Goal: Task Accomplishment & Management: Use online tool/utility

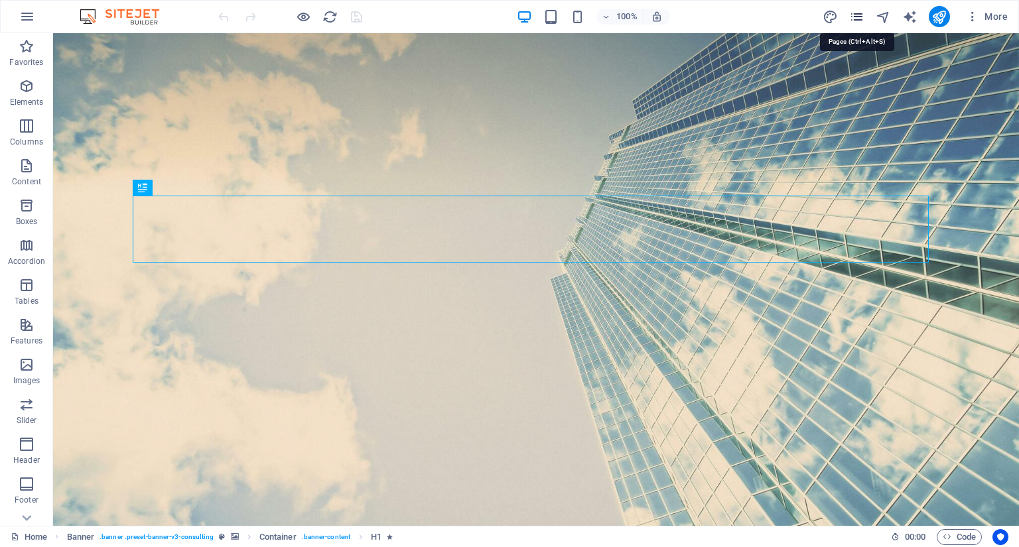
click at [864, 19] on icon "pages" at bounding box center [856, 16] width 15 height 15
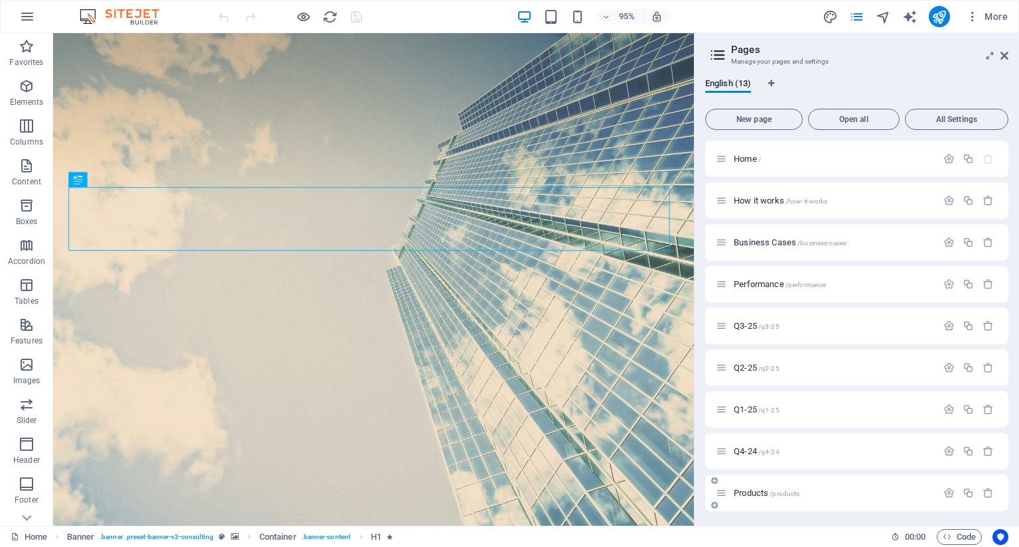
click at [763, 488] on div "Products /products" at bounding box center [826, 493] width 221 height 15
click at [760, 496] on span "Products /products" at bounding box center [767, 493] width 66 height 10
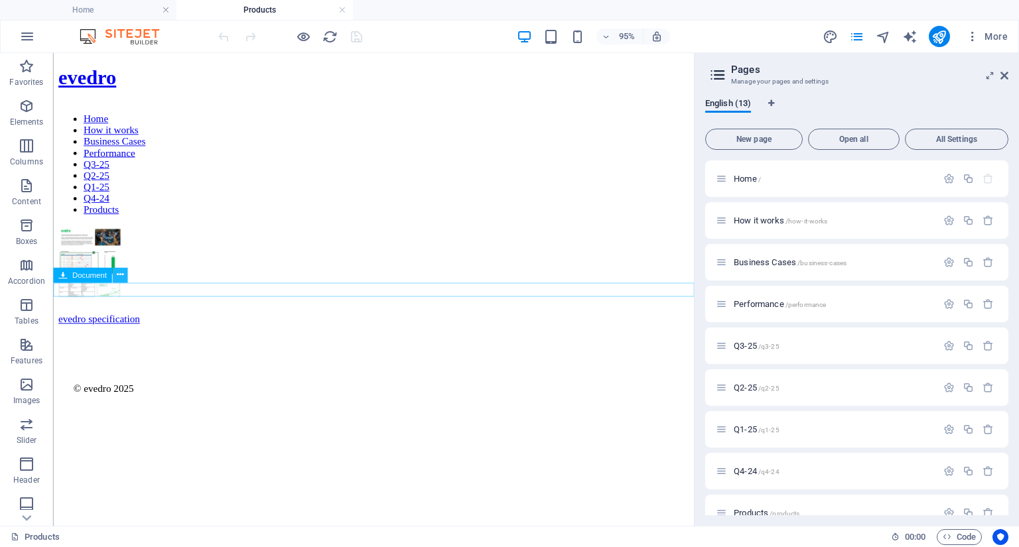
click at [121, 277] on icon at bounding box center [119, 275] width 7 height 13
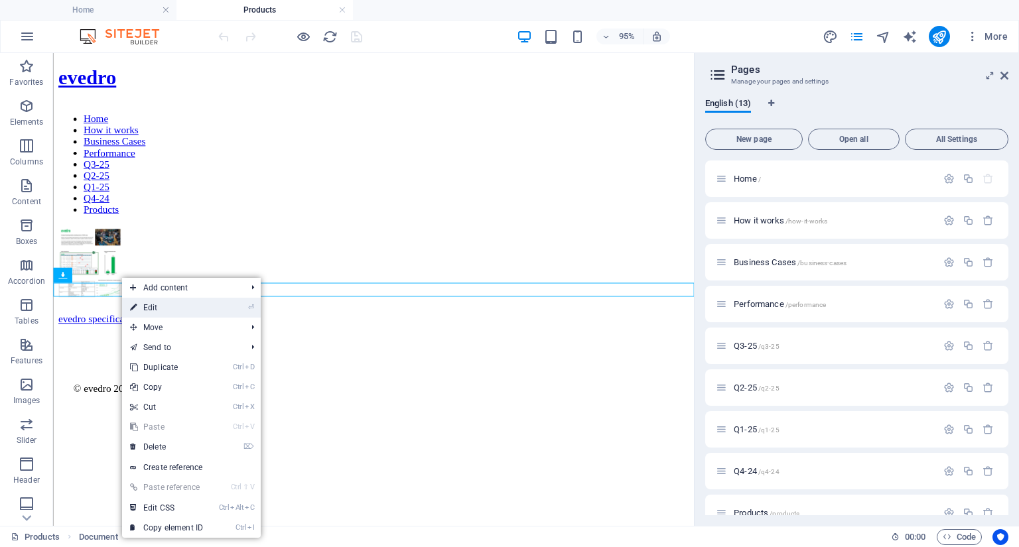
click at [157, 308] on link "⏎ Edit" at bounding box center [166, 308] width 89 height 20
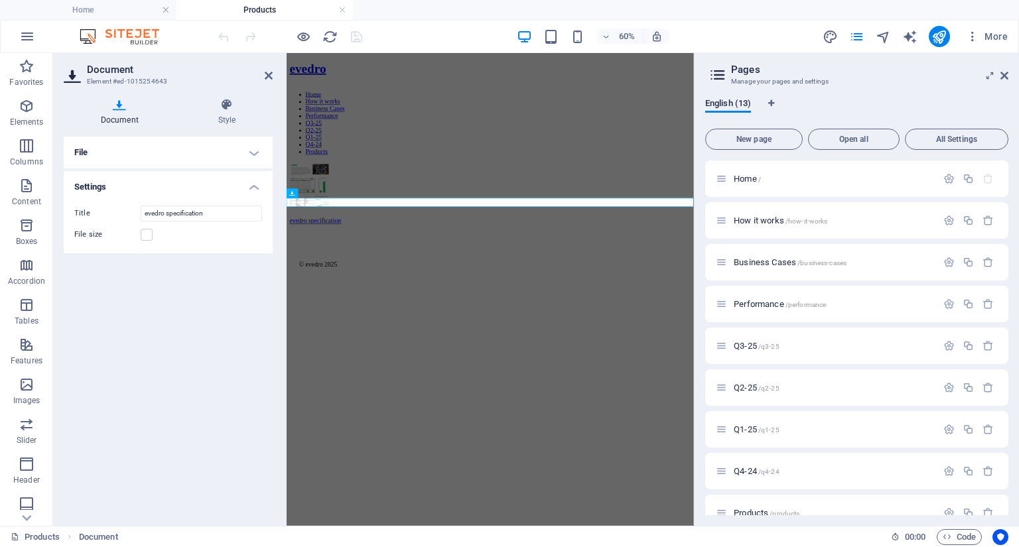
click at [108, 151] on h4 "File" at bounding box center [168, 153] width 209 height 32
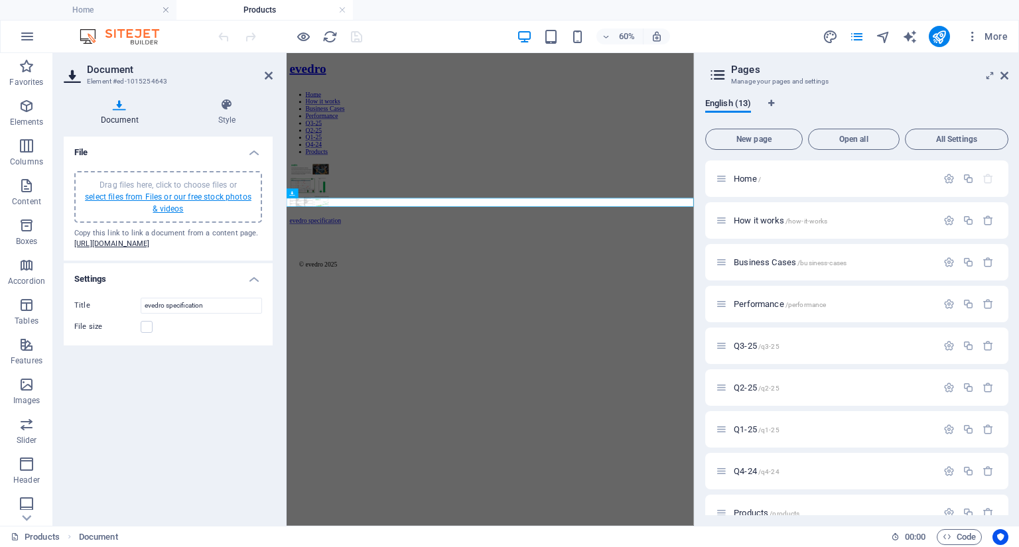
click at [138, 194] on link "select files from Files or our free stock photos & videos" at bounding box center [168, 202] width 167 height 21
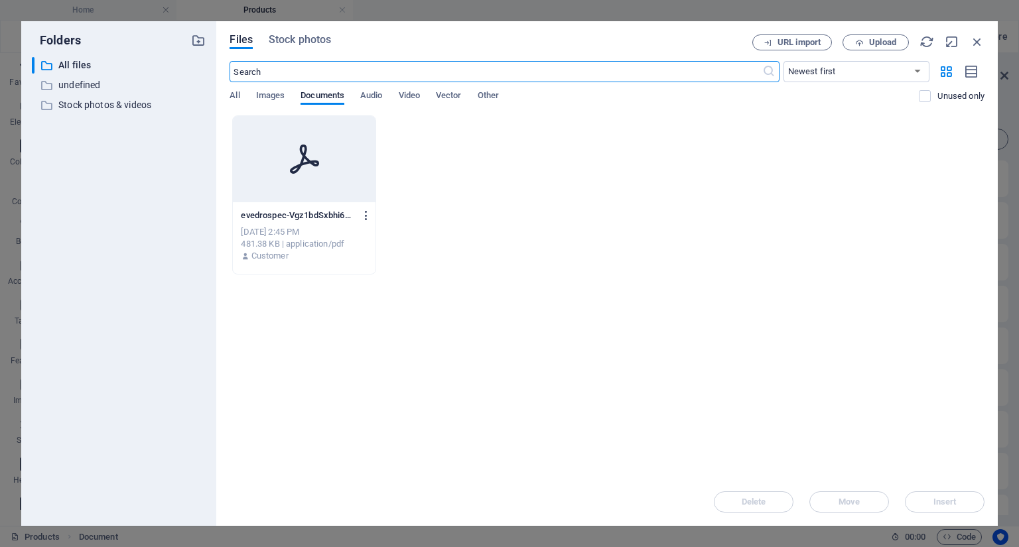
click at [367, 217] on icon "button" at bounding box center [366, 216] width 13 height 12
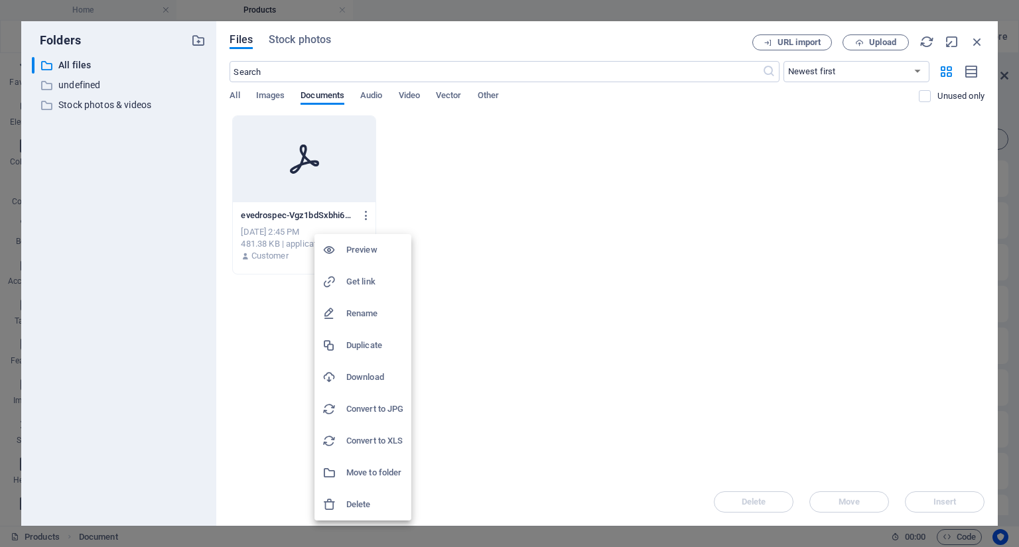
click at [354, 501] on h6 "Delete" at bounding box center [374, 505] width 57 height 16
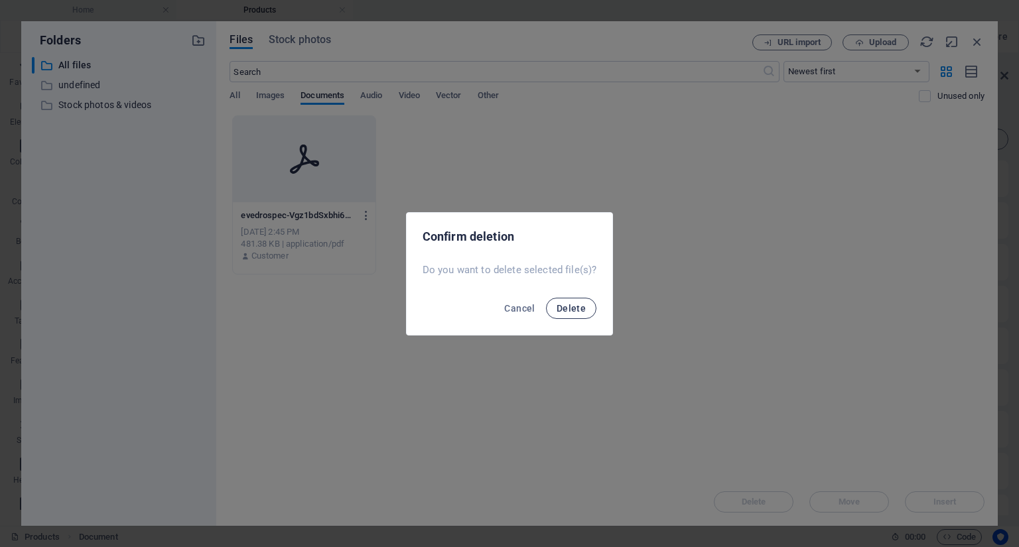
click at [569, 309] on span "Delete" at bounding box center [571, 308] width 29 height 11
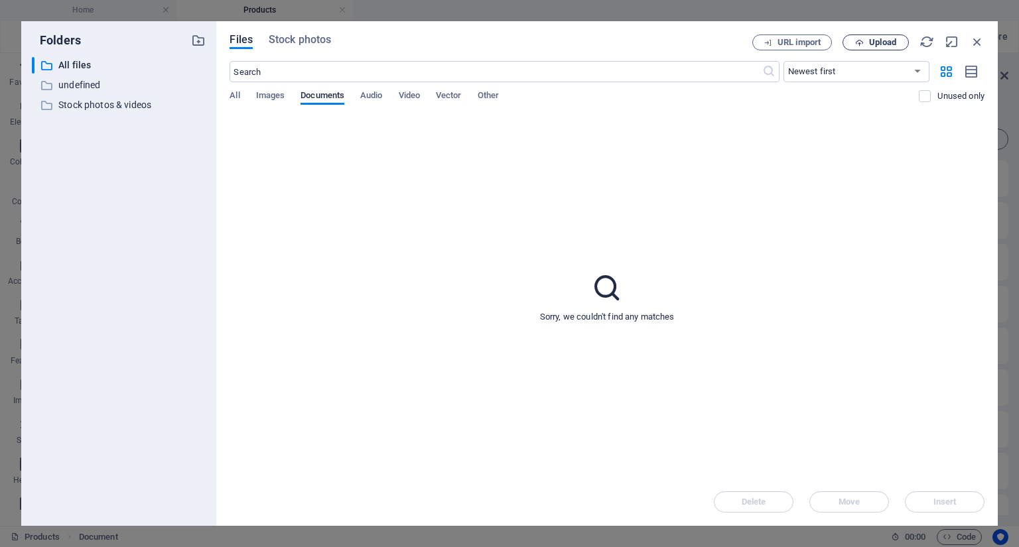
click at [890, 44] on span "Upload" at bounding box center [882, 42] width 27 height 8
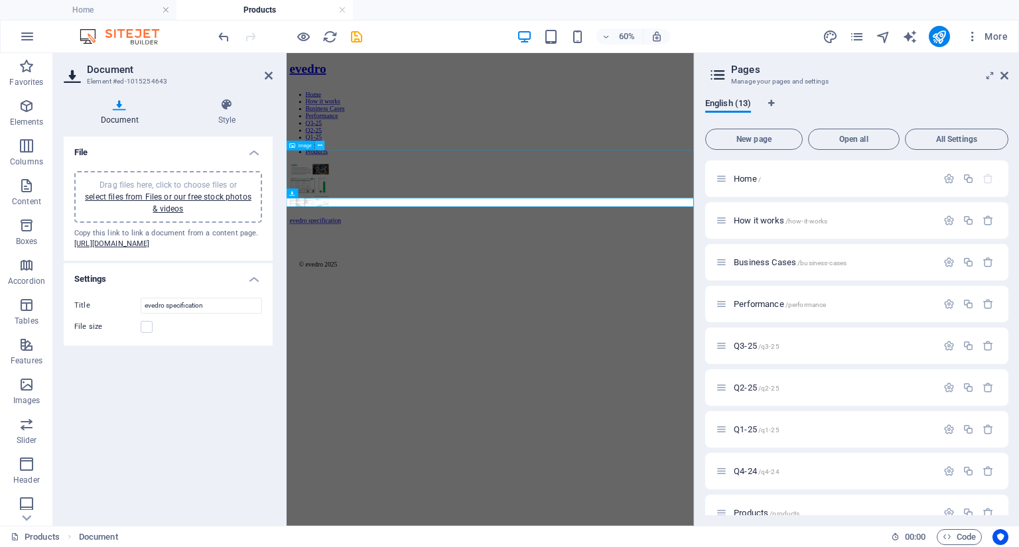
click at [320, 146] on icon at bounding box center [320, 145] width 5 height 9
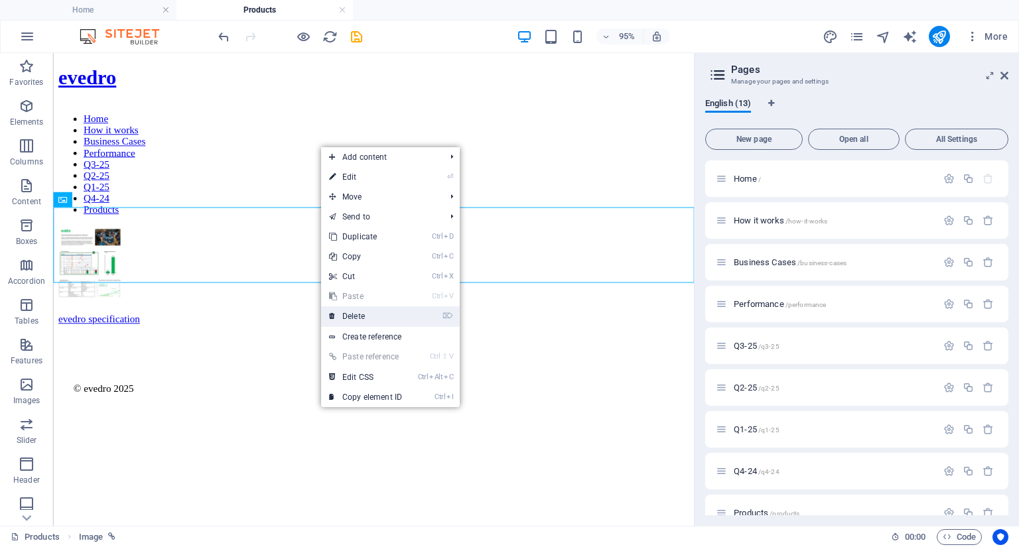
click at [364, 313] on link "⌦ Delete" at bounding box center [365, 316] width 89 height 20
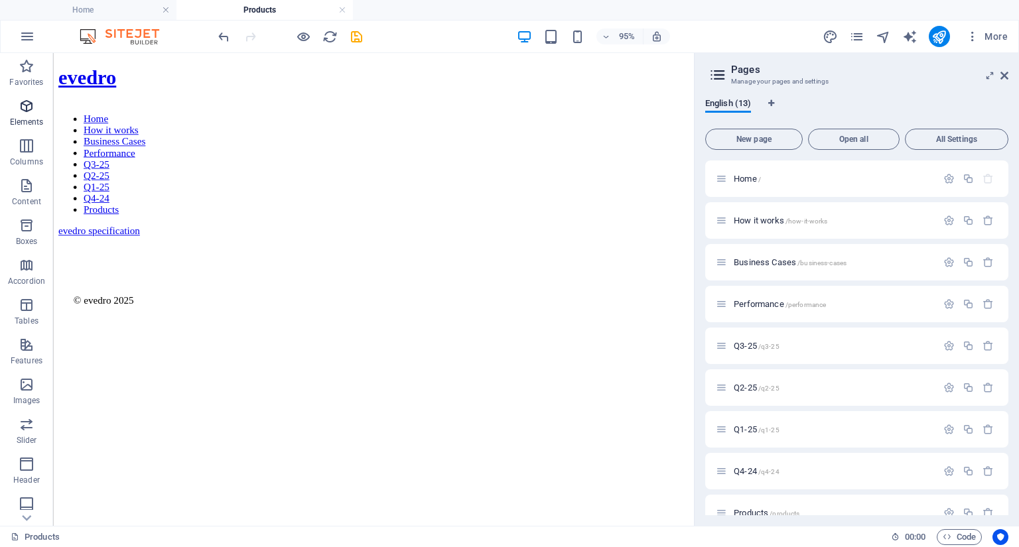
click at [24, 103] on icon "button" at bounding box center [27, 106] width 16 height 16
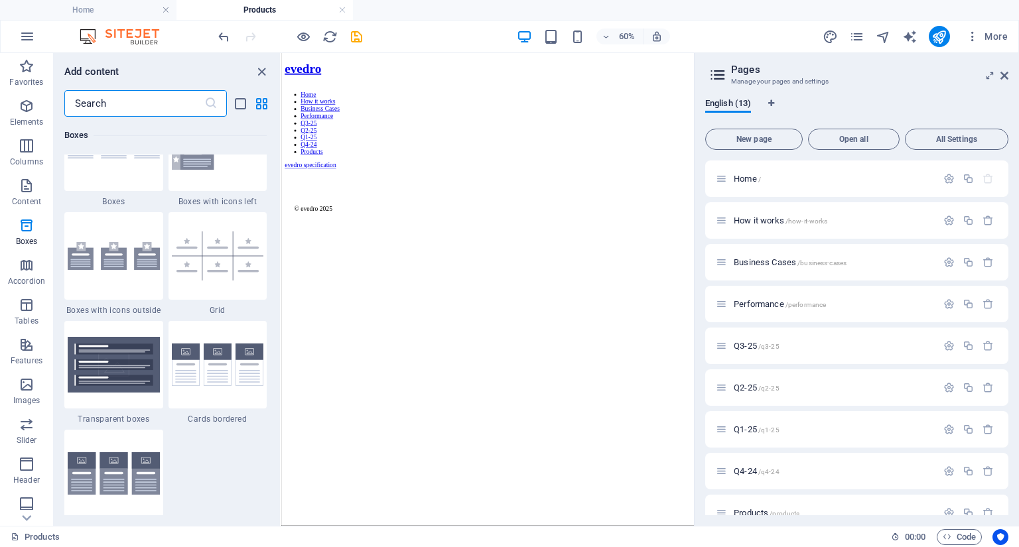
scroll to position [3880, 0]
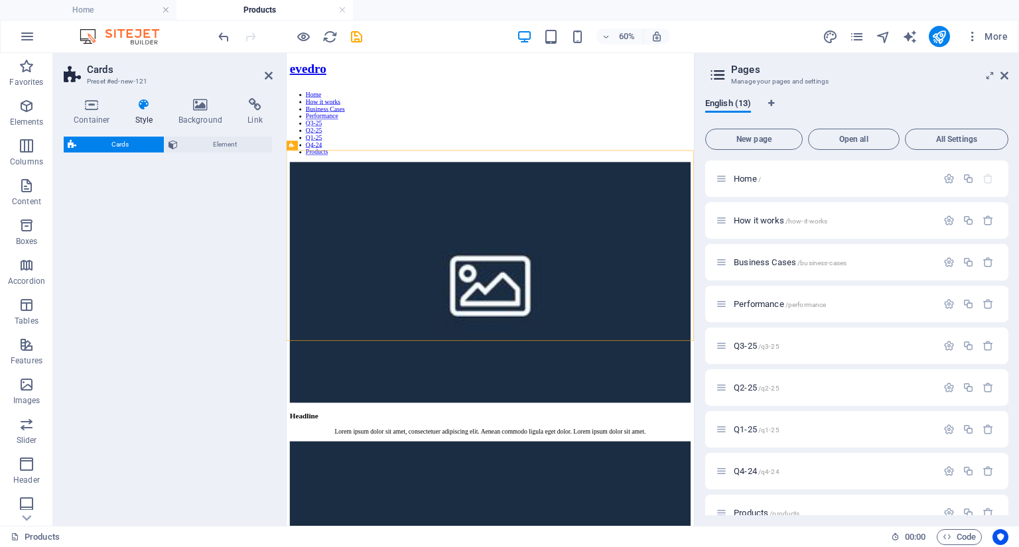
select select "rem"
select select "preset-image-boxes-v3-border"
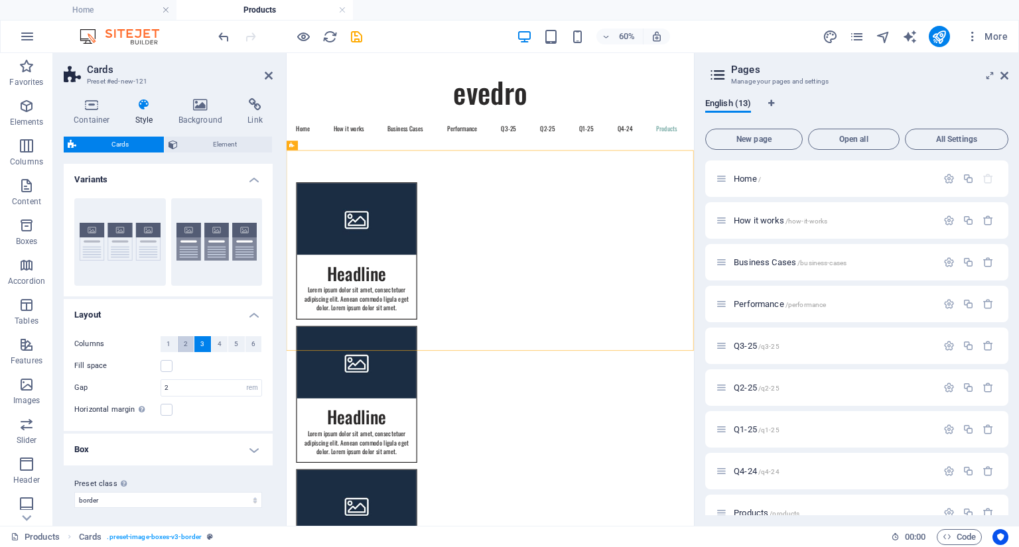
click at [186, 343] on span "2" at bounding box center [186, 344] width 4 height 16
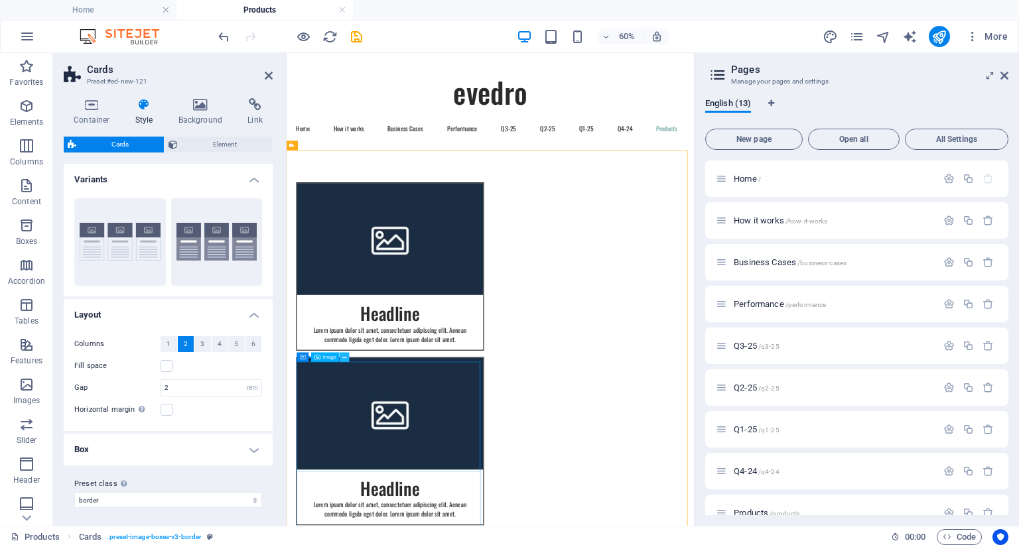
click at [346, 358] on icon at bounding box center [345, 358] width 5 height 9
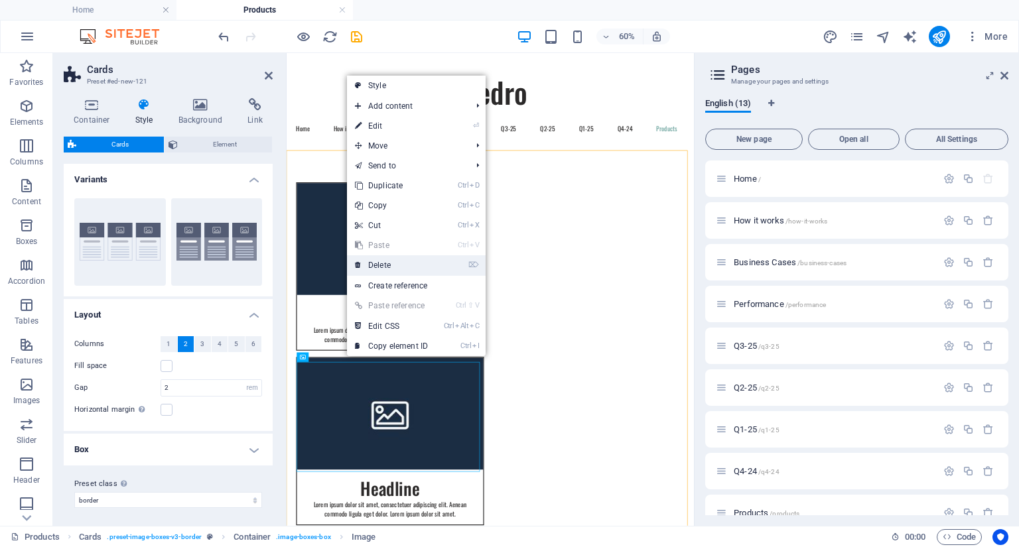
click at [380, 265] on link "⌦ Delete" at bounding box center [391, 265] width 89 height 20
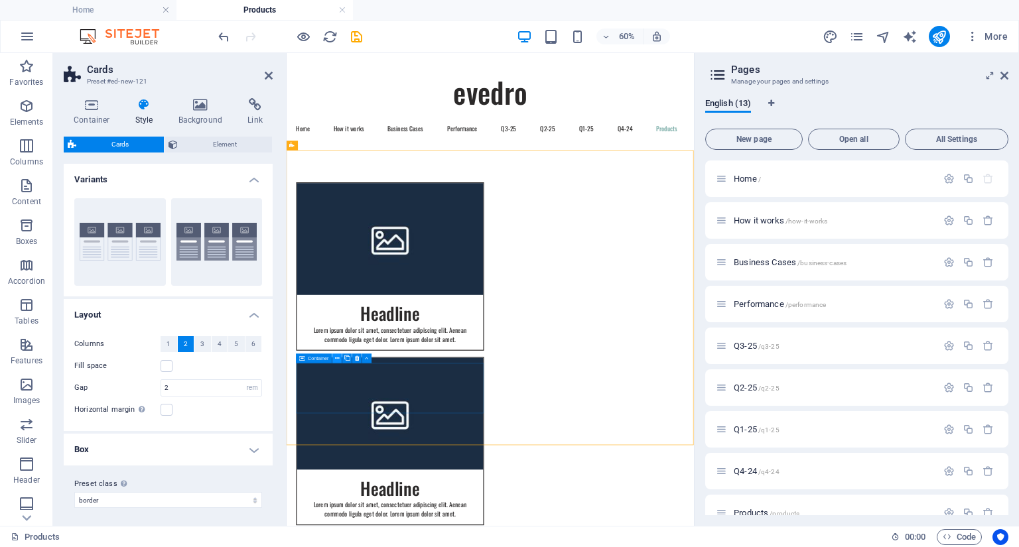
click at [338, 358] on icon at bounding box center [337, 358] width 5 height 9
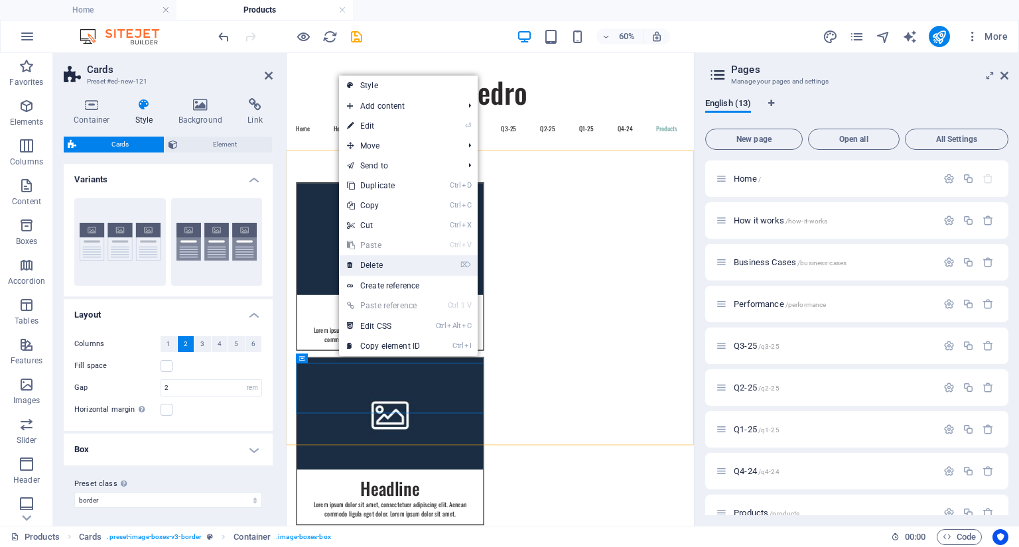
click at [385, 263] on link "⌦ Delete" at bounding box center [383, 265] width 89 height 20
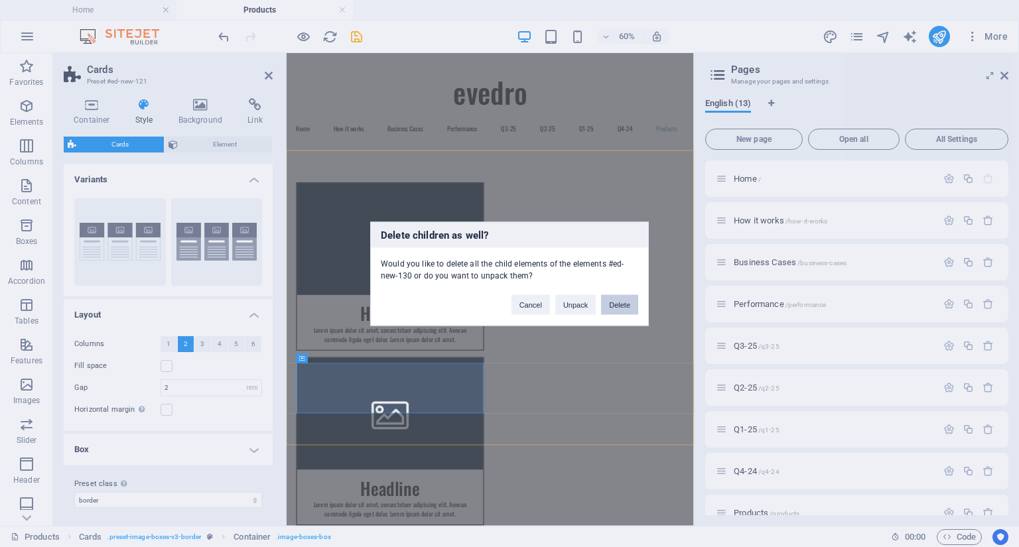
click at [625, 308] on button "Delete" at bounding box center [619, 305] width 37 height 20
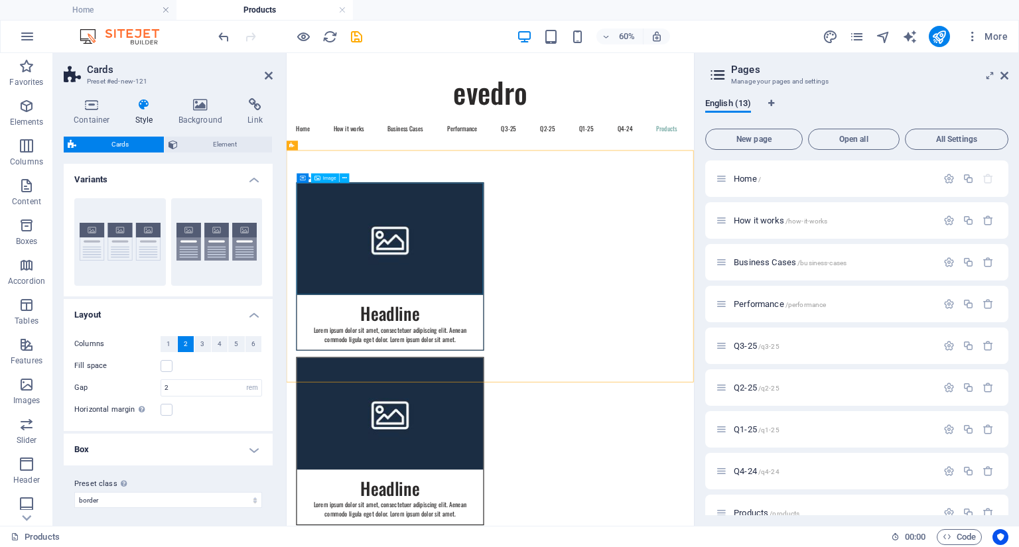
click at [472, 344] on figure at bounding box center [459, 363] width 310 height 186
click at [429, 359] on figure at bounding box center [459, 363] width 310 height 186
select select "%"
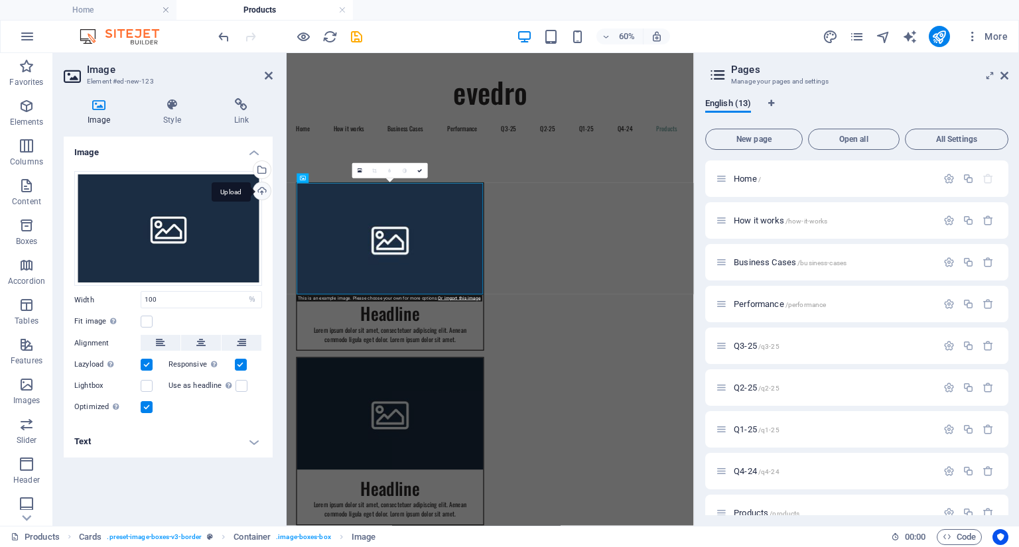
click at [264, 194] on div "Upload" at bounding box center [261, 192] width 20 height 20
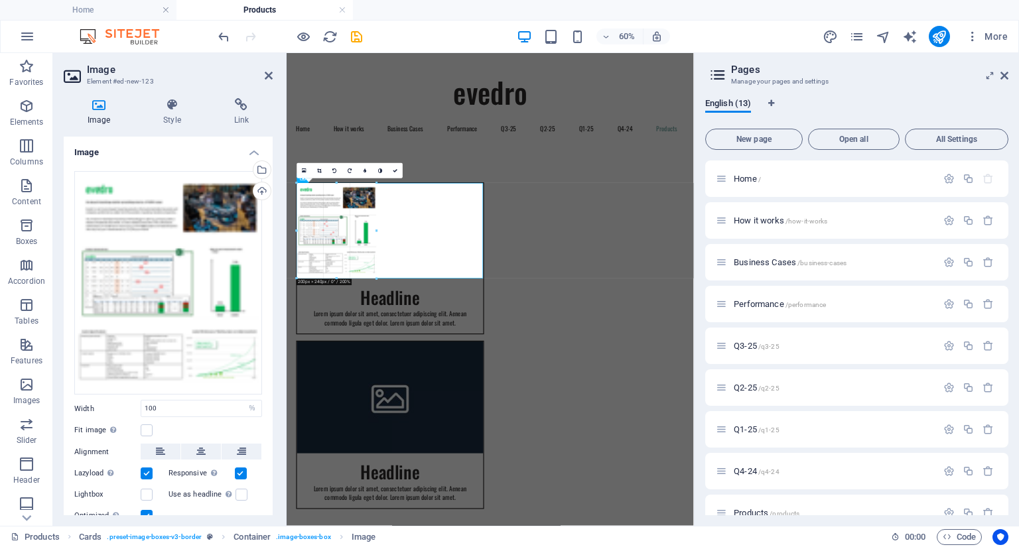
drag, startPoint x: 481, startPoint y: 402, endPoint x: 390, endPoint y: 282, distance: 150.6
type input "200"
select select "px"
click at [320, 147] on icon at bounding box center [319, 145] width 5 height 9
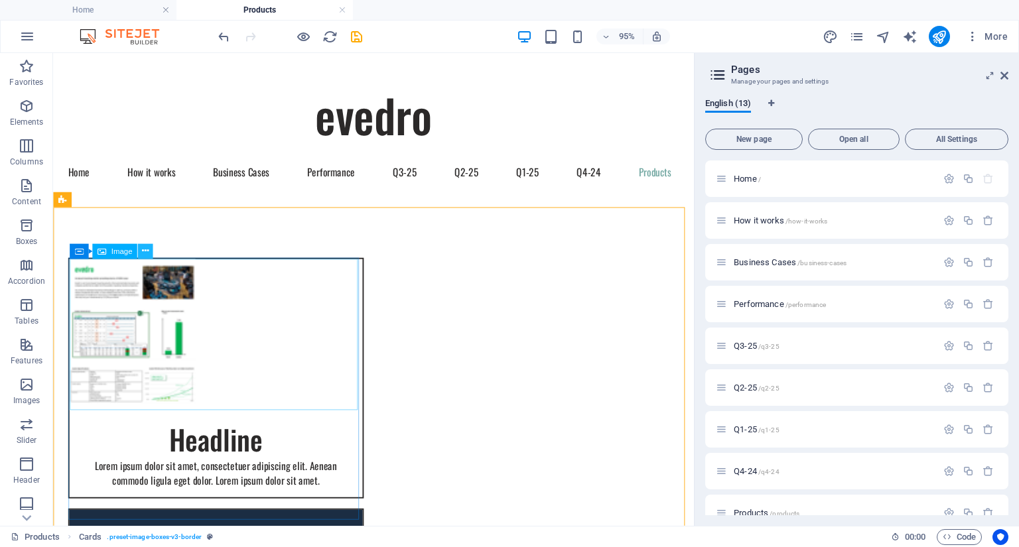
click at [147, 251] on icon at bounding box center [145, 251] width 7 height 13
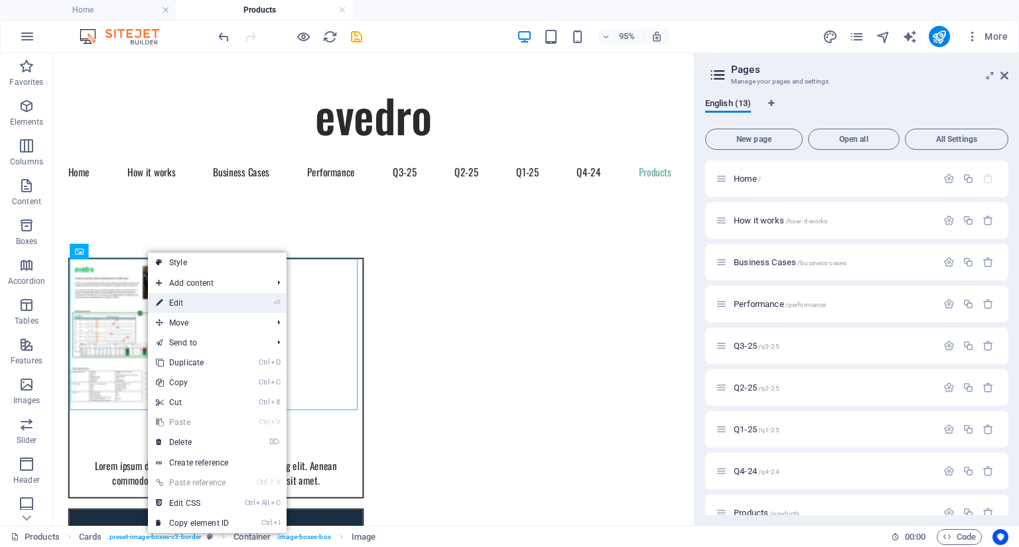
click at [168, 300] on link "⏎ Edit" at bounding box center [192, 303] width 89 height 20
select select "px"
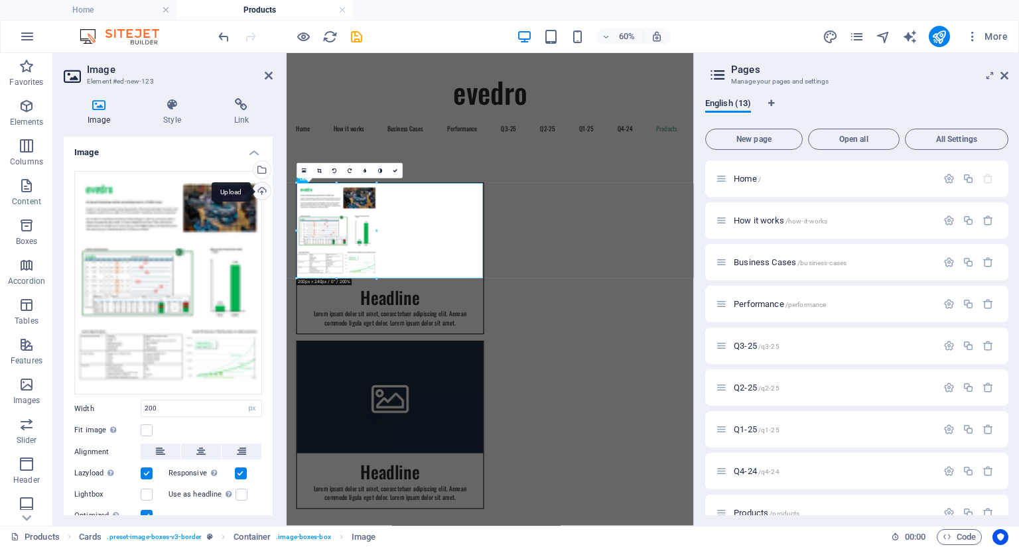
click at [257, 191] on div "Upload" at bounding box center [261, 192] width 20 height 20
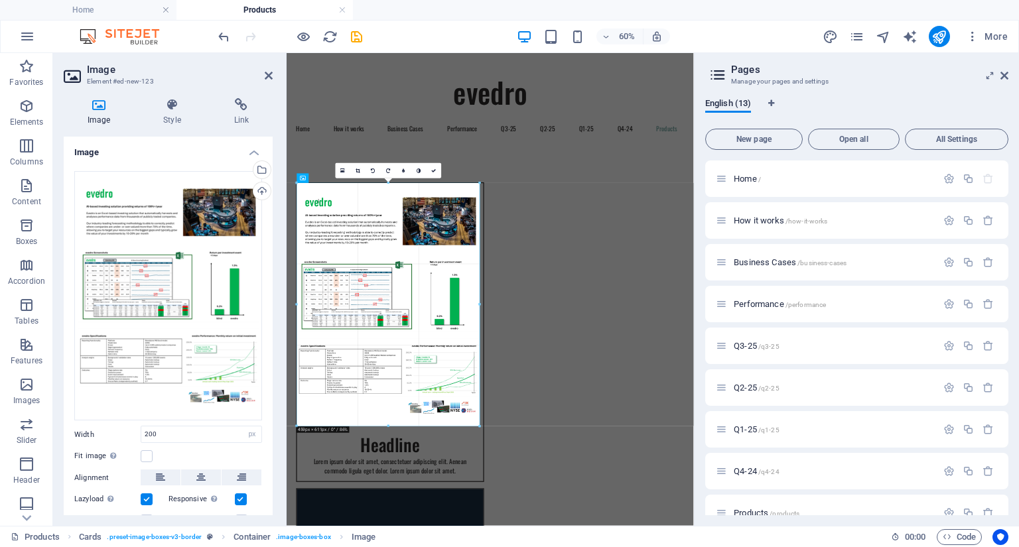
drag, startPoint x: 375, startPoint y: 291, endPoint x: 435, endPoint y: 572, distance: 287.4
type input "460"
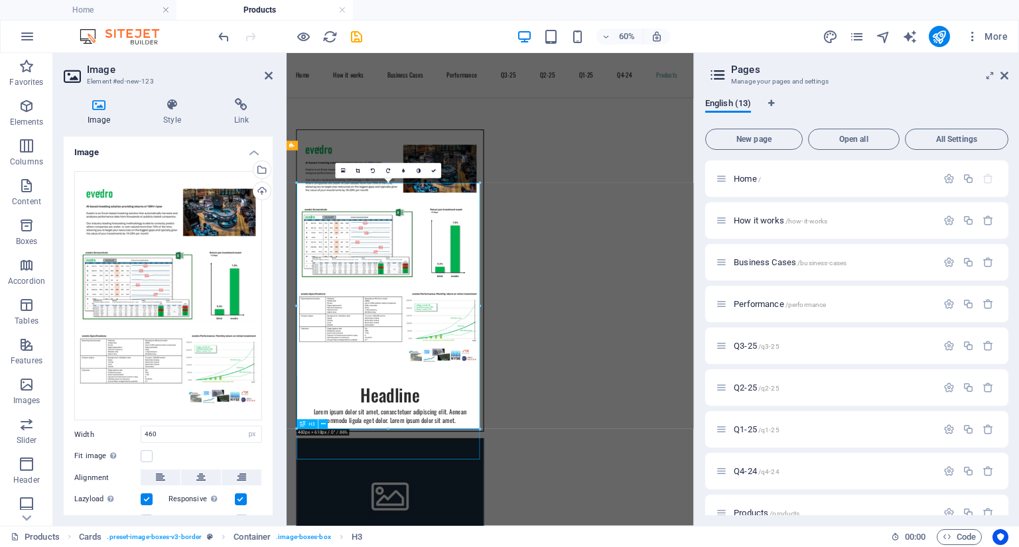
scroll to position [273, 0]
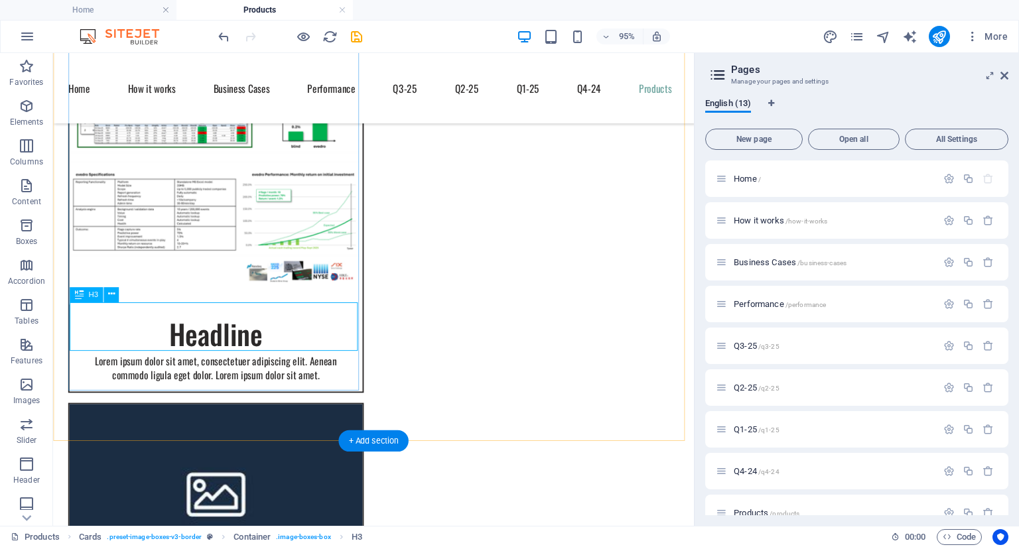
click at [268, 351] on div "Headline" at bounding box center [224, 344] width 308 height 52
click at [178, 351] on div "Headline" at bounding box center [224, 344] width 308 height 52
click at [208, 346] on div "Headline" at bounding box center [224, 344] width 308 height 52
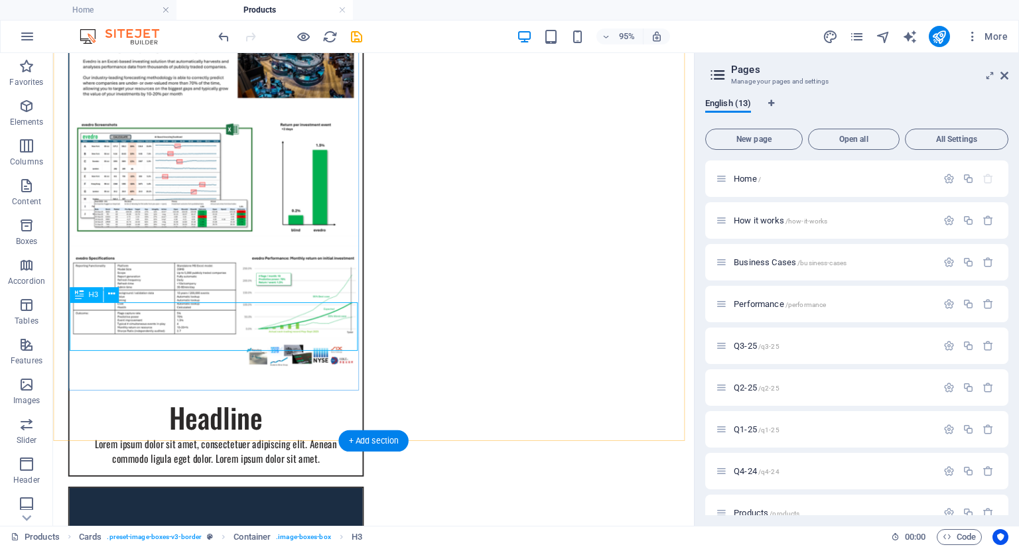
scroll to position [0, 0]
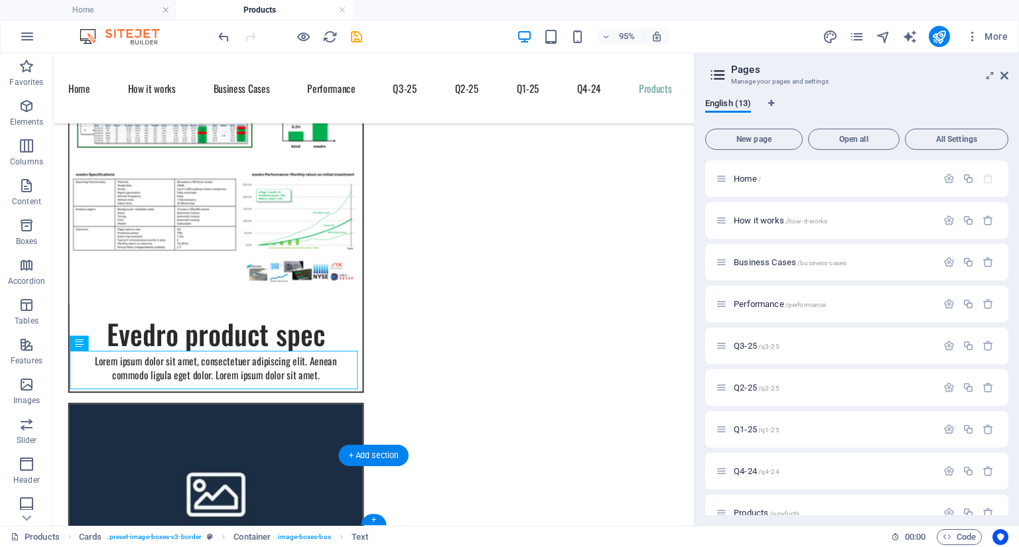
drag, startPoint x: 326, startPoint y: 757, endPoint x: 340, endPoint y: 478, distance: 278.9
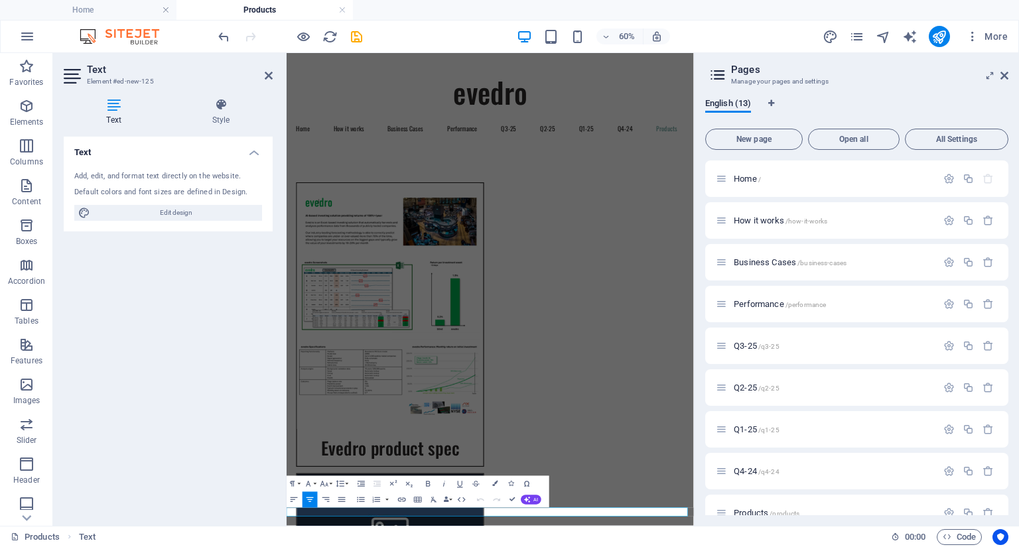
scroll to position [58, 0]
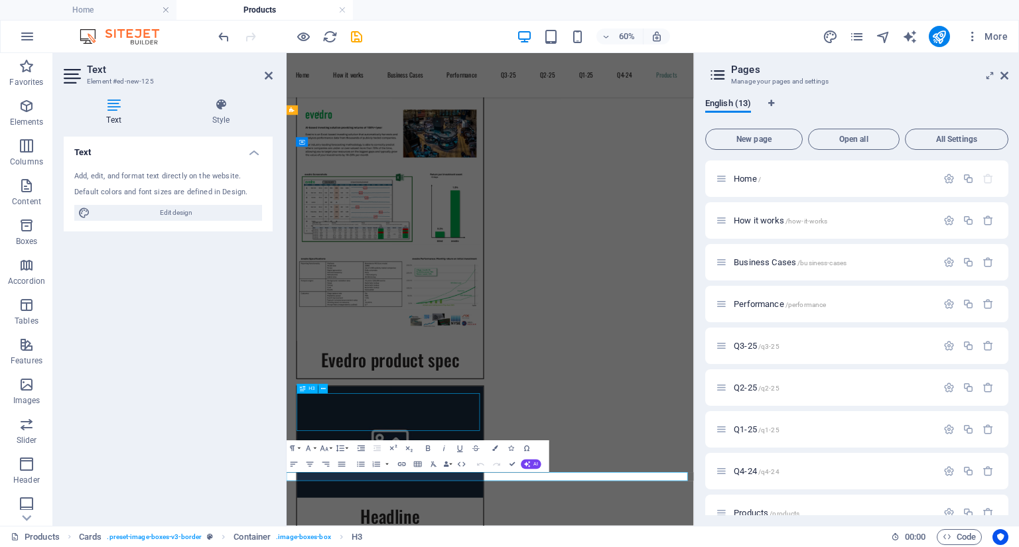
scroll to position [258, 0]
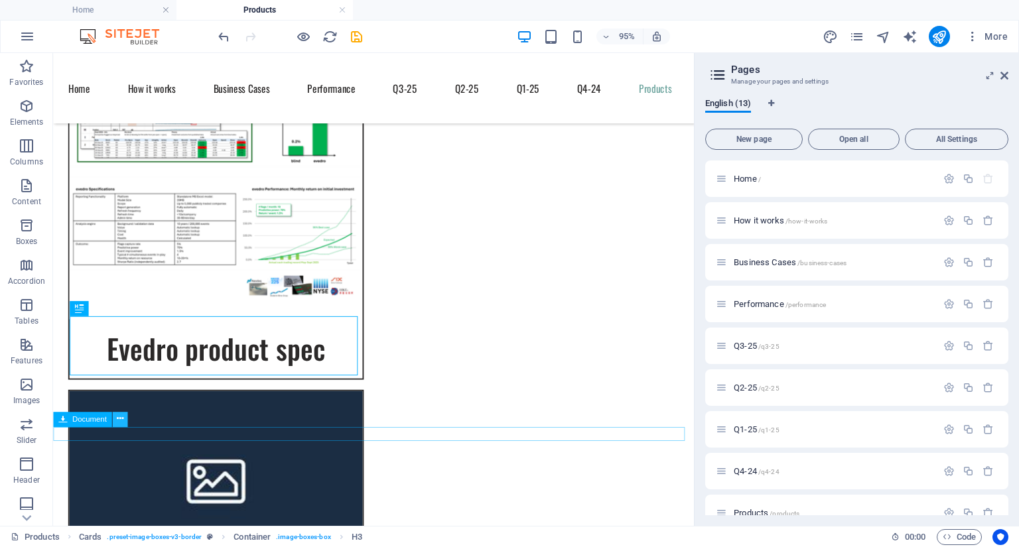
click at [119, 423] on icon at bounding box center [119, 419] width 7 height 13
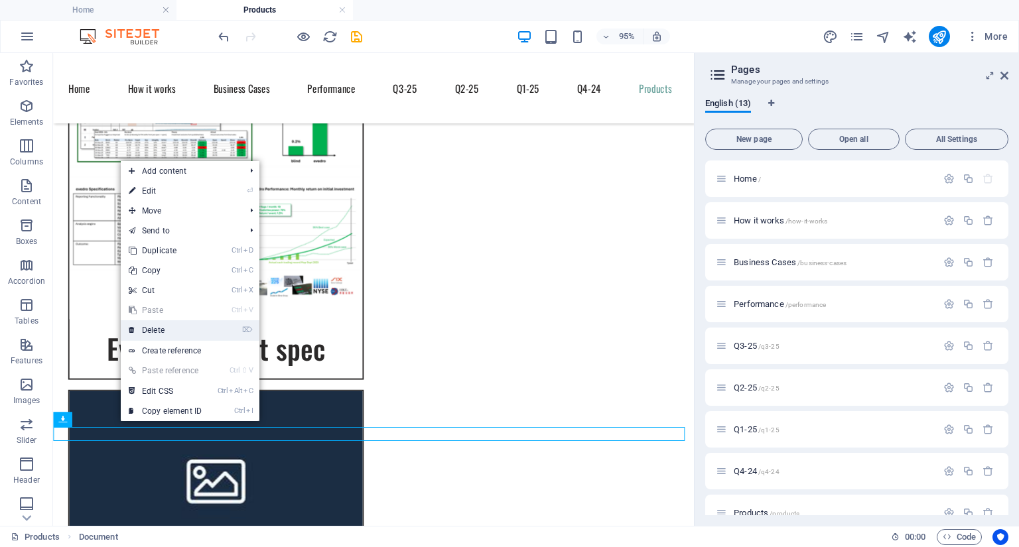
click at [151, 331] on link "⌦ Delete" at bounding box center [165, 330] width 89 height 20
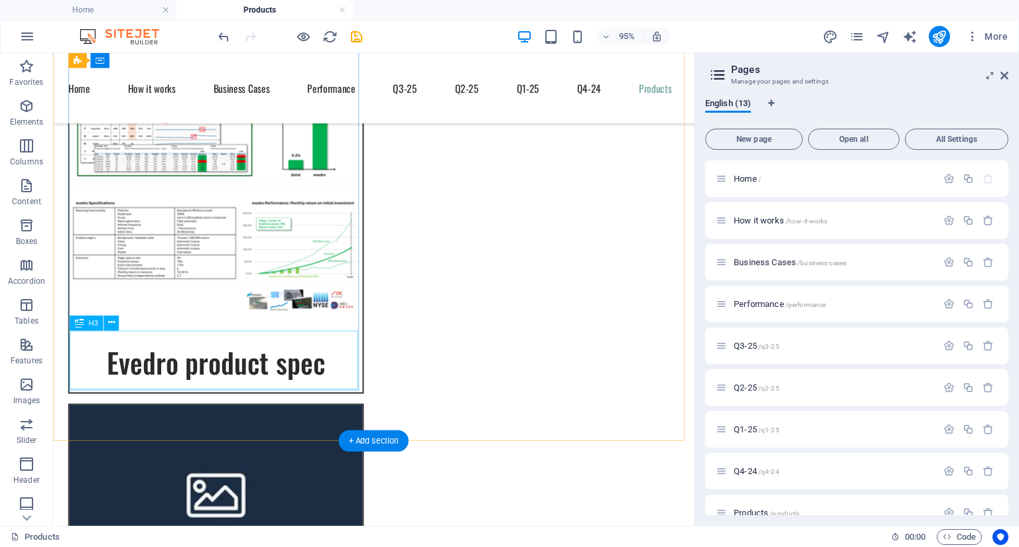
click at [327, 376] on div "Evedro product spec" at bounding box center [224, 379] width 308 height 62
click at [327, 379] on div "Evedro product spec" at bounding box center [224, 379] width 308 height 62
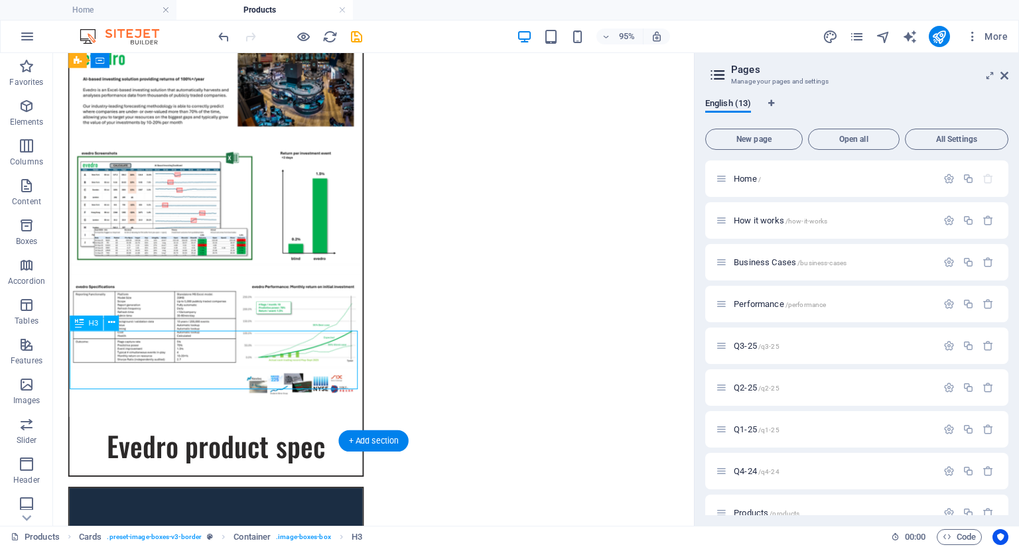
scroll to position [0, 0]
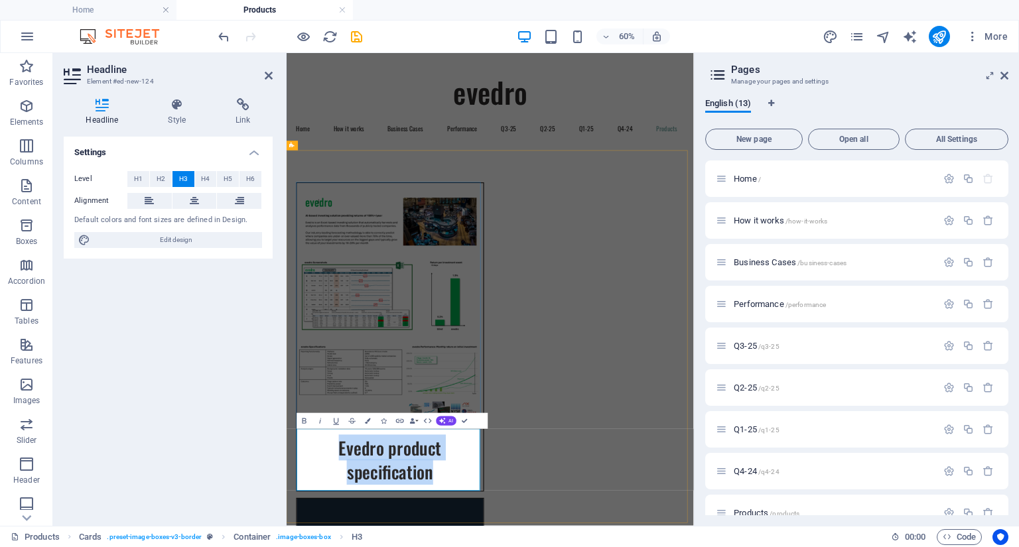
drag, startPoint x: 529, startPoint y: 764, endPoint x: 312, endPoint y: 709, distance: 223.2
click at [207, 178] on span "H4" at bounding box center [205, 179] width 9 height 16
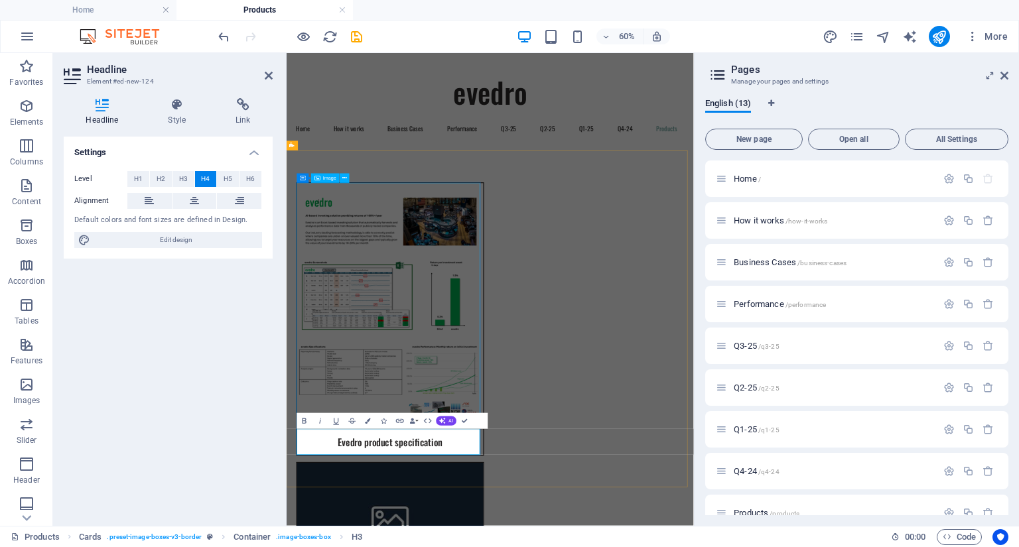
click at [470, 519] on figure at bounding box center [459, 475] width 310 height 410
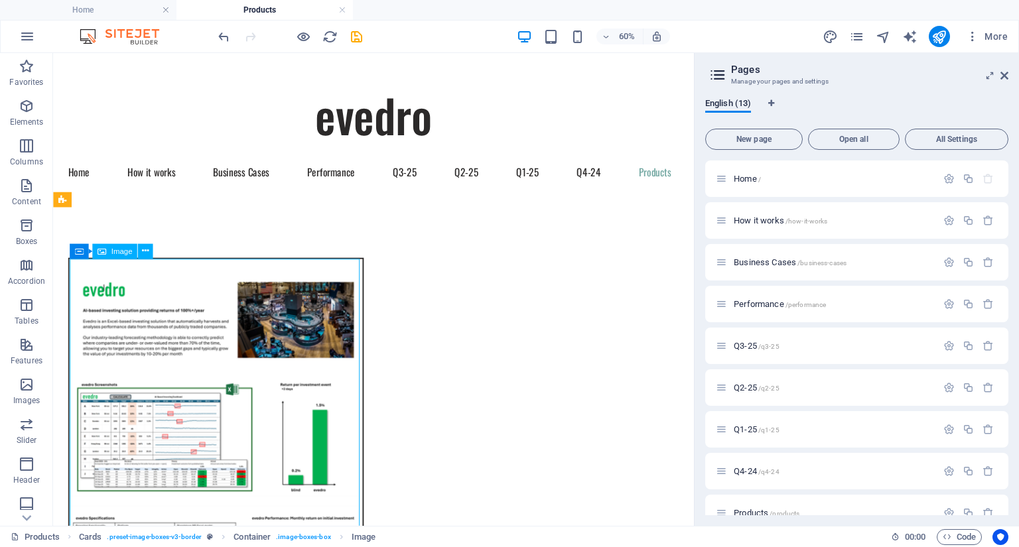
scroll to position [225, 0]
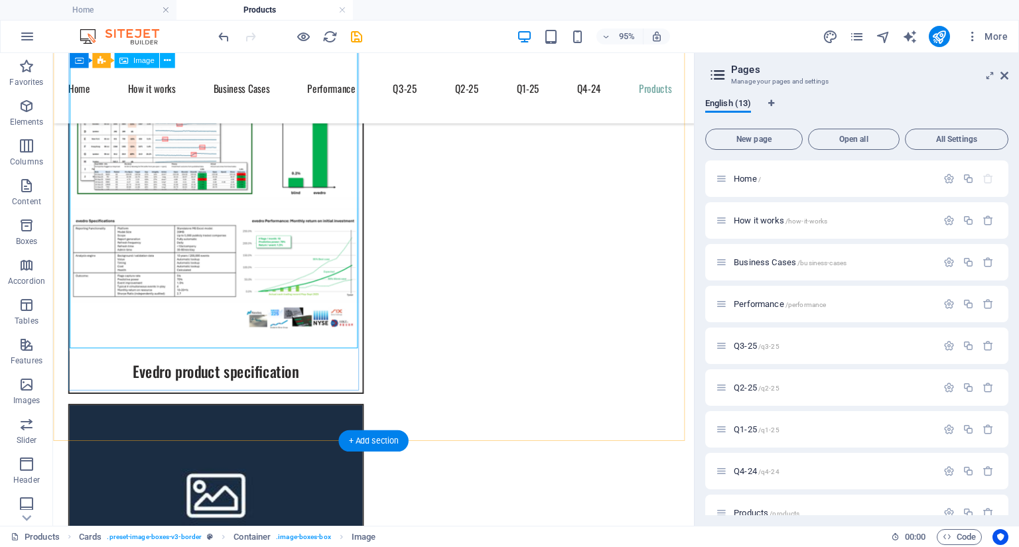
click at [174, 215] on figure at bounding box center [224, 162] width 308 height 410
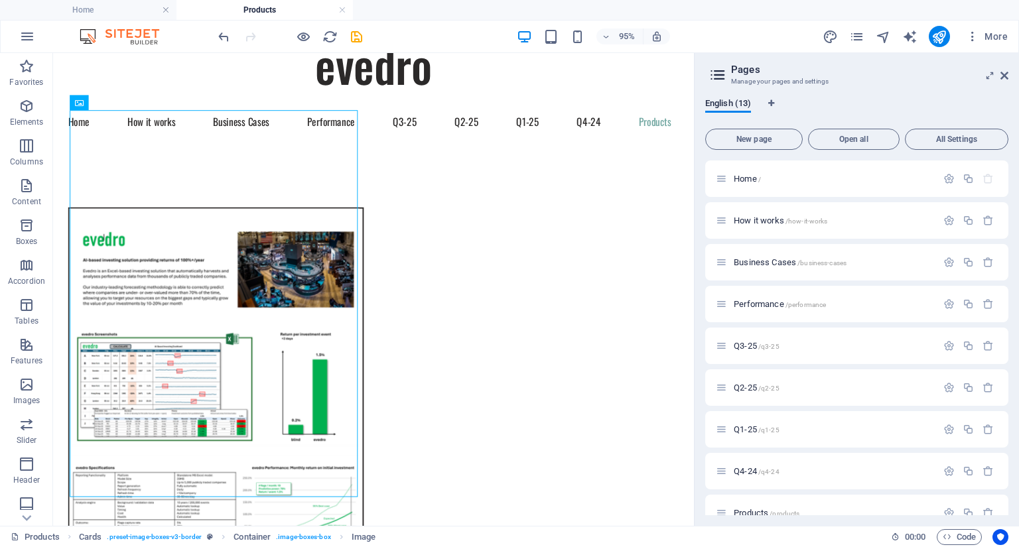
scroll to position [52, 0]
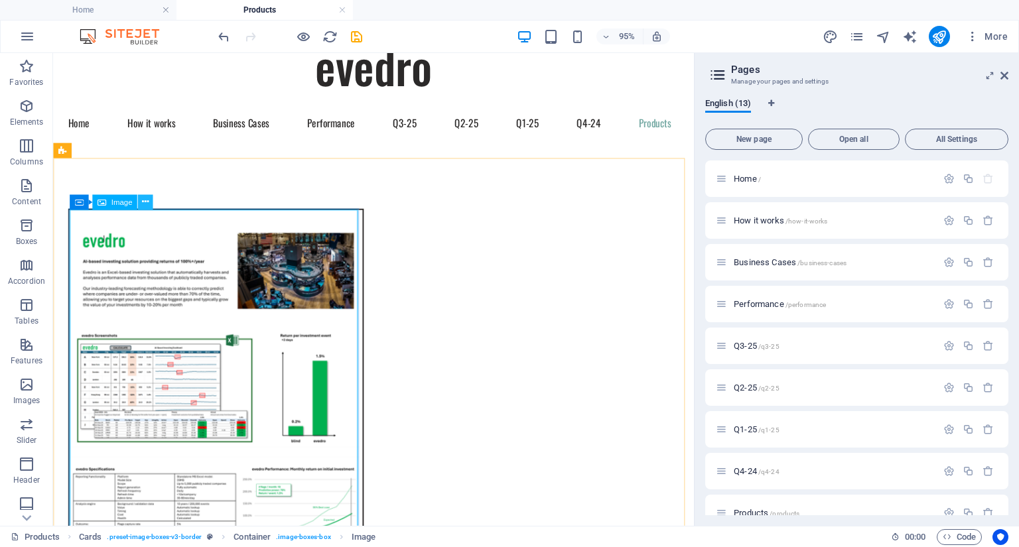
click at [143, 202] on icon at bounding box center [145, 202] width 7 height 13
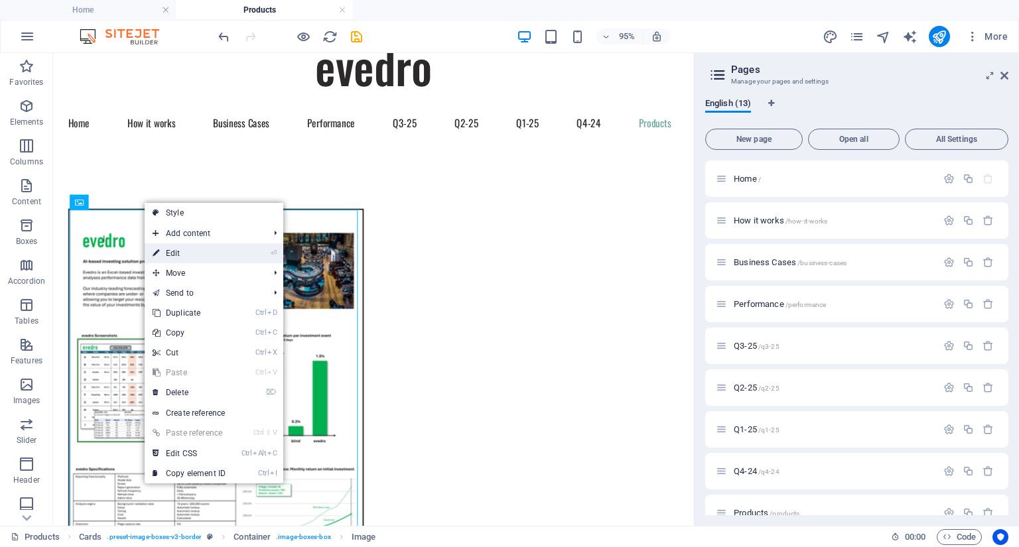
click at [176, 253] on link "⏎ Edit" at bounding box center [189, 253] width 89 height 20
select select "px"
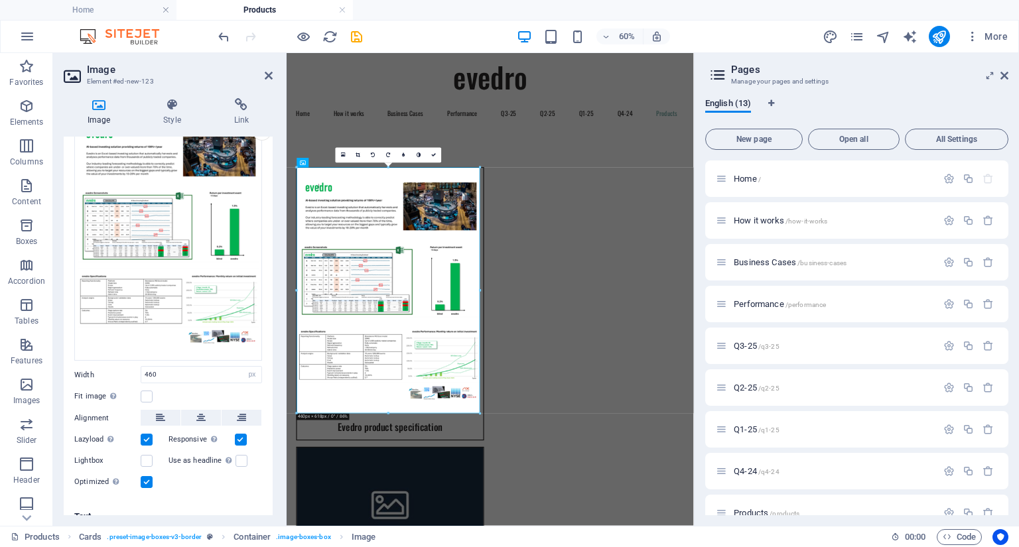
scroll to position [73, 0]
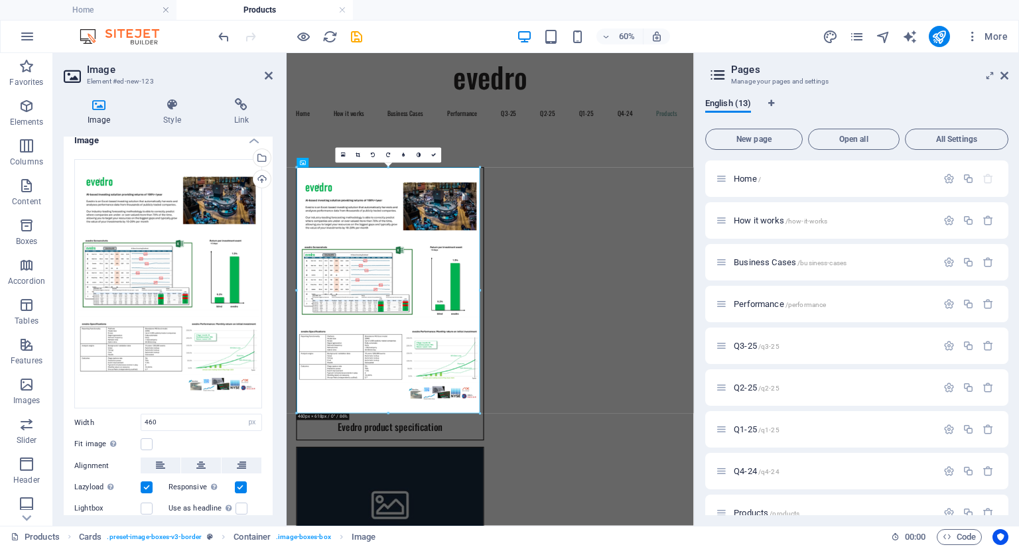
drag, startPoint x: 271, startPoint y: 194, endPoint x: 7, endPoint y: 237, distance: 266.9
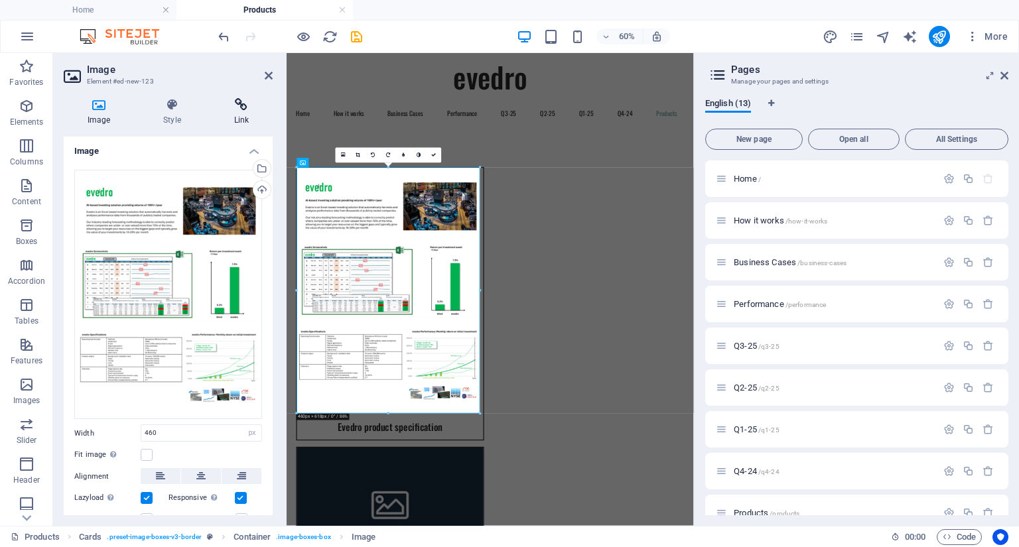
click at [241, 107] on icon at bounding box center [241, 104] width 62 height 13
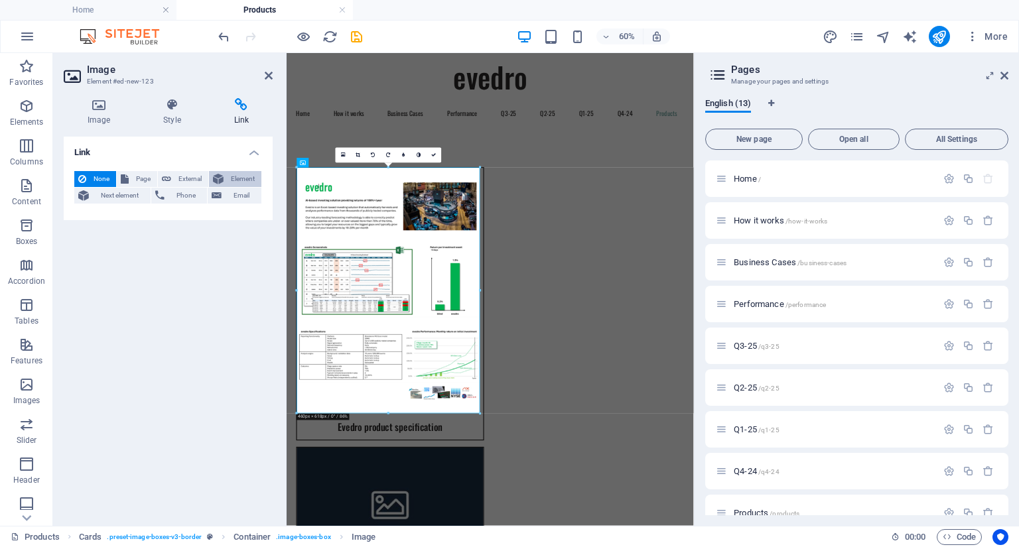
click at [243, 179] on span "Element" at bounding box center [243, 179] width 30 height 16
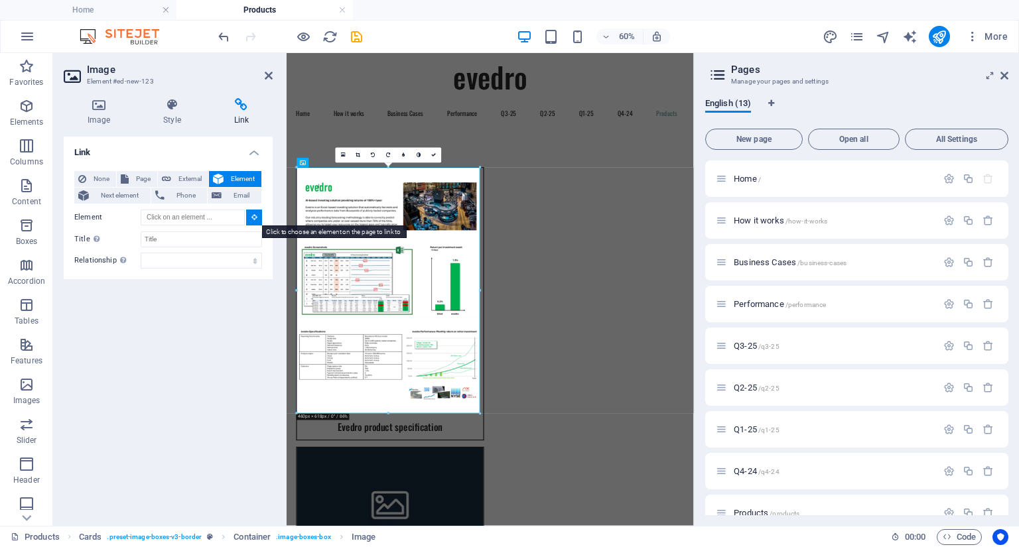
click at [252, 220] on icon at bounding box center [254, 217] width 6 height 7
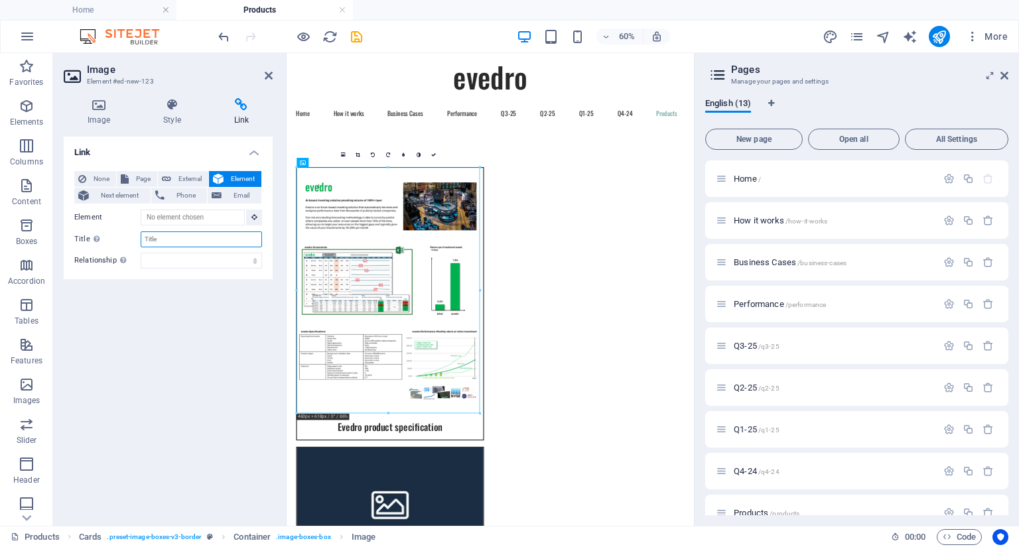
click at [172, 236] on input "Title Additional link description, should not be the same as the link text. The…" at bounding box center [201, 240] width 121 height 16
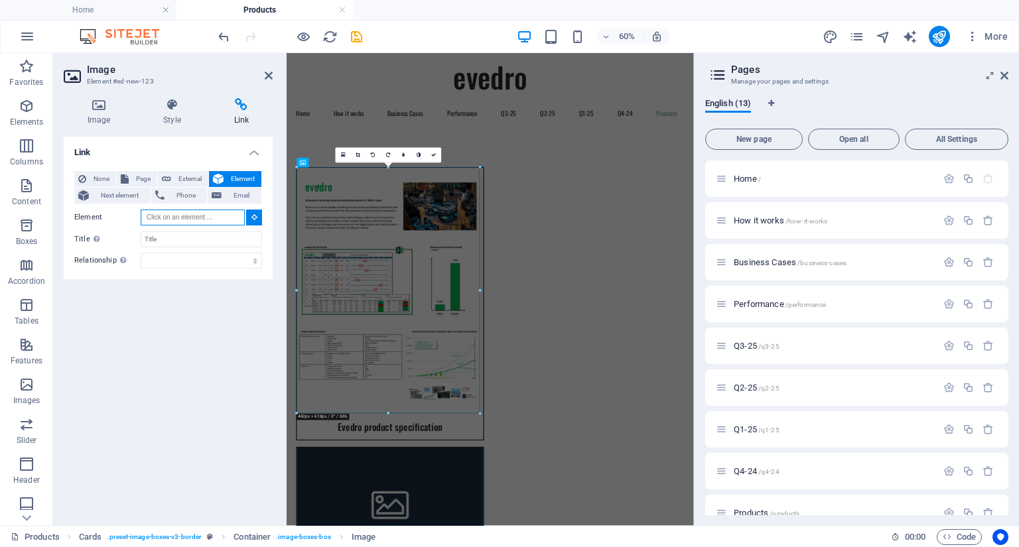
click at [198, 222] on input "Element" at bounding box center [193, 218] width 104 height 16
click at [204, 216] on input "Element" at bounding box center [193, 218] width 104 height 16
click at [25, 119] on p "Elements" at bounding box center [27, 122] width 34 height 11
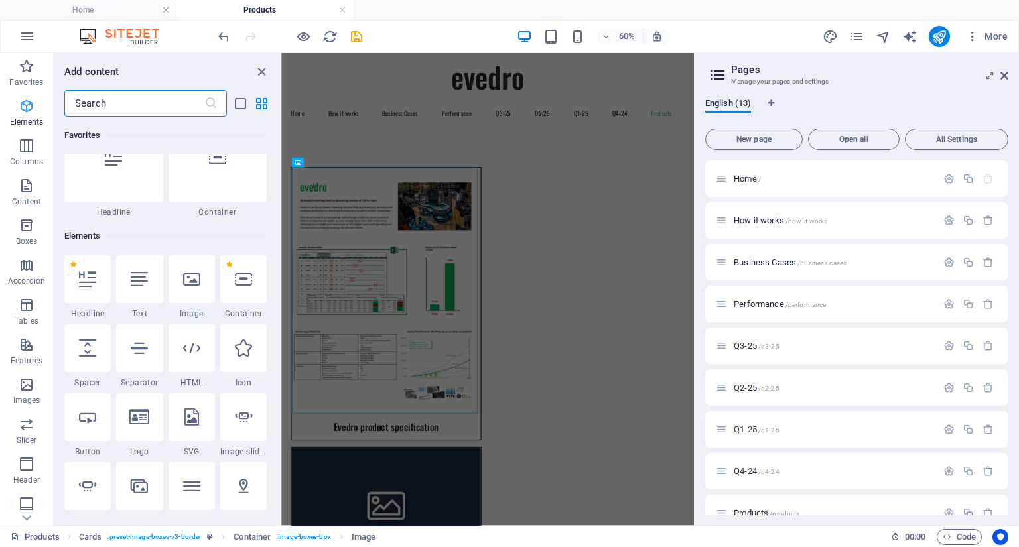
scroll to position [141, 0]
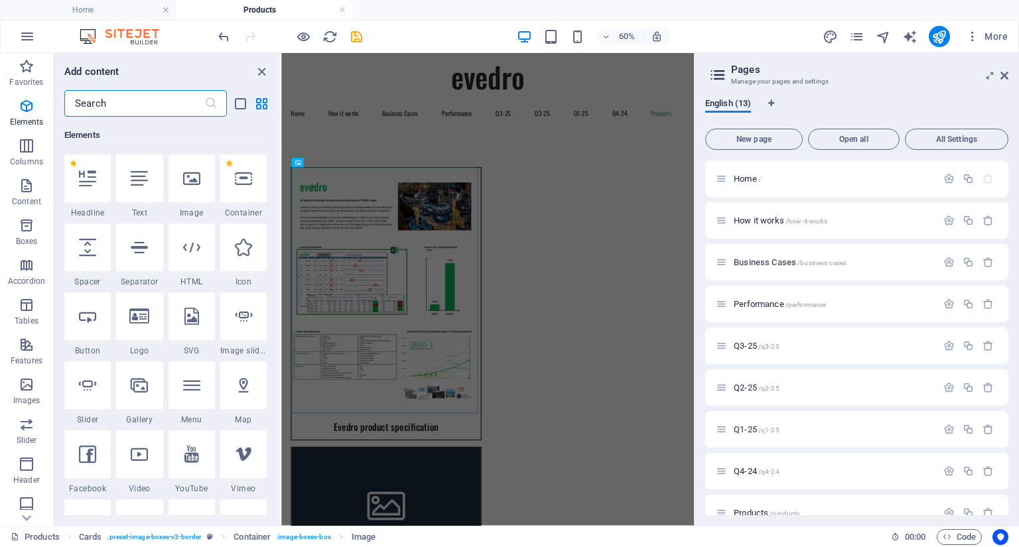
click at [174, 110] on input "text" at bounding box center [134, 103] width 140 height 27
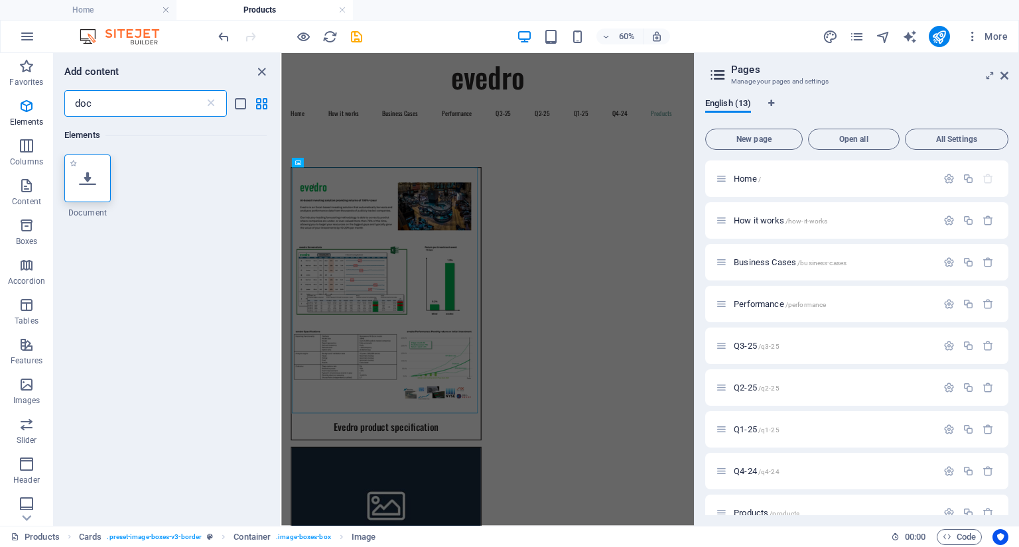
type input "doc"
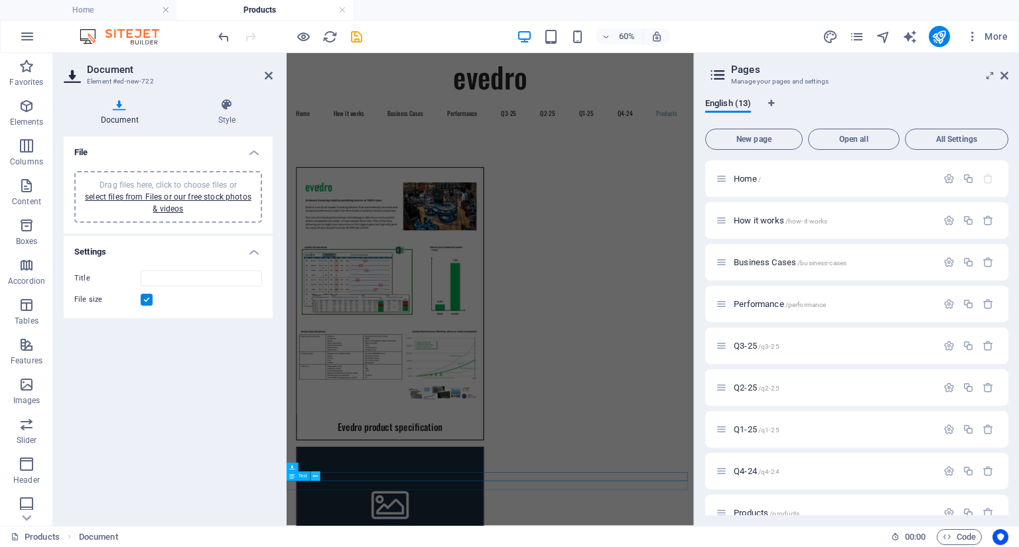
click at [316, 478] on icon at bounding box center [316, 476] width 5 height 9
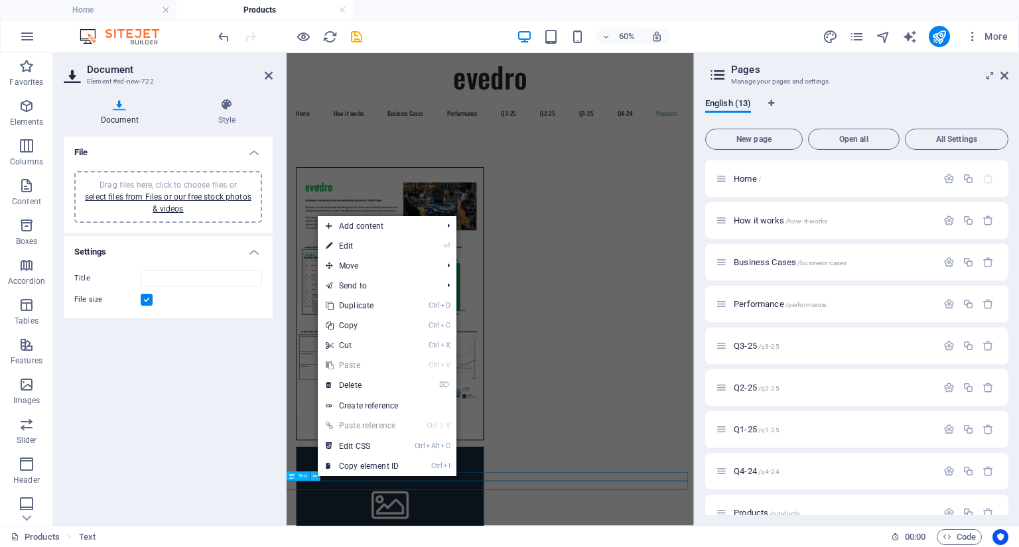
scroll to position [239, 0]
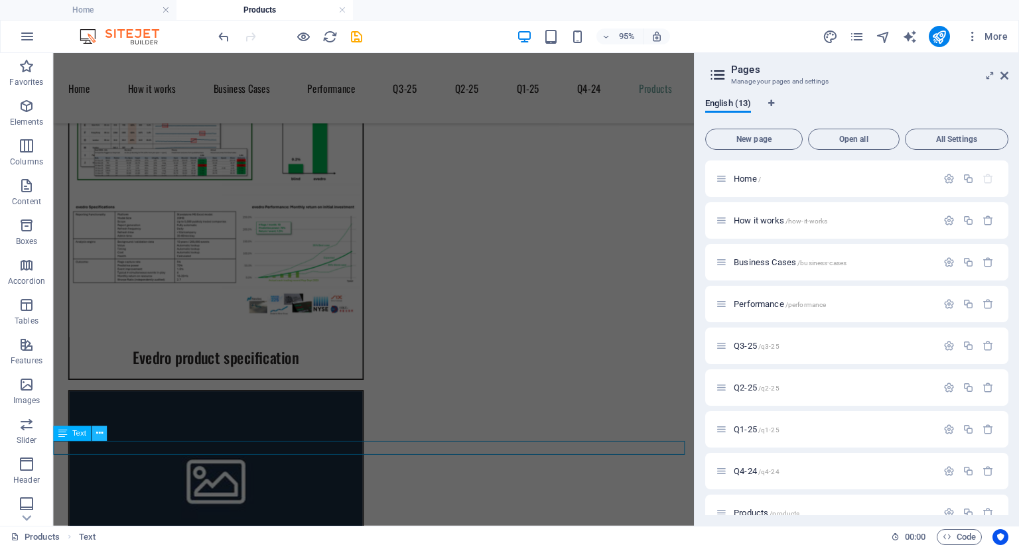
click at [100, 436] on icon at bounding box center [99, 433] width 7 height 13
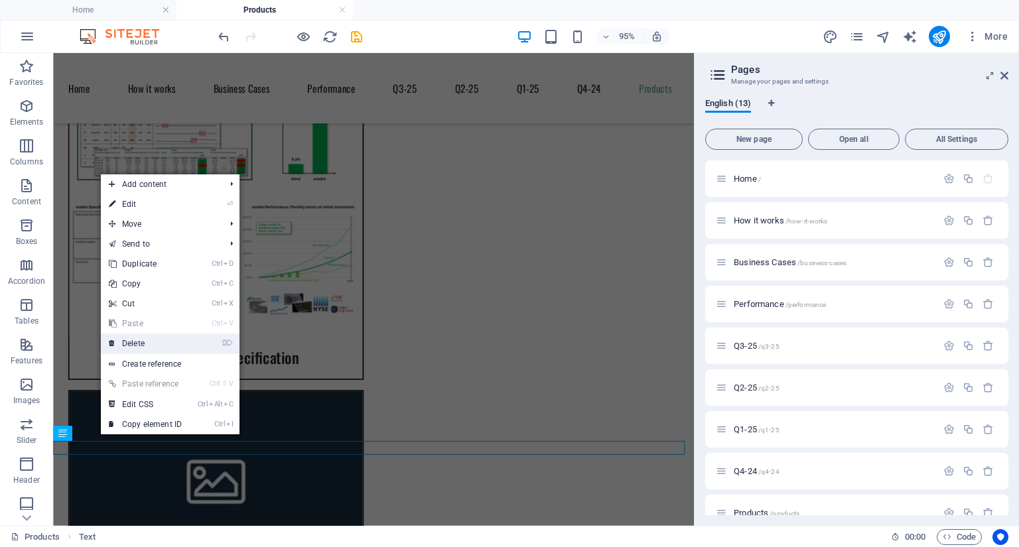
click at [137, 343] on link "⌦ Delete" at bounding box center [145, 344] width 89 height 20
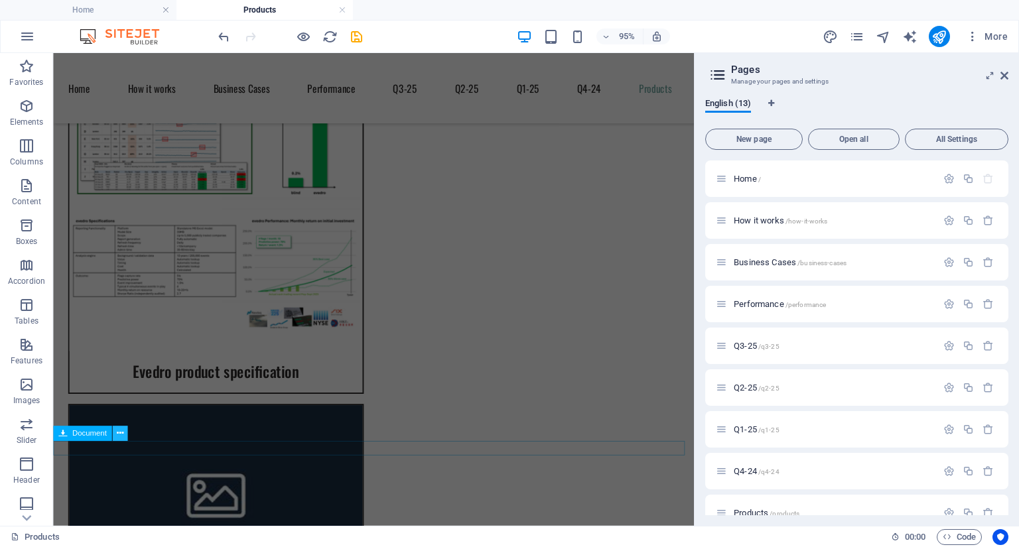
click at [117, 431] on icon at bounding box center [119, 433] width 7 height 13
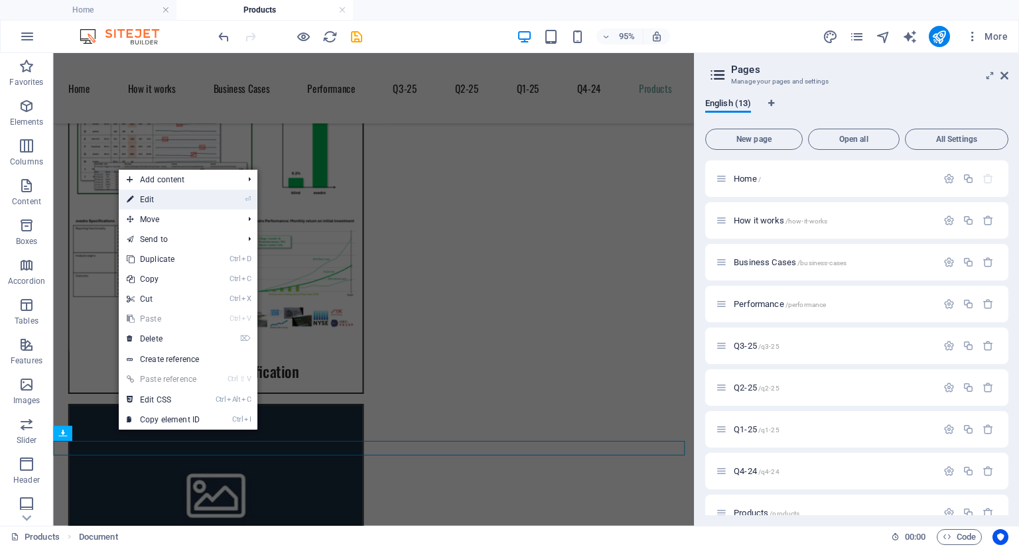
click at [172, 202] on link "⏎ Edit" at bounding box center [163, 200] width 89 height 20
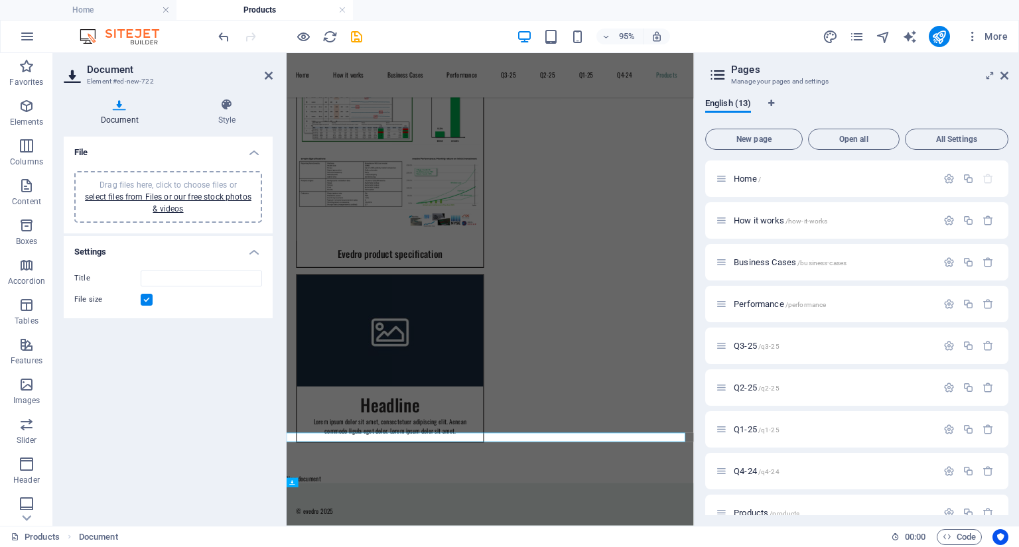
scroll to position [0, 0]
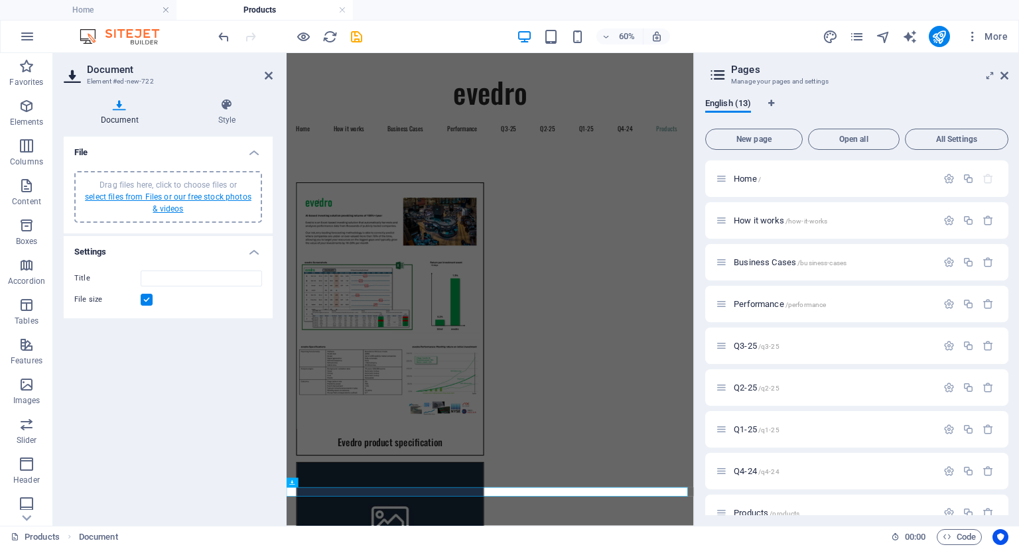
click at [157, 193] on link "select files from Files or our free stock photos & videos" at bounding box center [168, 202] width 167 height 21
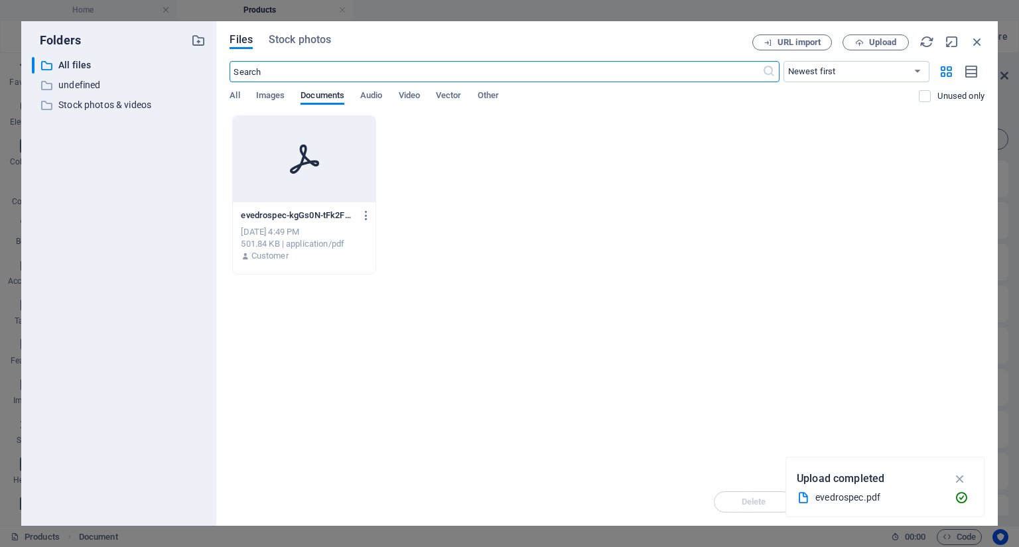
click at [315, 159] on icon at bounding box center [305, 159] width 32 height 32
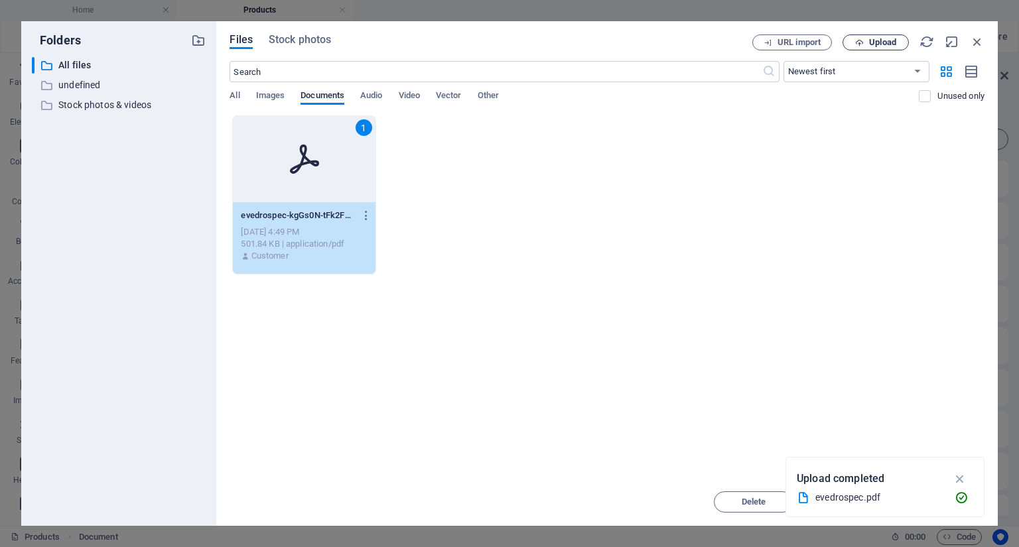
click at [882, 46] on span "Upload" at bounding box center [882, 42] width 27 height 8
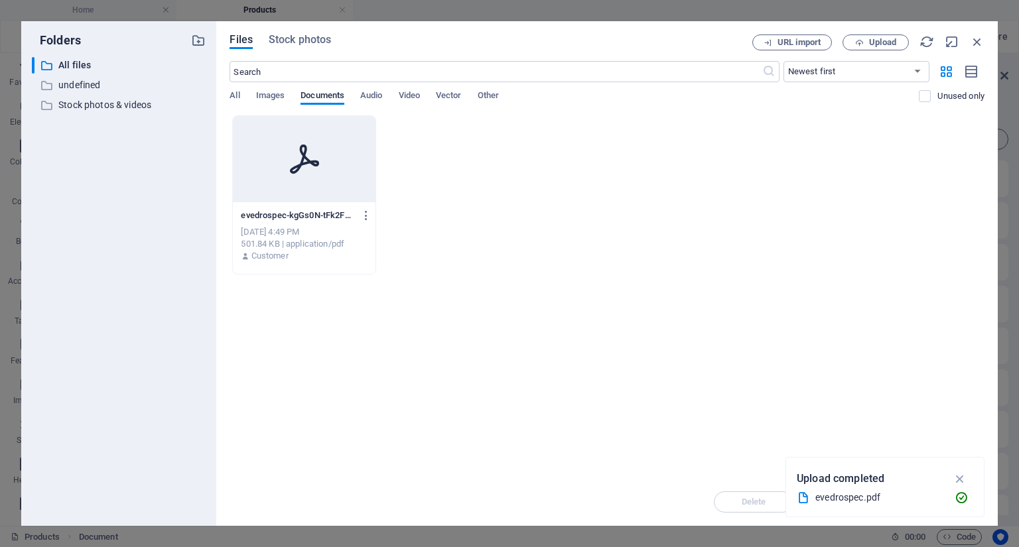
click at [309, 210] on p "evedrospec-kgGs0N-tFk2FOC1AKb_3qg.pdf" at bounding box center [298, 216] width 114 height 12
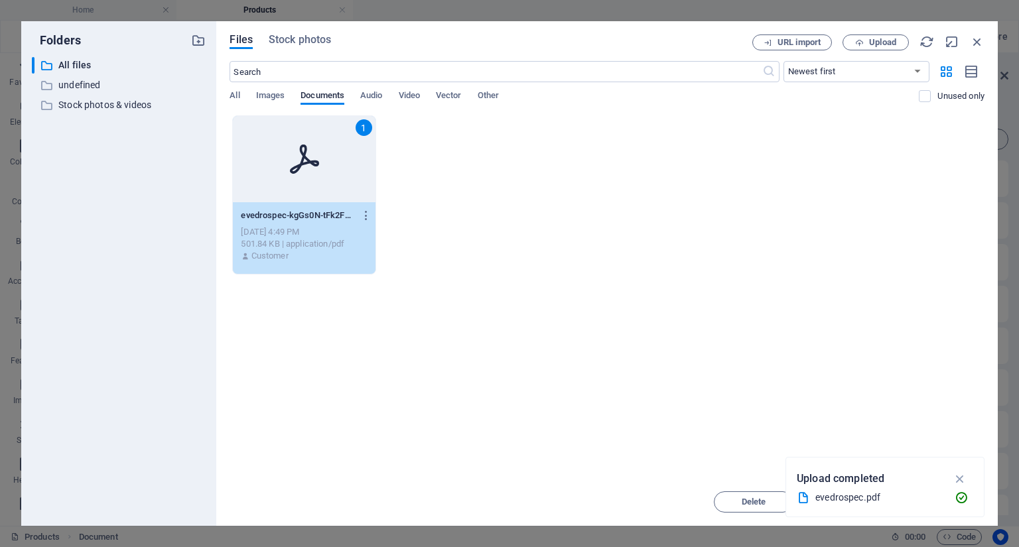
click at [309, 210] on p "evedrospec-kgGs0N-tFk2FOC1AKb_3qg.pdf" at bounding box center [298, 216] width 114 height 12
type input "evedrospec-kgGs0N-tFk2FOC1AKb_3qg.pdf"
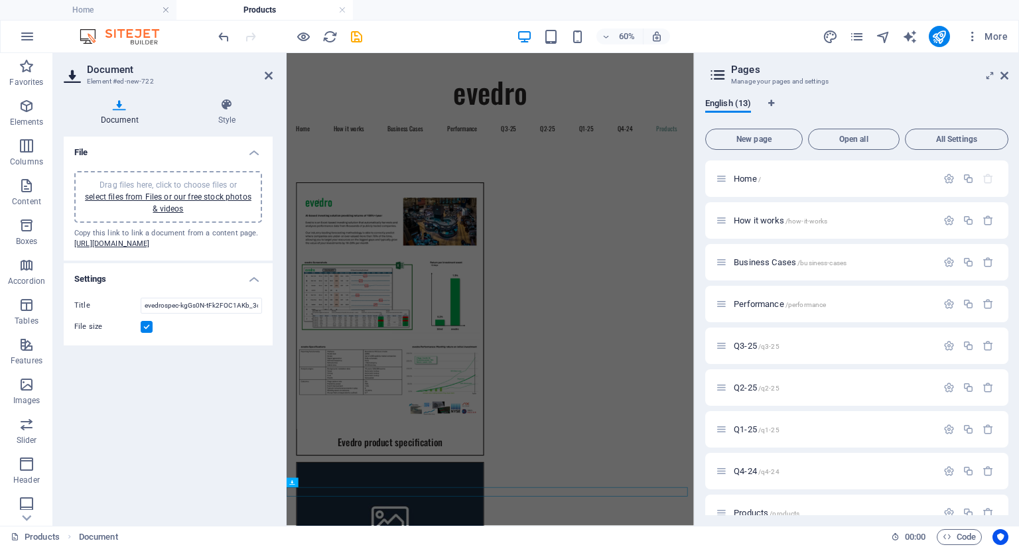
click at [150, 333] on label at bounding box center [147, 327] width 12 height 12
click at [0, 0] on input "File size" at bounding box center [0, 0] width 0 height 0
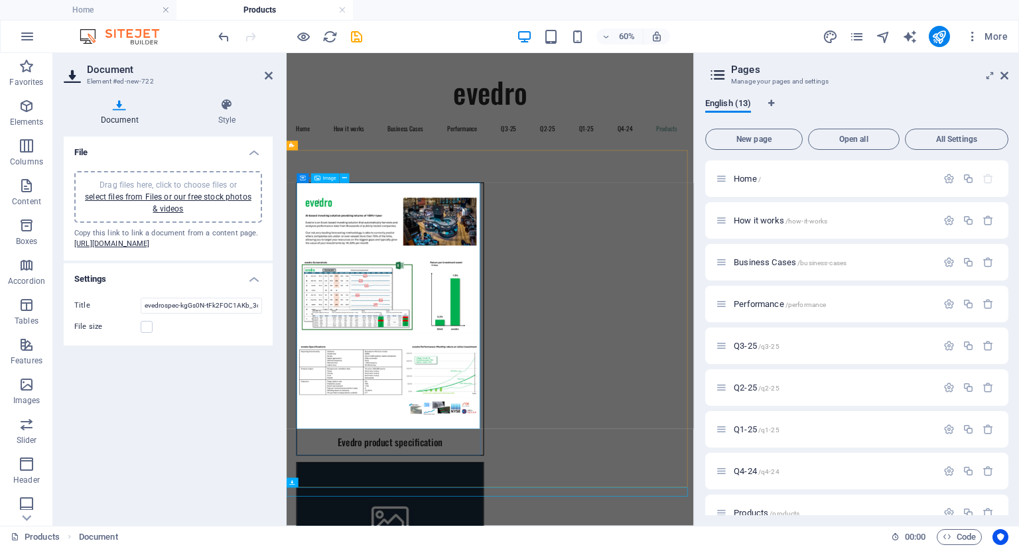
click at [390, 332] on figure at bounding box center [459, 475] width 310 height 410
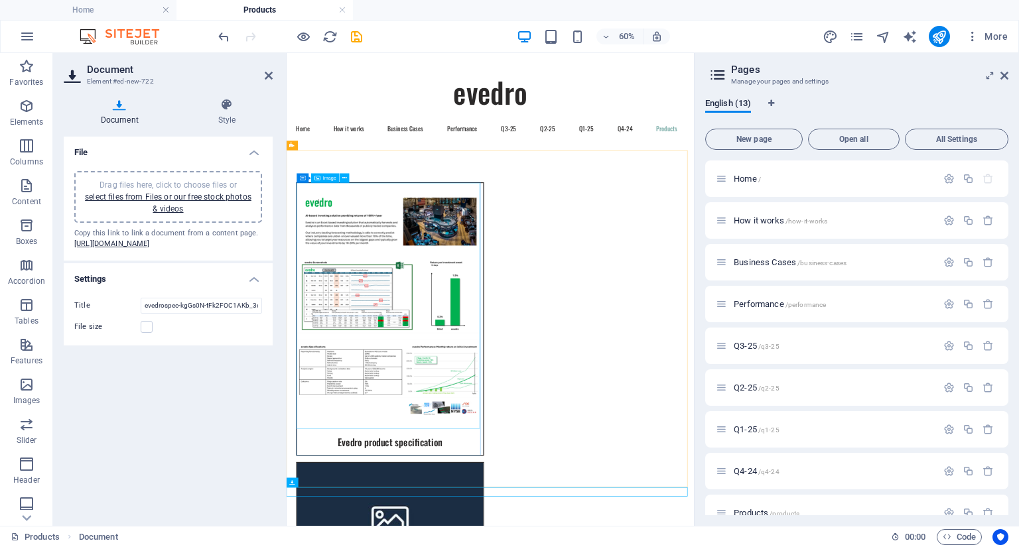
click at [387, 375] on figure at bounding box center [459, 475] width 310 height 410
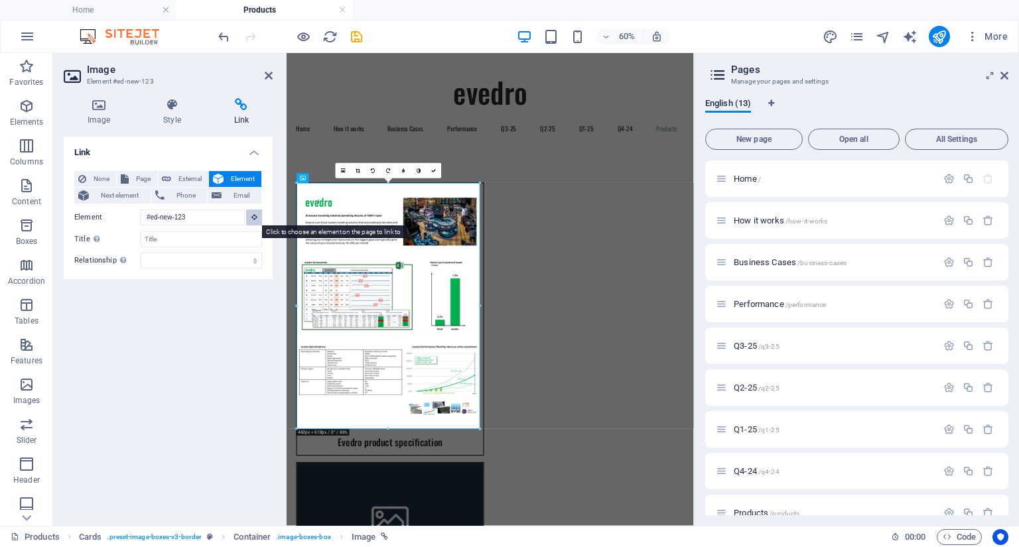
click at [253, 216] on icon at bounding box center [254, 217] width 6 height 7
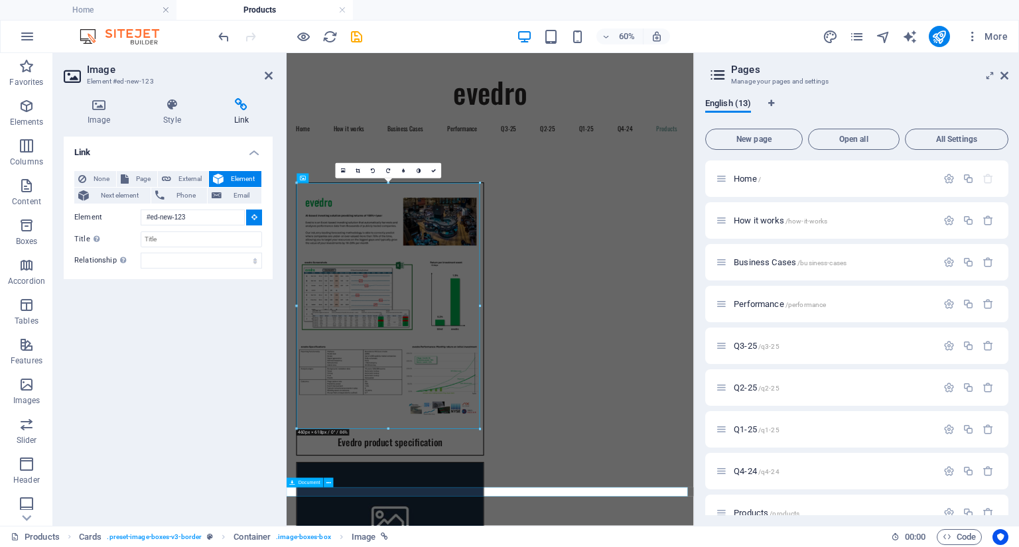
type input "#ed-new-722"
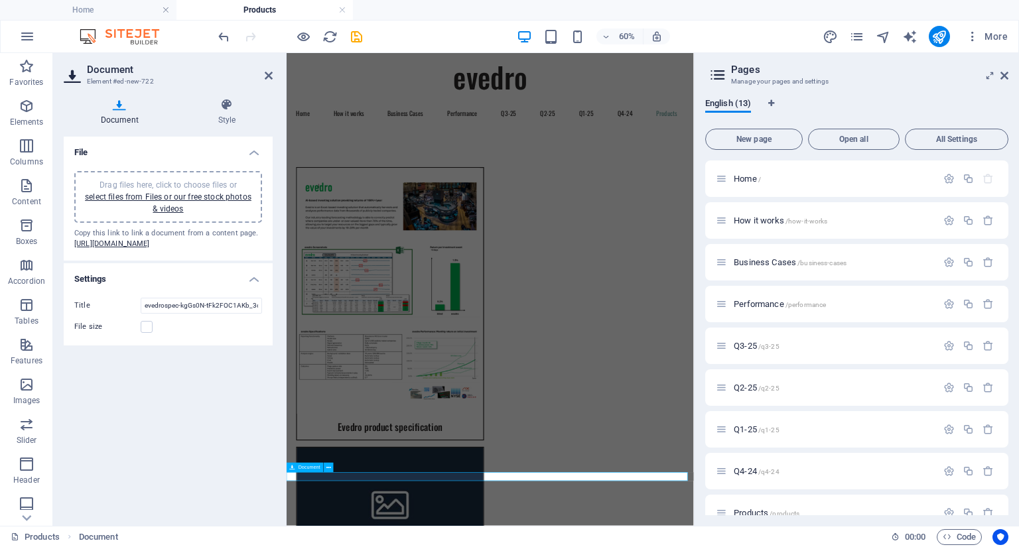
click at [329, 467] on icon at bounding box center [328, 468] width 5 height 9
click at [222, 110] on icon at bounding box center [227, 104] width 92 height 13
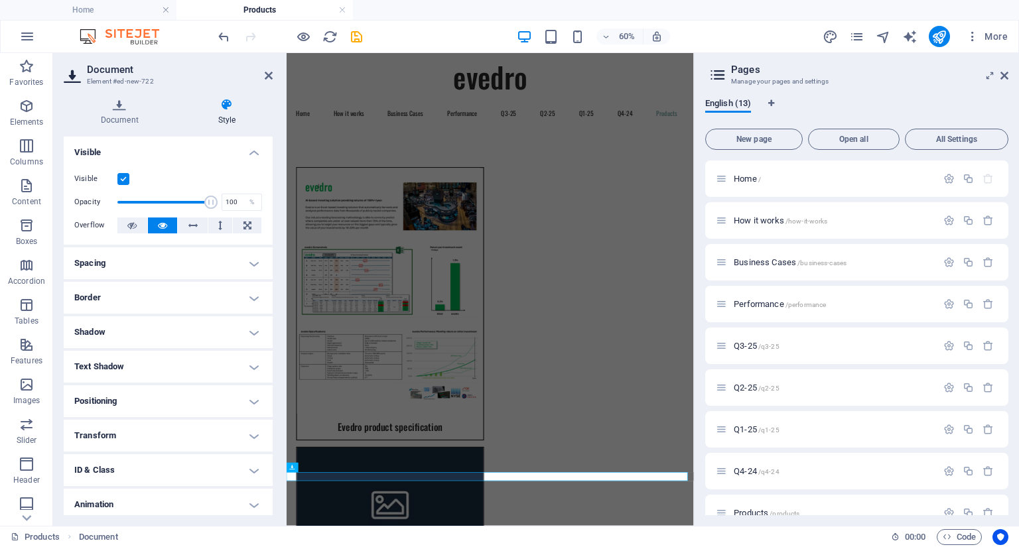
click at [124, 182] on label at bounding box center [123, 179] width 12 height 12
click at [0, 0] on input "Visible" at bounding box center [0, 0] width 0 height 0
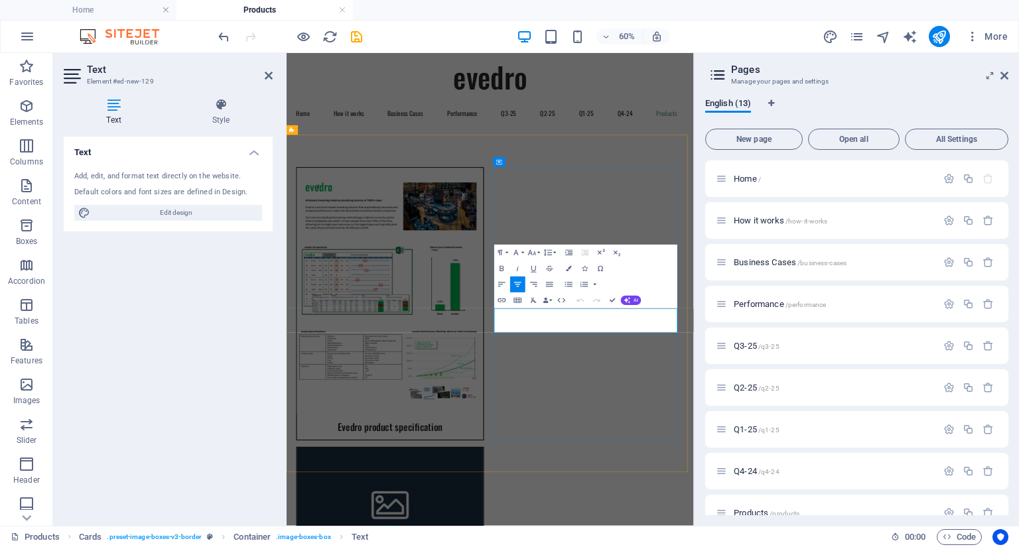
drag, startPoint x: 898, startPoint y: 503, endPoint x: 655, endPoint y: 493, distance: 243.7
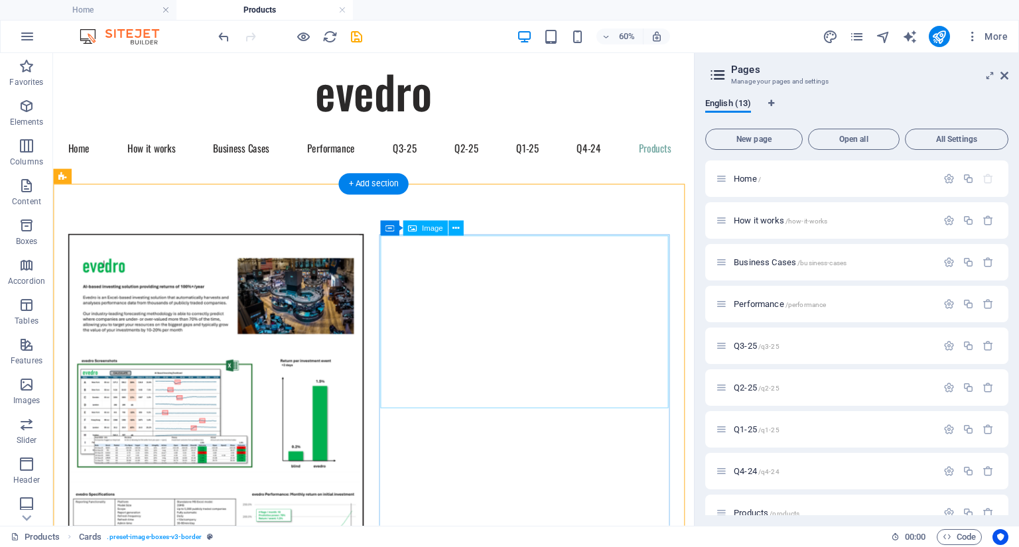
scroll to position [24, 0]
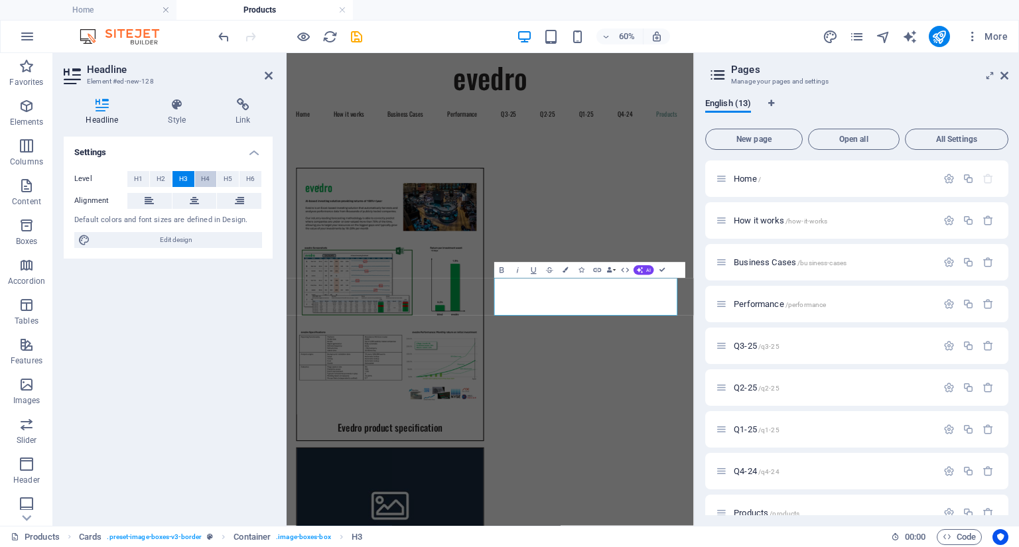
click at [205, 179] on span "H4" at bounding box center [205, 179] width 9 height 16
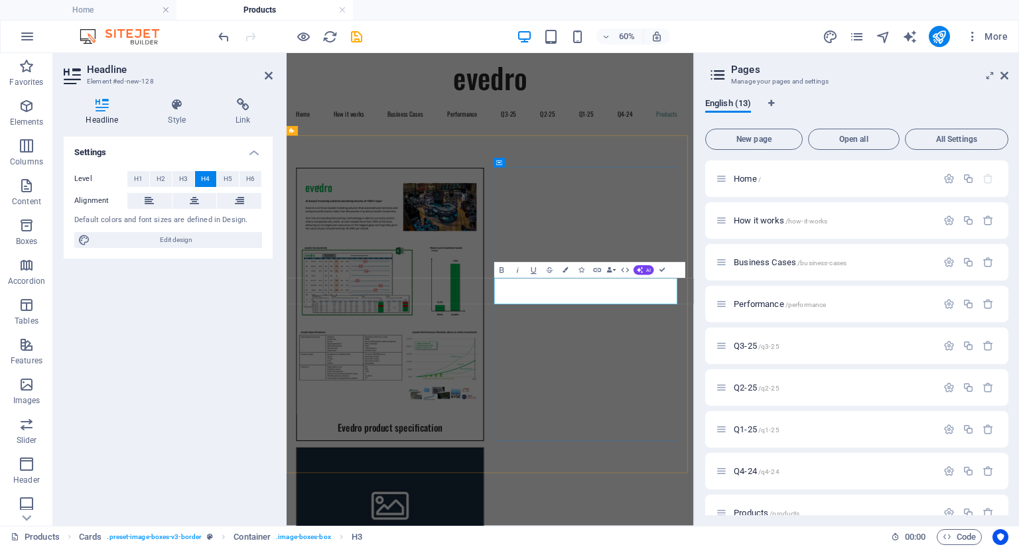
drag, startPoint x: 902, startPoint y: 451, endPoint x: 856, endPoint y: 450, distance: 45.8
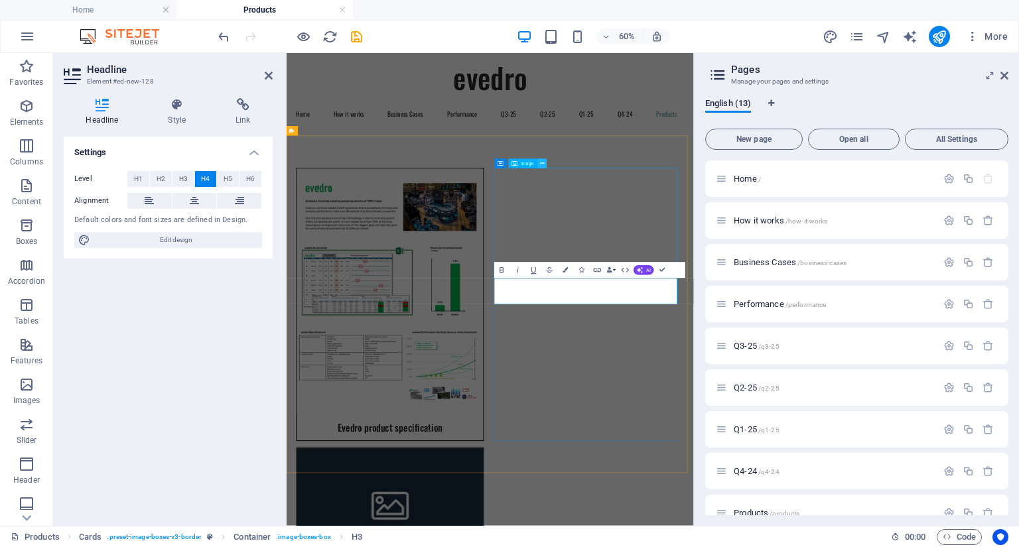
click at [543, 166] on icon at bounding box center [542, 164] width 5 height 9
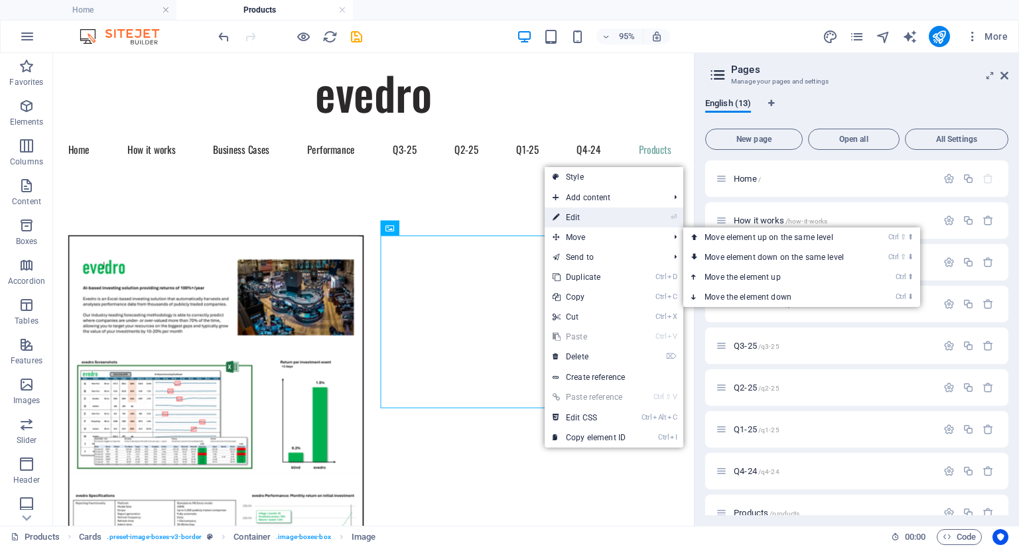
click at [587, 220] on link "⏎ Edit" at bounding box center [589, 218] width 89 height 20
select select "%"
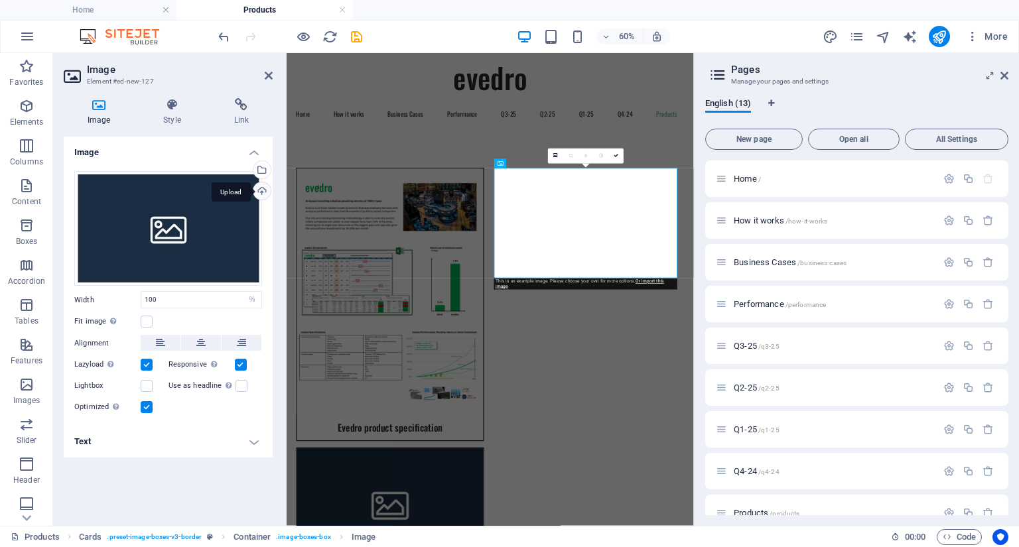
click at [264, 196] on div "Upload" at bounding box center [261, 192] width 20 height 20
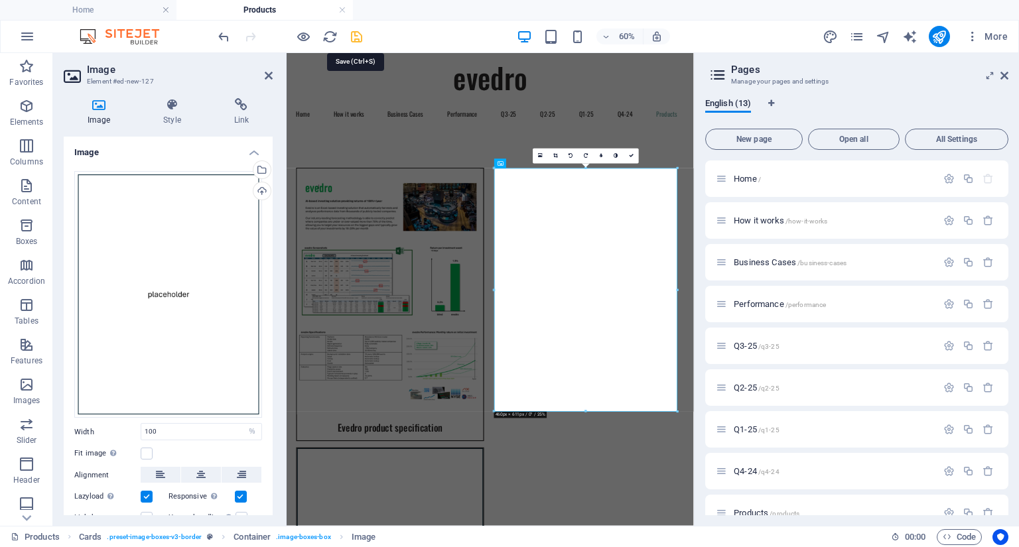
click at [359, 36] on icon "save" at bounding box center [356, 36] width 15 height 15
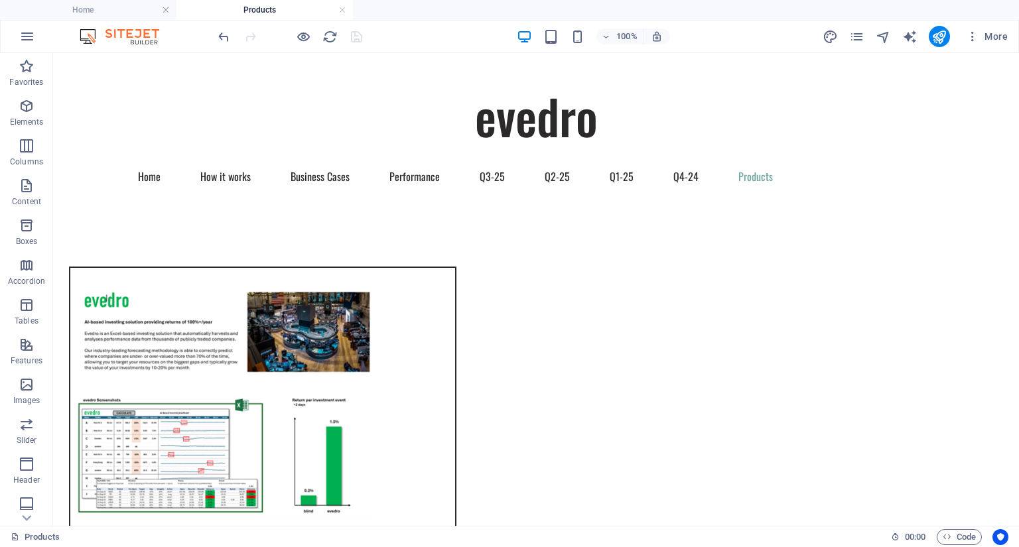
scroll to position [0, 0]
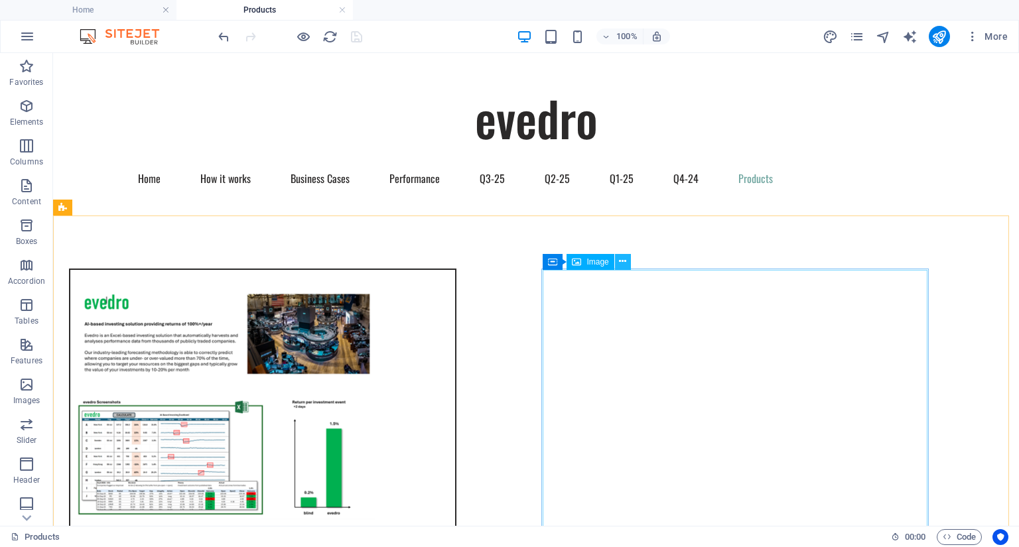
click at [622, 263] on icon at bounding box center [622, 262] width 7 height 14
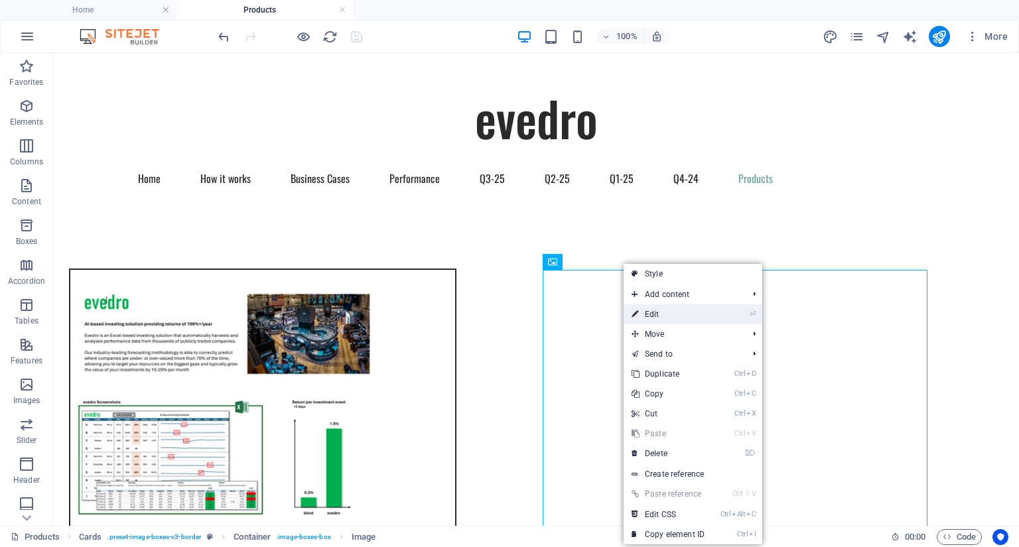
click at [652, 317] on link "⏎ Edit" at bounding box center [668, 314] width 89 height 20
select select "%"
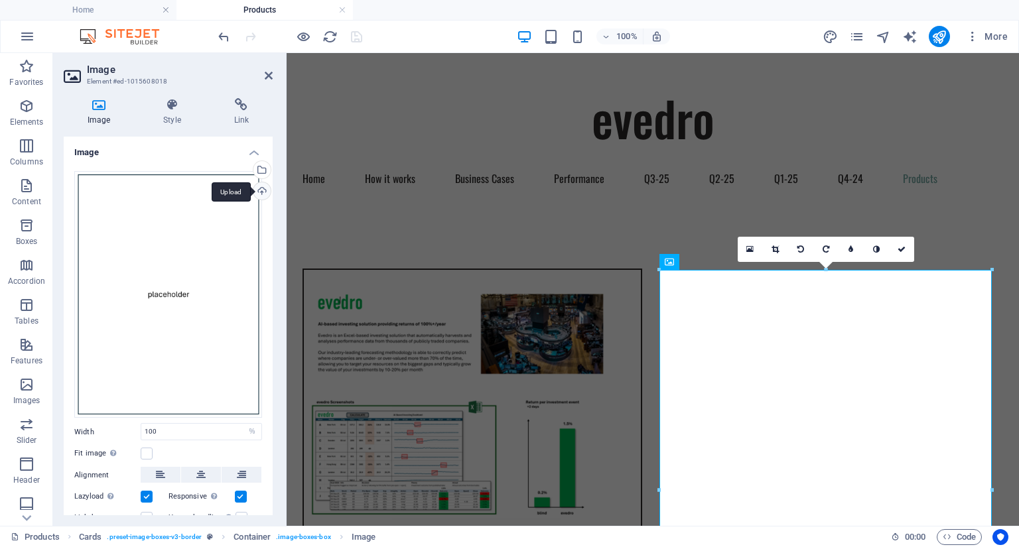
click at [260, 192] on div "Upload" at bounding box center [261, 192] width 20 height 20
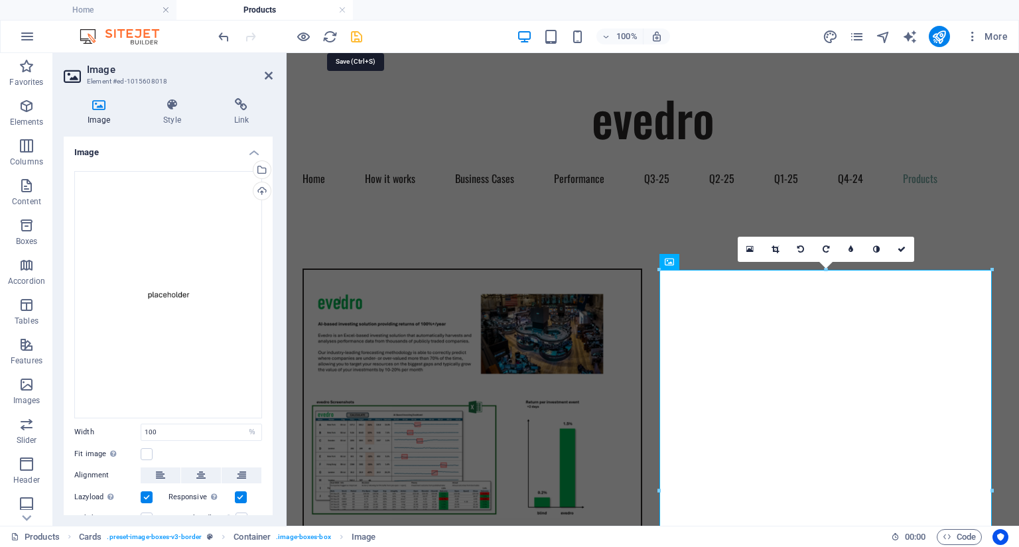
click at [360, 36] on icon "save" at bounding box center [356, 36] width 15 height 15
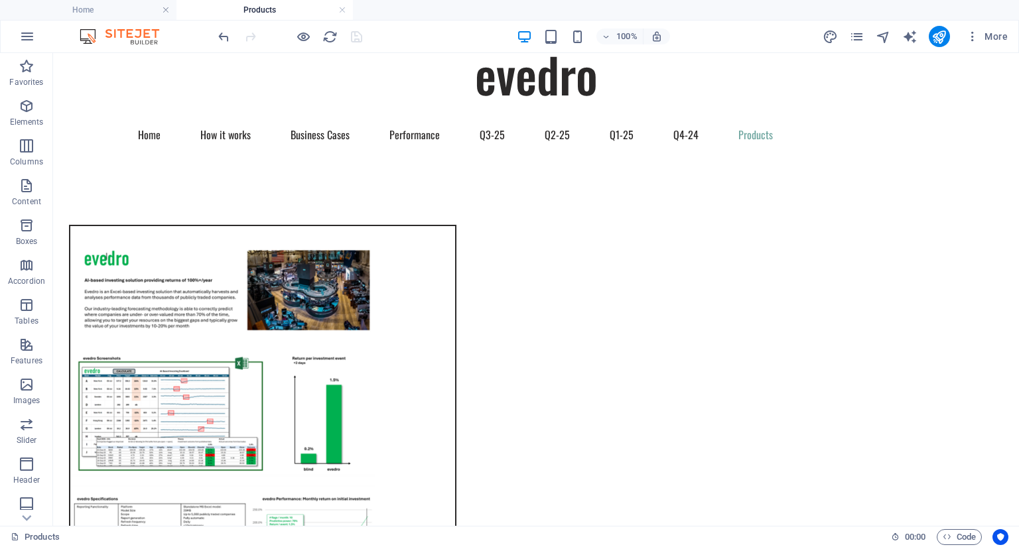
scroll to position [43, 0]
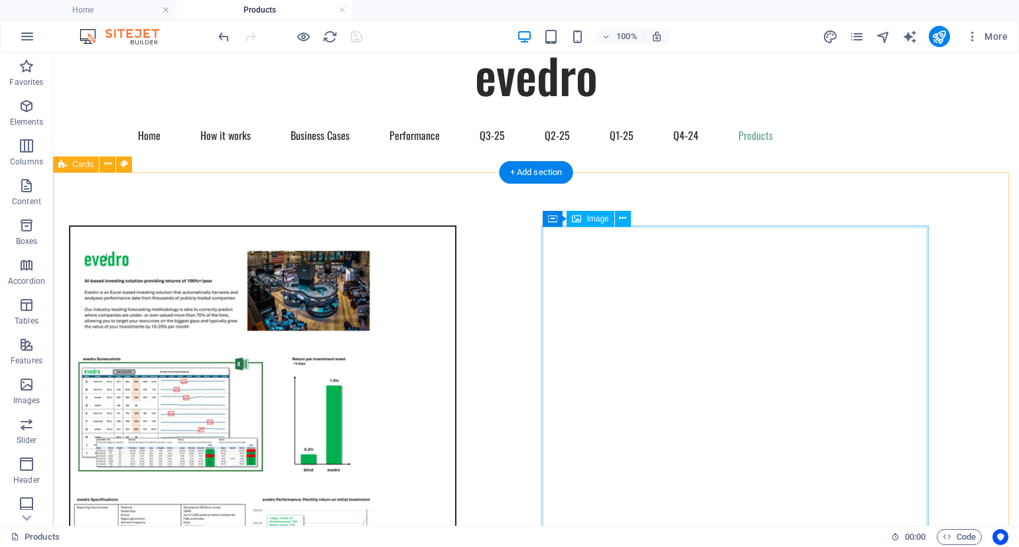
select select "%"
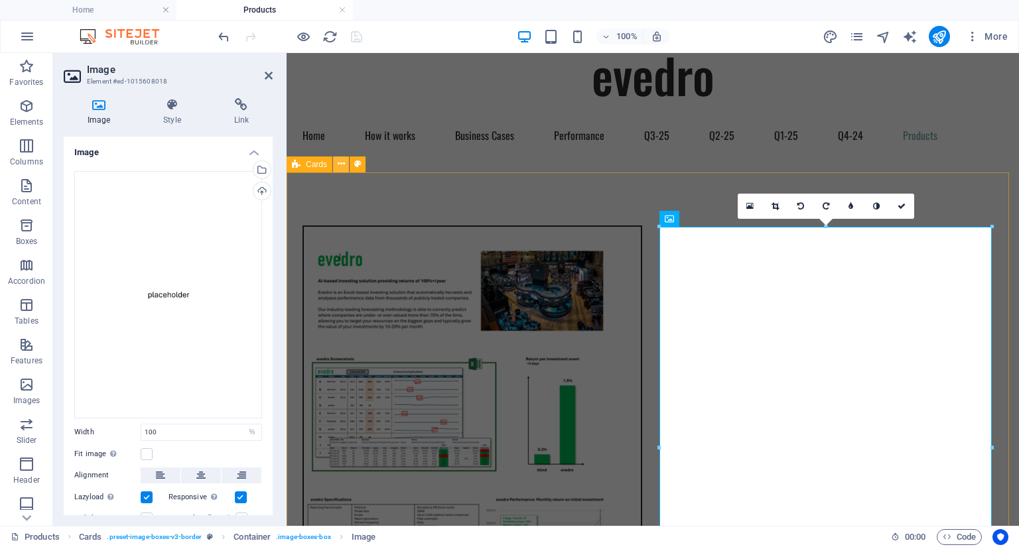
click at [340, 167] on icon at bounding box center [341, 164] width 7 height 14
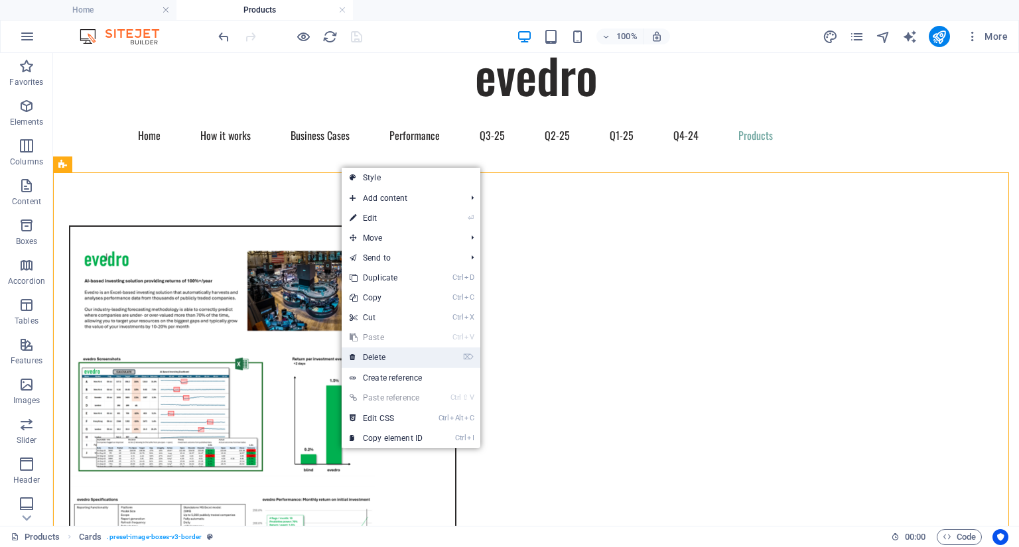
click at [383, 360] on link "⌦ Delete" at bounding box center [386, 358] width 89 height 20
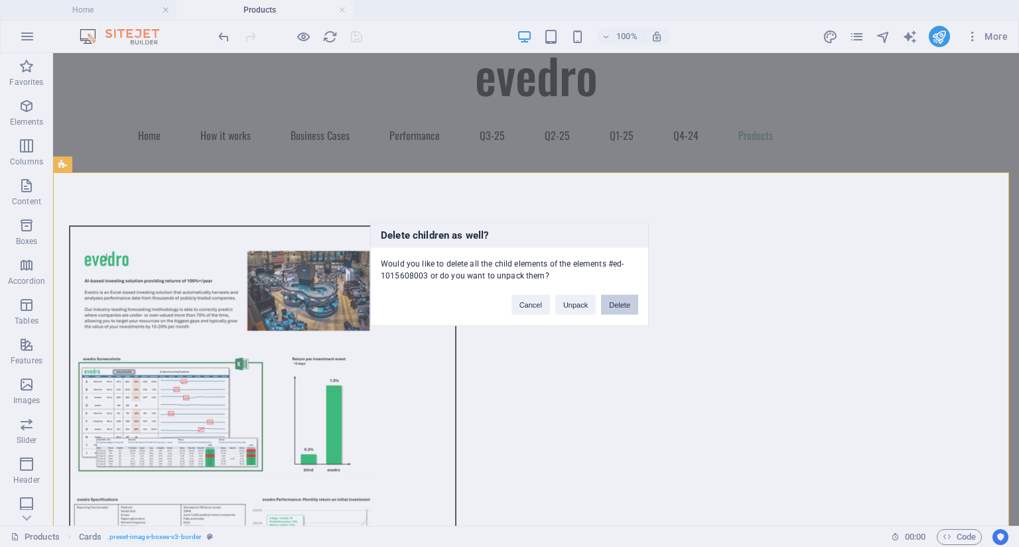
click at [605, 307] on button "Delete" at bounding box center [619, 305] width 37 height 20
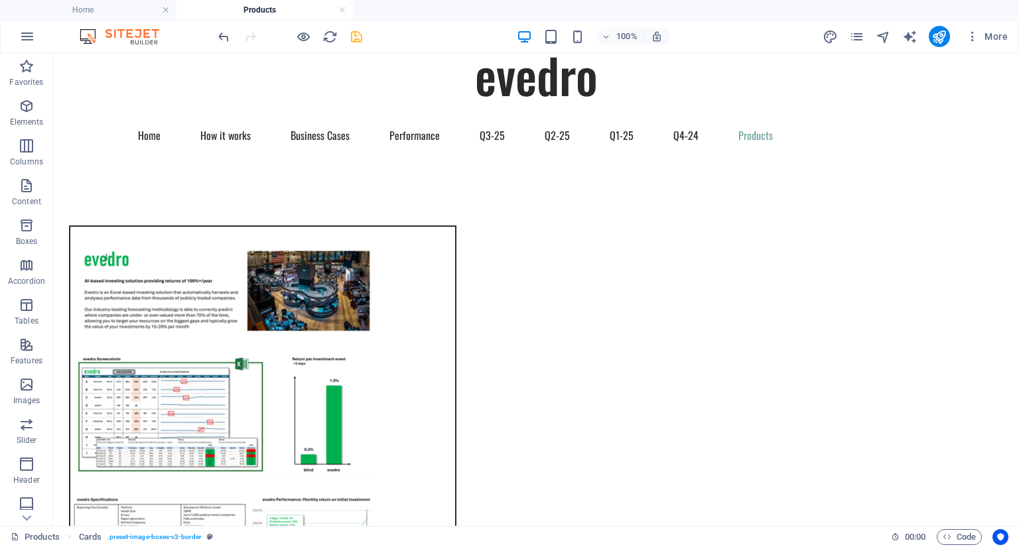
scroll to position [0, 0]
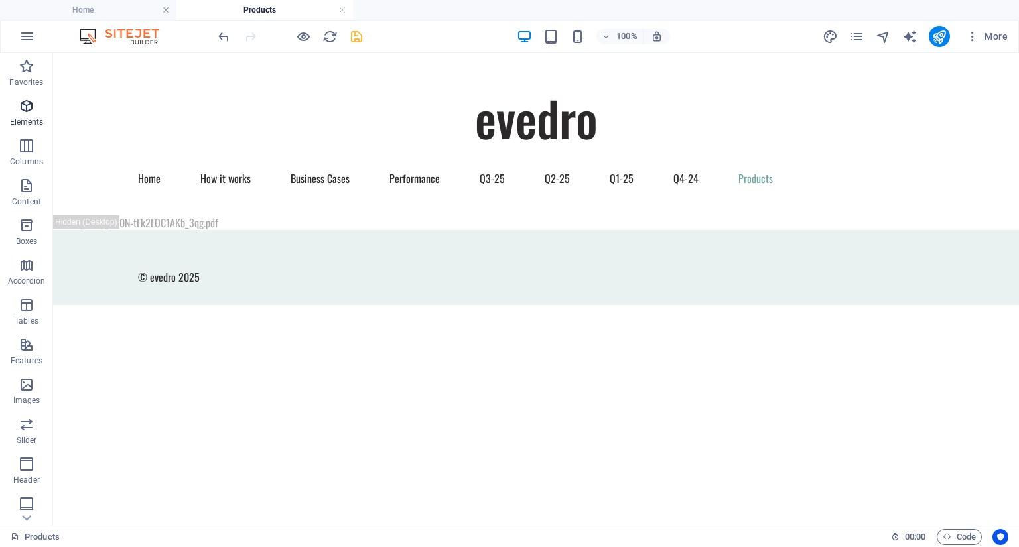
click at [23, 118] on p "Elements" at bounding box center [27, 122] width 34 height 11
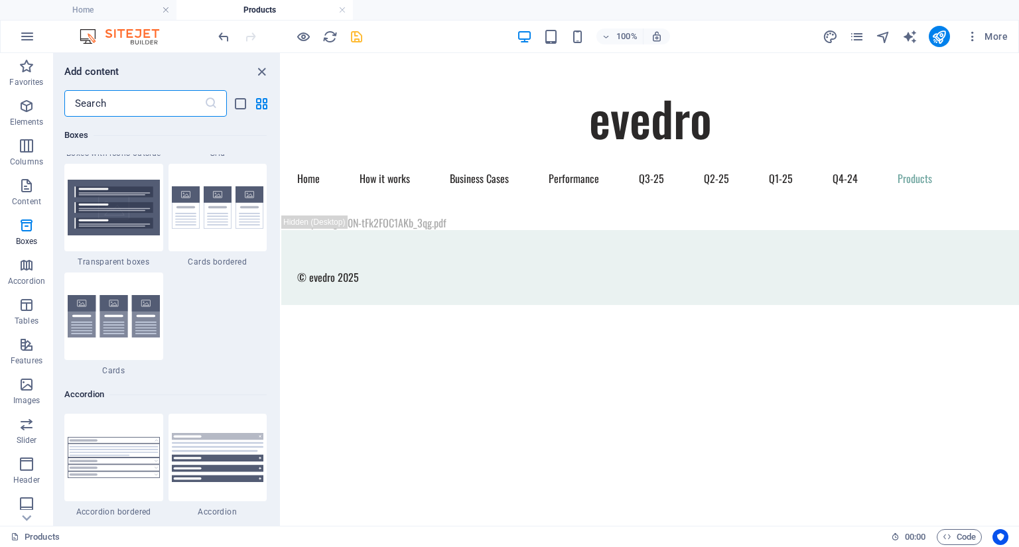
scroll to position [3932, 0]
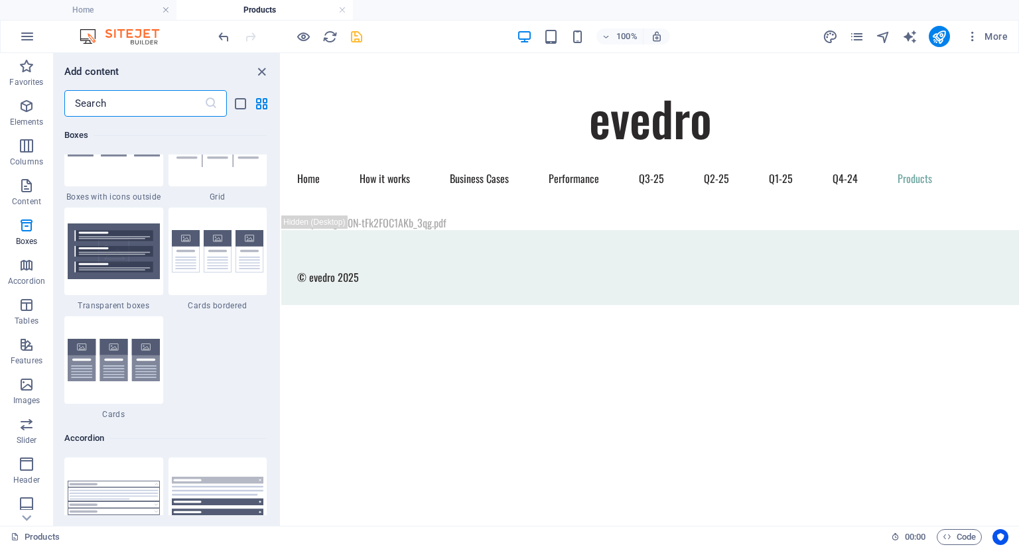
drag, startPoint x: 279, startPoint y: 129, endPoint x: 1, endPoint y: 190, distance: 284.7
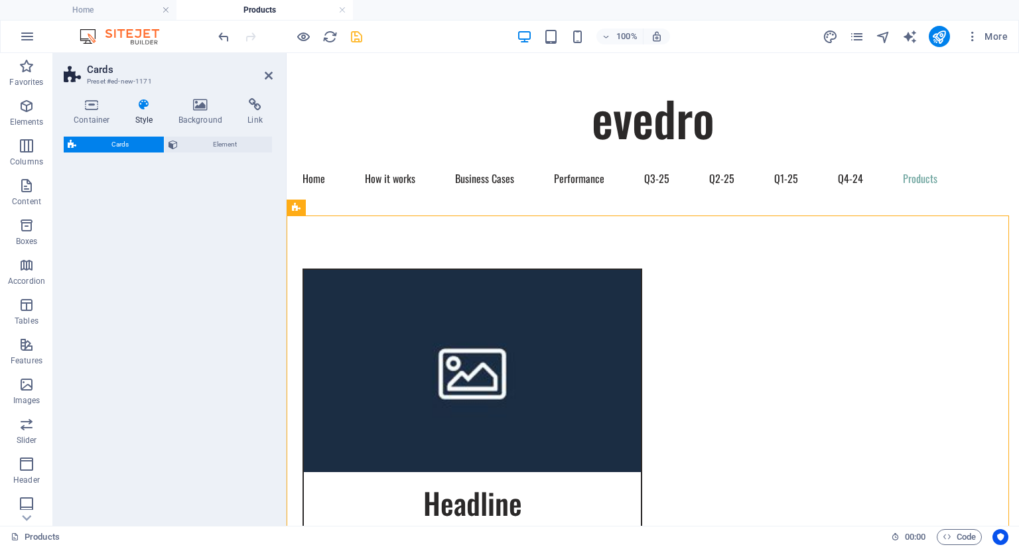
select select "rem"
select select "preset-image-boxes-v3-border"
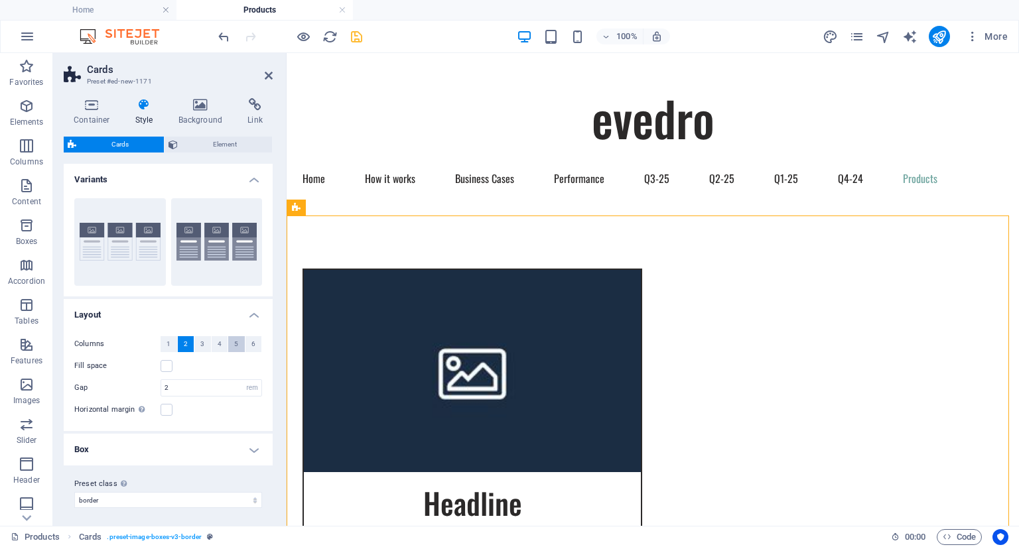
click at [234, 342] on span "5" at bounding box center [236, 344] width 4 height 16
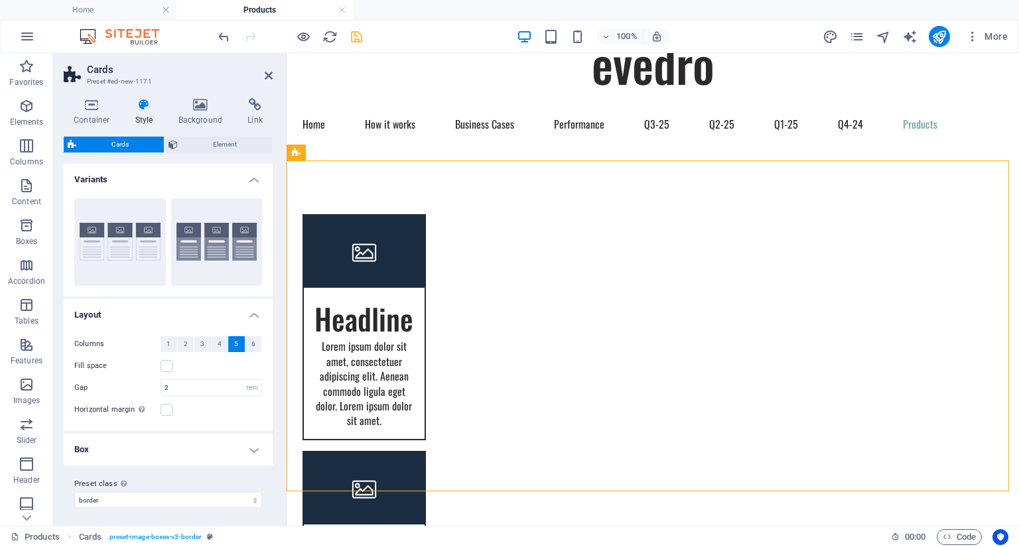
scroll to position [54, 0]
click at [251, 344] on span "6" at bounding box center [253, 344] width 4 height 16
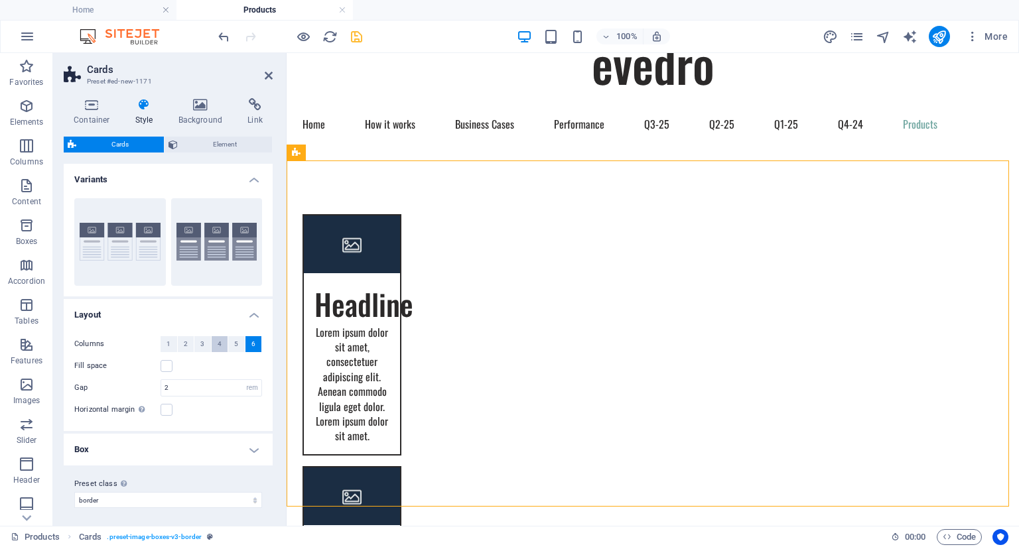
click at [216, 344] on button "4" at bounding box center [220, 344] width 17 height 16
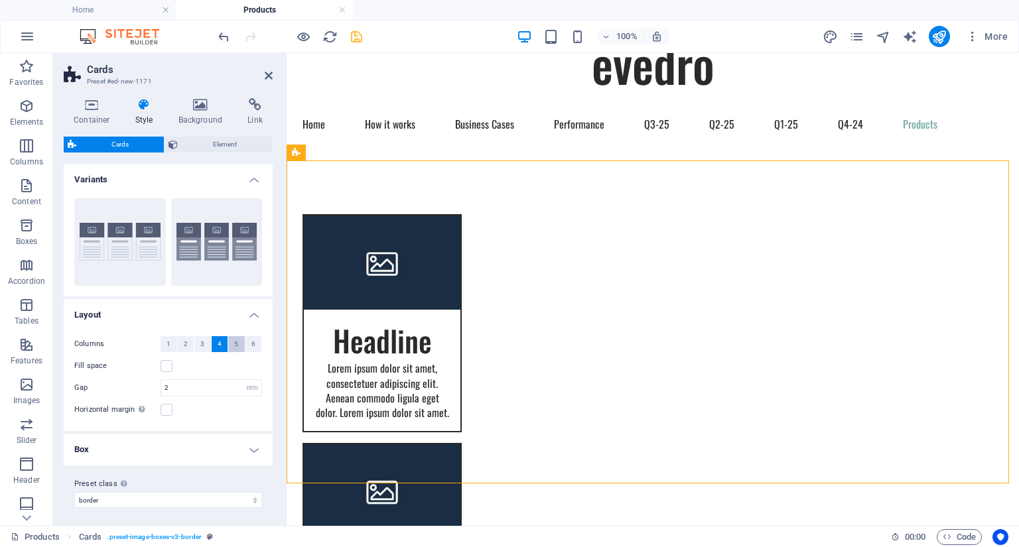
click at [237, 344] on button "5" at bounding box center [236, 344] width 17 height 16
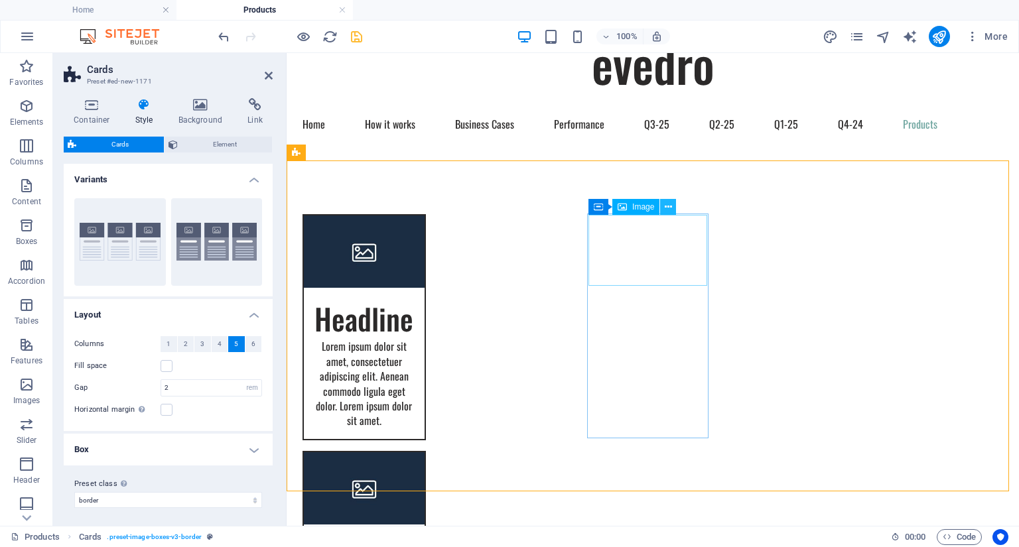
click at [671, 209] on icon at bounding box center [668, 207] width 7 height 14
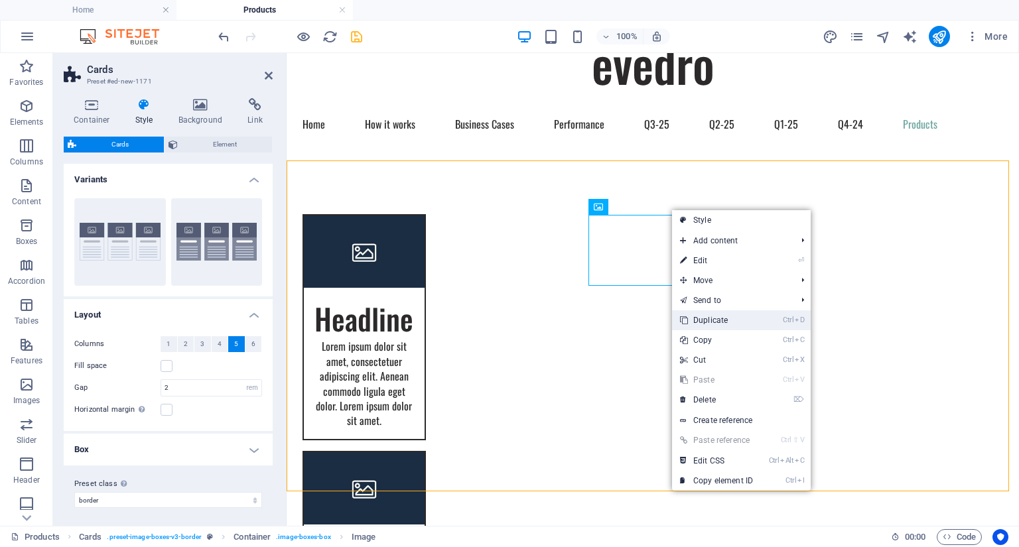
click at [703, 321] on link "Ctrl D Duplicate" at bounding box center [716, 320] width 89 height 20
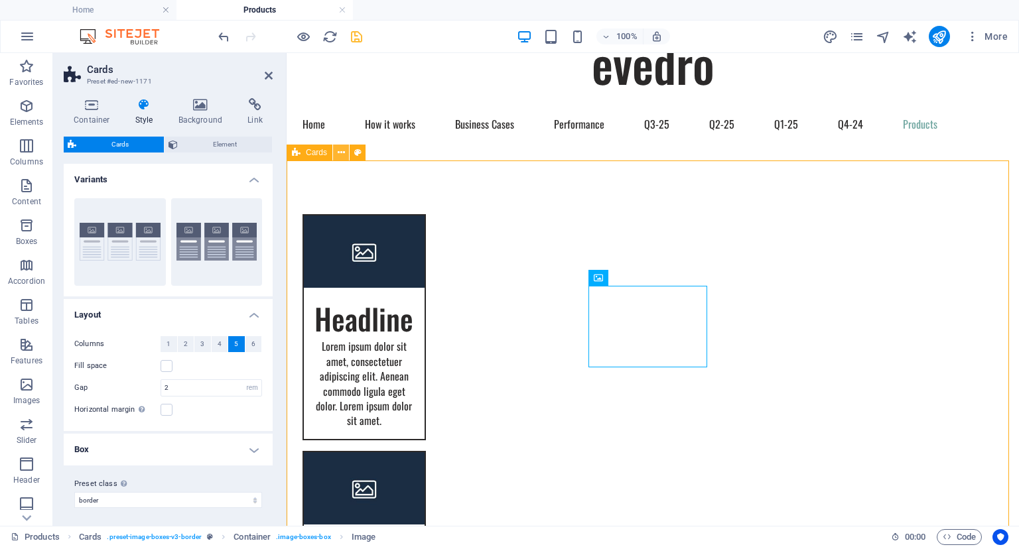
click at [336, 151] on button at bounding box center [341, 153] width 16 height 16
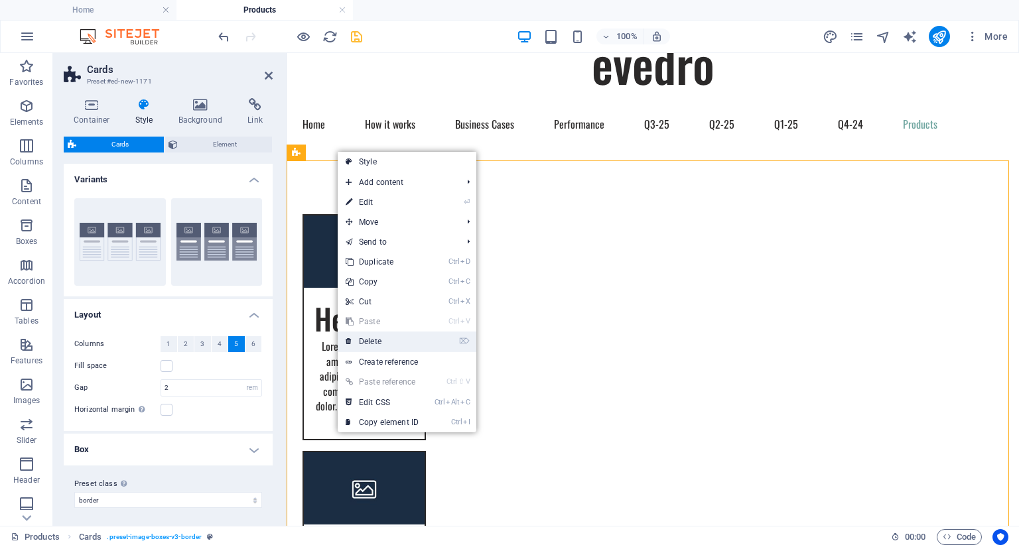
click at [368, 343] on link "⌦ Delete" at bounding box center [382, 342] width 89 height 20
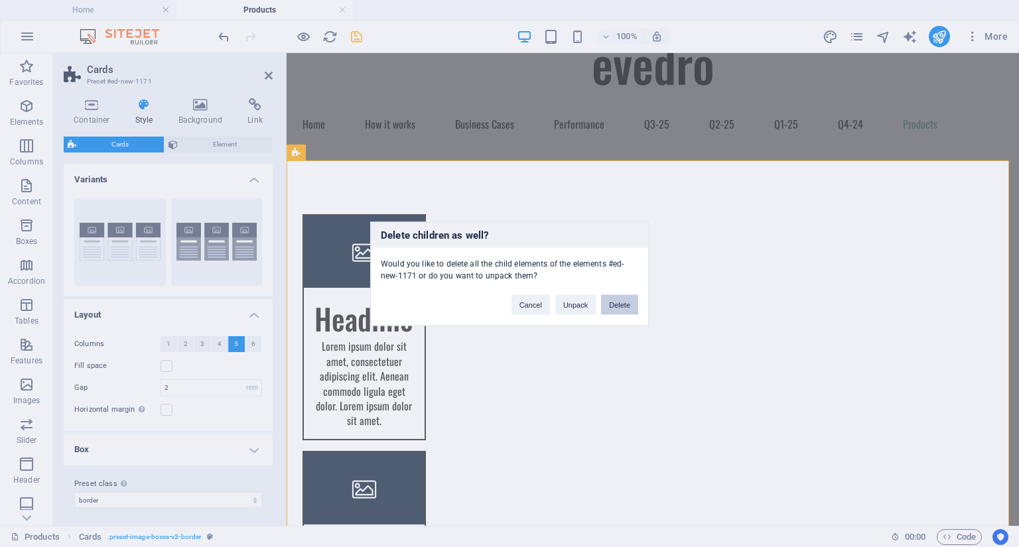
click at [625, 311] on button "Delete" at bounding box center [619, 305] width 37 height 20
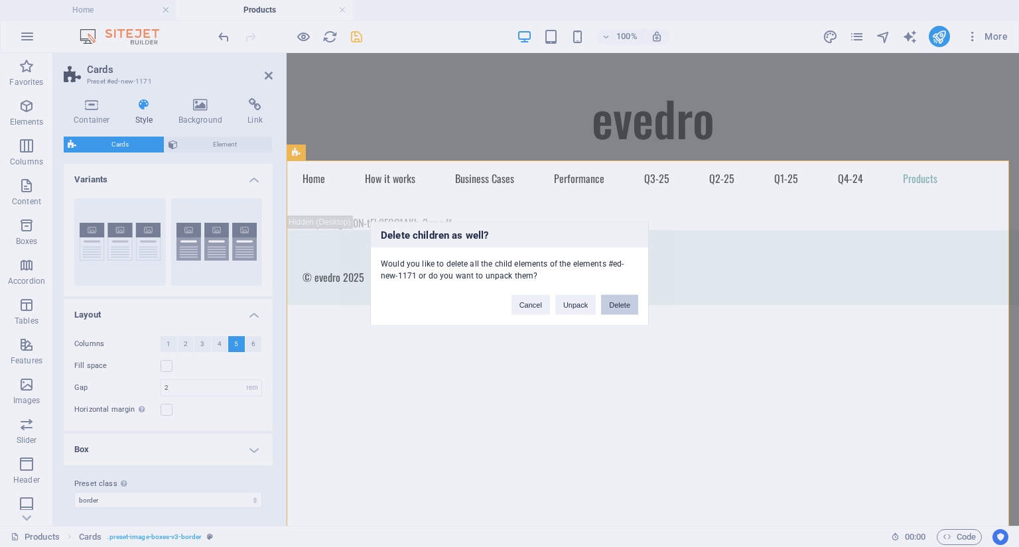
scroll to position [0, 0]
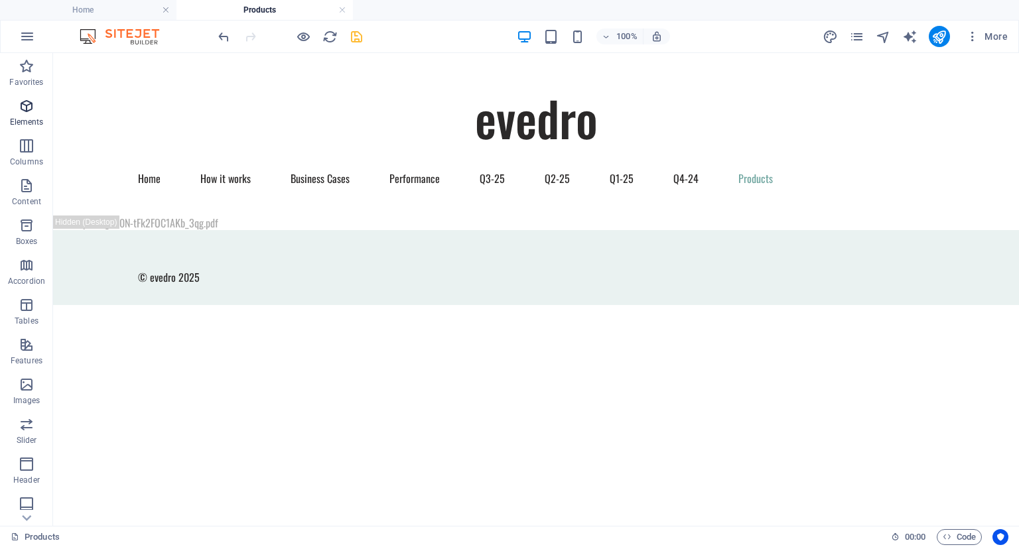
click at [24, 113] on icon "button" at bounding box center [27, 106] width 16 height 16
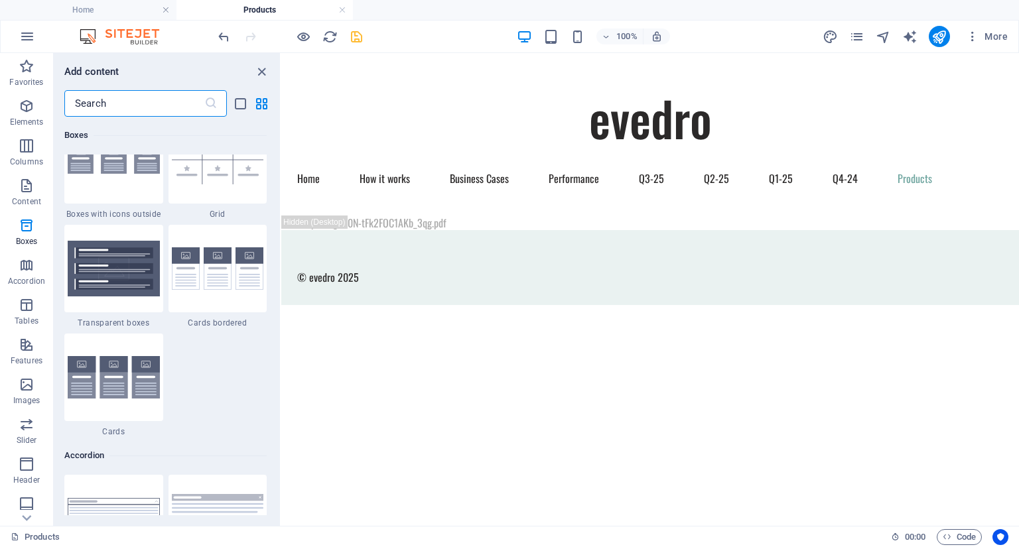
scroll to position [3941, 0]
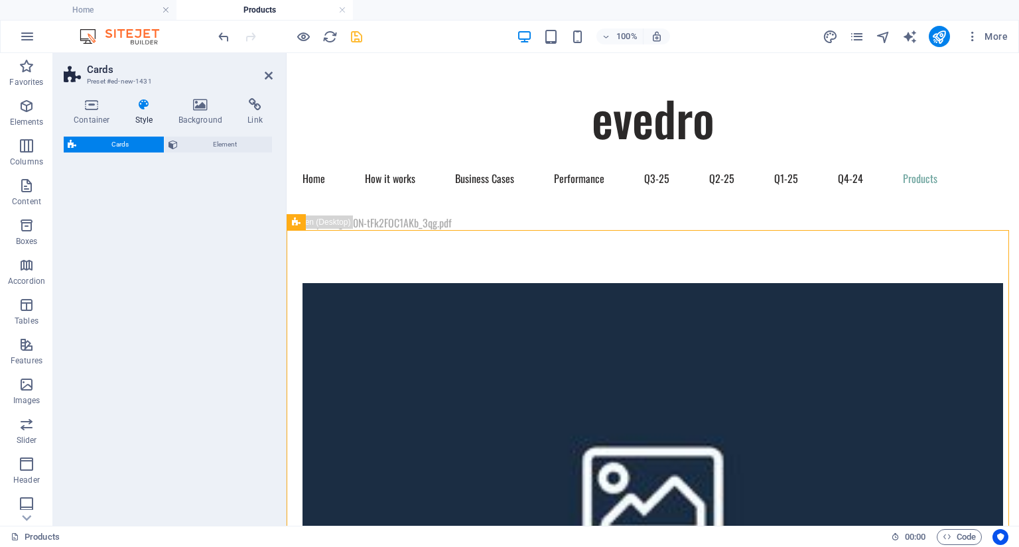
select select "rem"
select select "preset-image-boxes-v3-default"
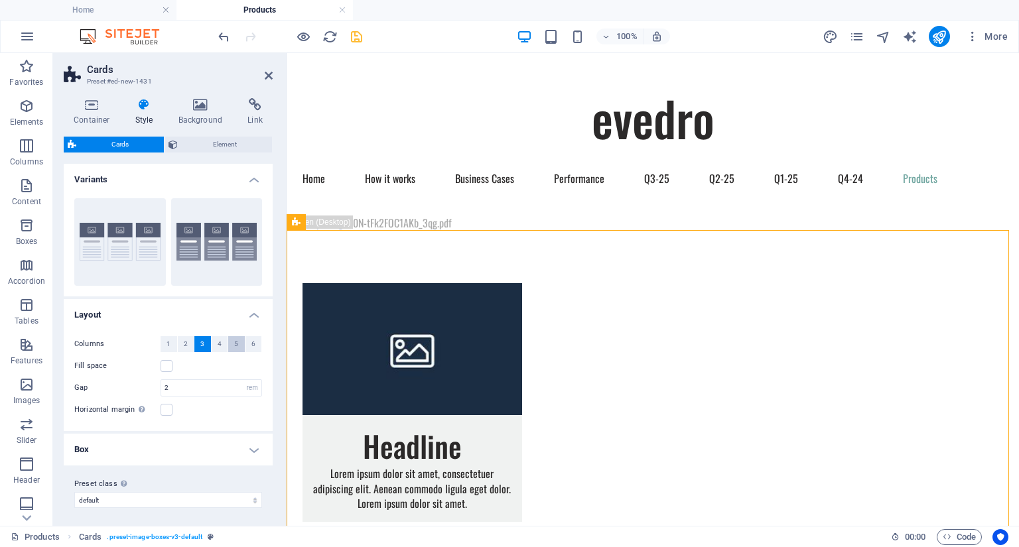
click at [234, 344] on span "5" at bounding box center [236, 344] width 4 height 16
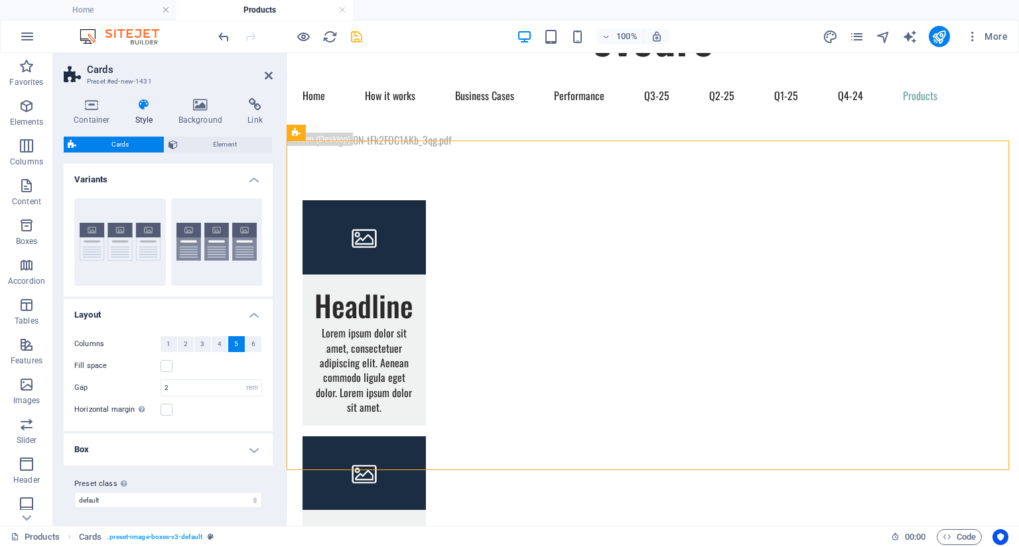
scroll to position [75, 0]
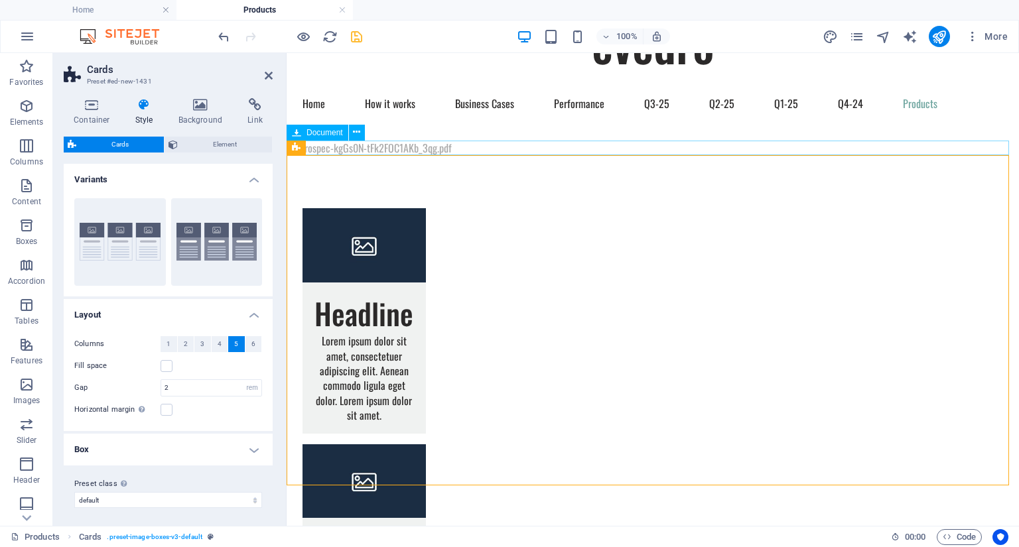
click at [391, 148] on div "evedrospec-kgGs0N-tFk2FOC1AKb_3qg.pdf 501.84 KB" at bounding box center [653, 148] width 732 height 15
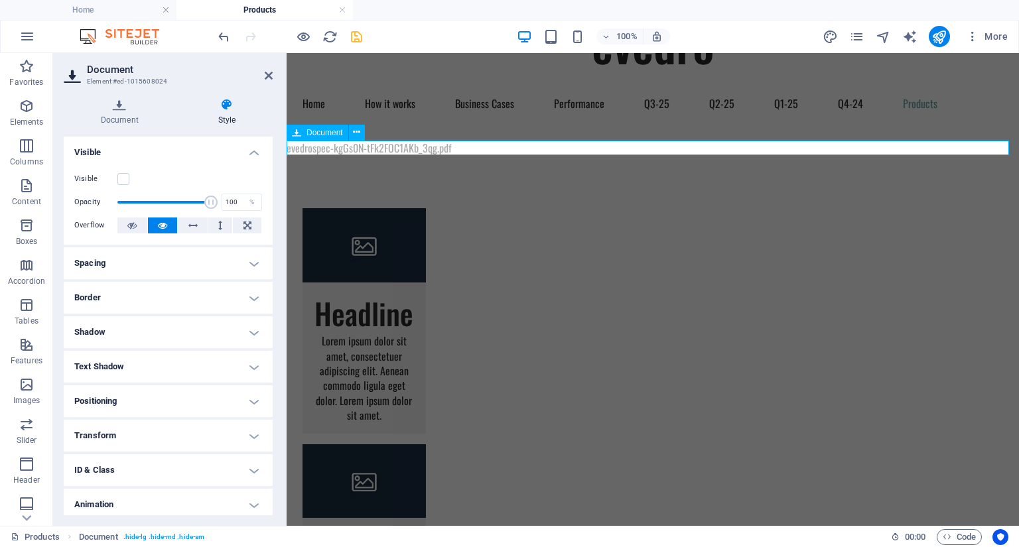
click at [391, 148] on div "evedrospec-kgGs0N-tFk2FOC1AKb_3qg.pdf 501.84 KB" at bounding box center [653, 148] width 732 height 15
click at [374, 246] on figure at bounding box center [363, 245] width 123 height 74
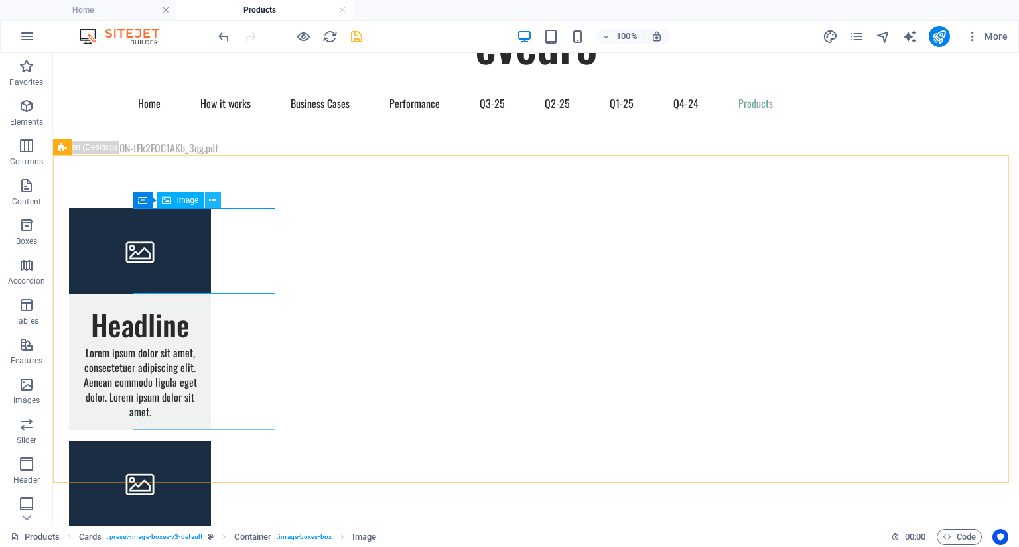
click at [210, 194] on icon at bounding box center [212, 201] width 7 height 14
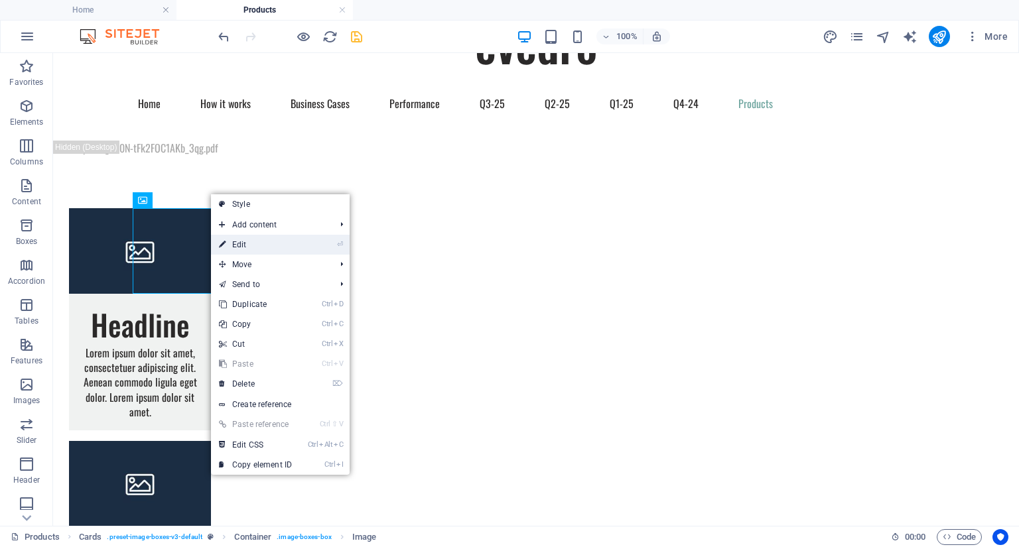
click at [247, 247] on link "⏎ Edit" at bounding box center [255, 245] width 89 height 20
select select "%"
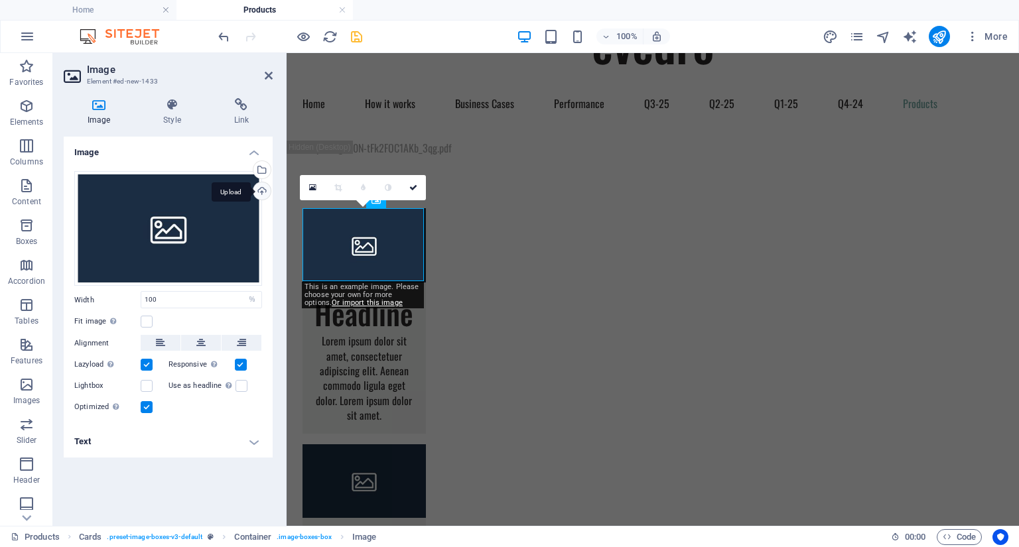
click at [263, 188] on div "Upload" at bounding box center [261, 192] width 20 height 20
click at [265, 170] on div "Select files from the file manager, stock photos, or upload file(s)" at bounding box center [261, 171] width 20 height 20
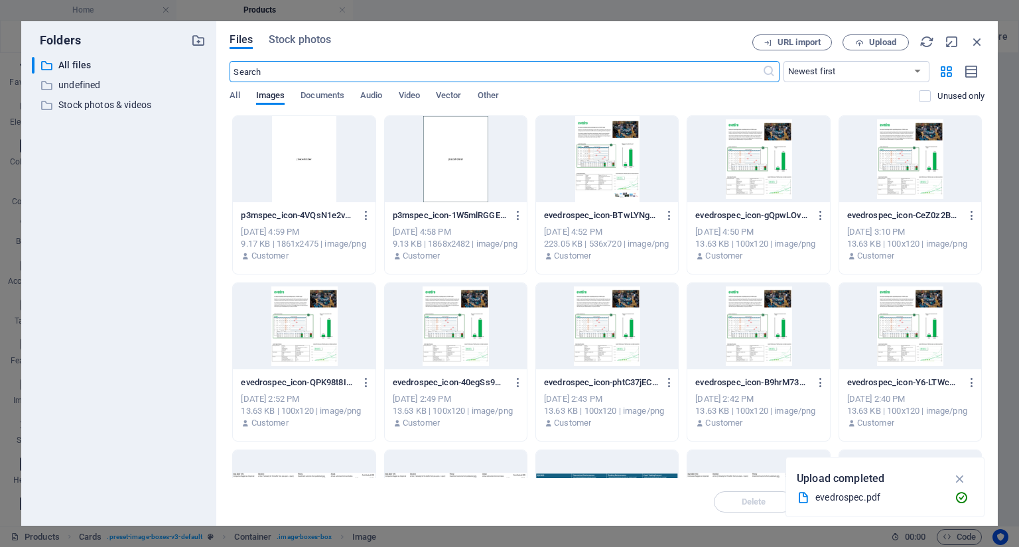
scroll to position [0, 0]
click at [310, 34] on div "Files Stock photos URL import Upload ​ Newest first Oldest first Name (A-Z) Nam…" at bounding box center [606, 273] width 781 height 505
click at [313, 40] on span "Stock photos" at bounding box center [300, 40] width 62 height 16
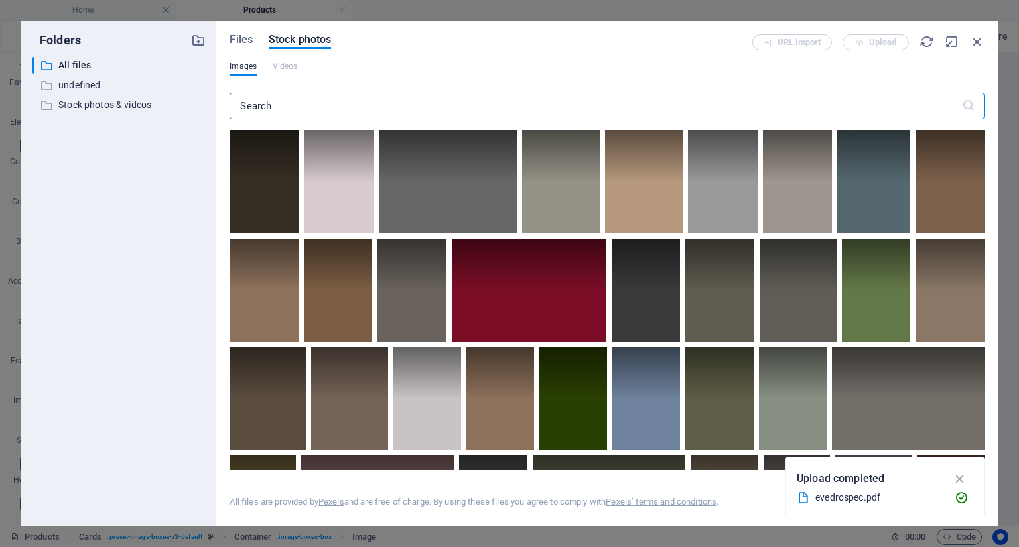
click at [326, 101] on input "text" at bounding box center [596, 106] width 732 height 27
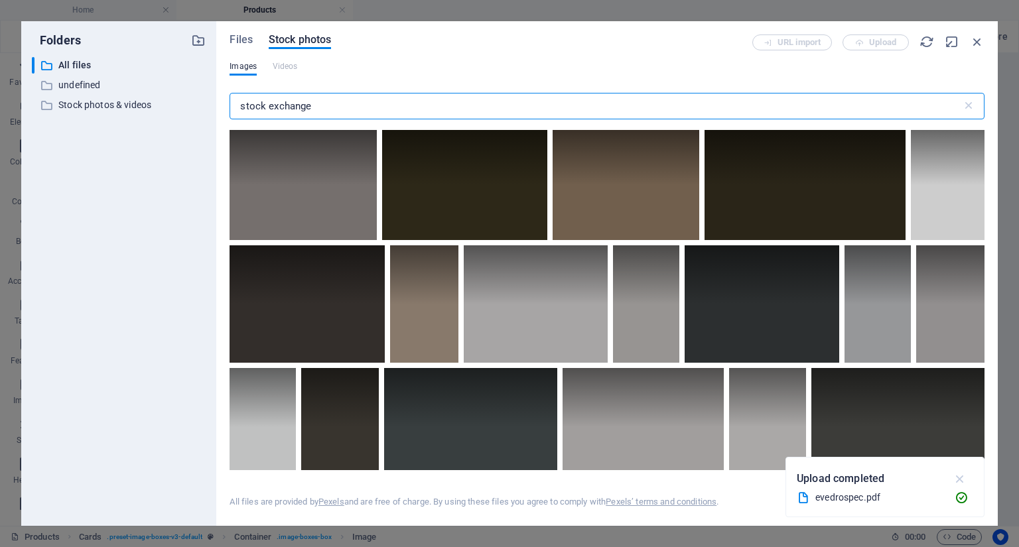
type input "stock exchange"
click at [961, 478] on icon "button" at bounding box center [960, 479] width 15 height 15
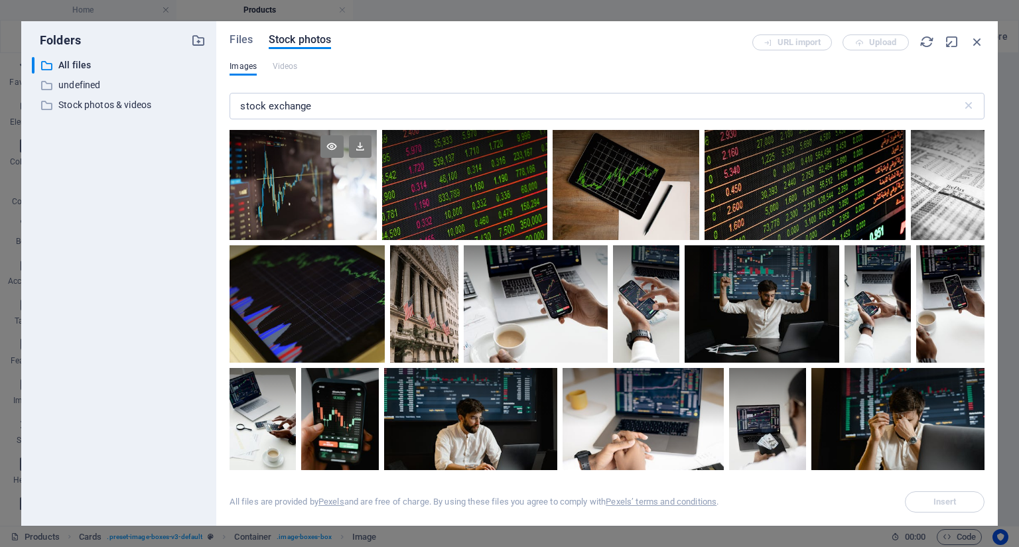
click at [281, 187] on div at bounding box center [303, 185] width 147 height 110
click at [281, 187] on div at bounding box center [303, 212] width 147 height 55
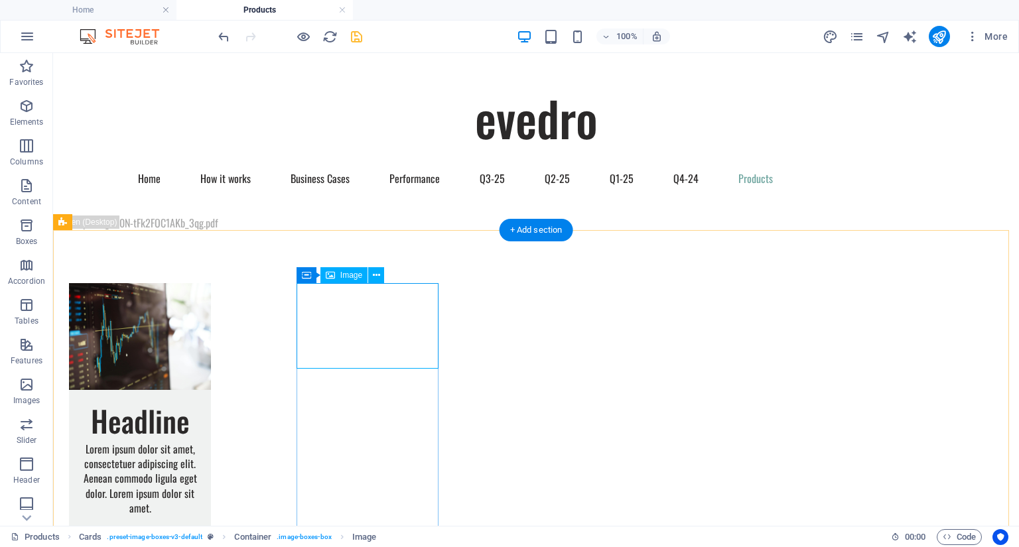
select select "%"
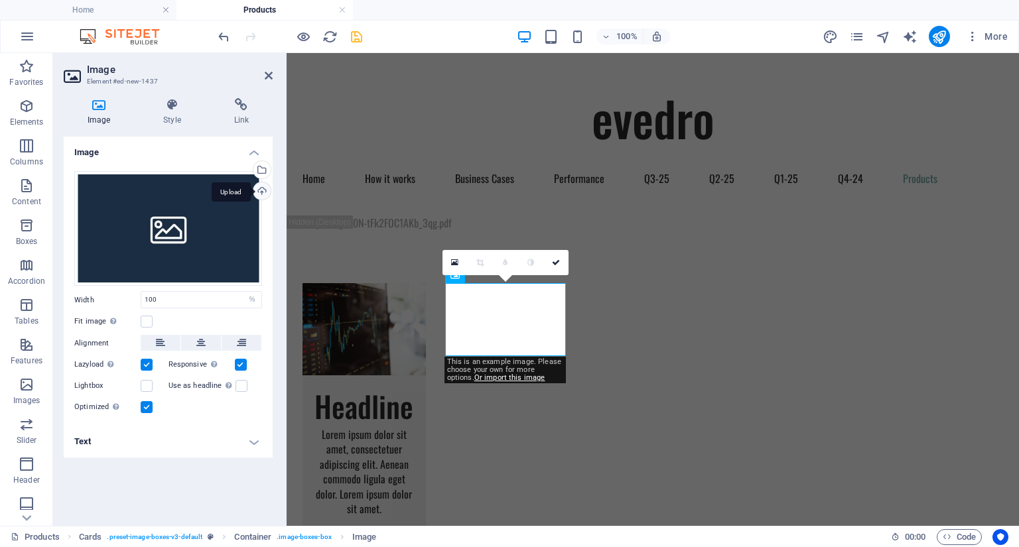
click at [264, 196] on div "Upload" at bounding box center [261, 192] width 20 height 20
click at [261, 170] on div "Select files from the file manager, stock photos, or upload file(s)" at bounding box center [261, 171] width 20 height 20
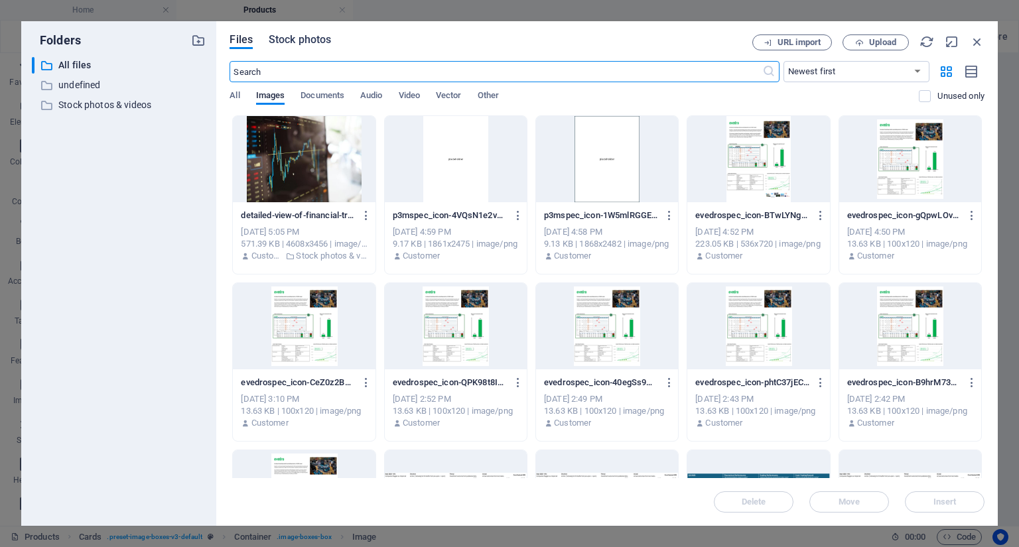
click at [322, 36] on span "Stock photos" at bounding box center [300, 40] width 62 height 16
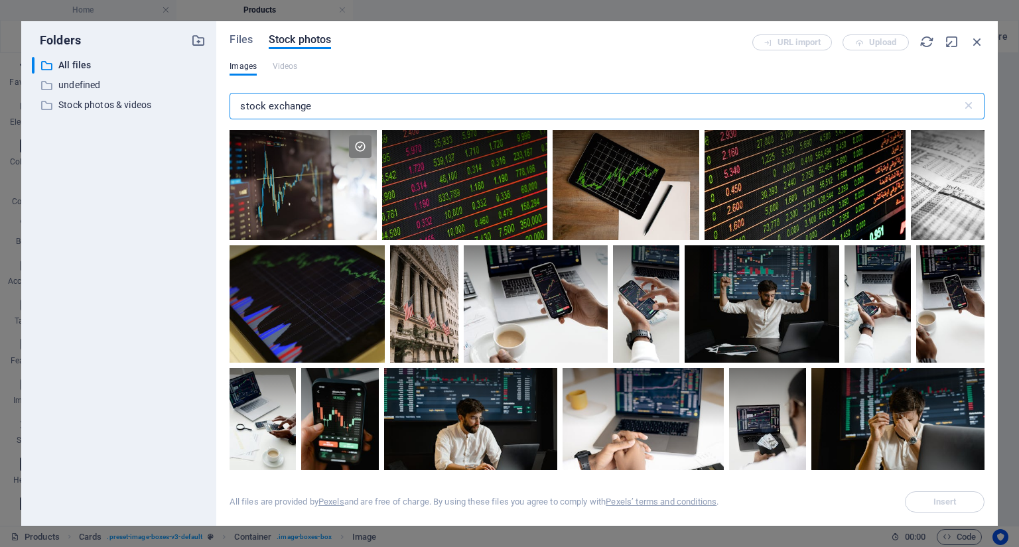
drag, startPoint x: 335, startPoint y: 108, endPoint x: 217, endPoint y: 100, distance: 118.3
click at [217, 100] on div "Files Stock photos URL import Upload Images Videos stock exchange ​ All files a…" at bounding box center [606, 273] width 781 height 505
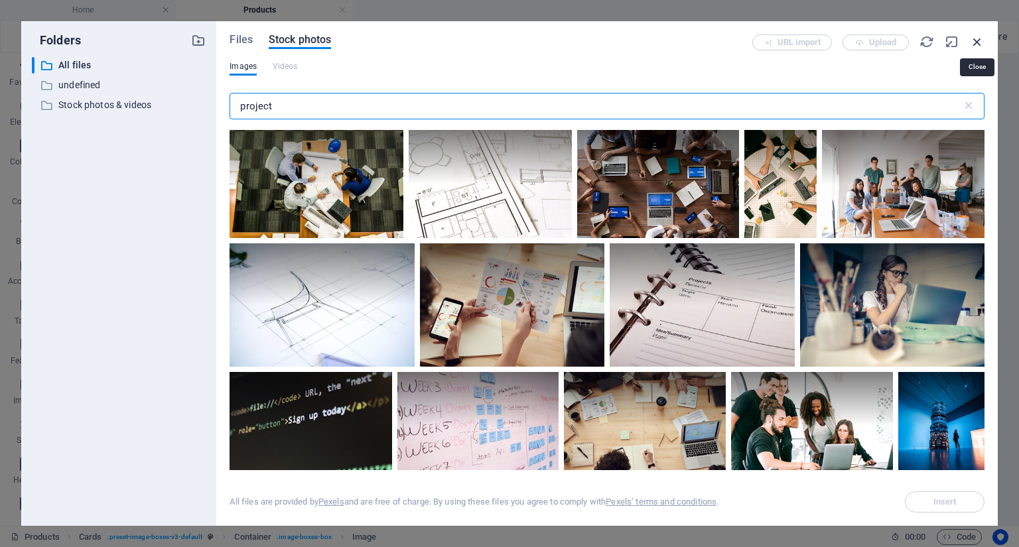
type input "project"
click at [978, 43] on icon "button" at bounding box center [977, 41] width 15 height 15
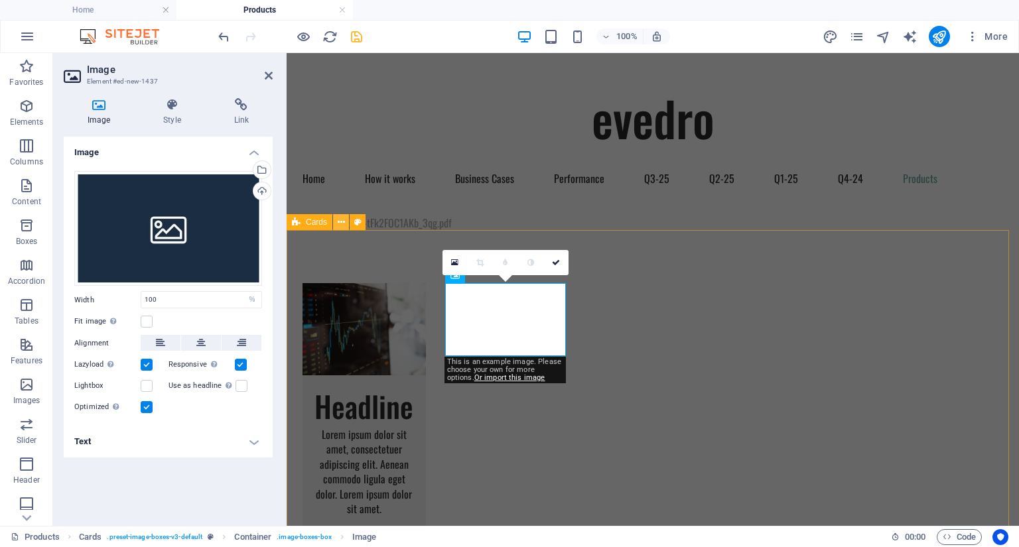
click at [335, 224] on button at bounding box center [341, 222] width 16 height 16
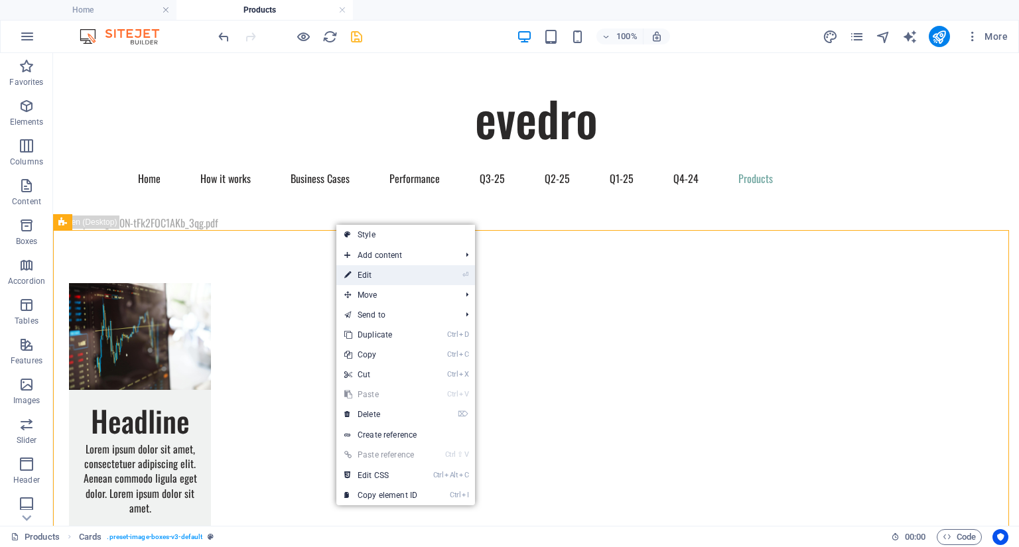
click at [366, 278] on link "⏎ Edit" at bounding box center [380, 275] width 89 height 20
select select "rem"
select select "preset-image-boxes-v3-default"
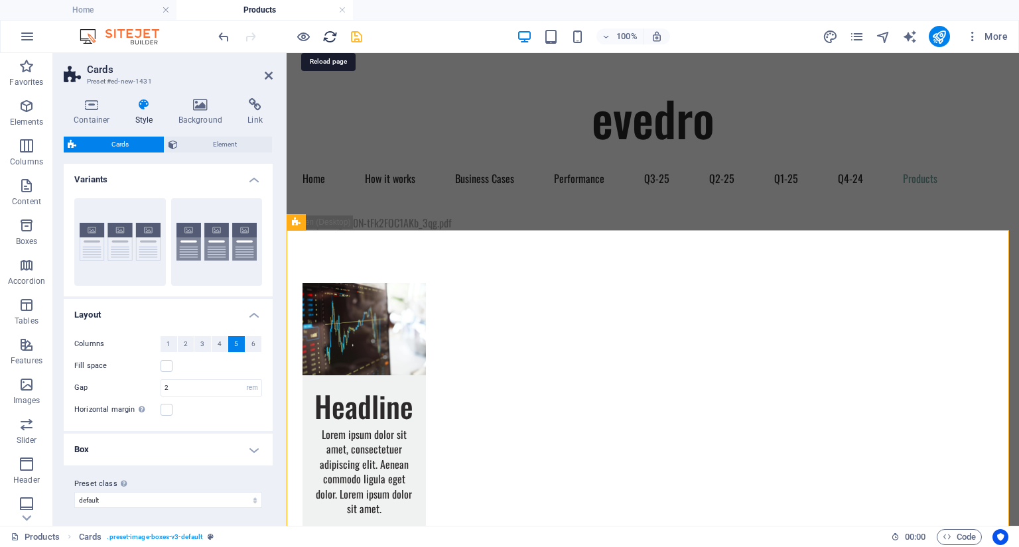
click at [336, 31] on icon "reload" at bounding box center [329, 36] width 15 height 15
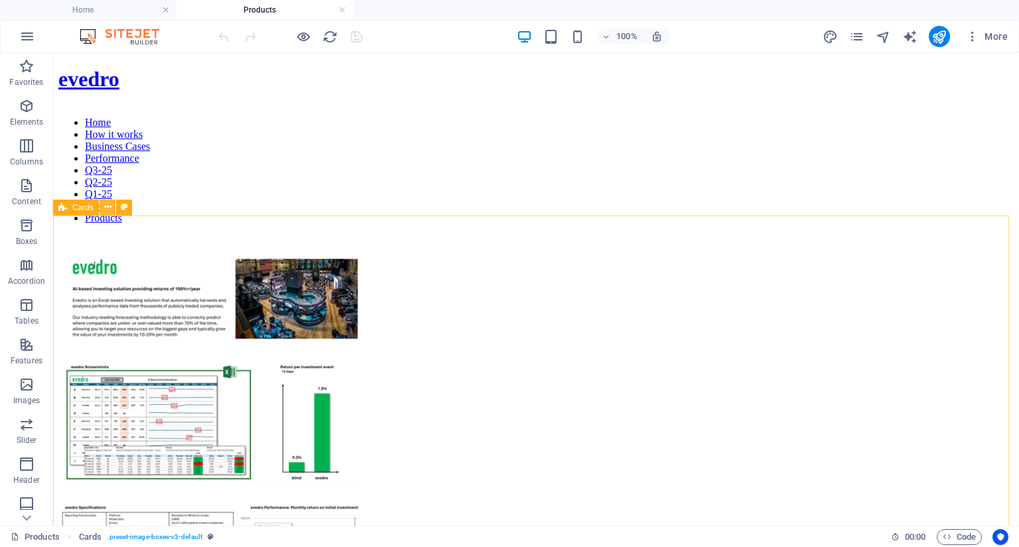
click at [103, 208] on button at bounding box center [108, 208] width 16 height 16
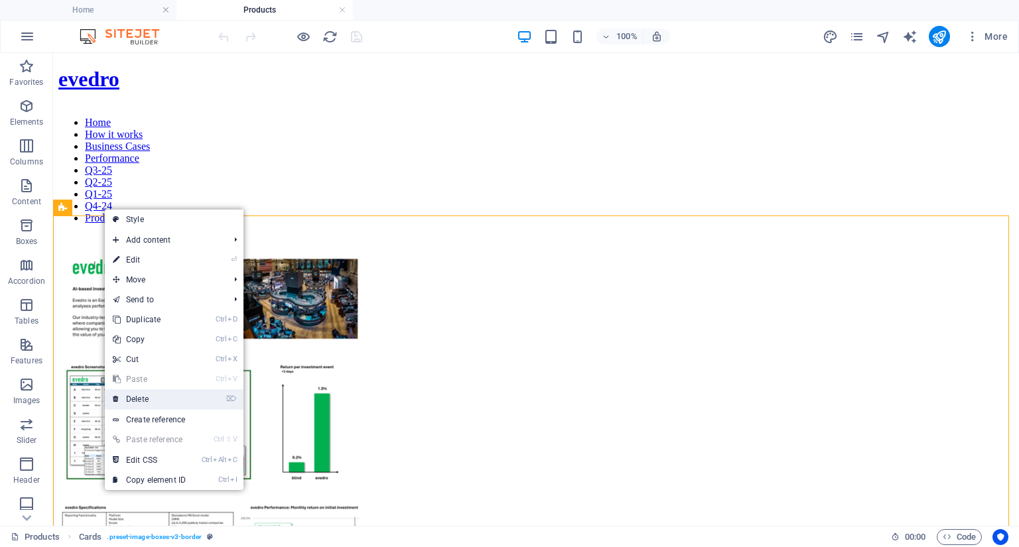
click at [135, 401] on link "⌦ Delete" at bounding box center [149, 399] width 89 height 20
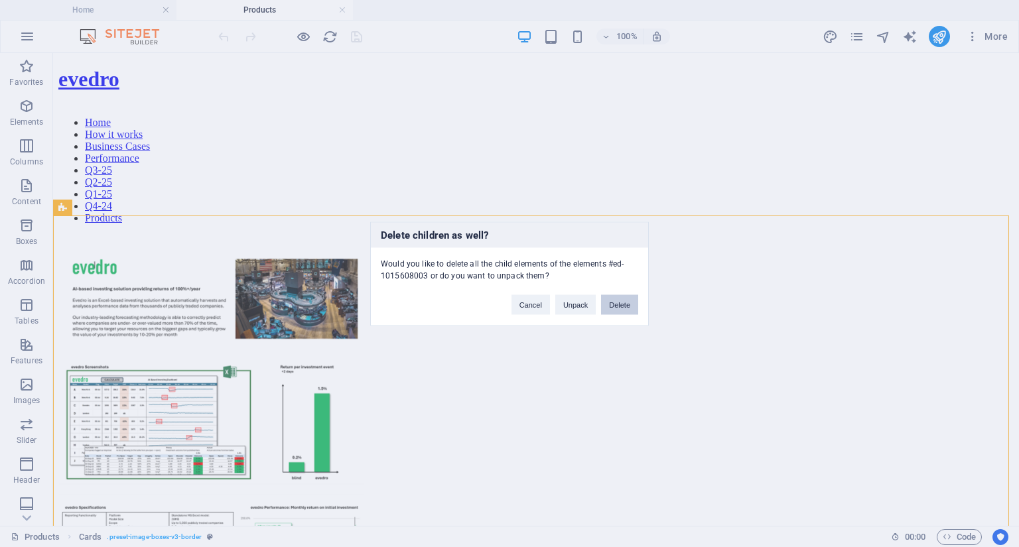
click at [608, 309] on button "Delete" at bounding box center [619, 305] width 37 height 20
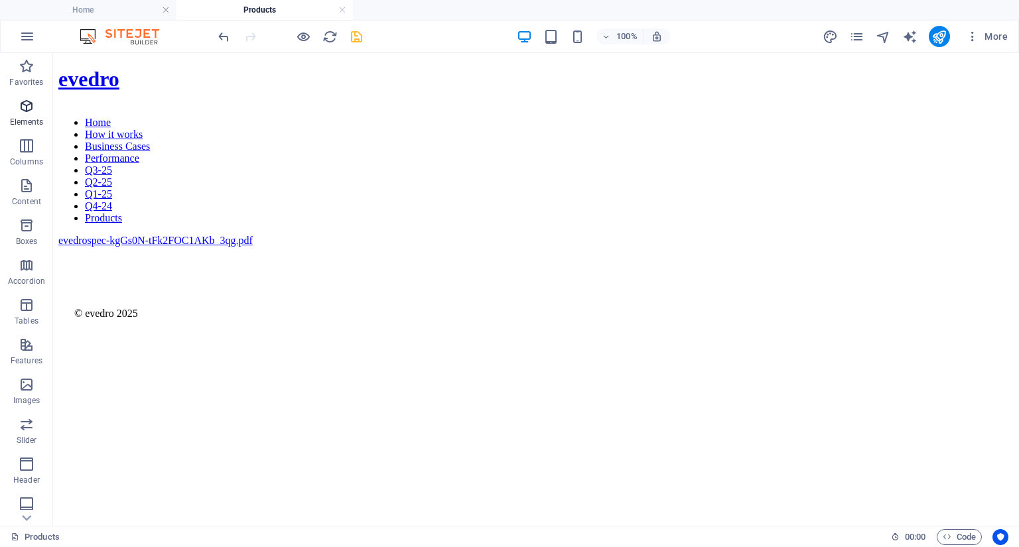
click at [23, 113] on icon "button" at bounding box center [27, 106] width 16 height 16
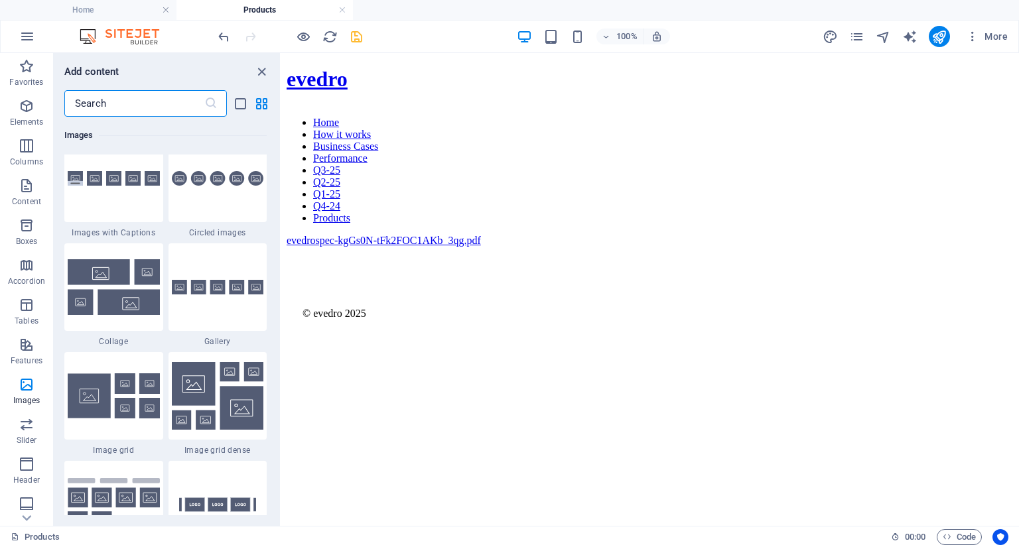
scroll to position [6755, 0]
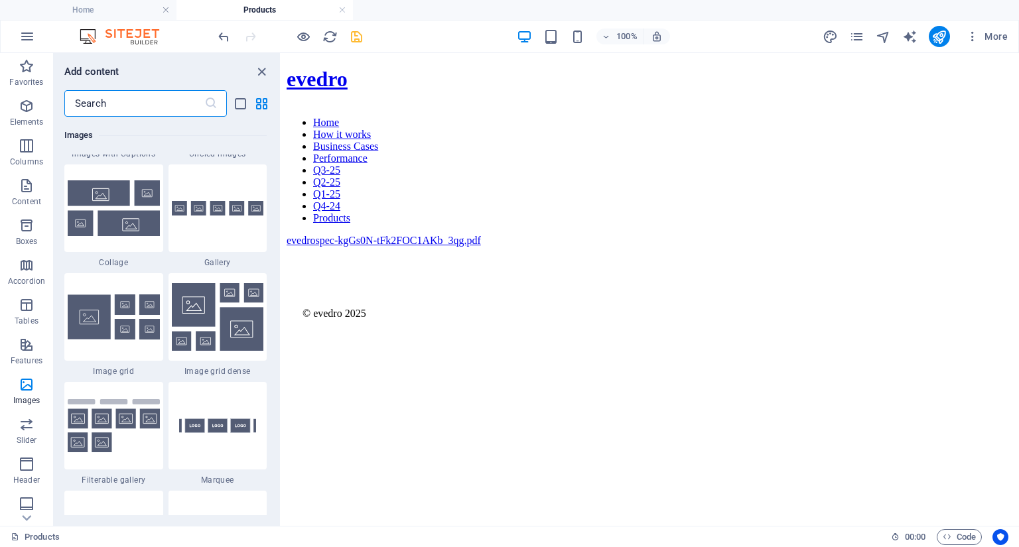
drag, startPoint x: 278, startPoint y: 125, endPoint x: 2, endPoint y: 274, distance: 313.7
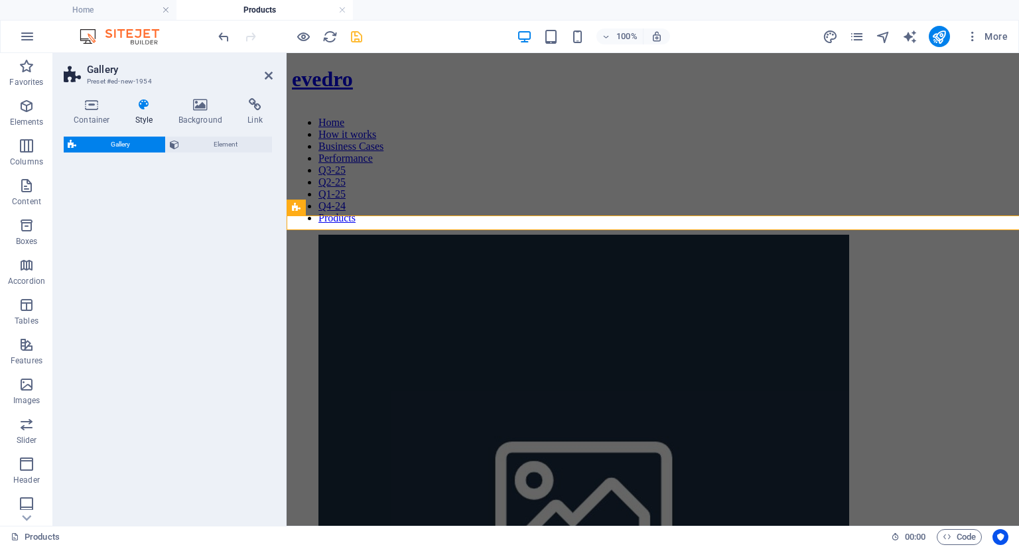
select select "rem"
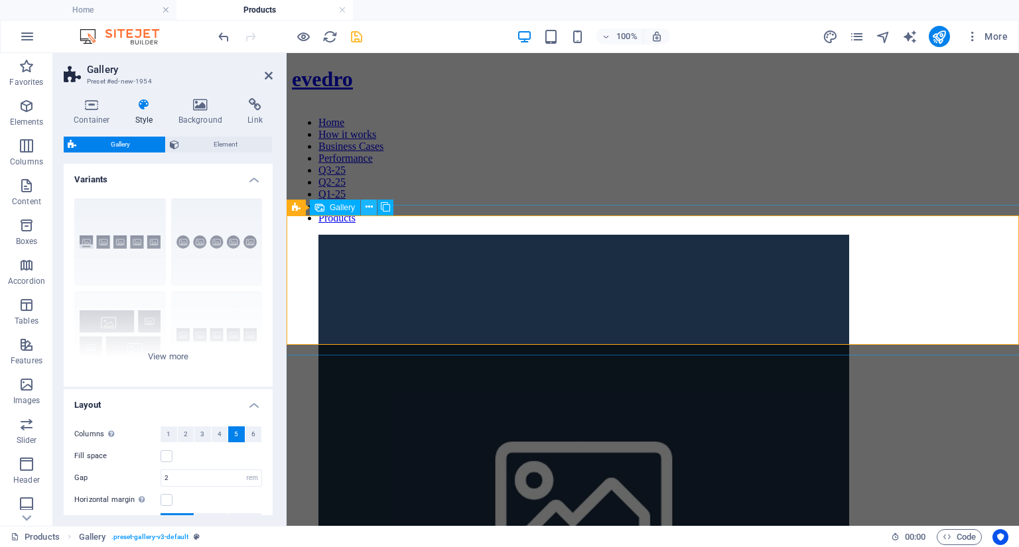
click at [369, 207] on icon at bounding box center [369, 207] width 7 height 14
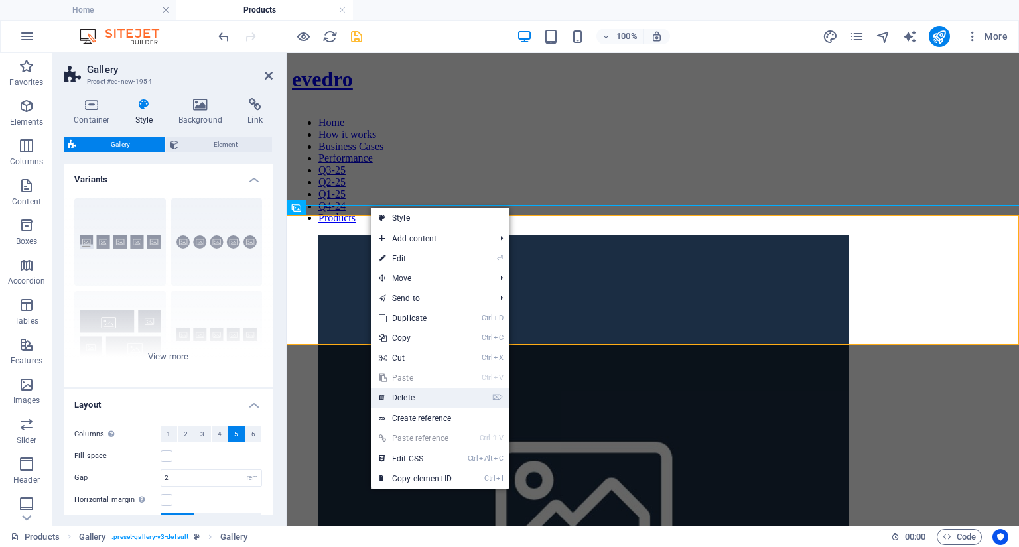
click at [399, 395] on link "⌦ Delete" at bounding box center [415, 398] width 89 height 20
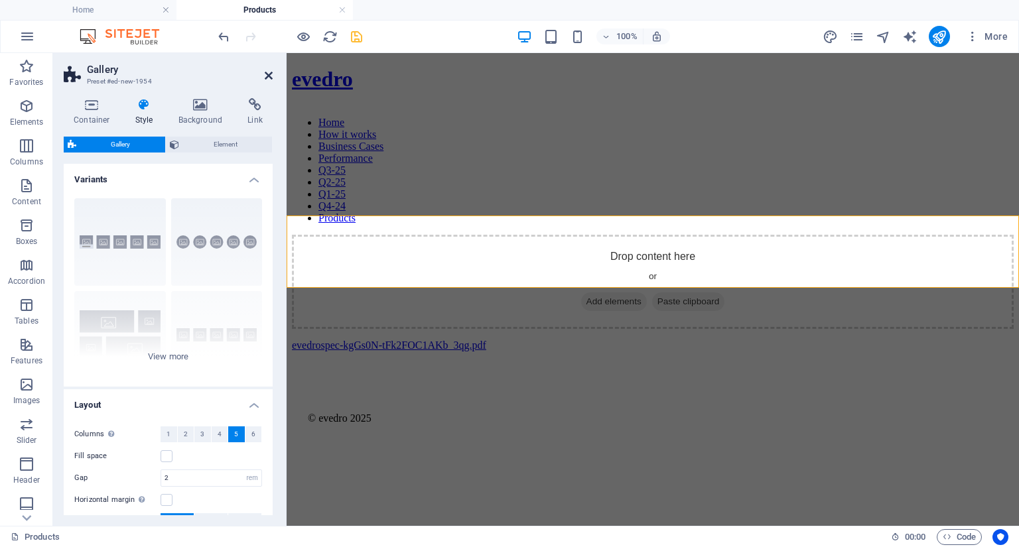
click at [269, 72] on icon at bounding box center [269, 75] width 8 height 11
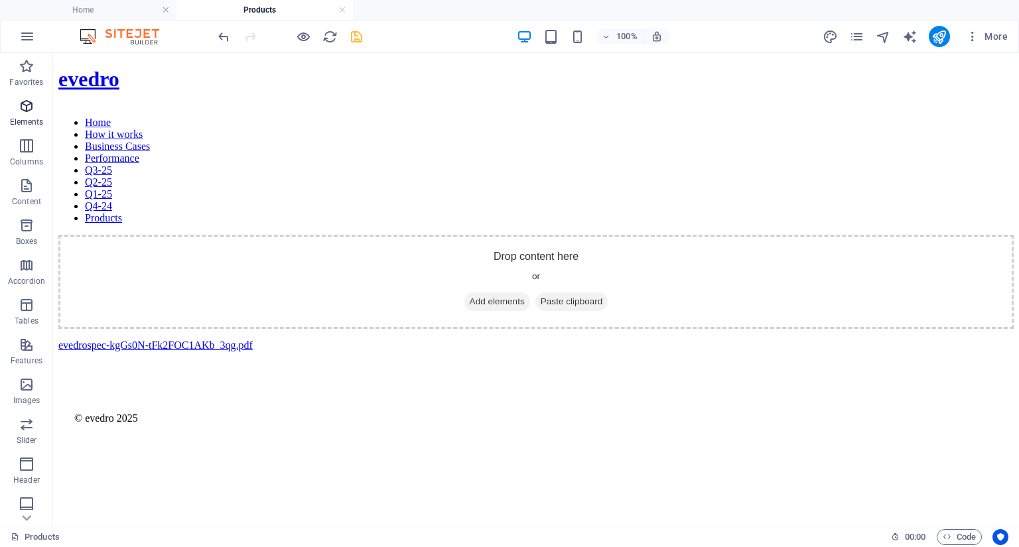
click at [22, 114] on span "Elements" at bounding box center [26, 114] width 53 height 32
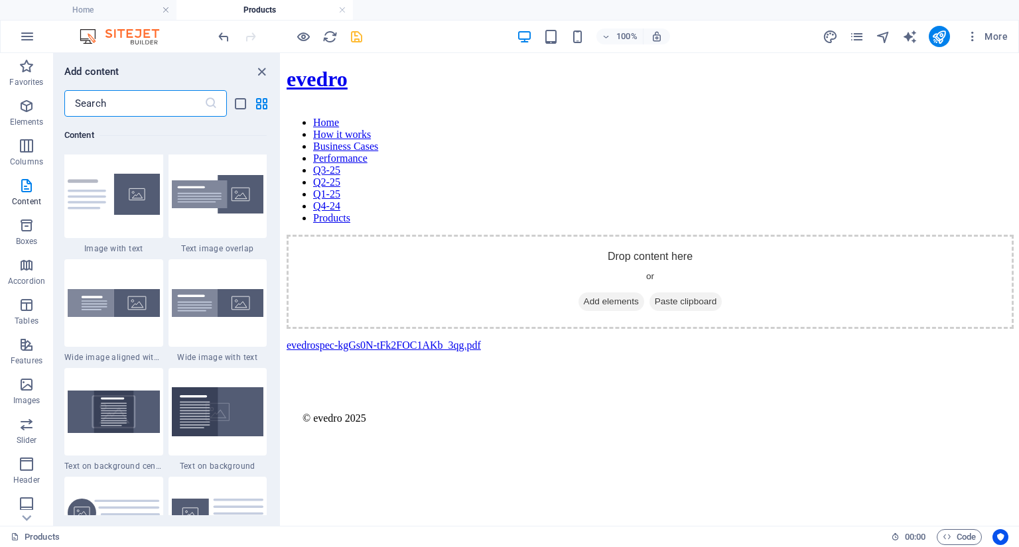
scroll to position [2552, 0]
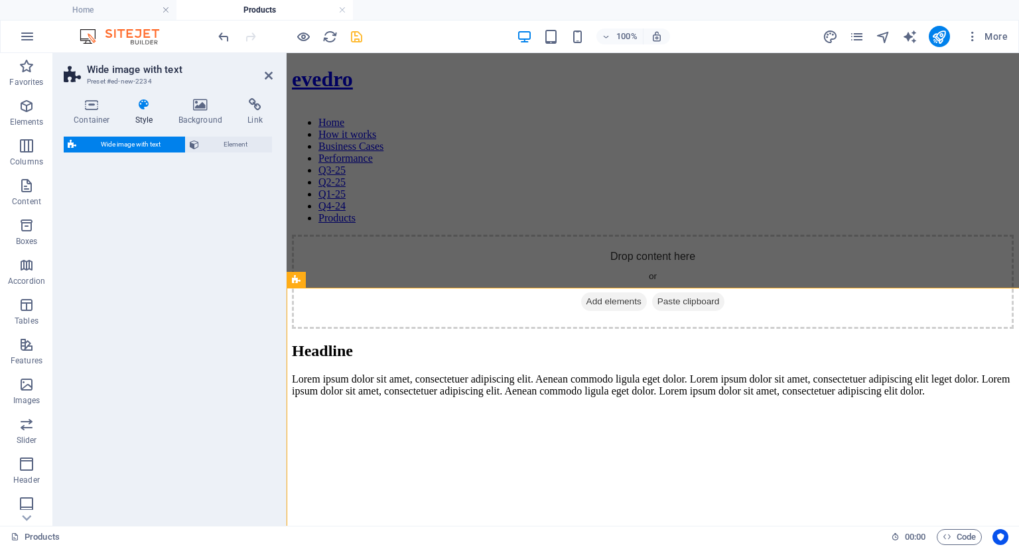
select select "%"
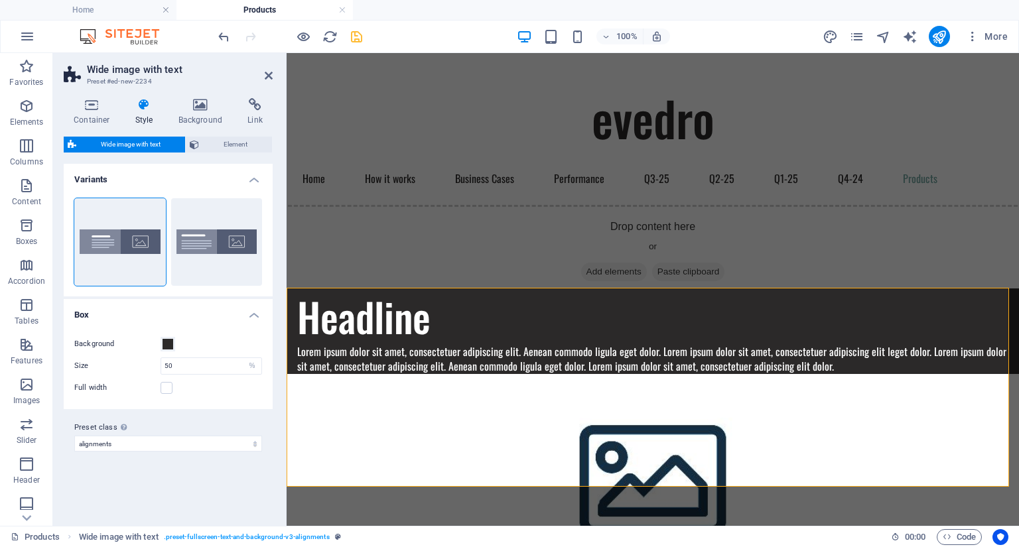
click at [854, 401] on figure at bounding box center [653, 473] width 732 height 199
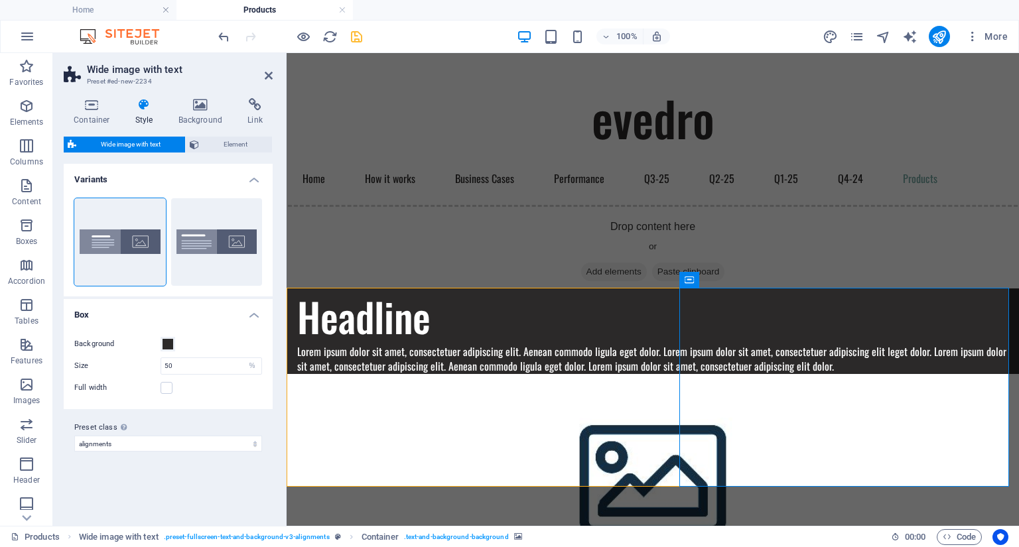
click at [854, 401] on figure at bounding box center [653, 473] width 732 height 199
select select "px"
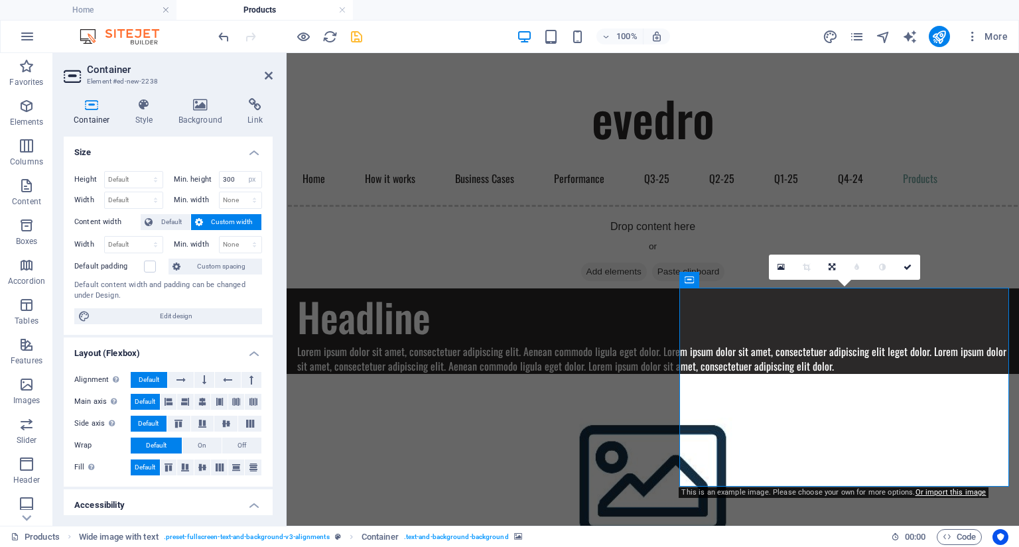
click at [835, 389] on figure at bounding box center [653, 473] width 732 height 199
click at [779, 268] on icon at bounding box center [780, 267] width 7 height 9
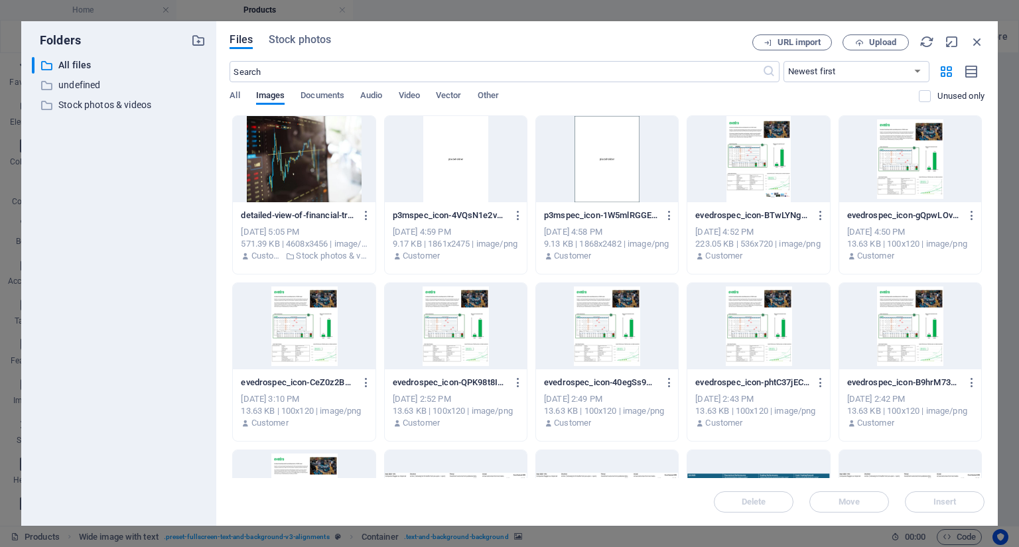
click at [275, 155] on div at bounding box center [304, 159] width 142 height 86
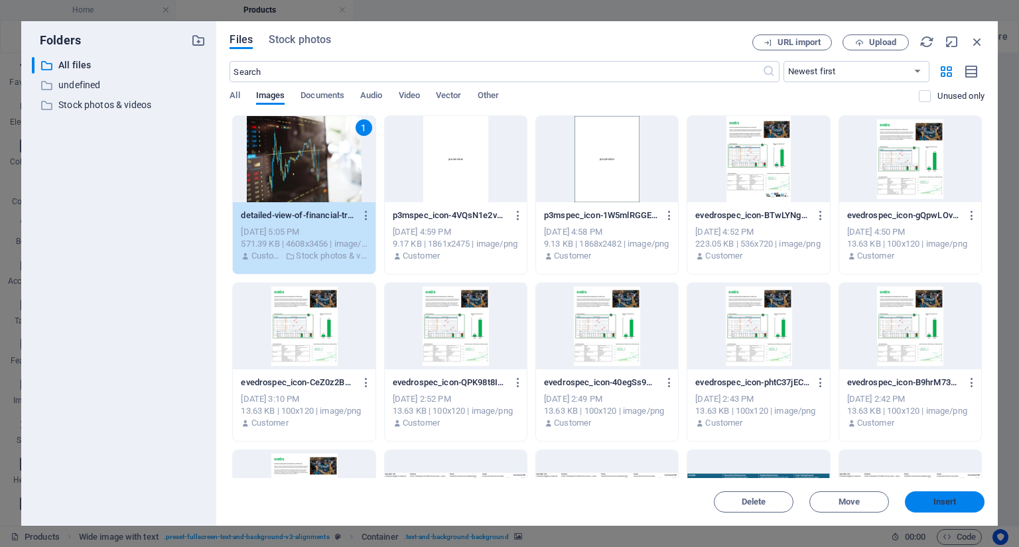
click at [947, 502] on span "Insert" at bounding box center [944, 502] width 23 height 8
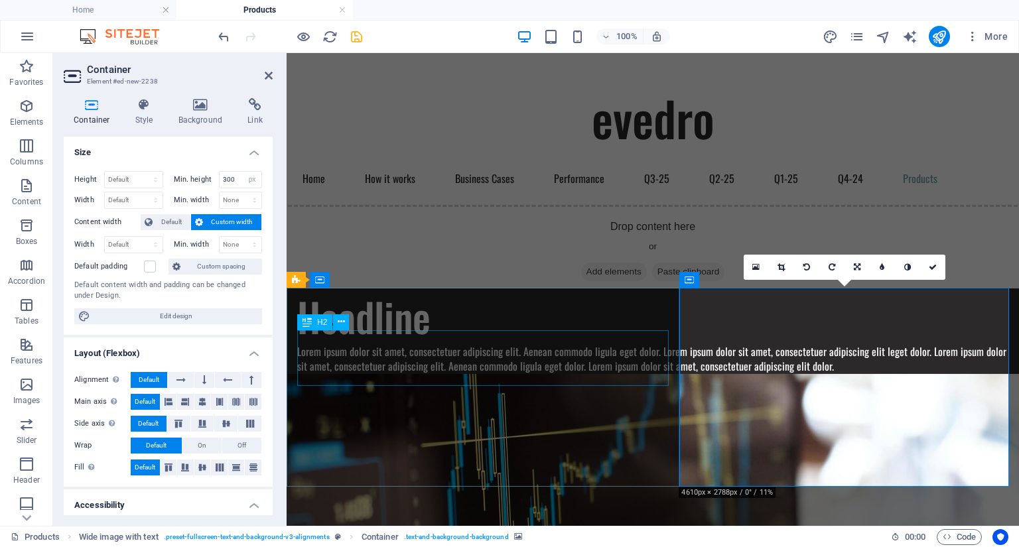
click at [391, 344] on div "Headline" at bounding box center [652, 317] width 711 height 56
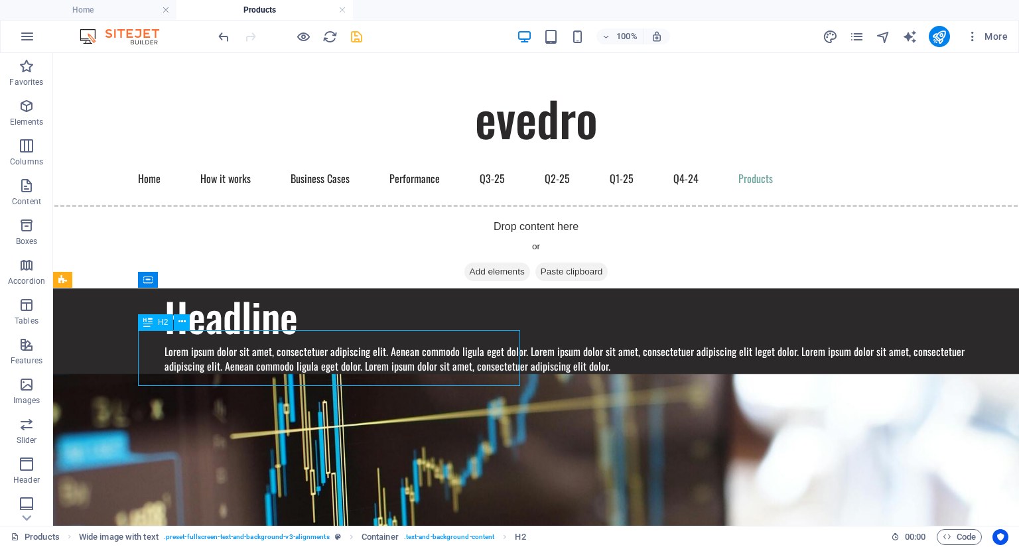
drag, startPoint x: 270, startPoint y: 363, endPoint x: 193, endPoint y: 361, distance: 77.0
click at [193, 344] on div "Headline" at bounding box center [573, 317] width 817 height 56
drag, startPoint x: 143, startPoint y: 359, endPoint x: 277, endPoint y: 364, distance: 134.1
click at [277, 344] on div "Headline" at bounding box center [573, 317] width 817 height 56
click at [263, 344] on div "Headline" at bounding box center [573, 317] width 817 height 56
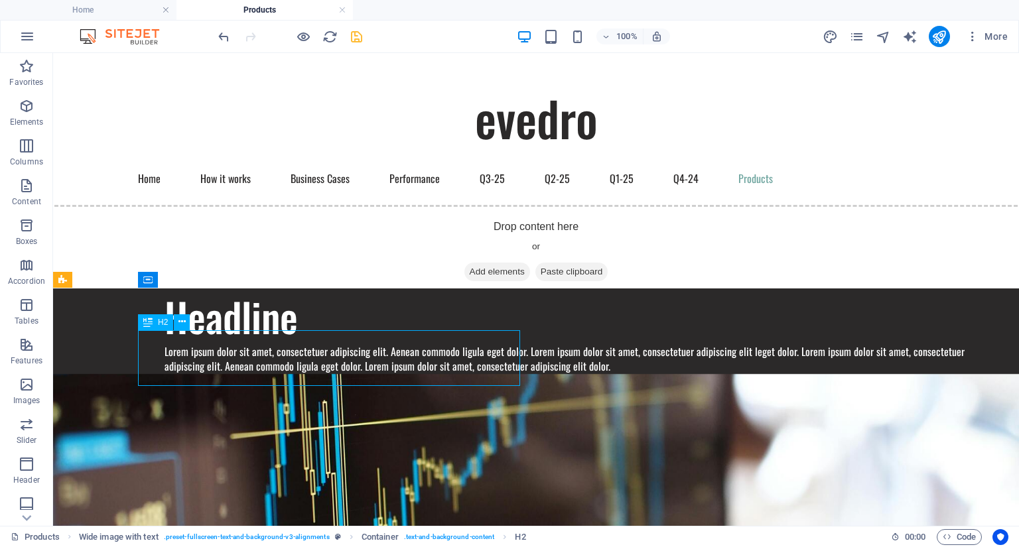
click at [263, 344] on div "Headline" at bounding box center [573, 317] width 817 height 56
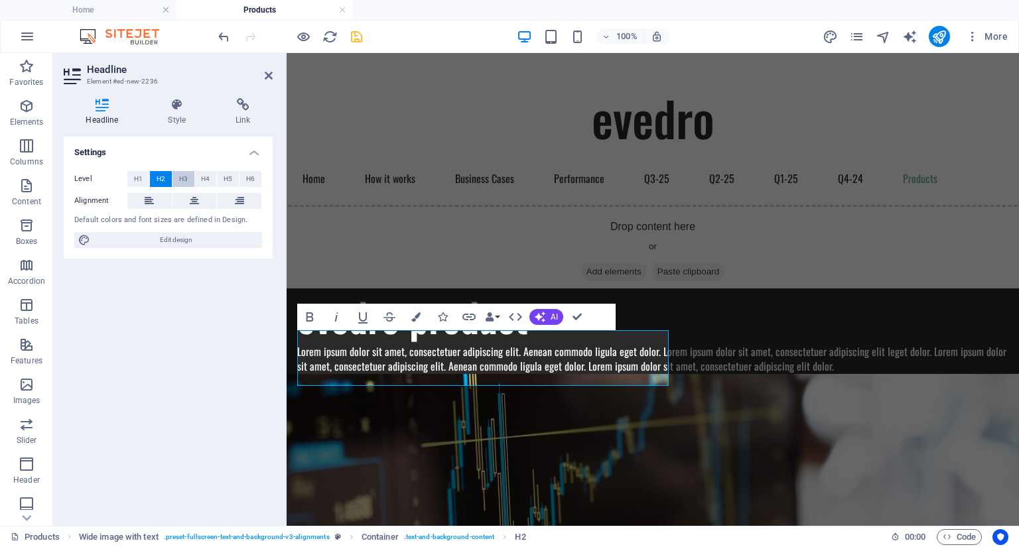
click at [190, 174] on button "H3" at bounding box center [183, 179] width 22 height 16
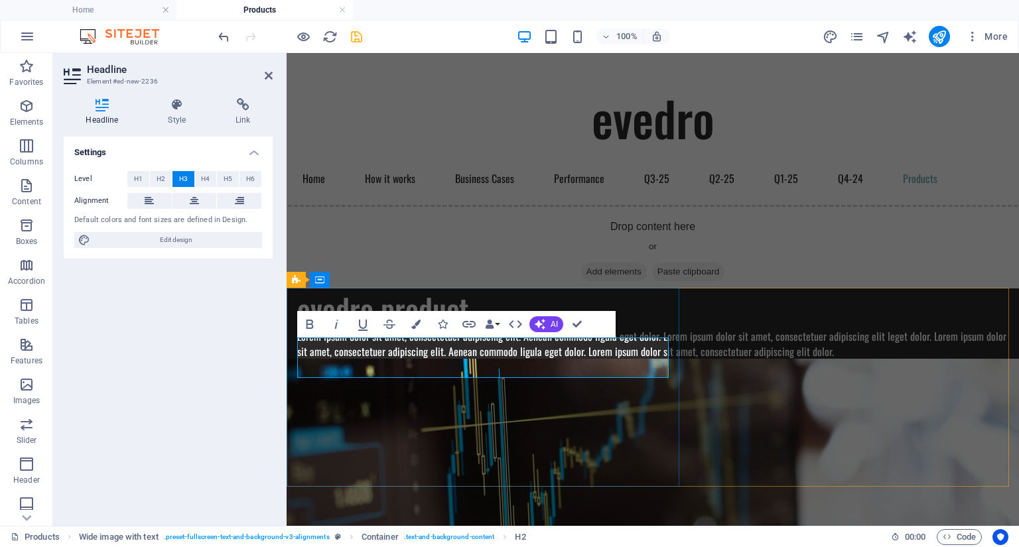
click at [464, 330] on h3 "evedro product" at bounding box center [652, 309] width 711 height 41
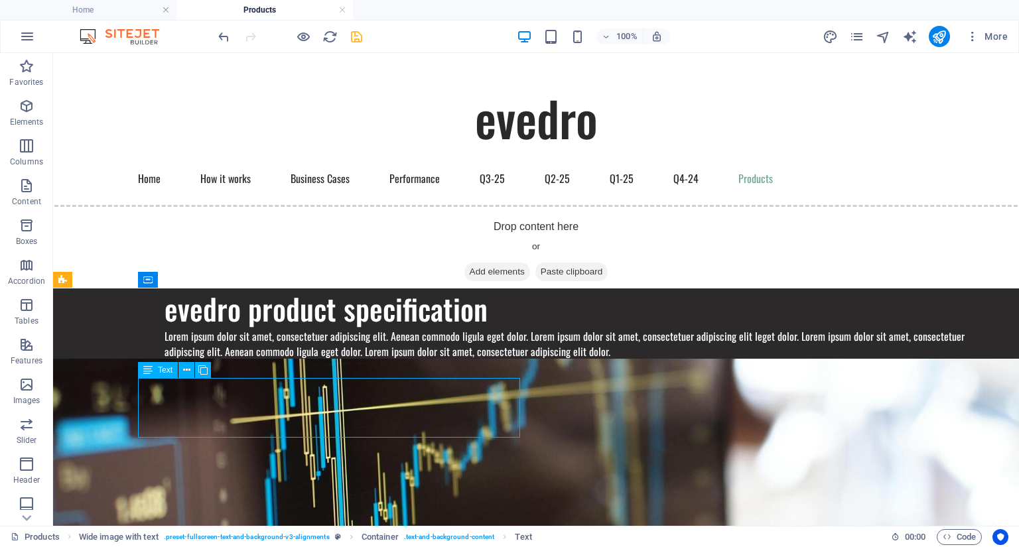
drag, startPoint x: 196, startPoint y: 433, endPoint x: 284, endPoint y: 385, distance: 100.1
click at [284, 359] on div "Lorem ipsum dolor sit amet, consectetuer adipiscing elit. Aenean commodo ligula…" at bounding box center [573, 344] width 817 height 30
click at [267, 359] on div "Lorem ipsum dolor sit amet, consectetuer adipiscing elit. Aenean commodo ligula…" at bounding box center [573, 344] width 817 height 30
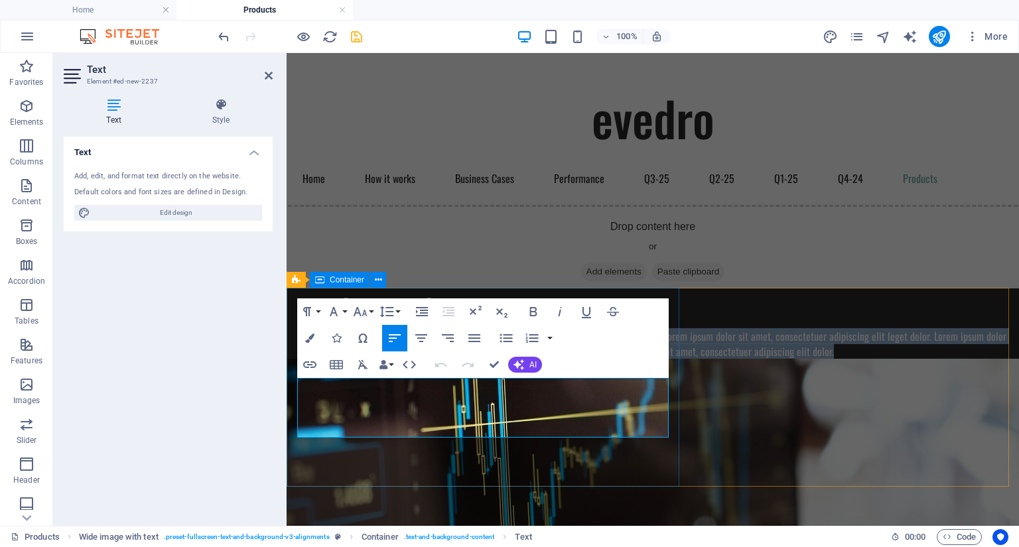
drag, startPoint x: 427, startPoint y: 430, endPoint x: 292, endPoint y: 383, distance: 143.3
click at [292, 359] on div "evedro product specification Lorem ipsum dolor sit amet, consectetuer adipiscin…" at bounding box center [653, 324] width 732 height 70
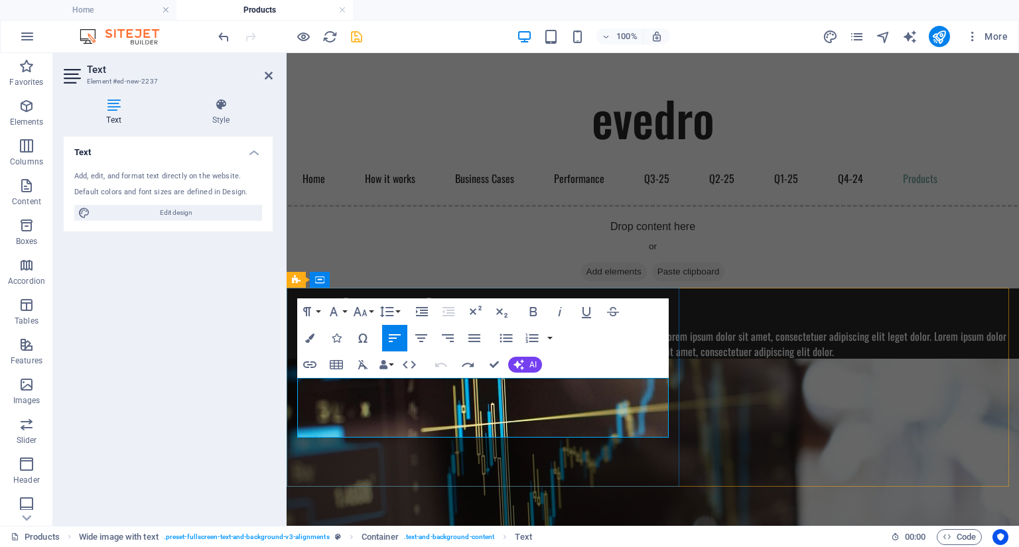
click at [366, 359] on p "Lorem ipsum dolor sit amet, consectetuer adipiscing elit. Aenean commodo ligula…" at bounding box center [652, 344] width 711 height 30
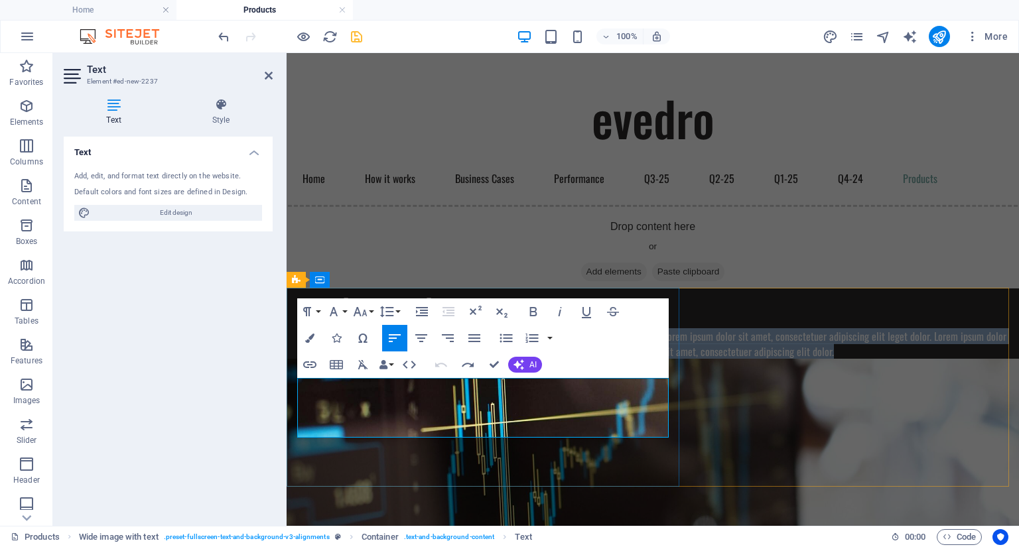
drag, startPoint x: 436, startPoint y: 429, endPoint x: 413, endPoint y: 388, distance: 47.2
click at [413, 359] on p "Lorem ipsum dolor sit amet, consectetuer adipiscing elit. Aenean commodo ligula…" at bounding box center [652, 344] width 711 height 30
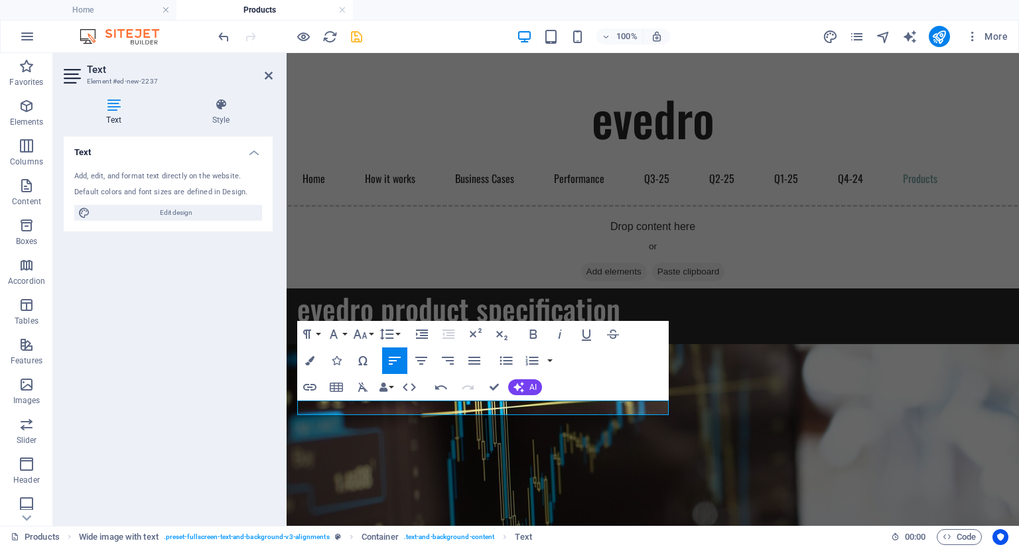
click at [838, 396] on figure at bounding box center [653, 443] width 732 height 199
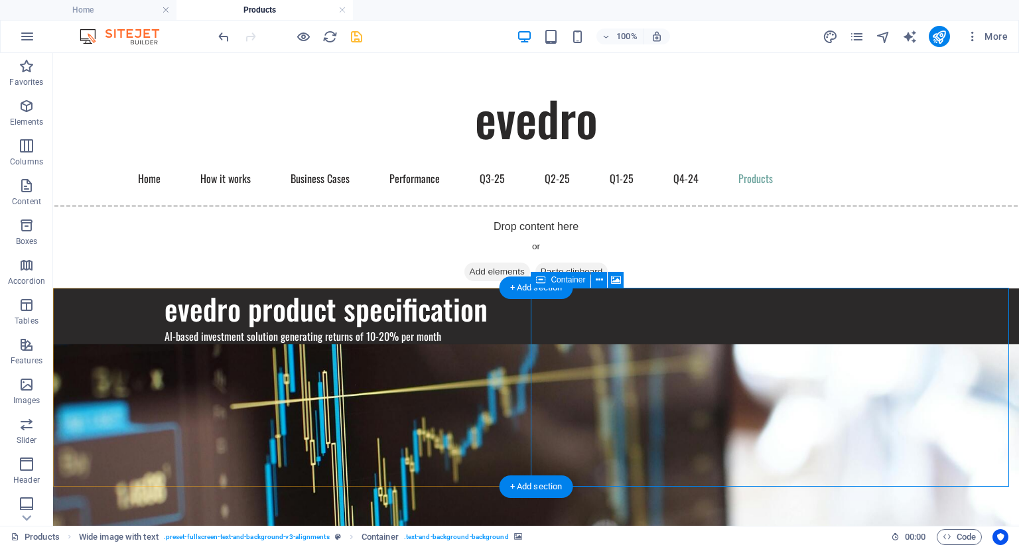
select select "px"
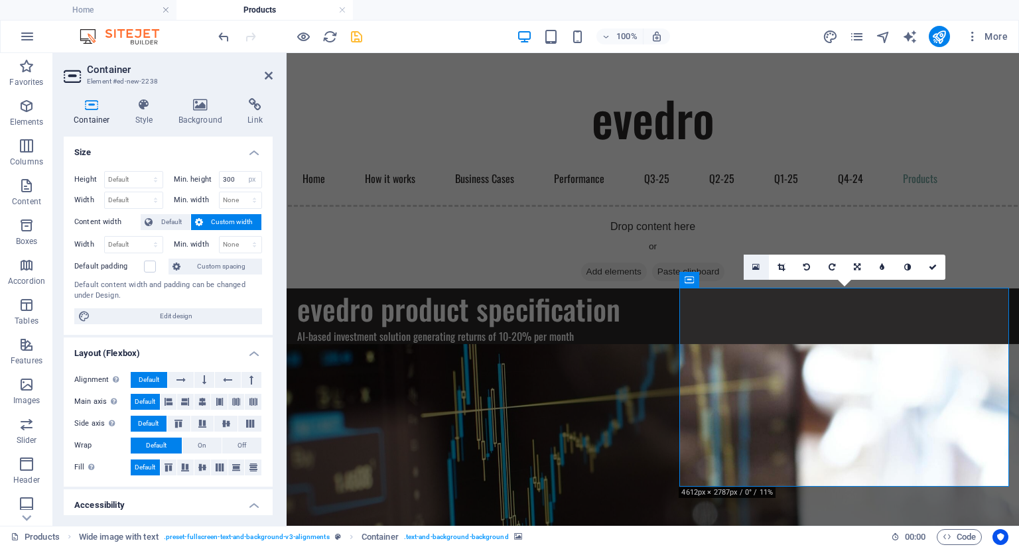
click at [758, 269] on icon at bounding box center [755, 267] width 7 height 9
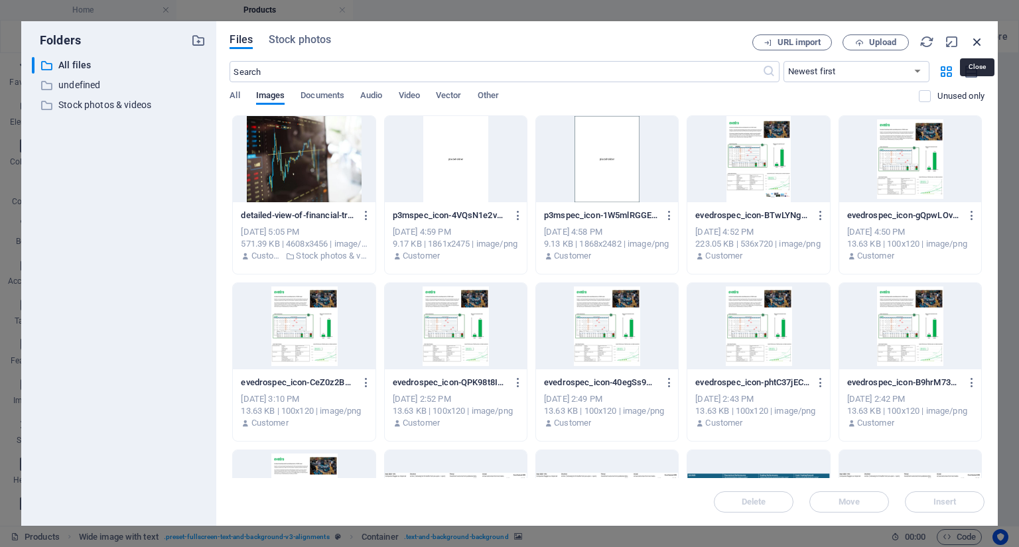
click at [976, 40] on icon "button" at bounding box center [977, 41] width 15 height 15
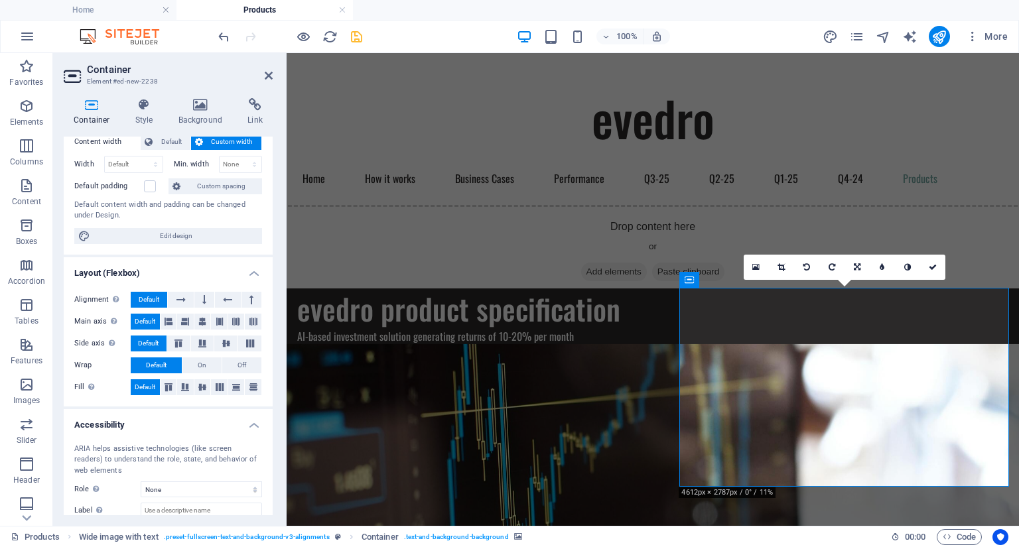
scroll to position [0, 0]
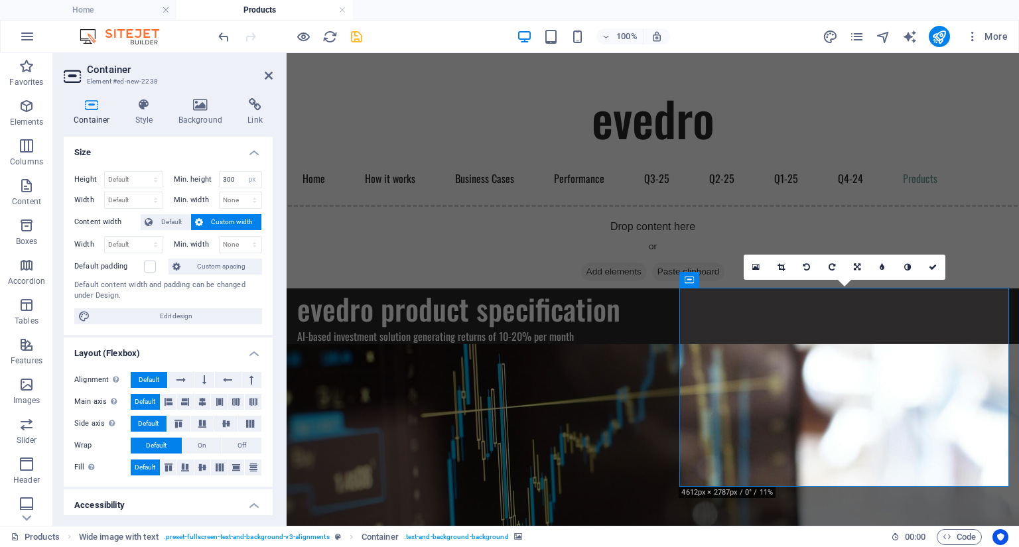
drag, startPoint x: 271, startPoint y: 181, endPoint x: 3, endPoint y: 74, distance: 289.4
click at [734, 427] on figure at bounding box center [653, 443] width 732 height 199
click at [813, 440] on figure at bounding box center [653, 443] width 732 height 199
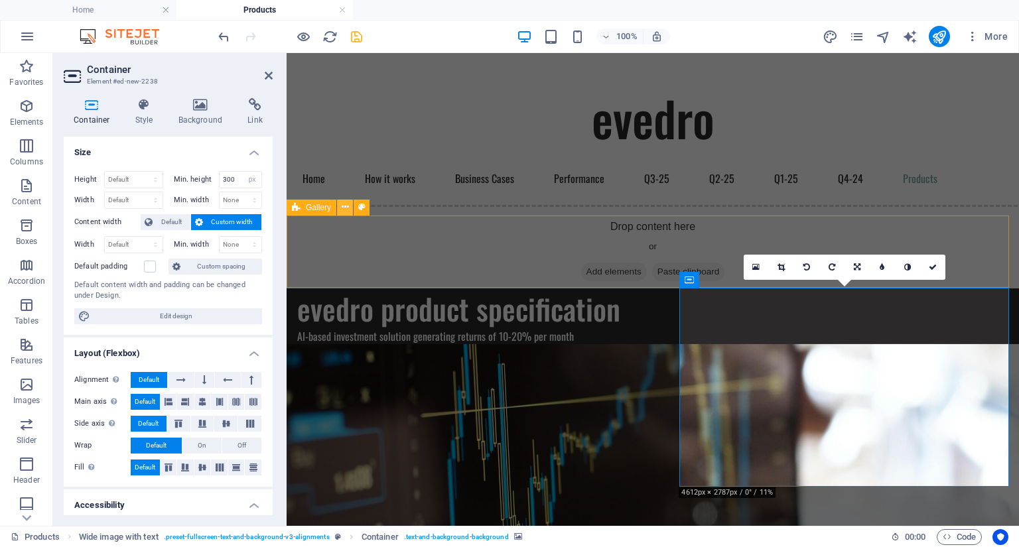
click at [348, 210] on icon at bounding box center [345, 207] width 7 height 14
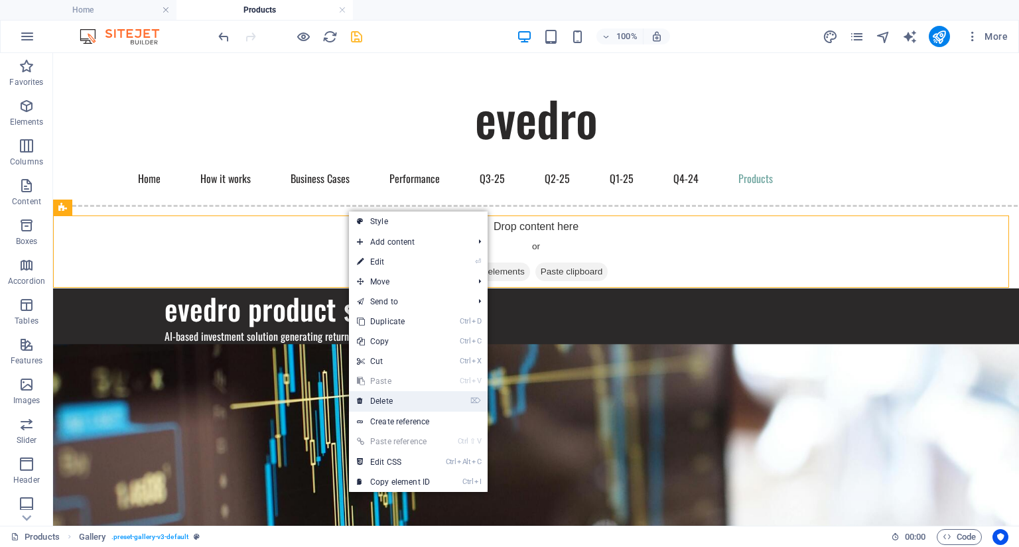
click at [400, 401] on link "⌦ Delete" at bounding box center [393, 401] width 89 height 20
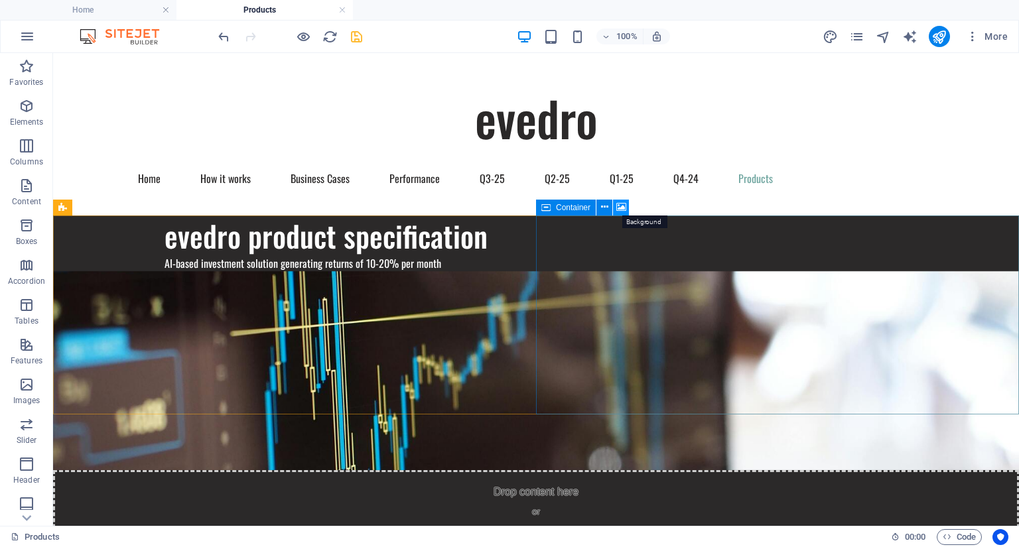
click at [622, 208] on icon at bounding box center [621, 207] width 10 height 14
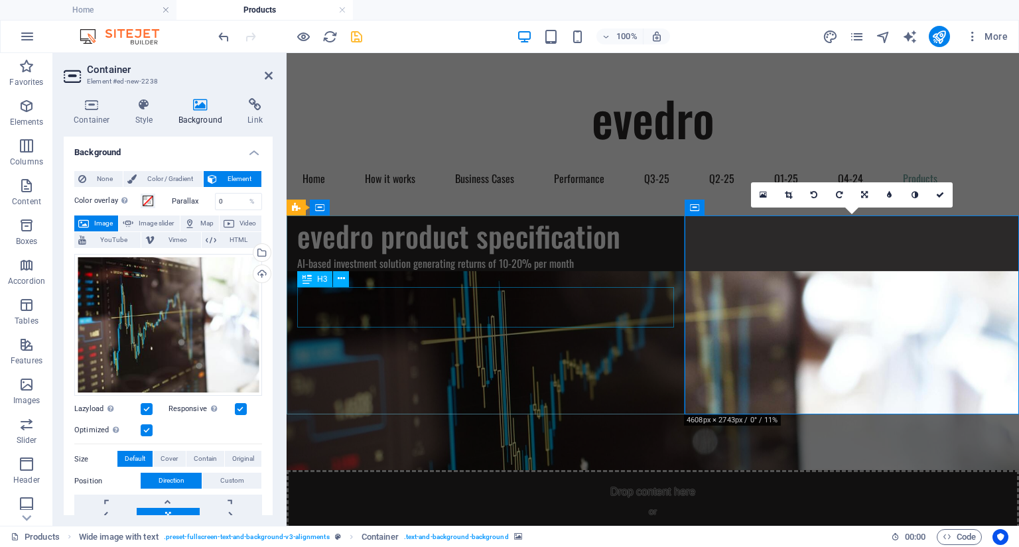
click at [403, 257] on div "evedro product specification" at bounding box center [652, 236] width 711 height 41
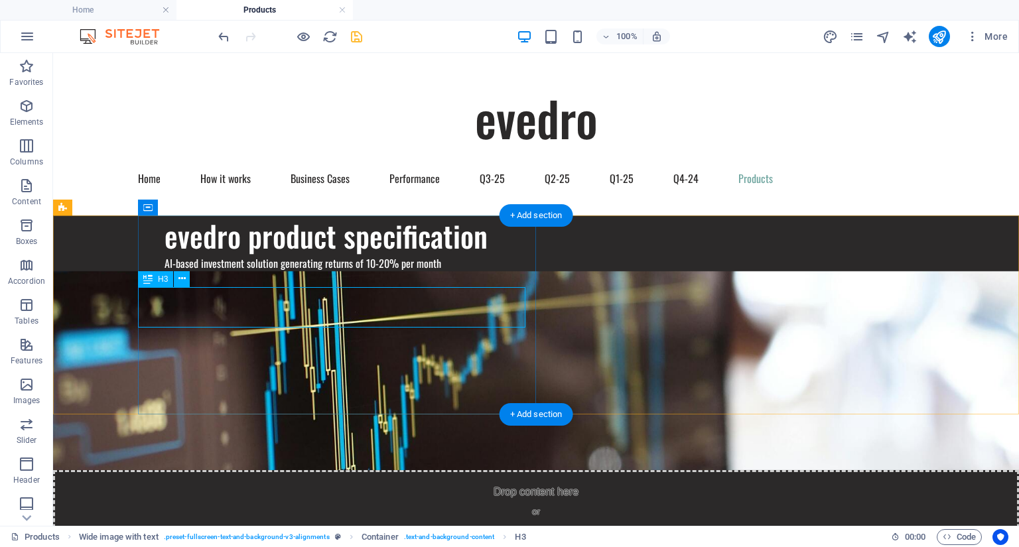
click at [277, 257] on div "evedro product specification" at bounding box center [573, 236] width 817 height 41
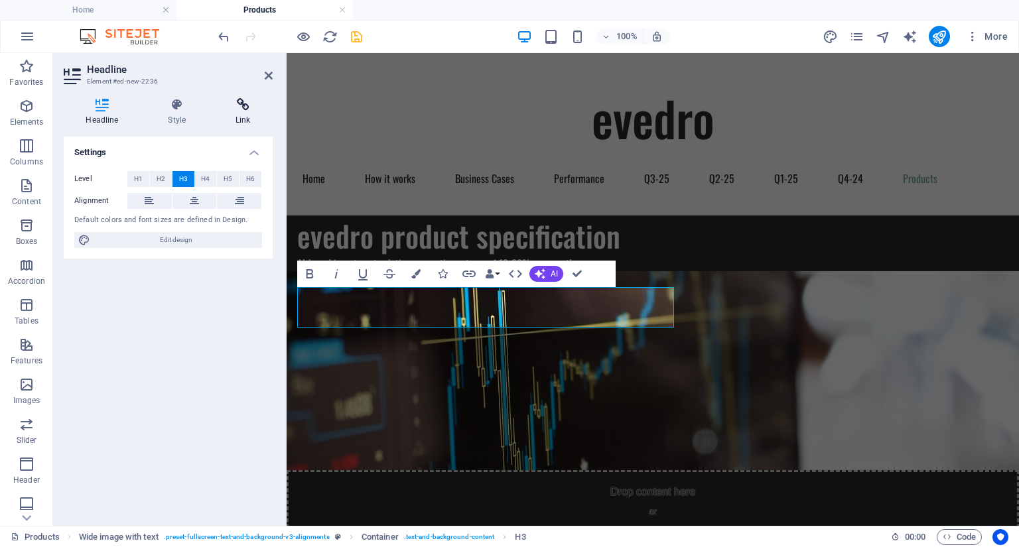
click at [243, 103] on icon at bounding box center [243, 104] width 59 height 13
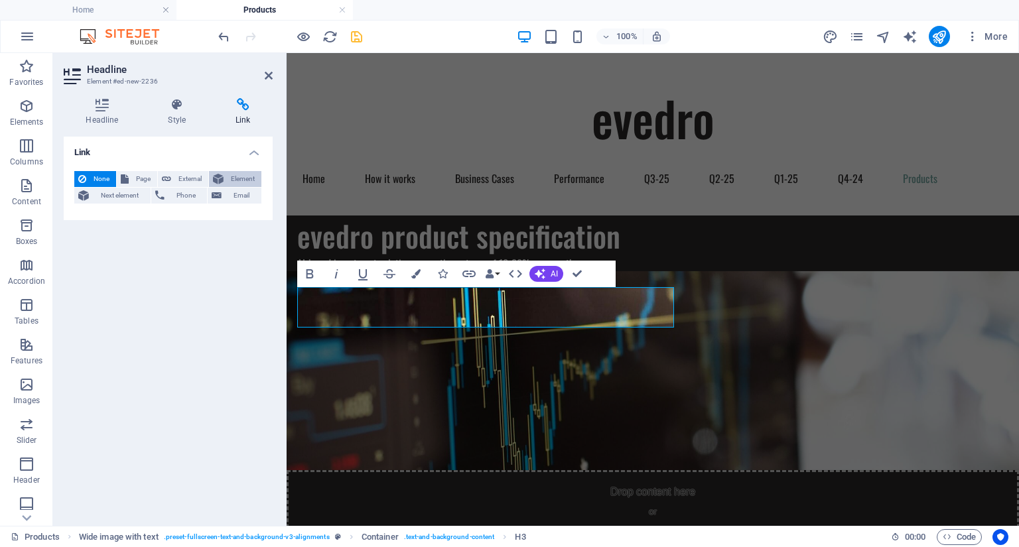
click at [233, 175] on span "Element" at bounding box center [243, 179] width 30 height 16
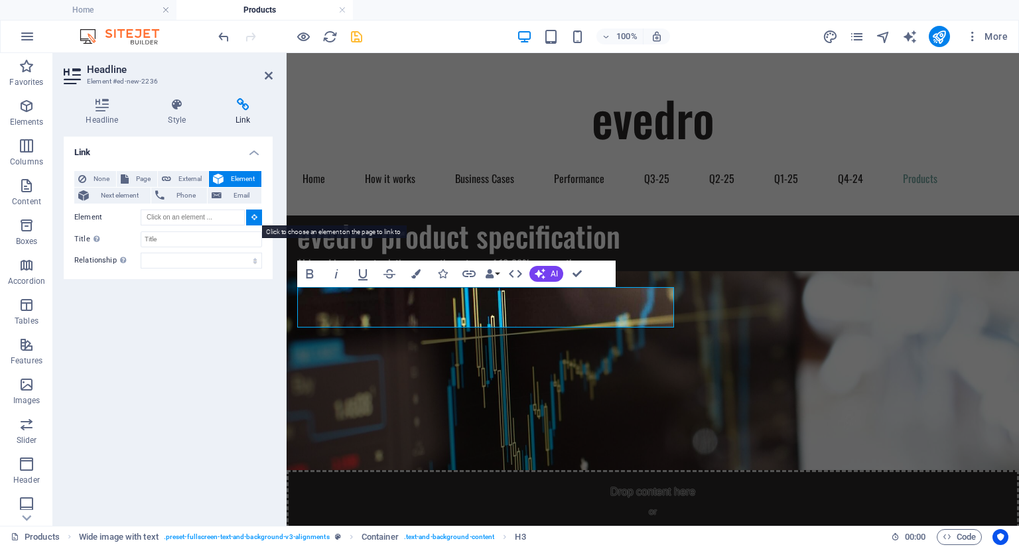
click at [254, 220] on icon at bounding box center [254, 217] width 6 height 7
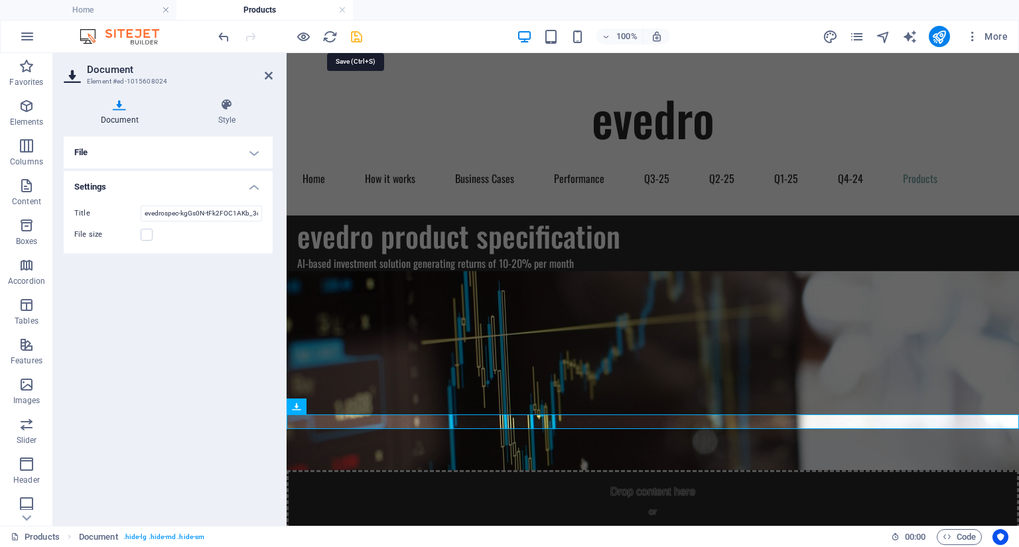
click at [357, 35] on icon "save" at bounding box center [356, 36] width 15 height 15
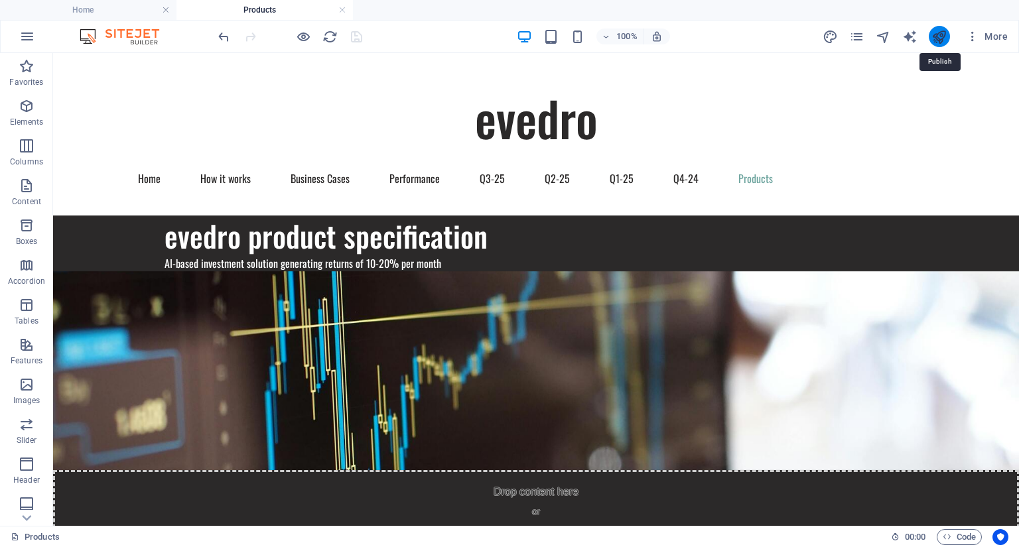
click at [935, 42] on icon "publish" at bounding box center [938, 36] width 15 height 15
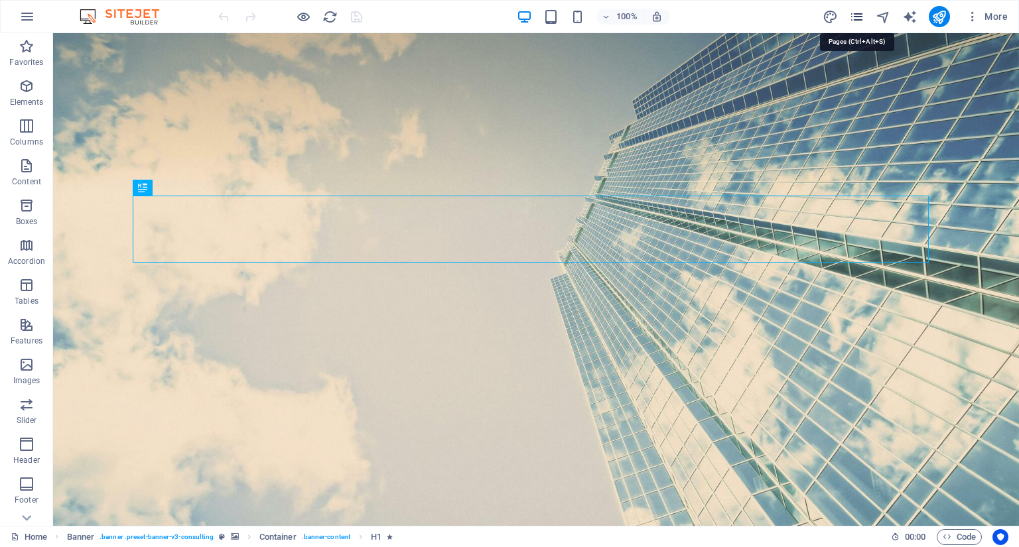
click at [856, 17] on icon "pages" at bounding box center [856, 16] width 15 height 15
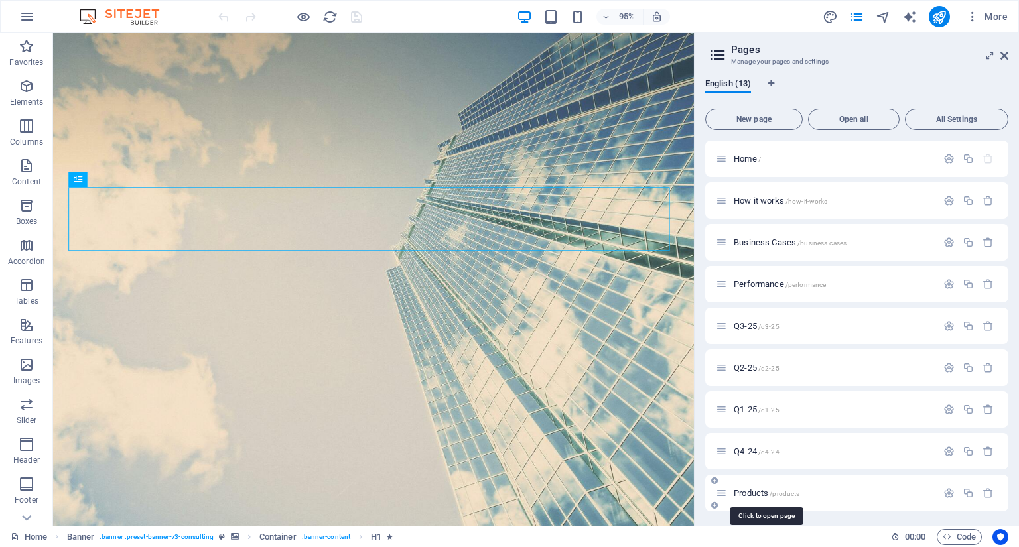
click at [771, 492] on span "/products" at bounding box center [785, 493] width 30 height 7
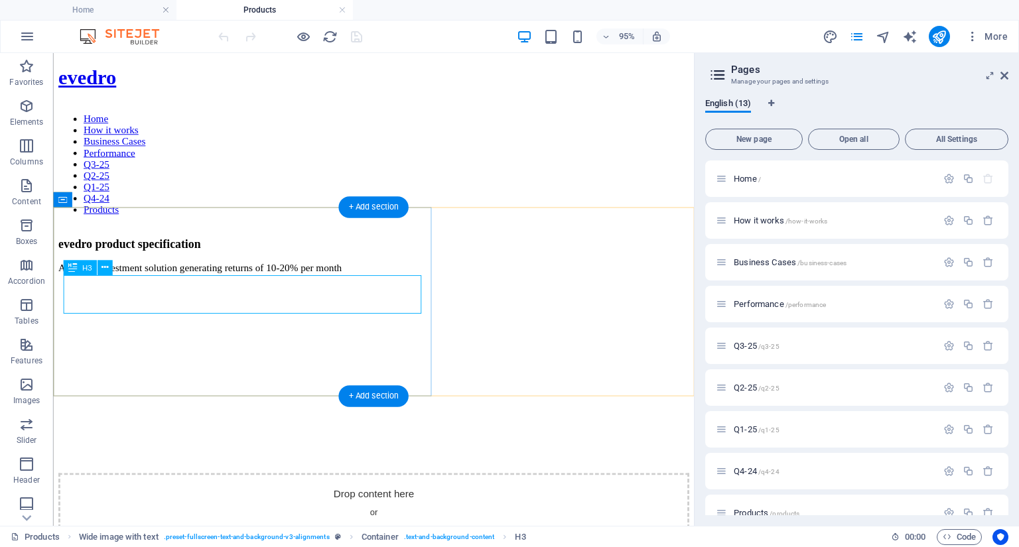
click at [174, 262] on div "evedro product specification" at bounding box center [390, 254] width 664 height 15
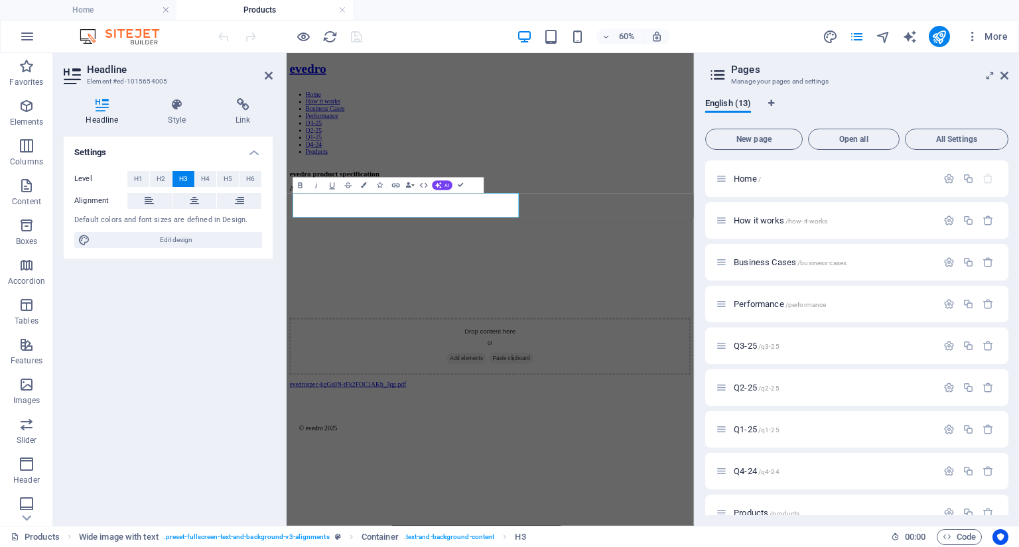
click at [243, 98] on div "Headline Style Link Settings Level H1 H2 H3 H4 H5 H6 Alignment Default colors a…" at bounding box center [168, 307] width 230 height 438
click at [243, 105] on icon at bounding box center [243, 104] width 59 height 13
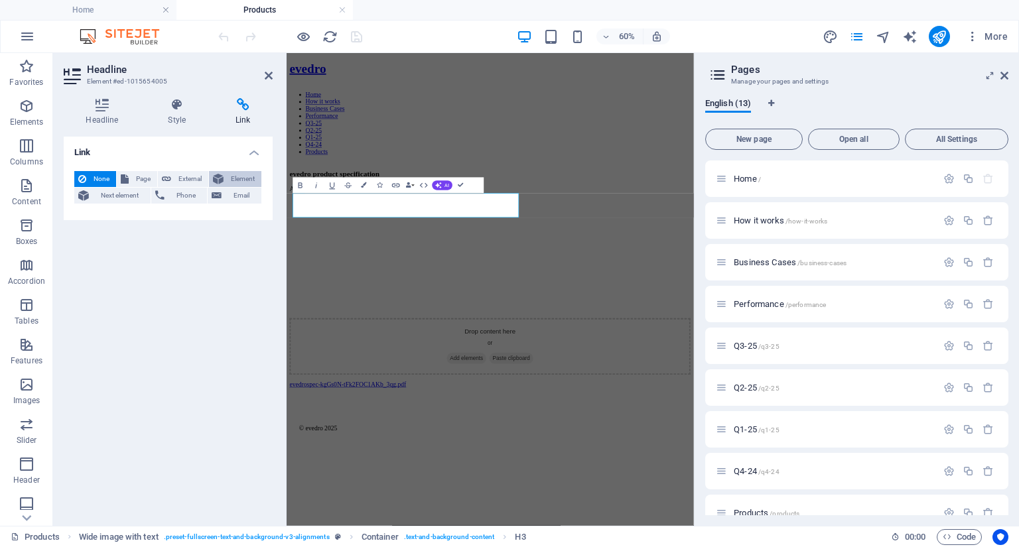
click at [234, 179] on span "Element" at bounding box center [243, 179] width 30 height 16
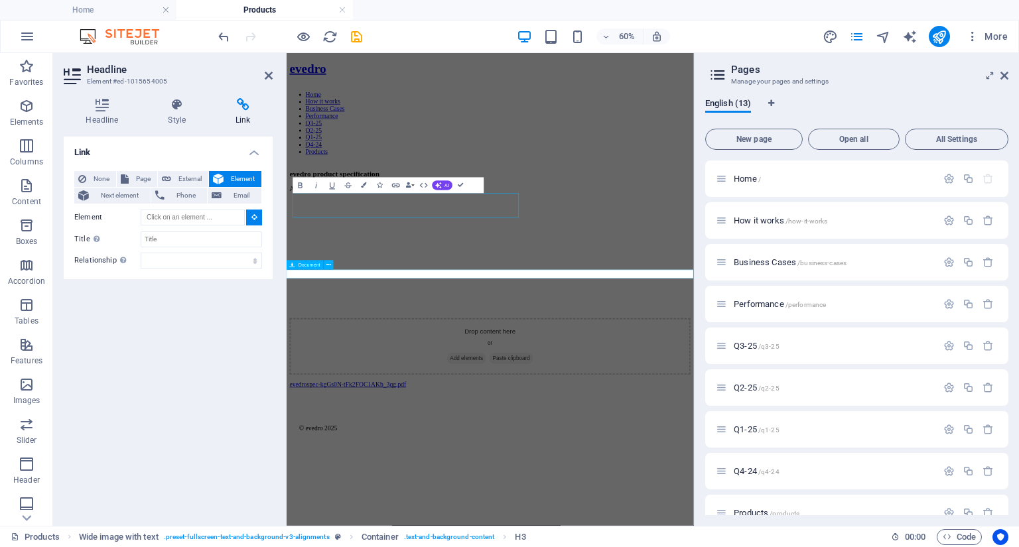
type input "#ed-1015608024"
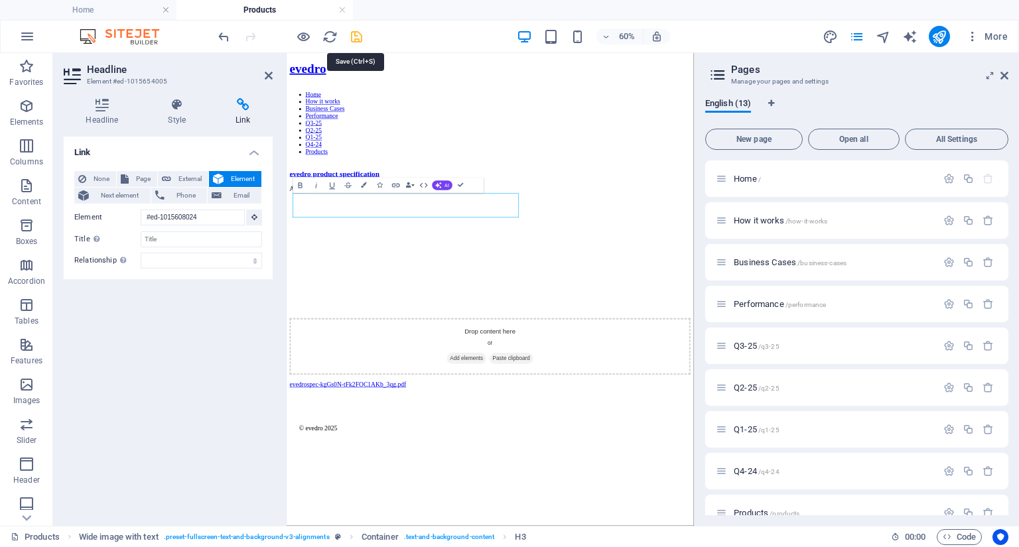
click at [357, 38] on icon "save" at bounding box center [356, 36] width 15 height 15
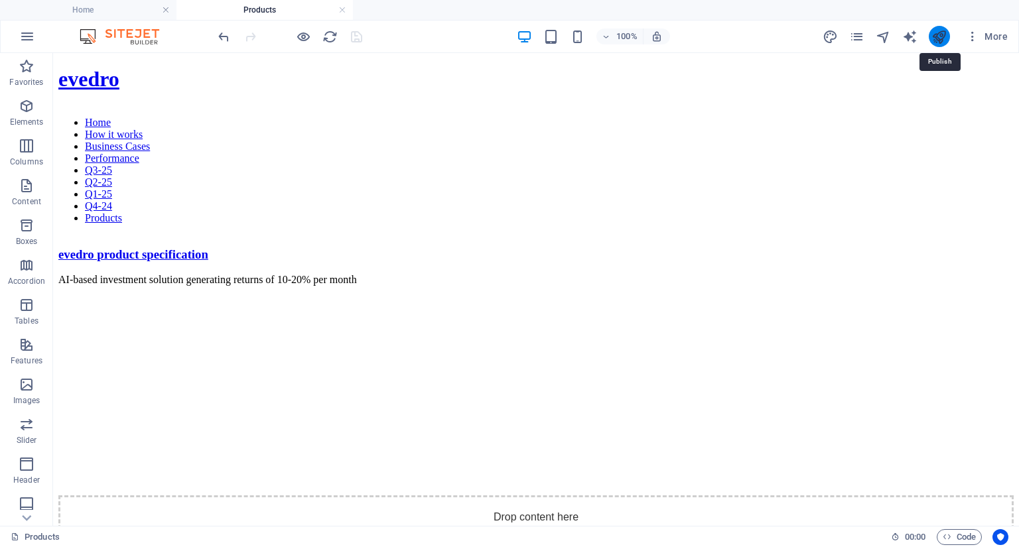
click at [939, 38] on icon "publish" at bounding box center [938, 36] width 15 height 15
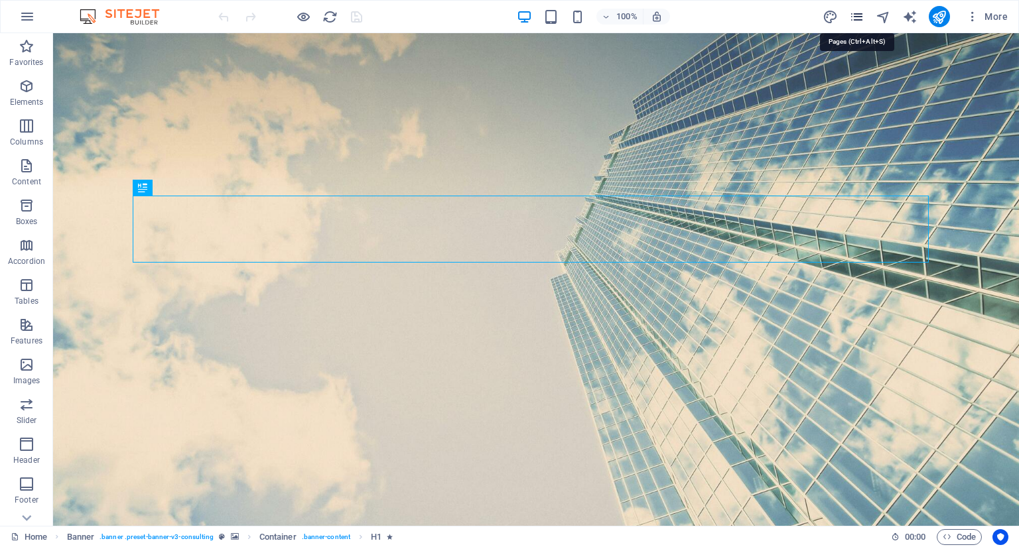
click at [858, 17] on icon "pages" at bounding box center [856, 16] width 15 height 15
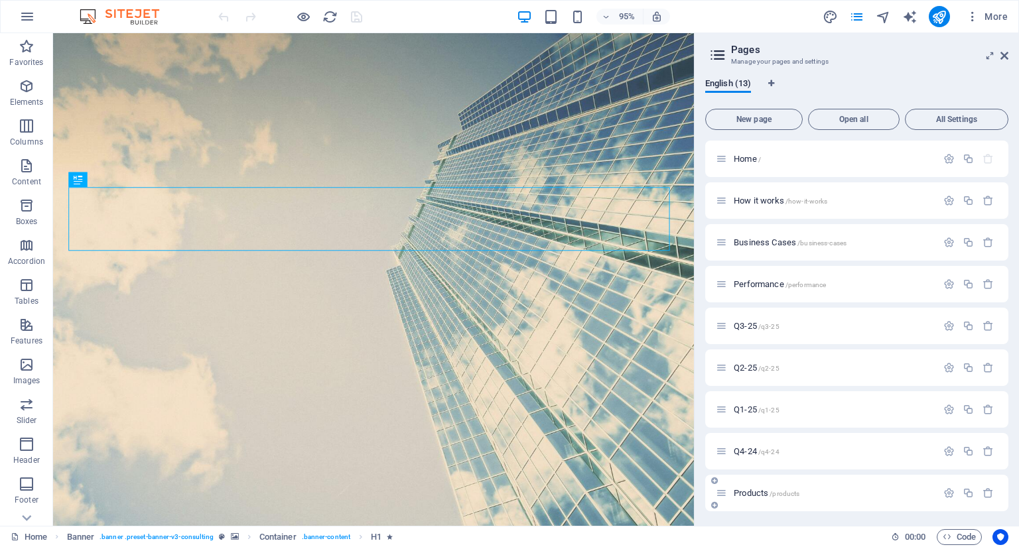
click at [771, 487] on div "Products /products" at bounding box center [826, 493] width 221 height 15
click at [743, 492] on span "Products /products" at bounding box center [767, 493] width 66 height 10
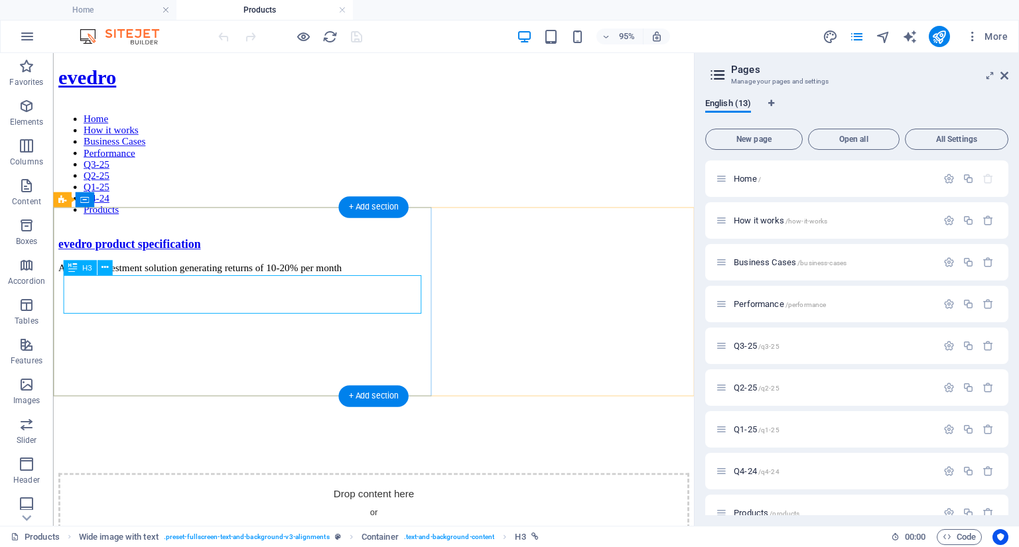
click at [111, 262] on div "evedro product specification" at bounding box center [390, 254] width 664 height 15
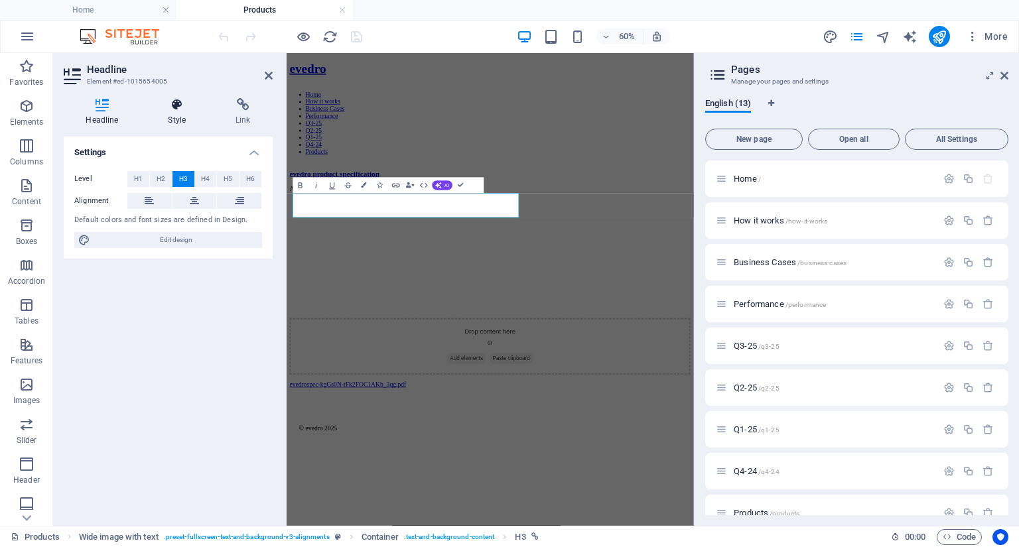
click at [180, 109] on icon at bounding box center [177, 104] width 62 height 13
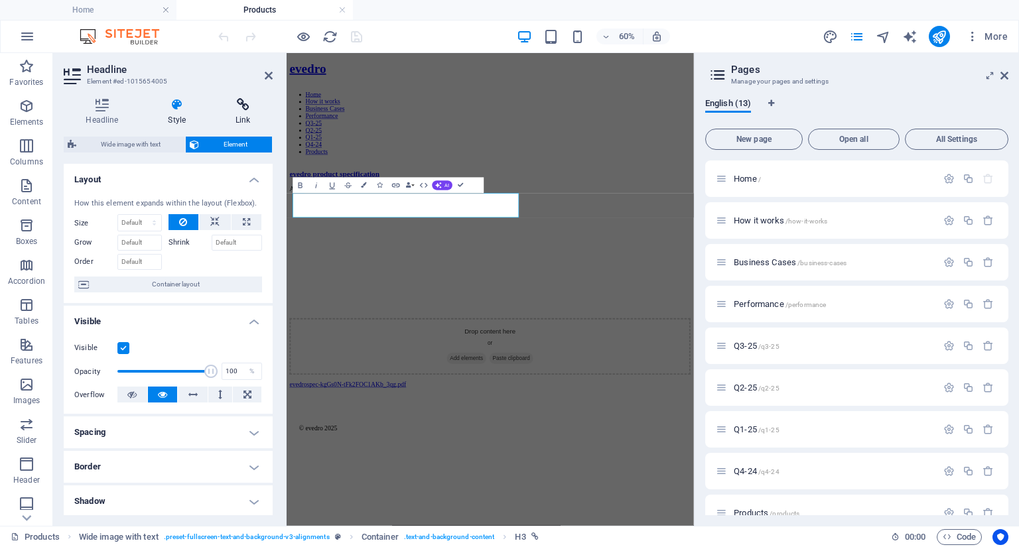
click at [241, 106] on icon at bounding box center [243, 104] width 59 height 13
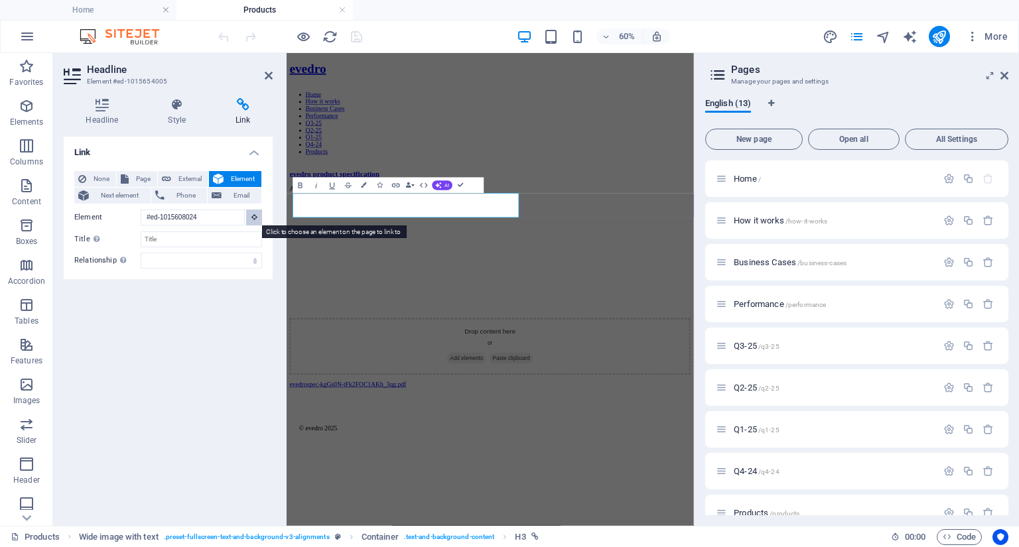
click at [250, 218] on button at bounding box center [254, 218] width 16 height 16
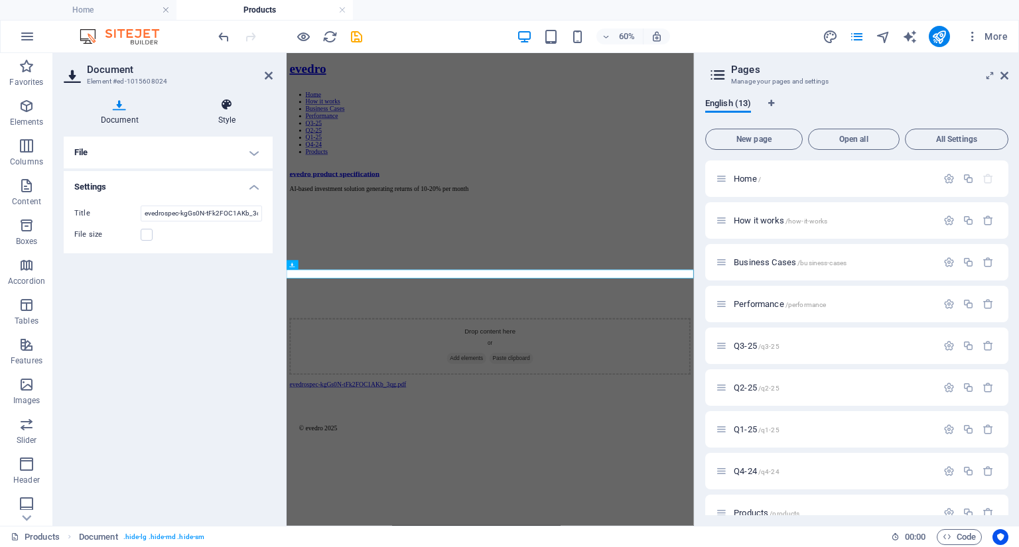
click at [226, 107] on icon at bounding box center [227, 104] width 92 height 13
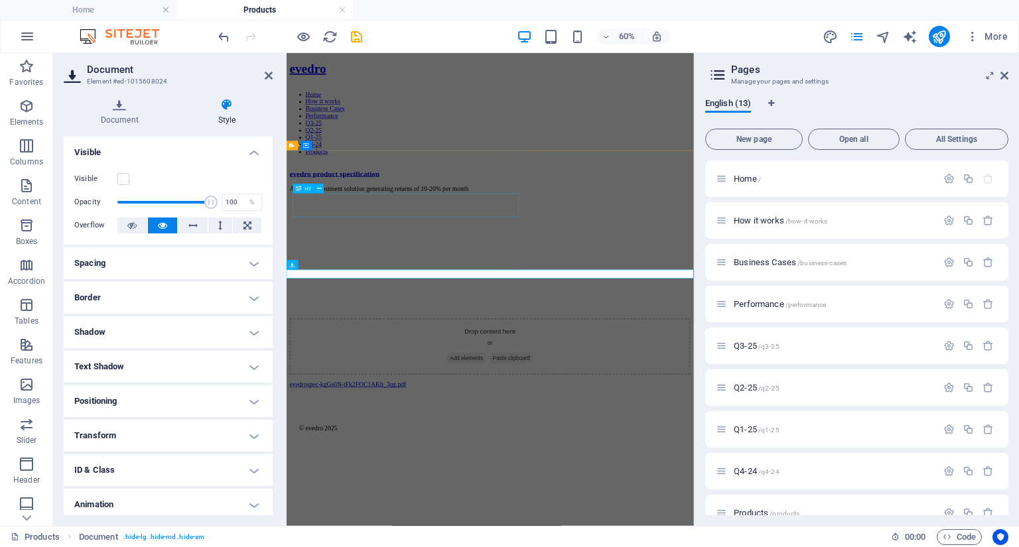
click at [367, 262] on div "evedro product specification" at bounding box center [626, 254] width 668 height 15
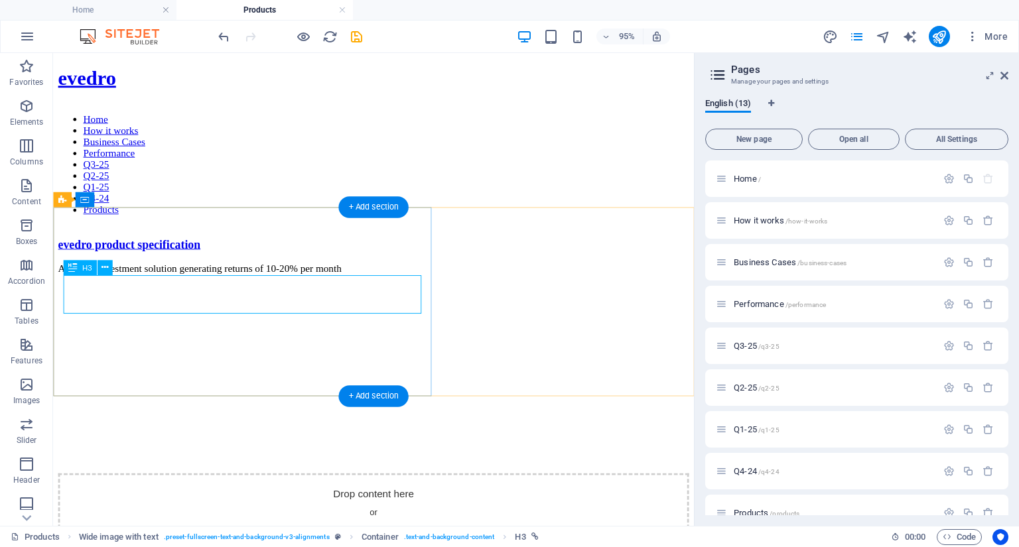
click at [251, 262] on div "evedro product specification" at bounding box center [390, 254] width 664 height 15
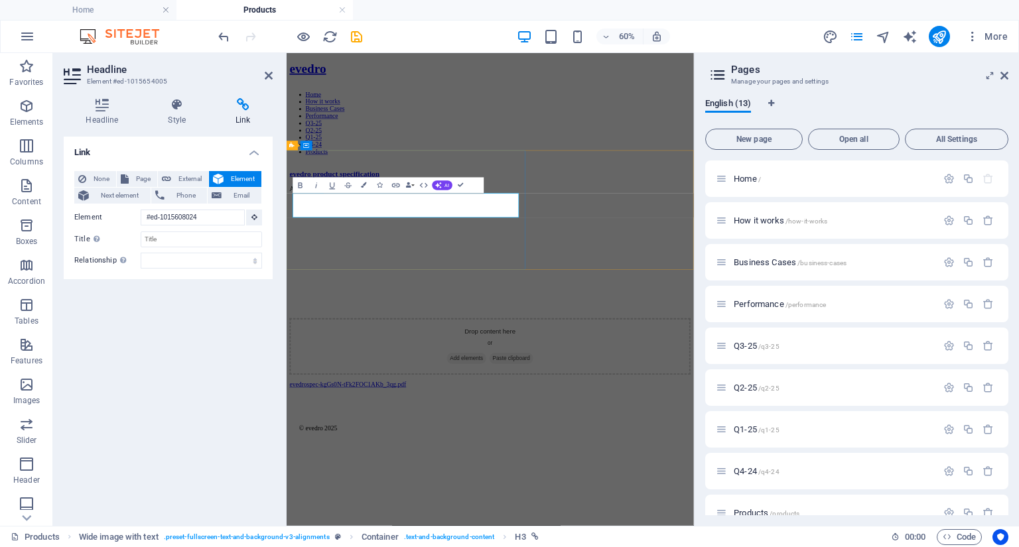
click at [442, 261] on link "evedro product specification" at bounding box center [367, 254] width 150 height 14
drag, startPoint x: 562, startPoint y: 305, endPoint x: 560, endPoint y: 247, distance: 58.4
click at [287, 287] on html "evedro Home How it works Business Cases Performance Q3-25 Q2-25 Q1-25 Q4-24 Pro…" at bounding box center [626, 387] width 679 height 668
click at [442, 261] on link "evedro product specification" at bounding box center [367, 254] width 150 height 14
drag, startPoint x: 587, startPoint y: 312, endPoint x: 259, endPoint y: 298, distance: 328.0
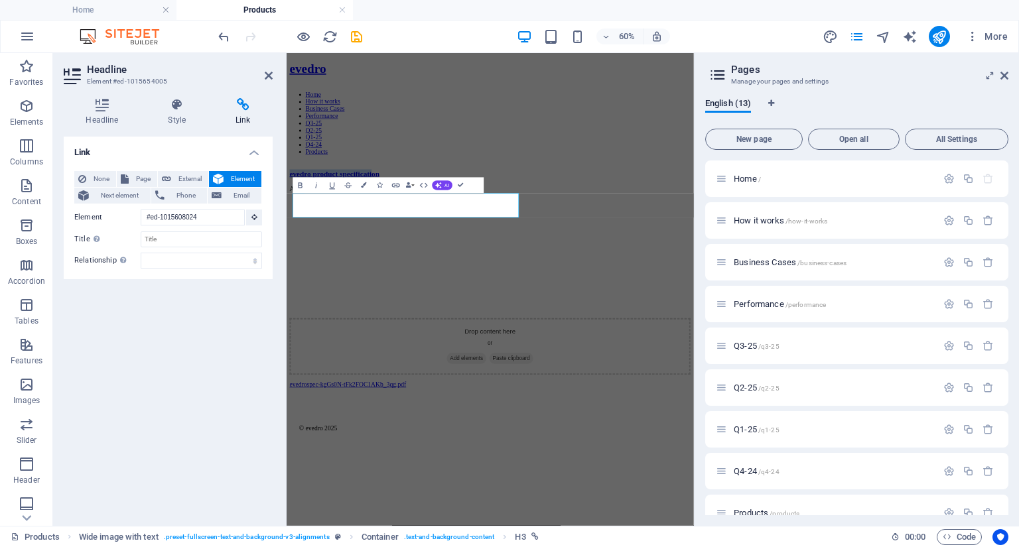
click at [287, 298] on html "evedro Home How it works Business Cases Performance Q3-25 Q2-25 Q1-25 Q4-24 Pro…" at bounding box center [626, 387] width 679 height 668
click at [656, 262] on h3 "evedro product specification" at bounding box center [626, 254] width 668 height 15
drag, startPoint x: 656, startPoint y: 313, endPoint x: 310, endPoint y: 301, distance: 345.8
click at [310, 262] on h3 "evedro product specification" at bounding box center [626, 254] width 668 height 15
click at [427, 261] on link "evedro product specification" at bounding box center [367, 254] width 150 height 14
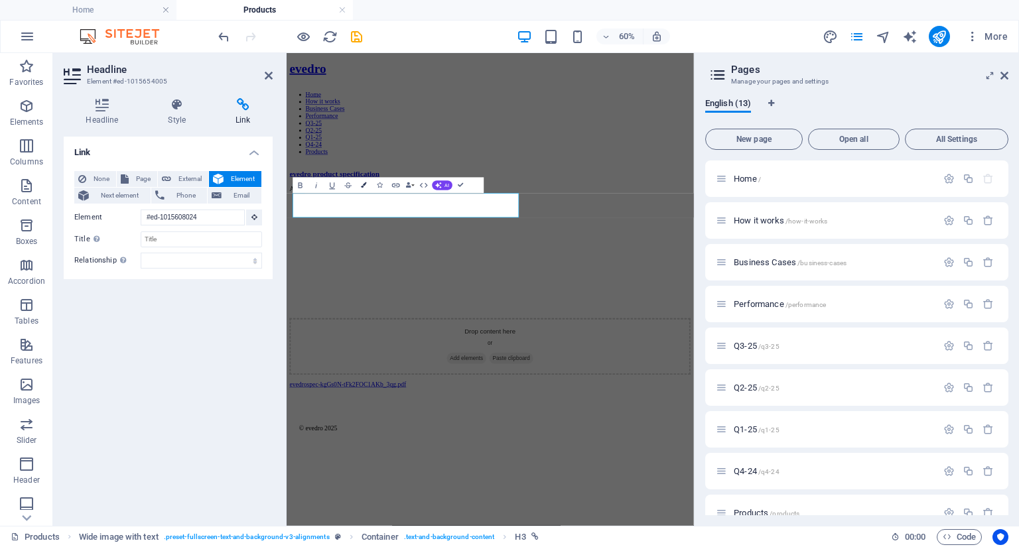
click at [364, 184] on icon "button" at bounding box center [364, 184] width 5 height 5
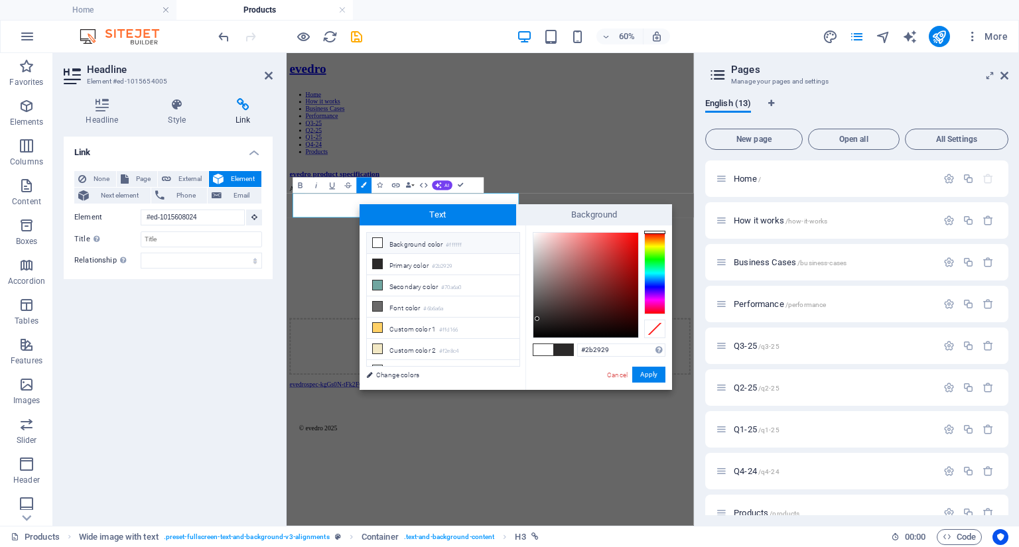
click at [371, 244] on li "Background color #ffffff" at bounding box center [443, 243] width 153 height 21
click at [649, 375] on button "Apply" at bounding box center [648, 375] width 33 height 16
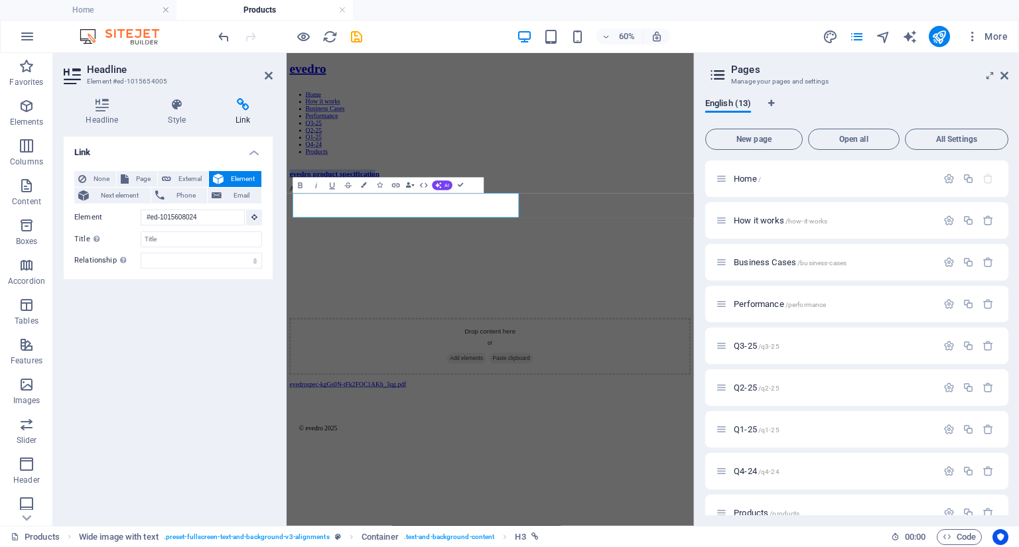
drag, startPoint x: 609, startPoint y: 308, endPoint x: 239, endPoint y: 292, distance: 369.8
click at [287, 292] on html "evedro Home How it works Business Cases Performance Q3-25 Q2-25 Q1-25 Q4-24 Pro…" at bounding box center [626, 387] width 679 height 668
click at [634, 262] on h3 "evedro prod​ ​ uct specification" at bounding box center [626, 254] width 668 height 15
drag, startPoint x: 647, startPoint y: 310, endPoint x: 289, endPoint y: 310, distance: 357.6
click at [292, 297] on div "evedro prod​ ​ uct specification AI-based investment solution generating return…" at bounding box center [626, 266] width 668 height 62
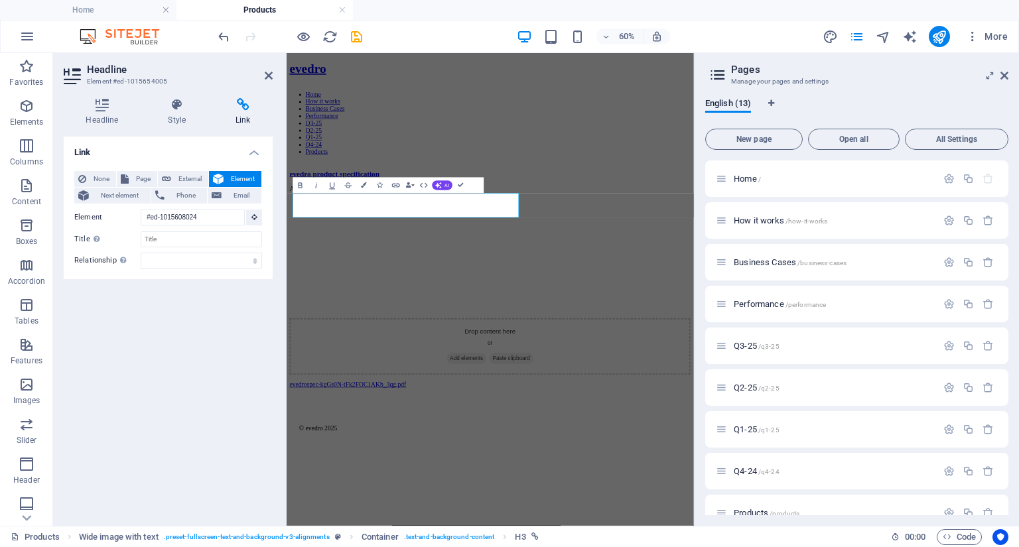
drag, startPoint x: 299, startPoint y: 311, endPoint x: 726, endPoint y: 308, distance: 426.6
click at [726, 308] on div "evedro prod​ ​ uct specification AI-based investment solution generating return…" at bounding box center [626, 412] width 668 height 355
click at [364, 186] on icon "button" at bounding box center [364, 184] width 5 height 5
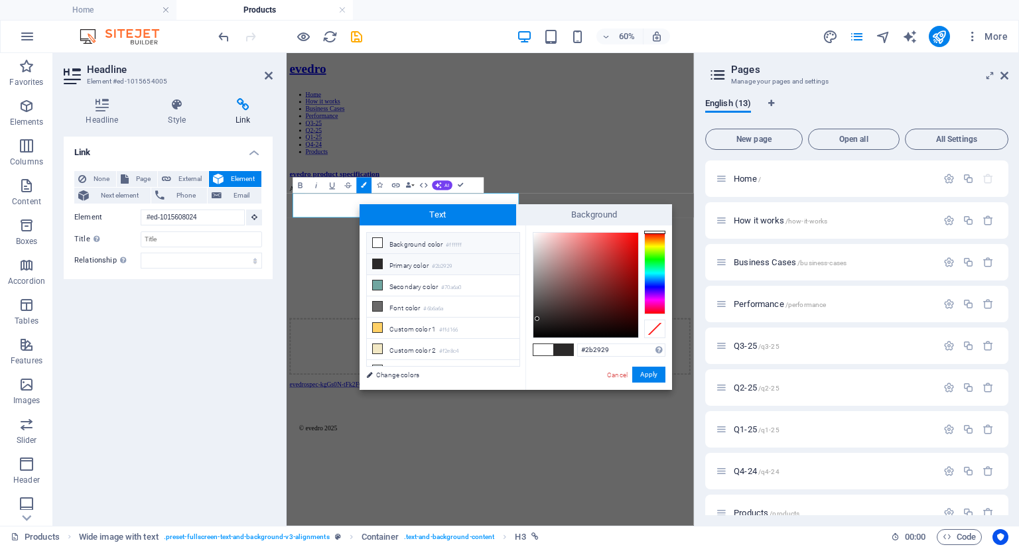
click at [422, 263] on li "Primary color #2b2929" at bounding box center [443, 264] width 153 height 21
click at [536, 348] on span at bounding box center [543, 349] width 20 height 11
type input "#ffffff"
click at [649, 372] on button "Apply" at bounding box center [648, 375] width 33 height 16
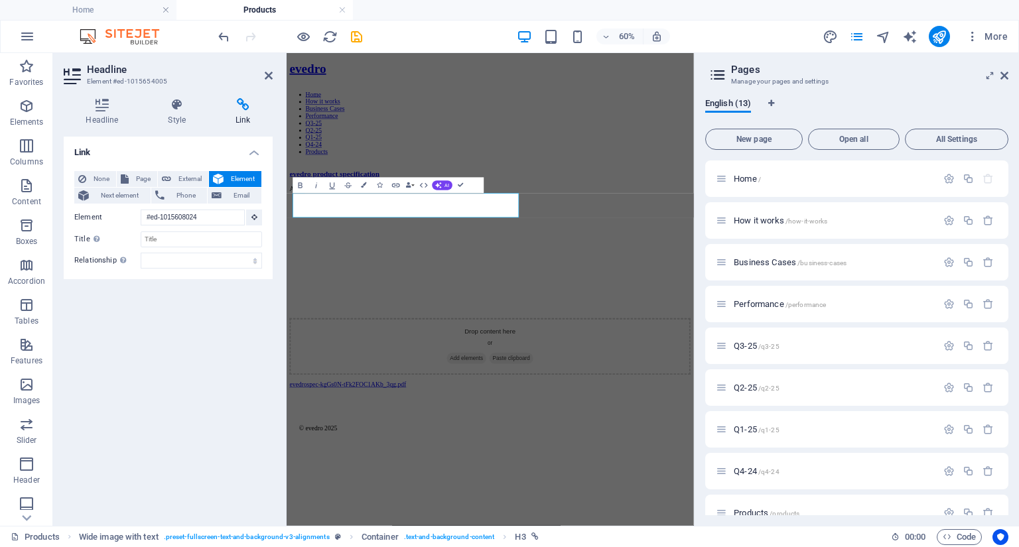
click at [237, 411] on div "Link None Page External Element Next element Phone Email Page Home How it works…" at bounding box center [168, 326] width 209 height 379
click at [336, 547] on html "evedro Home How it works Business Cases Performance Q3-25 Q2-25 Q1-25 Q4-24 Pro…" at bounding box center [626, 387] width 679 height 668
click at [424, 286] on div "AI-based investment solution generating returns of 10-20% per month" at bounding box center [626, 280] width 668 height 12
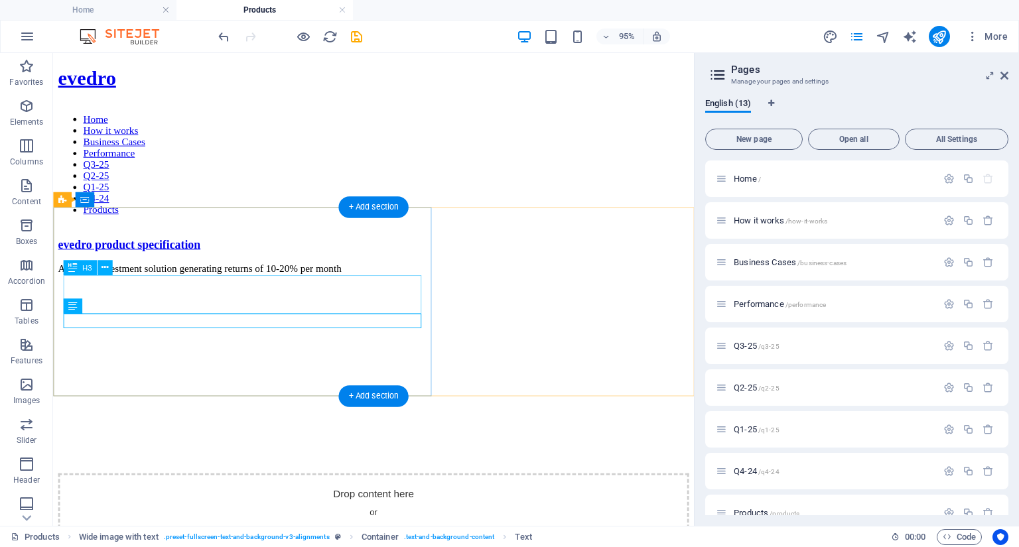
click at [265, 262] on div "evedro product specification" at bounding box center [390, 254] width 664 height 15
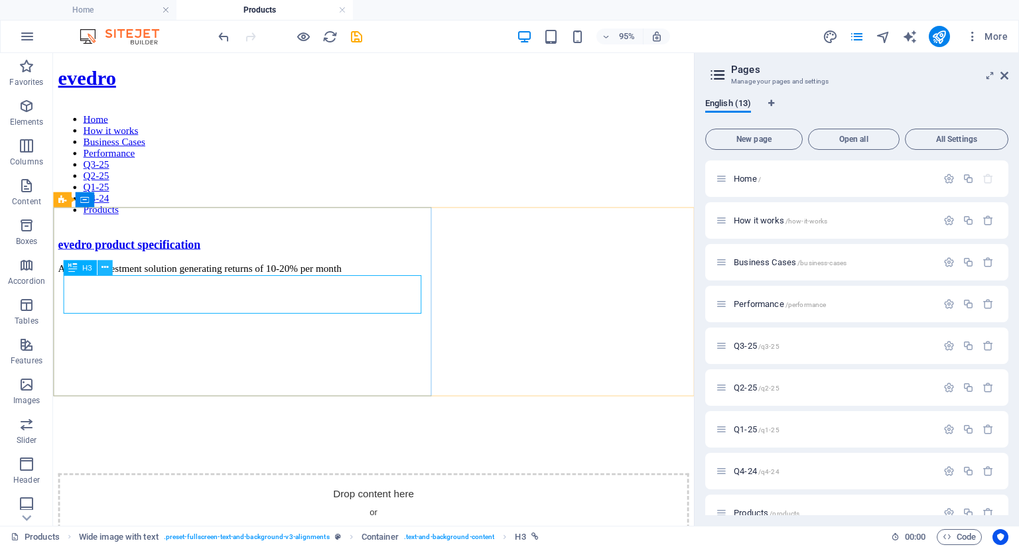
click at [100, 269] on button at bounding box center [105, 267] width 15 height 15
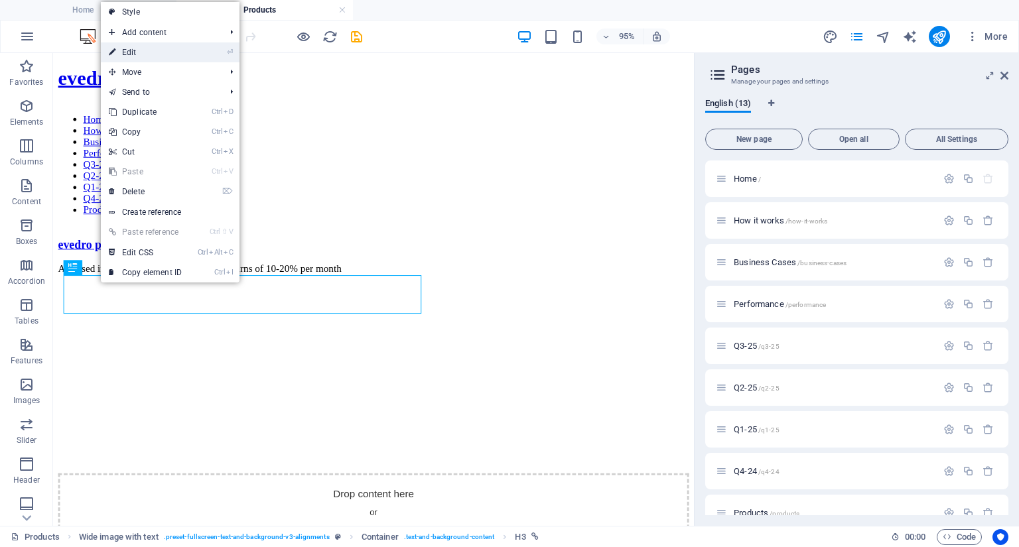
click at [146, 51] on link "⏎ Edit" at bounding box center [145, 52] width 89 height 20
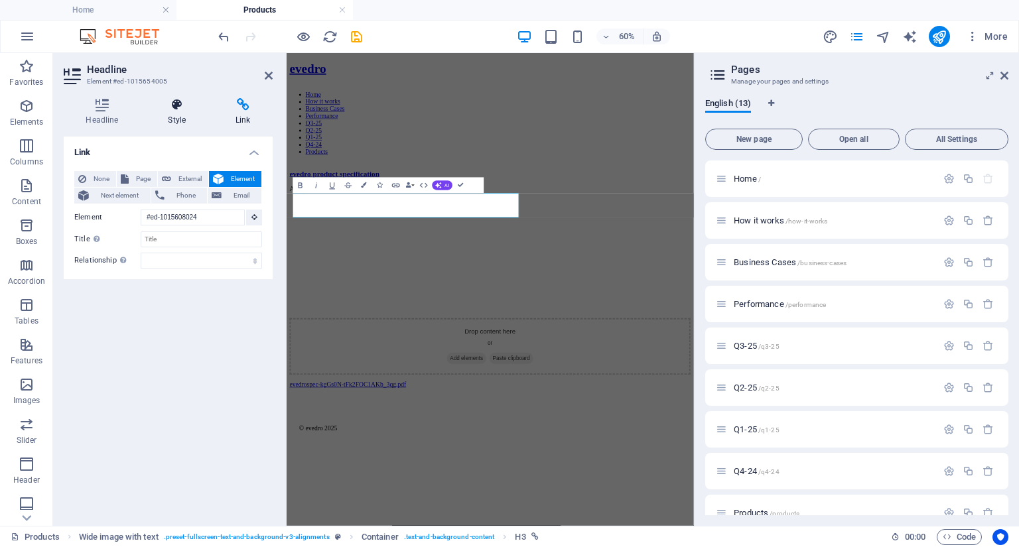
click at [174, 107] on icon at bounding box center [177, 104] width 62 height 13
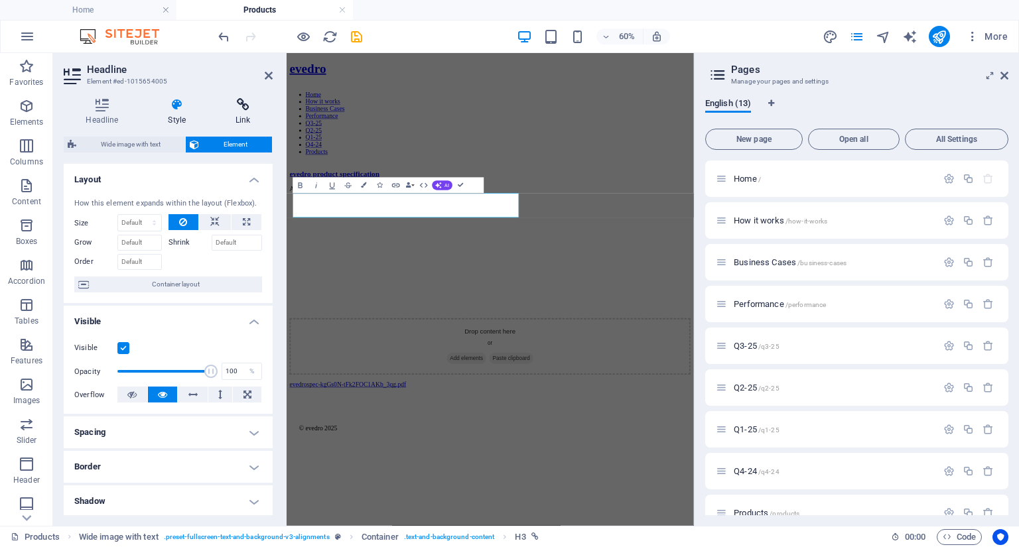
click at [249, 103] on icon at bounding box center [243, 104] width 59 height 13
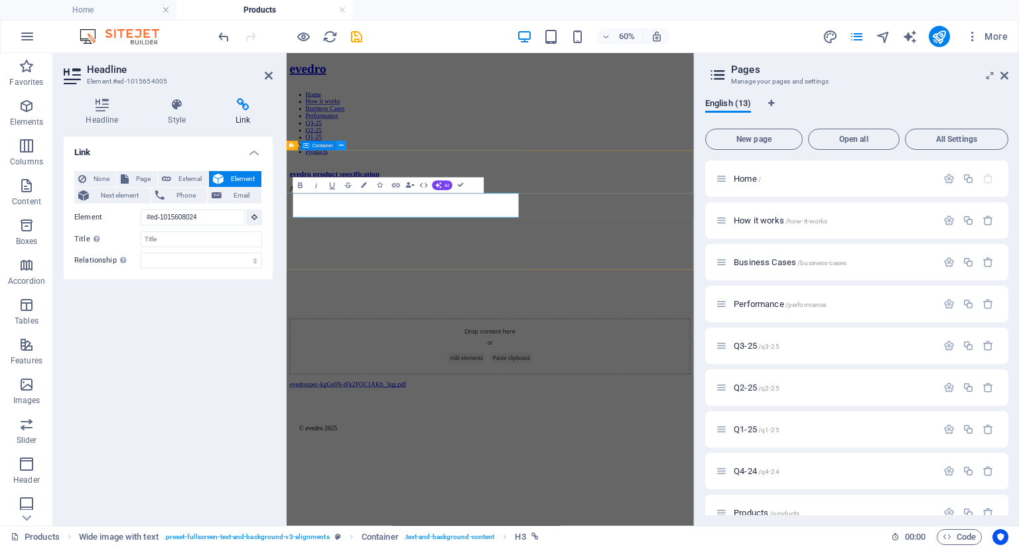
click at [340, 147] on icon at bounding box center [342, 145] width 5 height 9
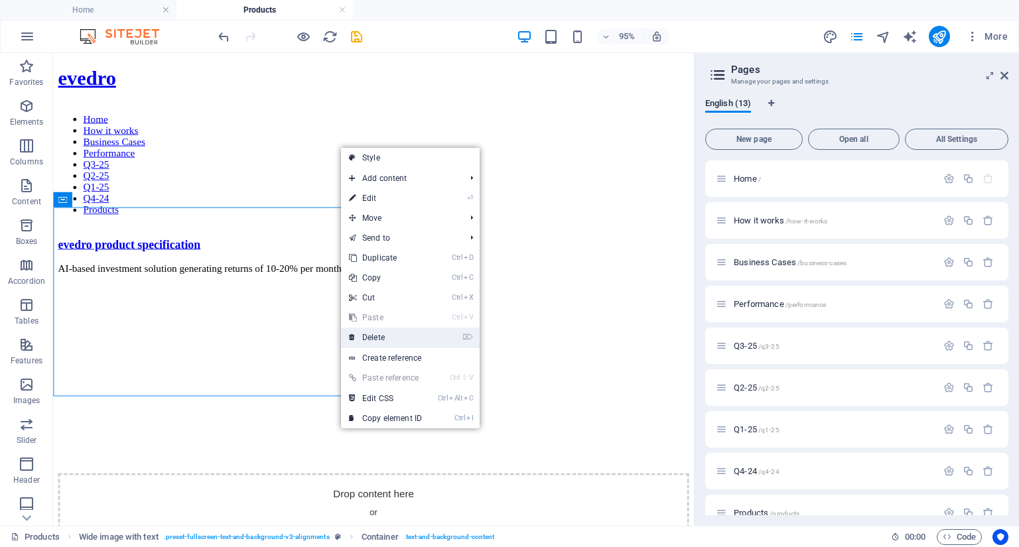
click at [378, 338] on link "⌦ Delete" at bounding box center [385, 338] width 89 height 20
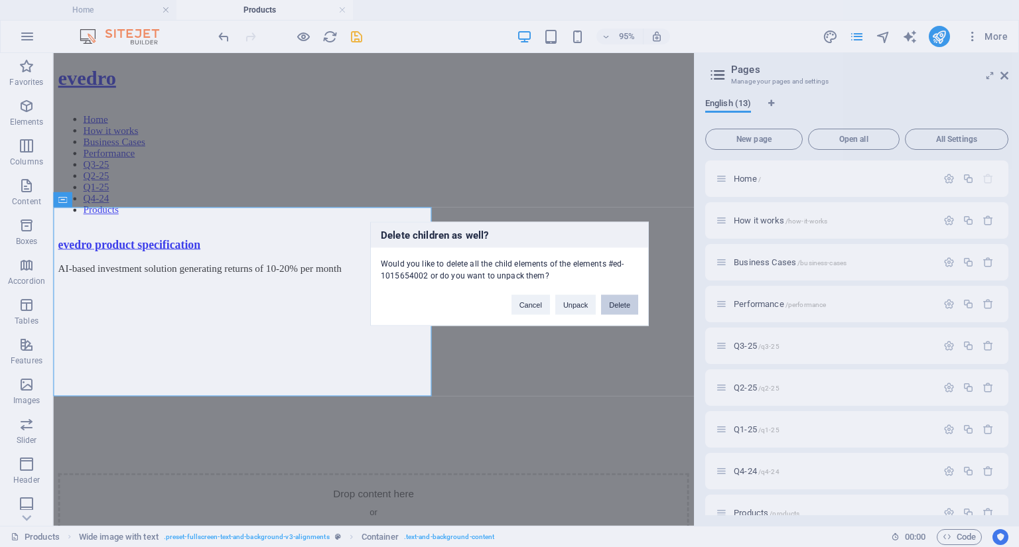
click at [619, 306] on button "Delete" at bounding box center [619, 305] width 37 height 20
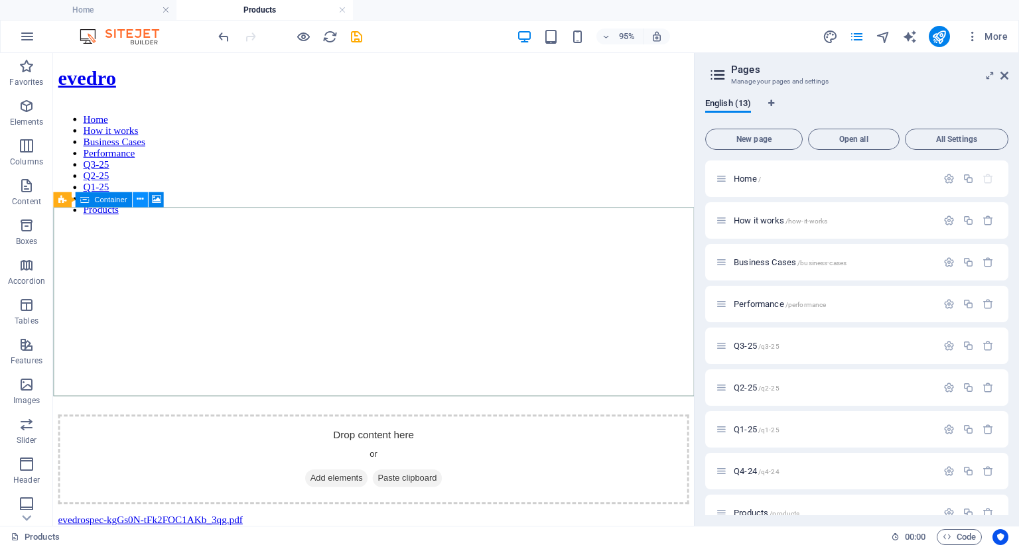
click at [143, 201] on icon at bounding box center [140, 199] width 7 height 13
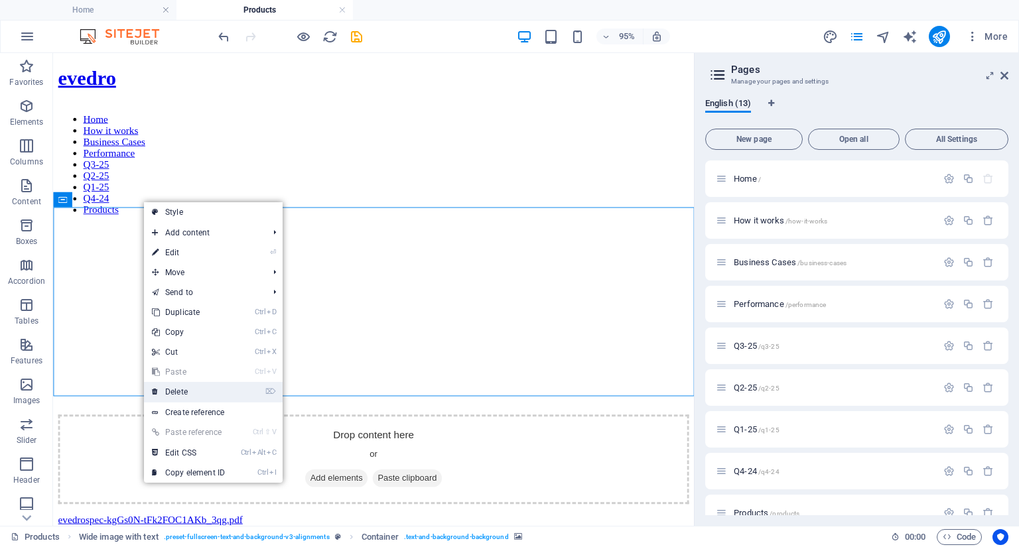
click at [171, 388] on link "⌦ Delete" at bounding box center [188, 392] width 89 height 20
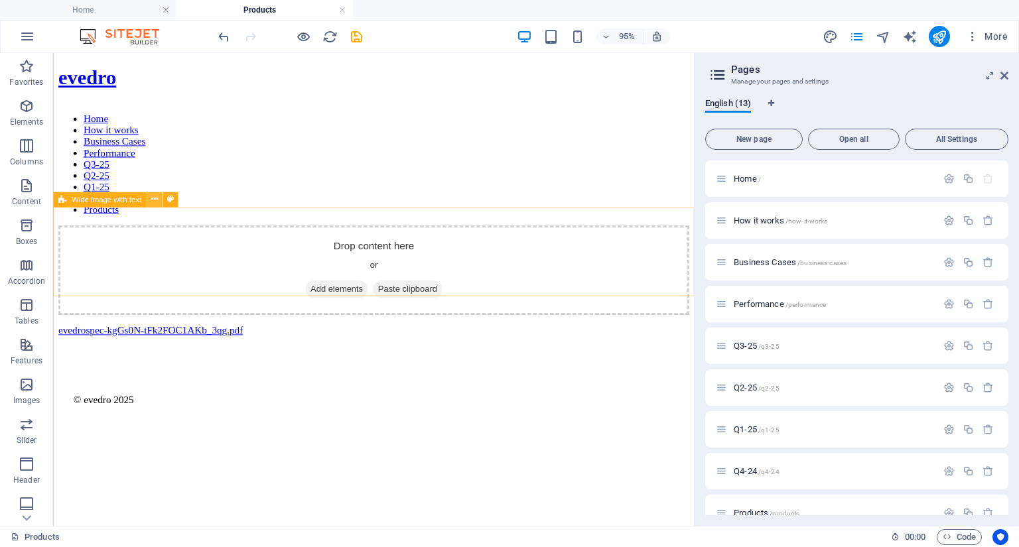
click at [152, 198] on icon at bounding box center [154, 199] width 7 height 13
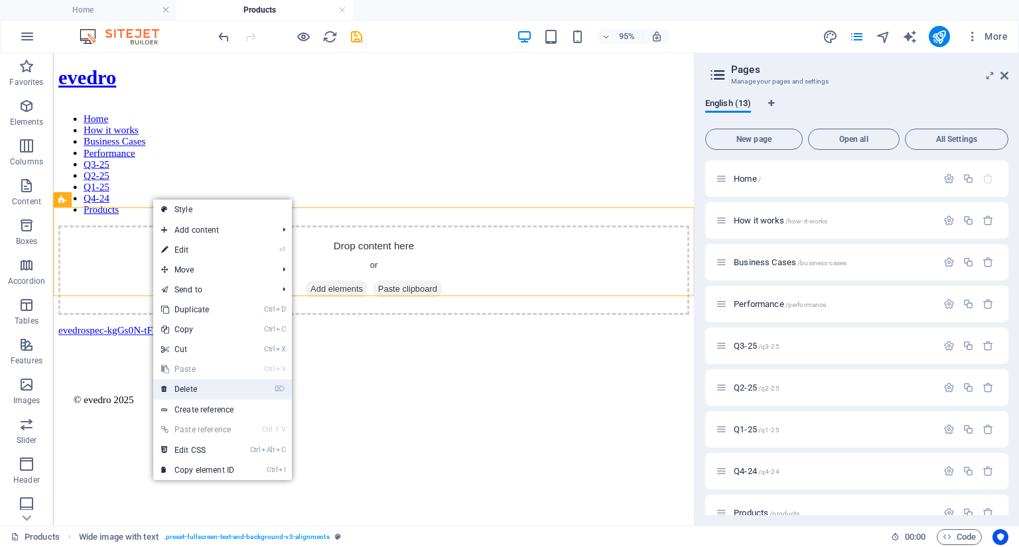
click at [188, 386] on link "⌦ Delete" at bounding box center [197, 389] width 89 height 20
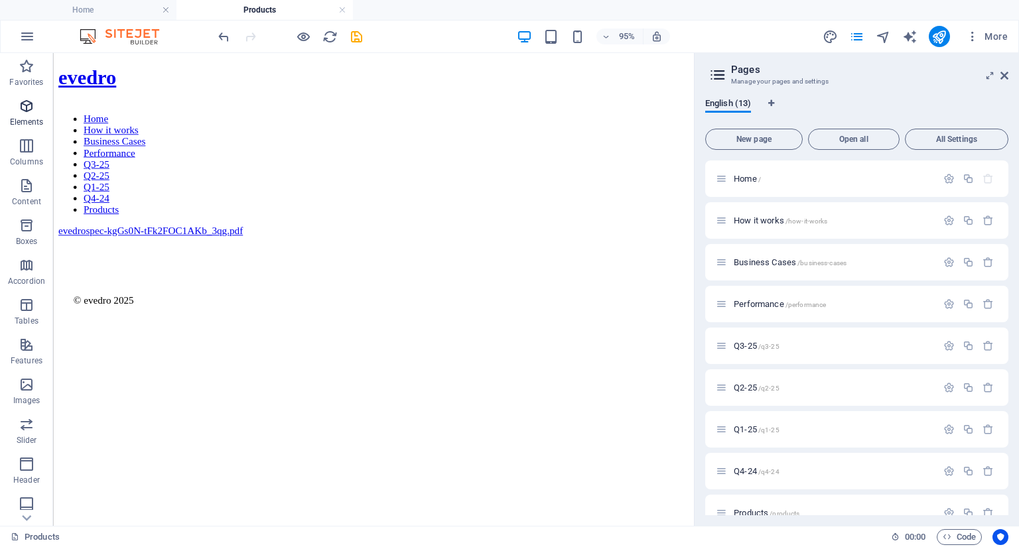
click at [25, 104] on icon "button" at bounding box center [27, 106] width 16 height 16
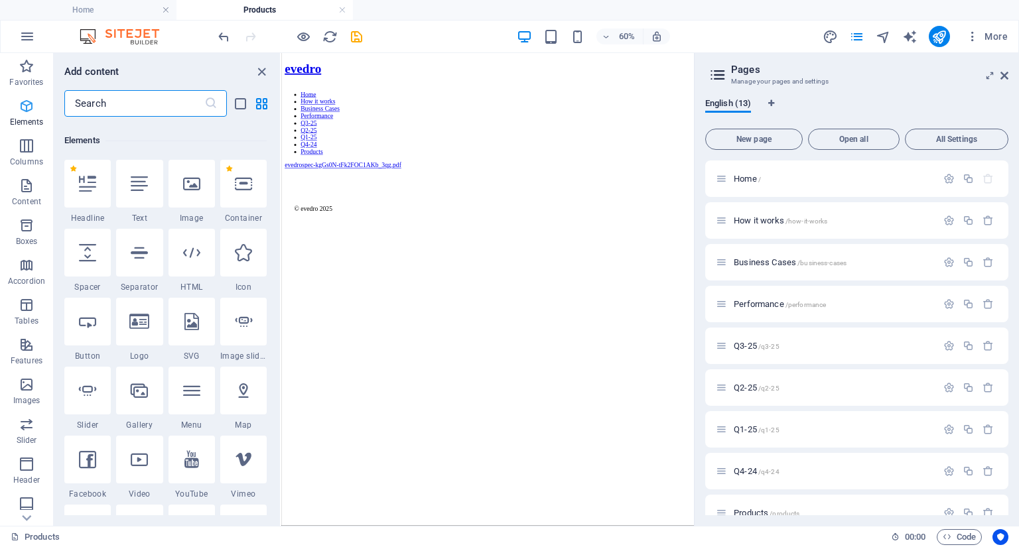
scroll to position [141, 0]
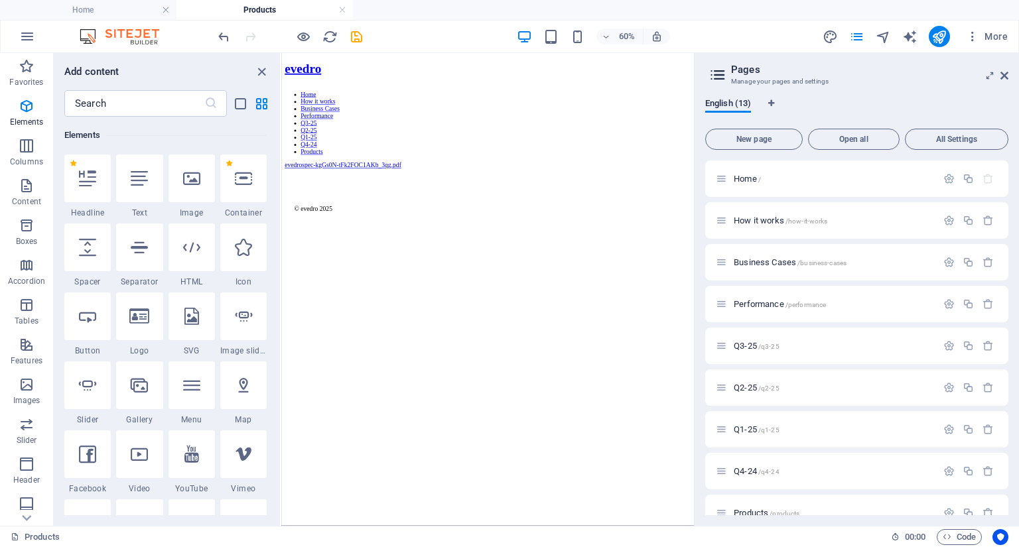
drag, startPoint x: 277, startPoint y: 124, endPoint x: 279, endPoint y: 191, distance: 67.1
click at [279, 191] on div "Favorites 1 Star Headline 1 Star Container Elements 1 Star Headline 1 Star Text…" at bounding box center [167, 316] width 226 height 399
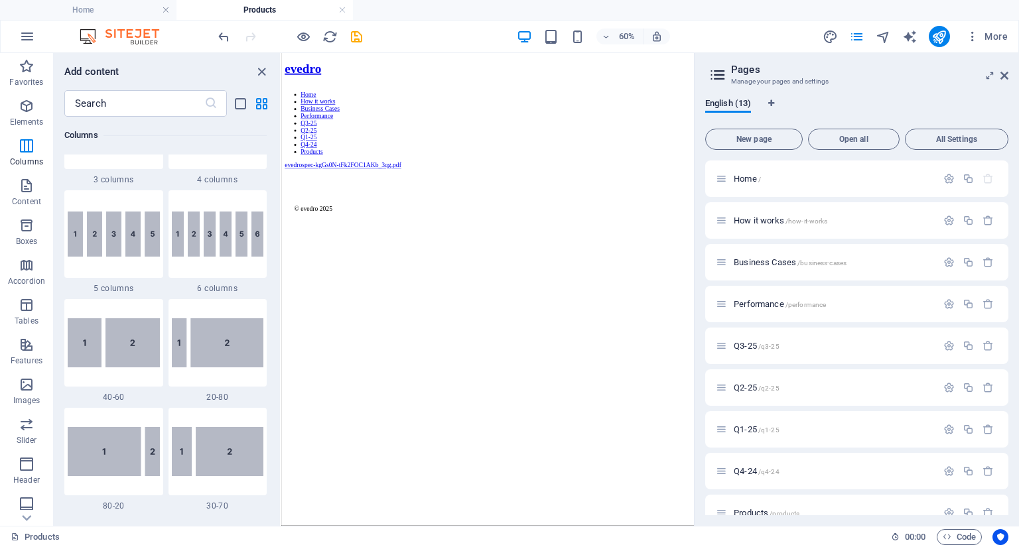
scroll to position [830, 0]
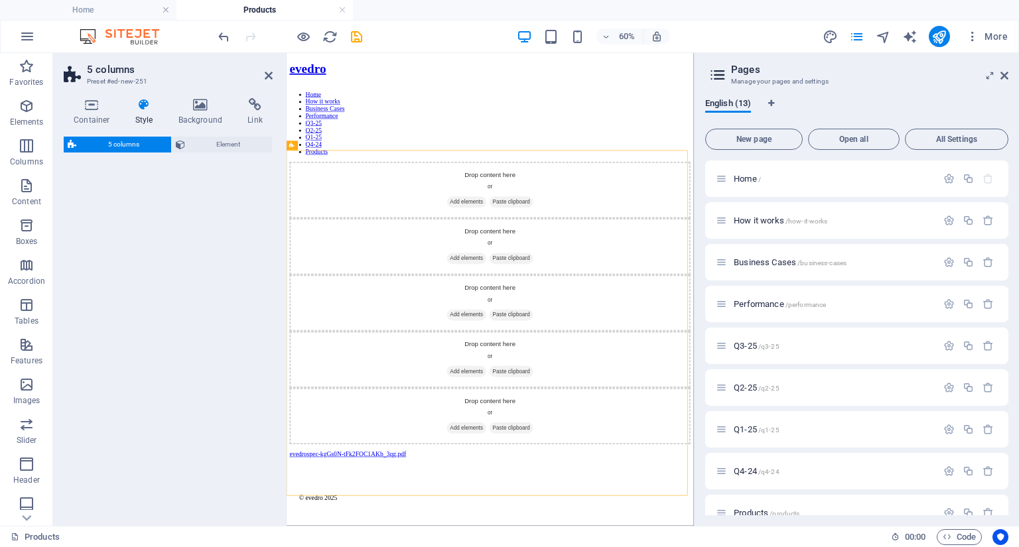
select select "rem"
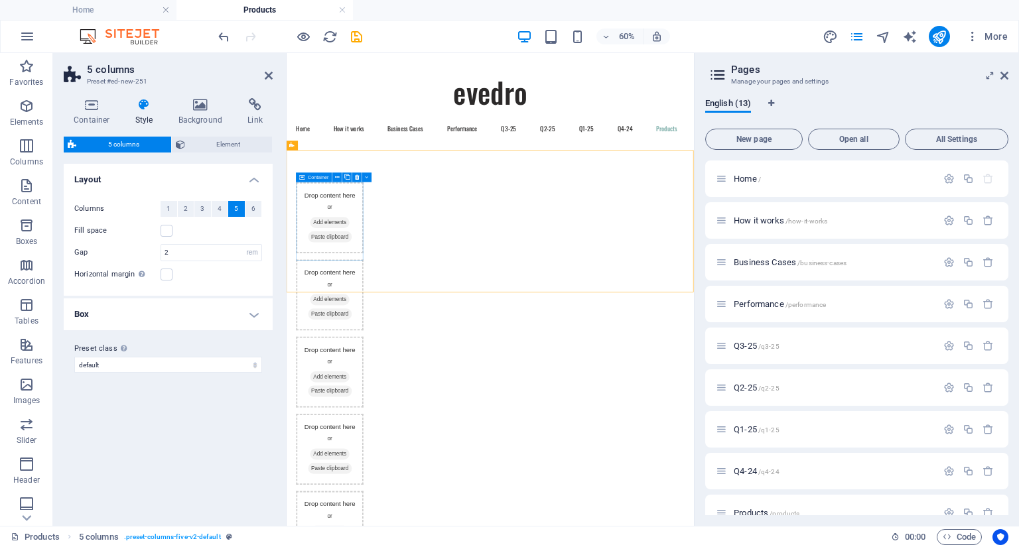
click at [352, 334] on span "Add elements" at bounding box center [359, 335] width 66 height 19
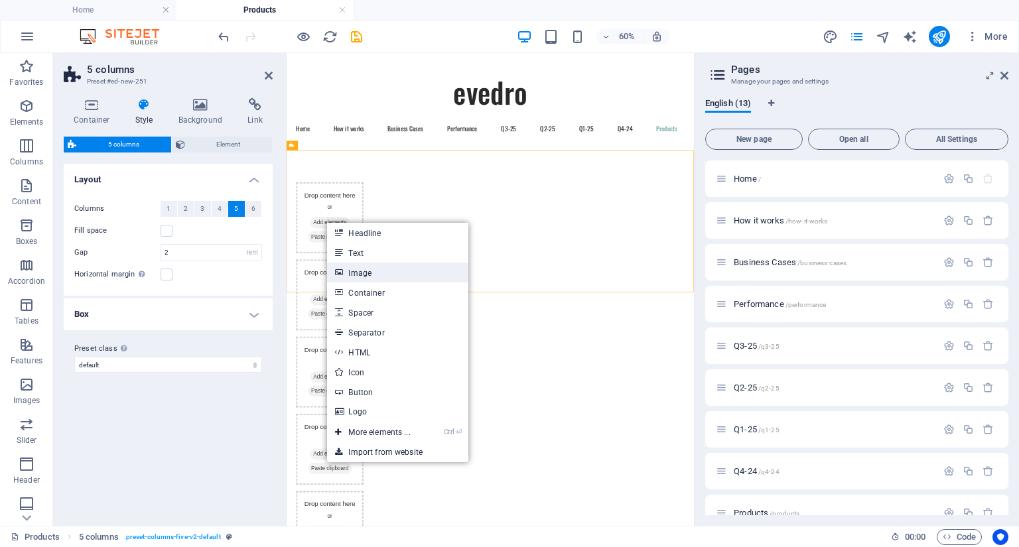
click at [353, 275] on link "Image" at bounding box center [397, 273] width 141 height 20
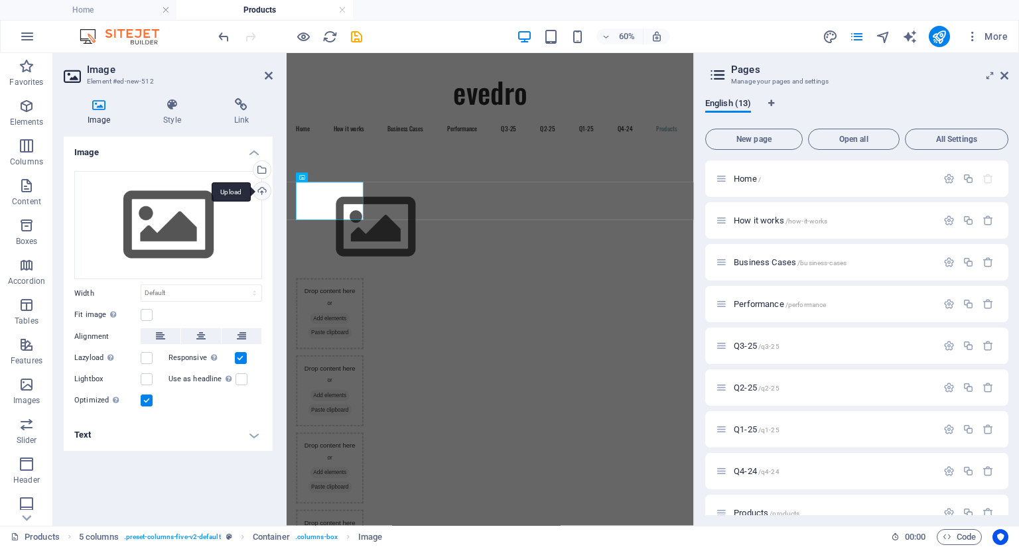
click at [264, 192] on div "Upload" at bounding box center [261, 192] width 20 height 20
click at [267, 171] on div "Select files from the file manager, stock photos, or upload file(s)" at bounding box center [261, 171] width 20 height 20
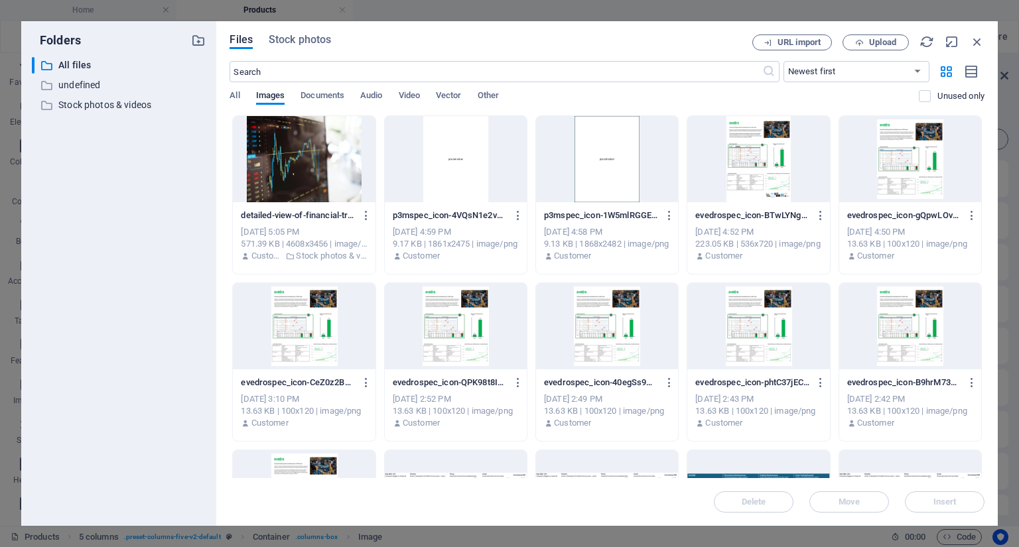
click at [299, 163] on div at bounding box center [304, 159] width 142 height 86
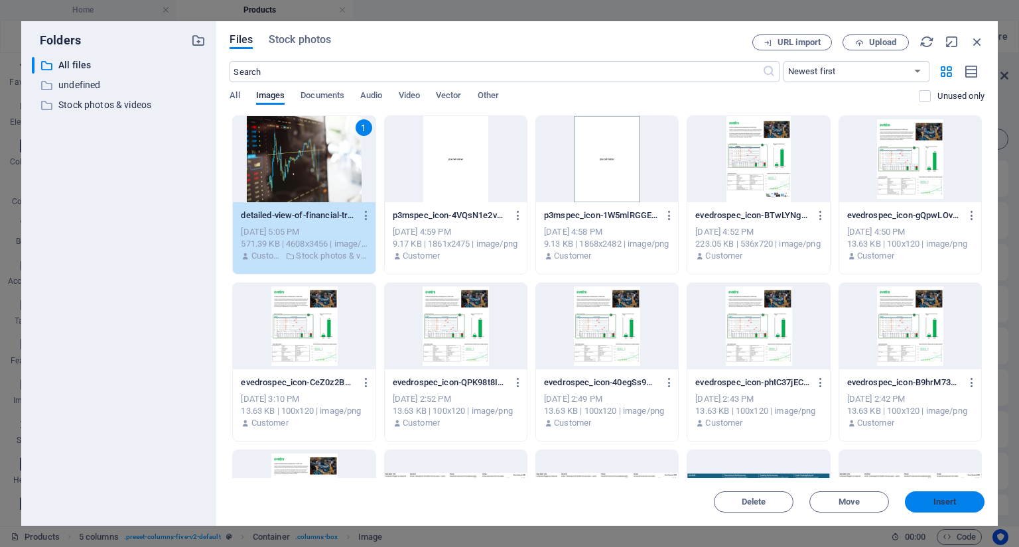
click at [926, 507] on button "Insert" at bounding box center [945, 502] width 80 height 21
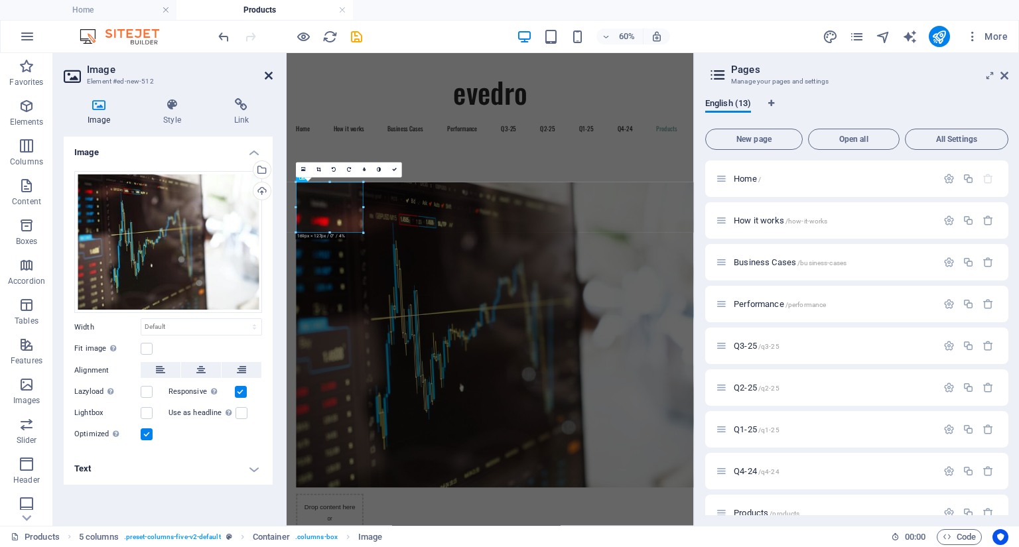
click at [269, 78] on icon at bounding box center [269, 75] width 8 height 11
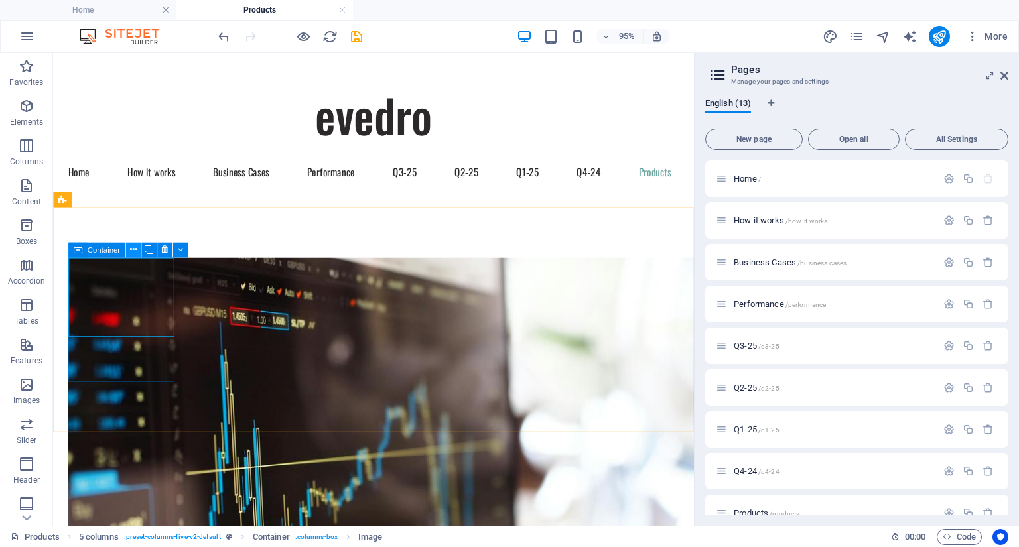
click at [130, 252] on icon at bounding box center [132, 249] width 7 height 13
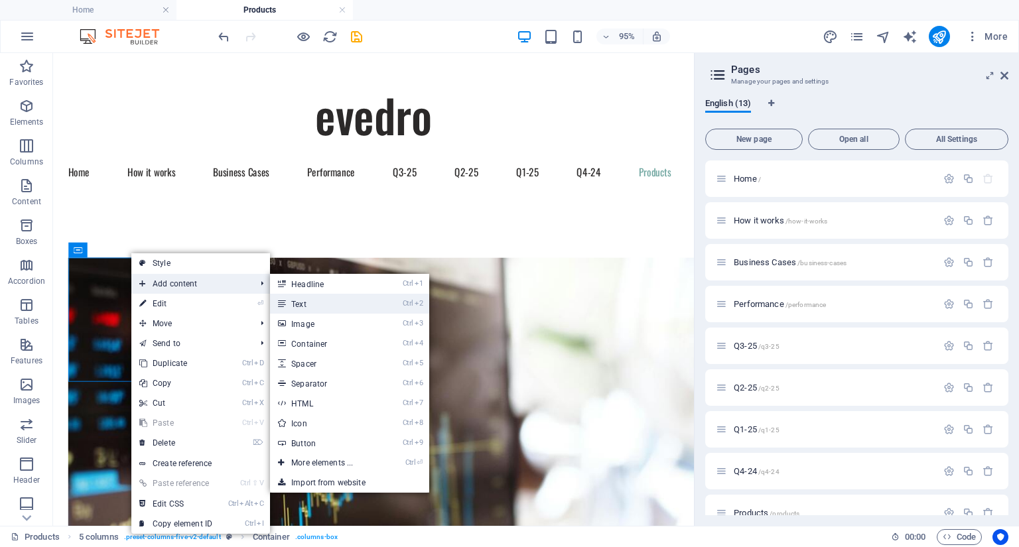
click at [316, 301] on link "Ctrl 2 Text" at bounding box center [324, 304] width 109 height 20
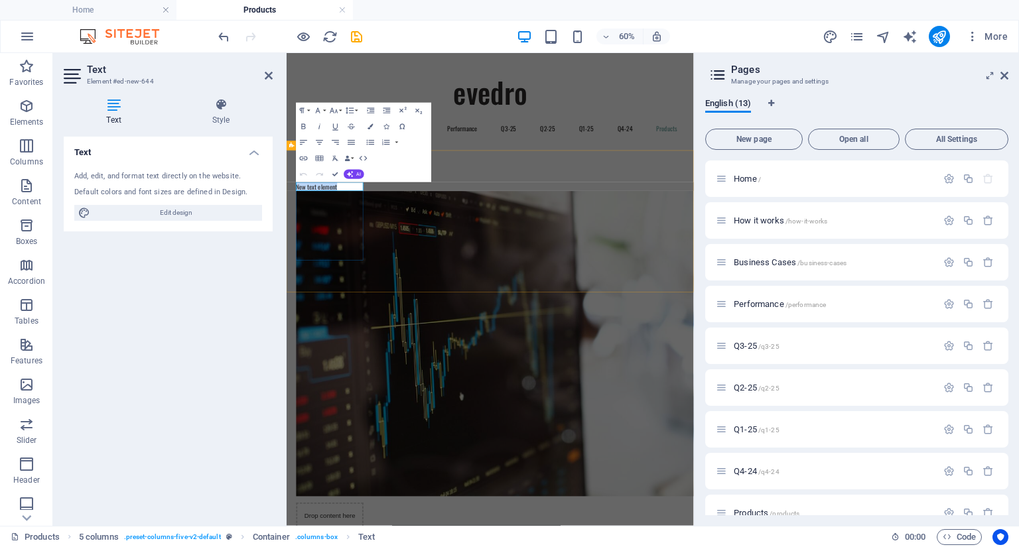
click at [384, 272] on p "New text element" at bounding box center [358, 276] width 112 height 15
drag, startPoint x: 384, startPoint y: 276, endPoint x: 297, endPoint y: 272, distance: 87.0
click at [263, 344] on div "Text Add, edit, and format text directly on the website. Default colors and fon…" at bounding box center [168, 326] width 209 height 379
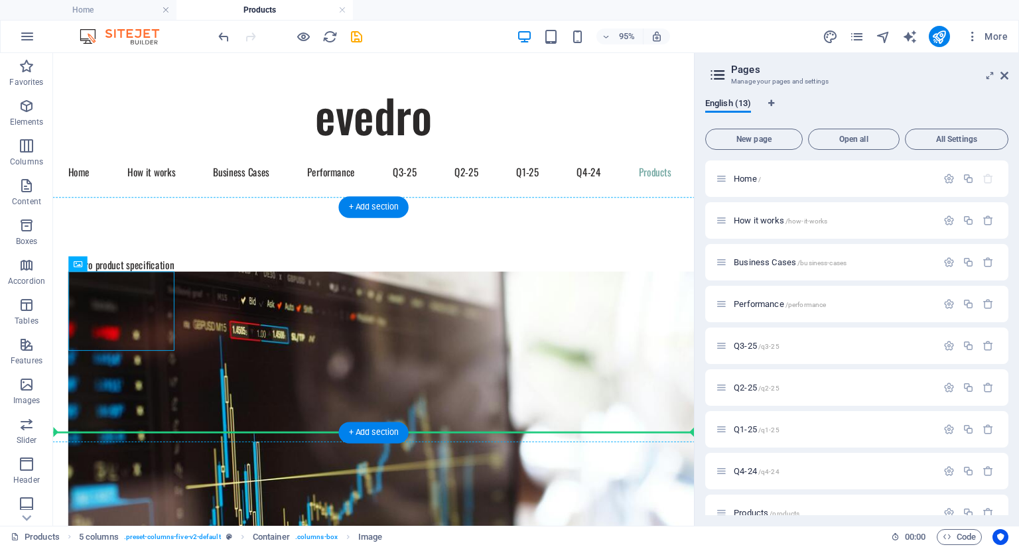
drag, startPoint x: 377, startPoint y: 241, endPoint x: 142, endPoint y: 383, distance: 275.3
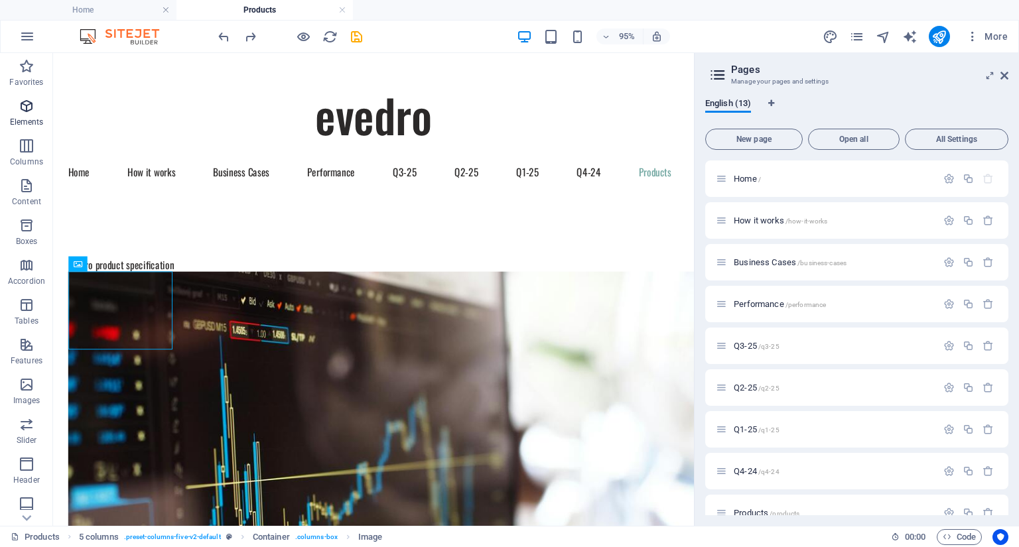
click at [32, 114] on span "Elements" at bounding box center [26, 114] width 53 height 32
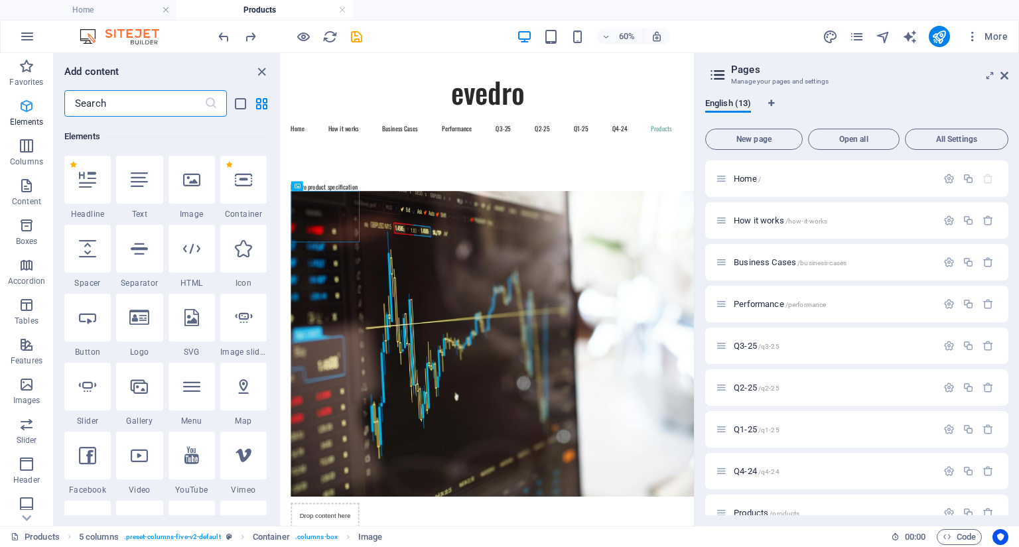
scroll to position [141, 0]
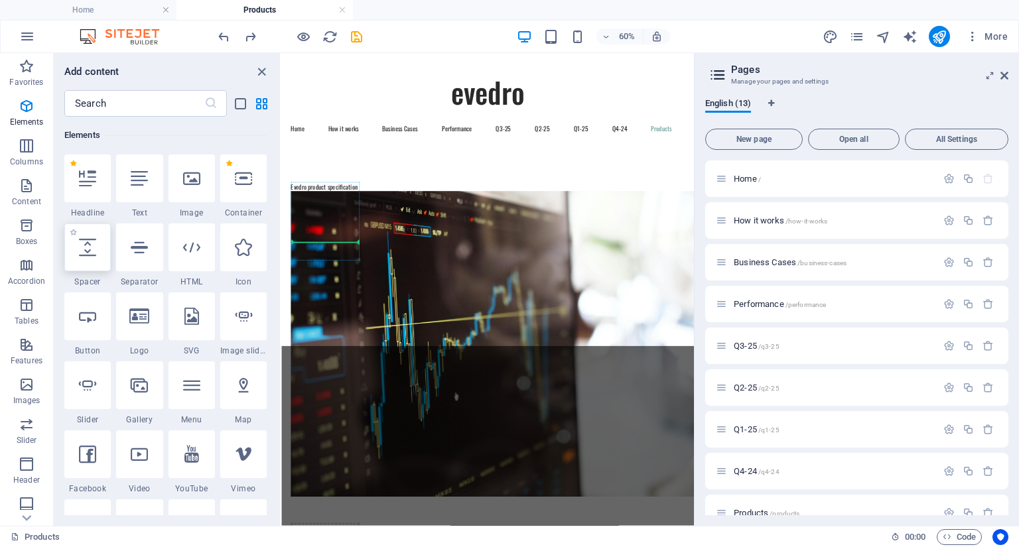
select select "px"
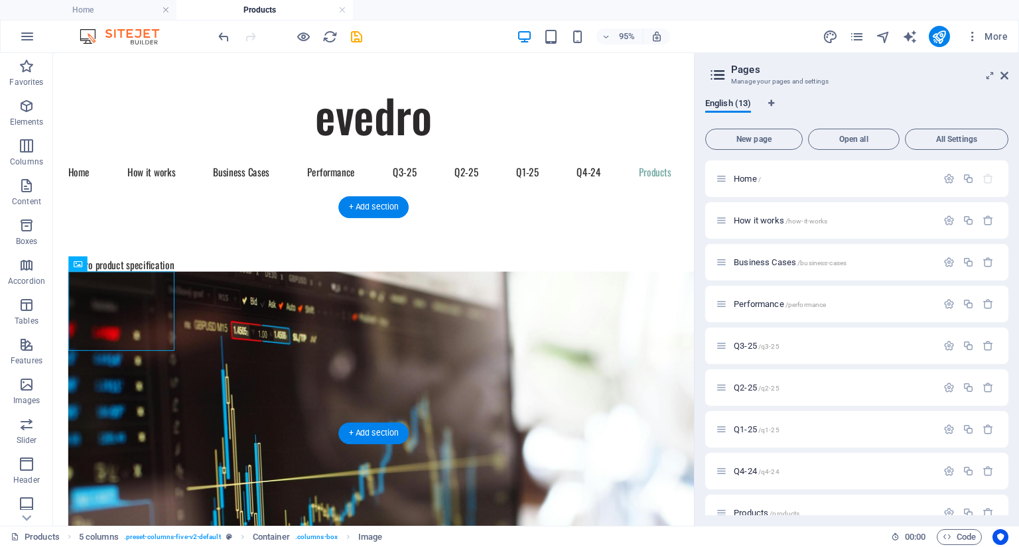
drag, startPoint x: 379, startPoint y: 241, endPoint x: 133, endPoint y: 308, distance: 254.4
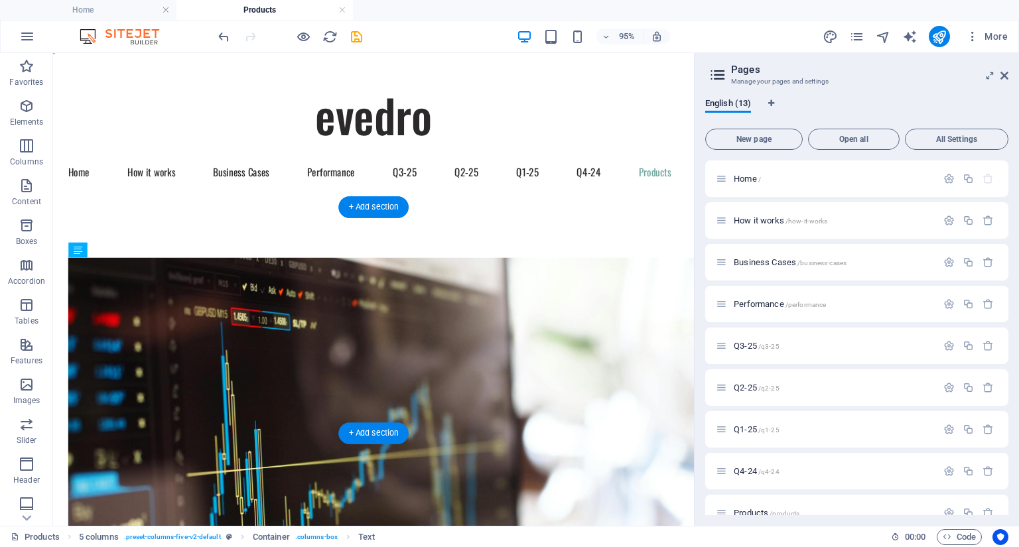
drag, startPoint x: 174, startPoint y: 302, endPoint x: 116, endPoint y: 373, distance: 91.5
drag, startPoint x: 141, startPoint y: 383, endPoint x: 91, endPoint y: 385, distance: 49.8
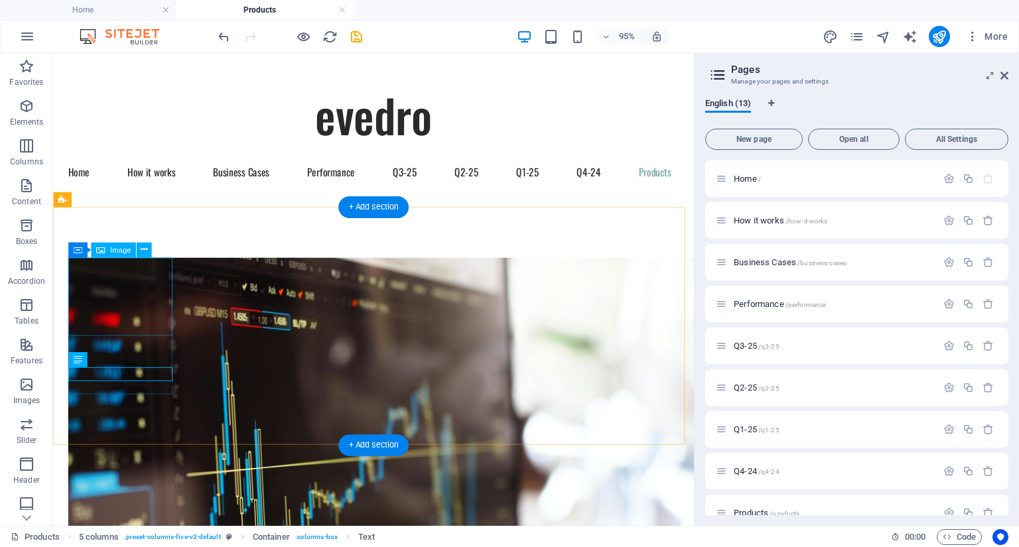
click at [127, 310] on figure at bounding box center [124, 523] width 111 height 509
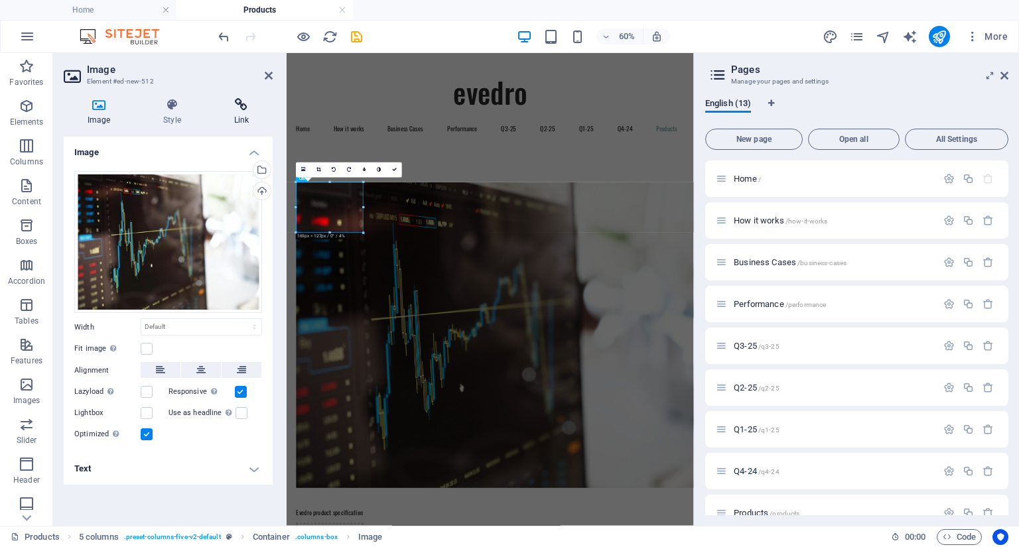
click at [243, 106] on icon at bounding box center [241, 104] width 62 height 13
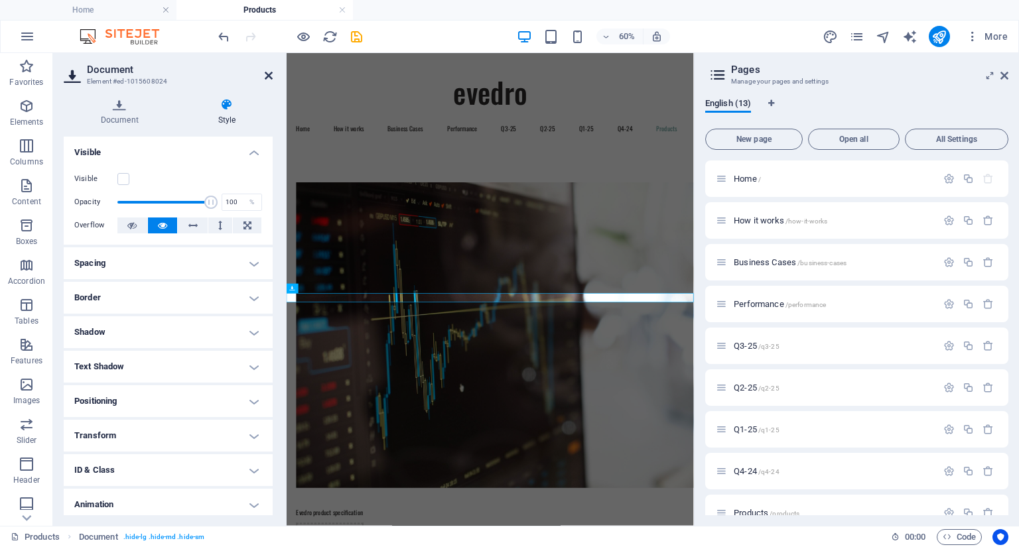
click at [265, 78] on icon at bounding box center [269, 75] width 8 height 11
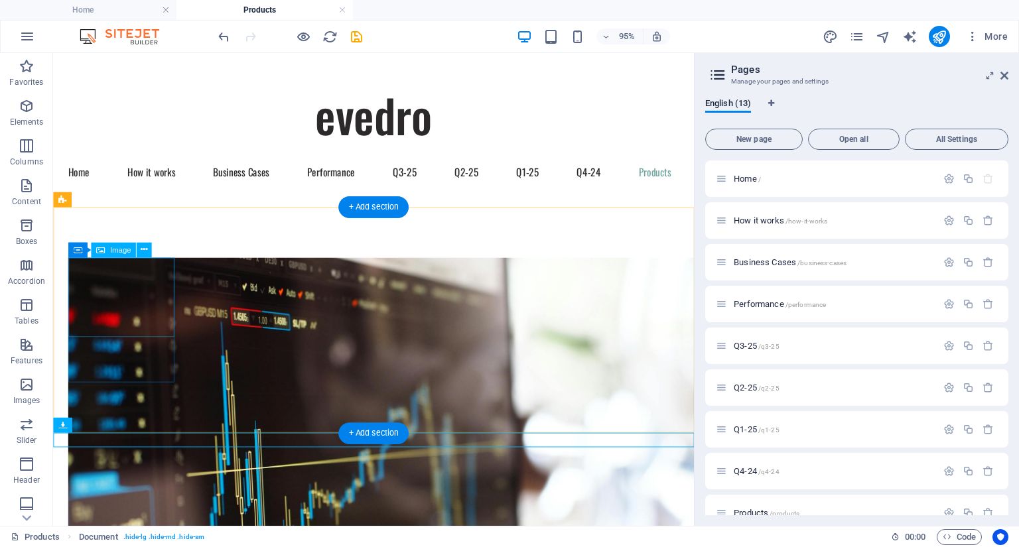
click at [139, 328] on figure at bounding box center [124, 523] width 111 height 509
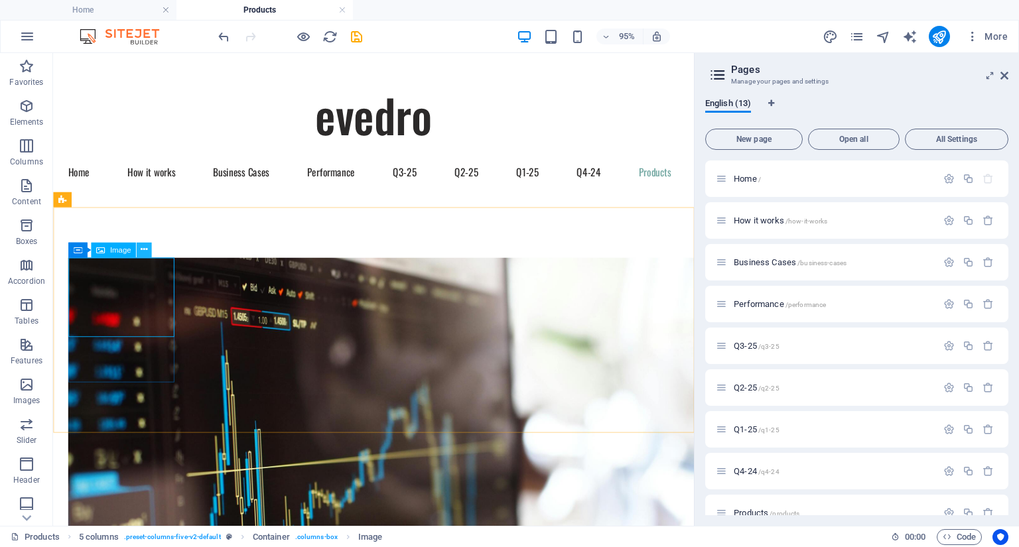
click at [143, 250] on icon at bounding box center [144, 249] width 7 height 13
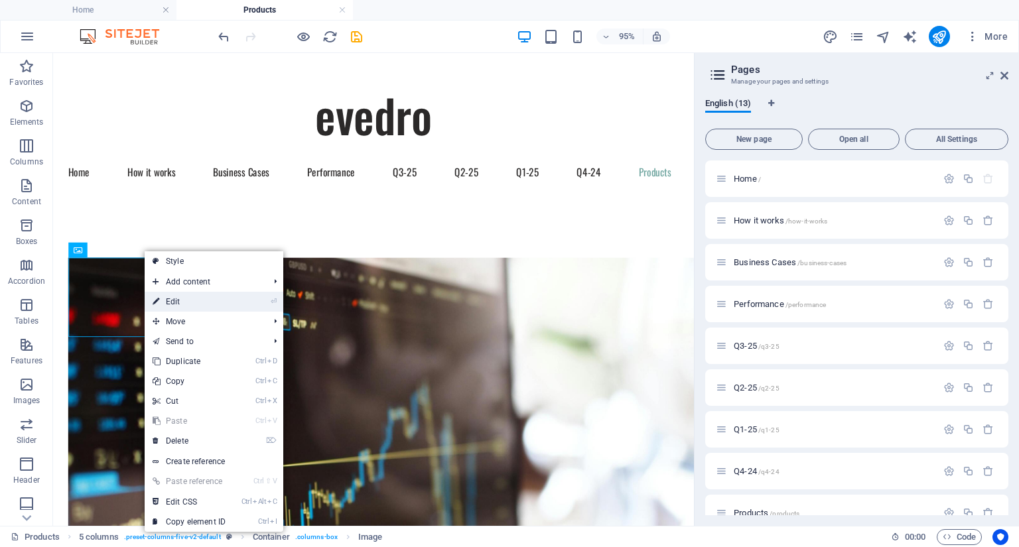
click at [167, 302] on link "⏎ Edit" at bounding box center [189, 302] width 89 height 20
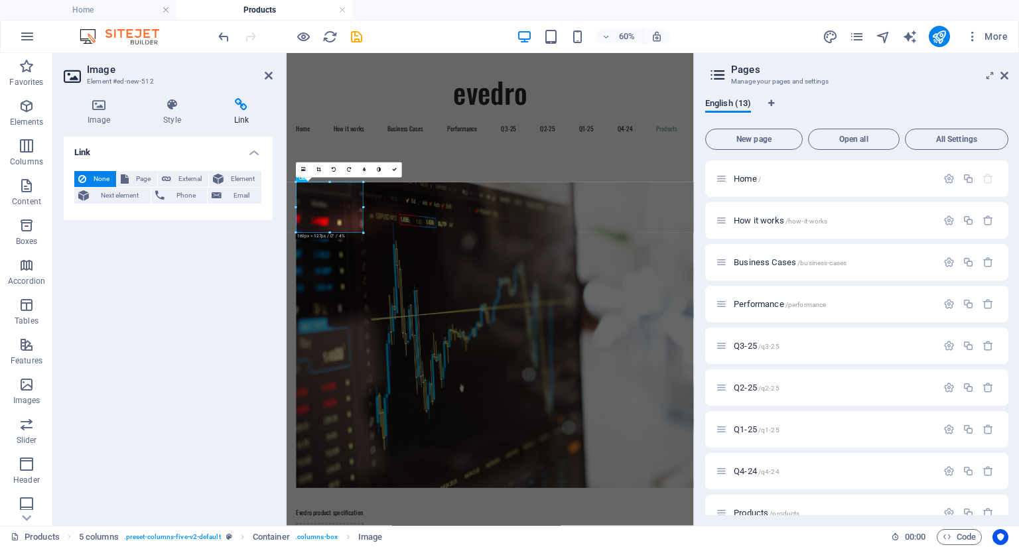
drag, startPoint x: 105, startPoint y: 194, endPoint x: 162, endPoint y: 163, distance: 64.8
click at [162, 163] on div "None Page External Element Next element Phone Email Page Home How it works Busi…" at bounding box center [168, 191] width 209 height 60
click at [242, 176] on span "Element" at bounding box center [243, 179] width 30 height 16
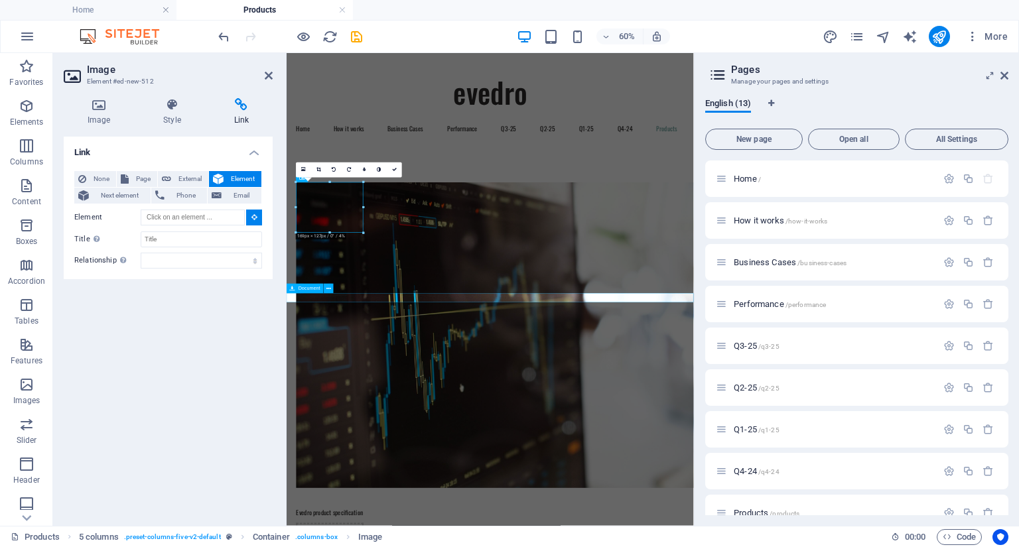
type input "#ed-1015608024"
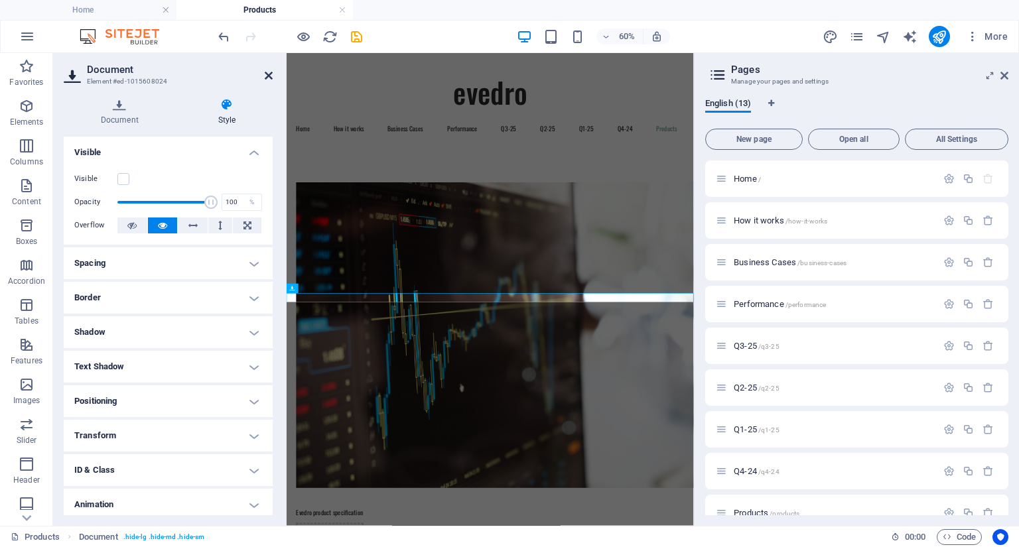
click at [267, 76] on icon at bounding box center [269, 75] width 8 height 11
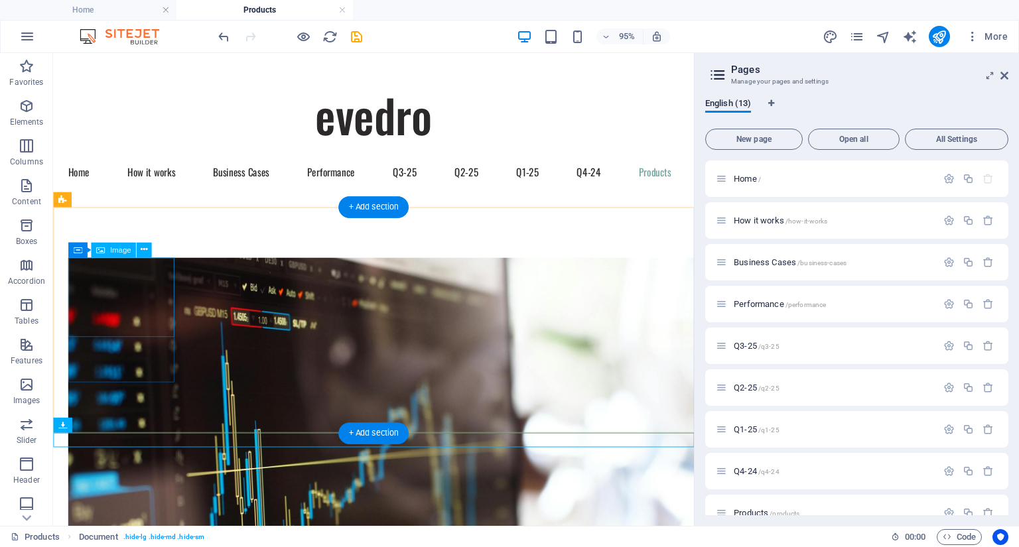
click at [141, 308] on figure at bounding box center [124, 523] width 111 height 509
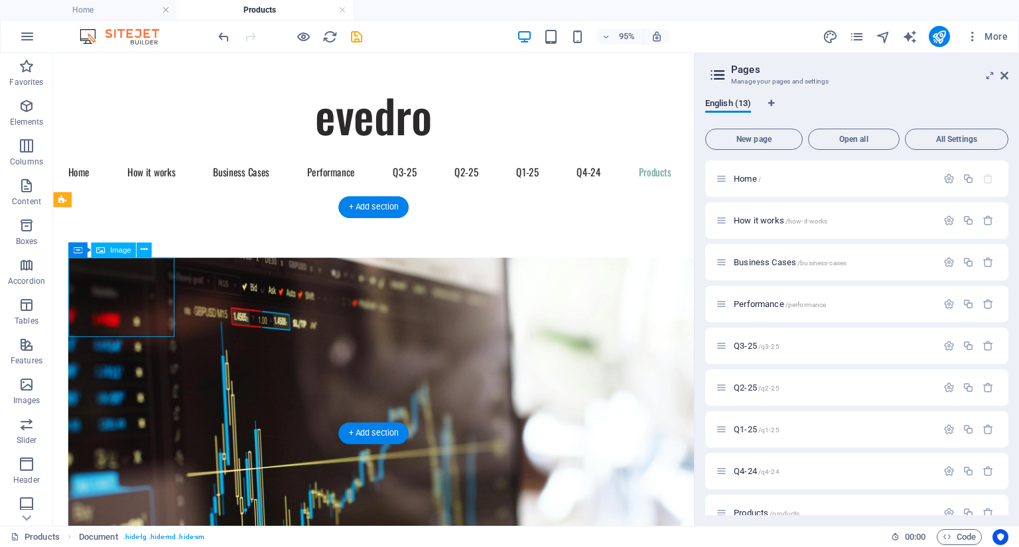
click at [141, 308] on figure at bounding box center [124, 523] width 111 height 509
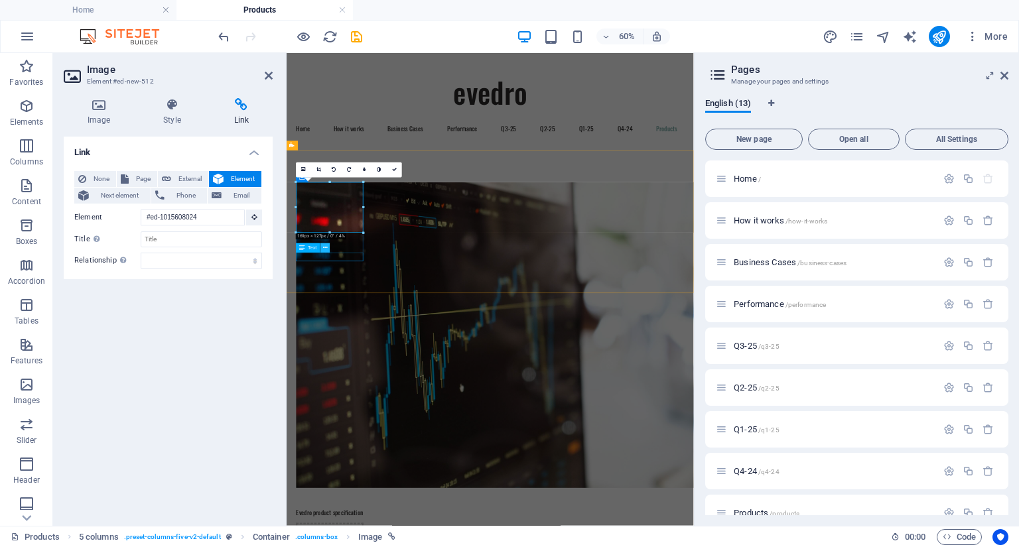
click at [324, 247] on icon at bounding box center [325, 248] width 5 height 9
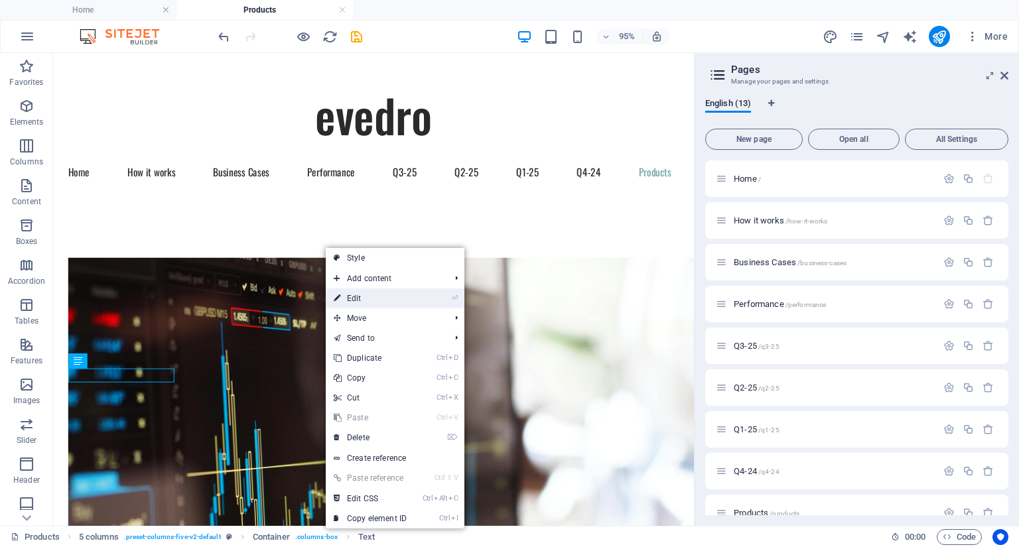
click at [357, 297] on link "⏎ Edit" at bounding box center [370, 299] width 89 height 20
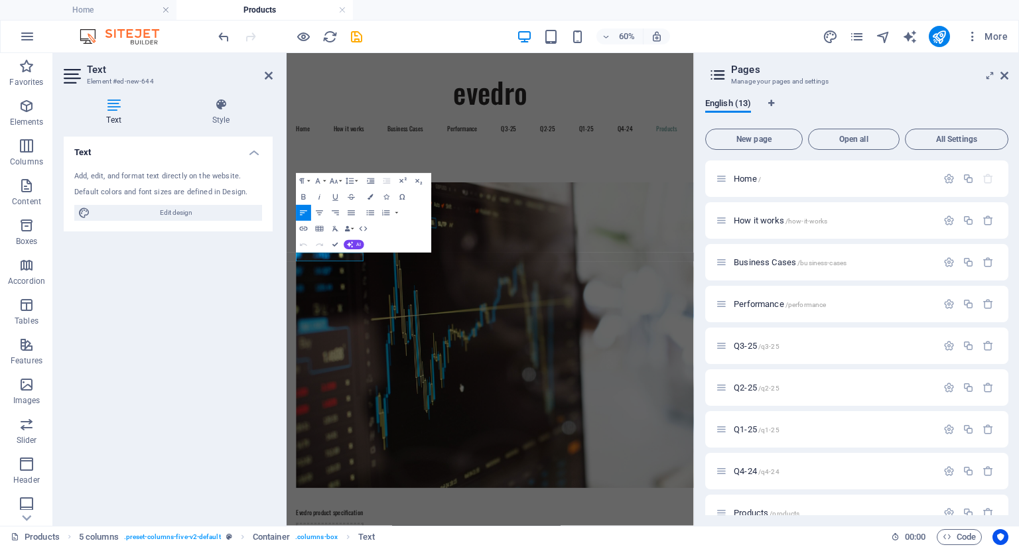
click at [263, 391] on div "Text Add, edit, and format text directly on the website. Default colors and fon…" at bounding box center [168, 326] width 209 height 379
click at [360, 34] on icon "save" at bounding box center [356, 36] width 15 height 15
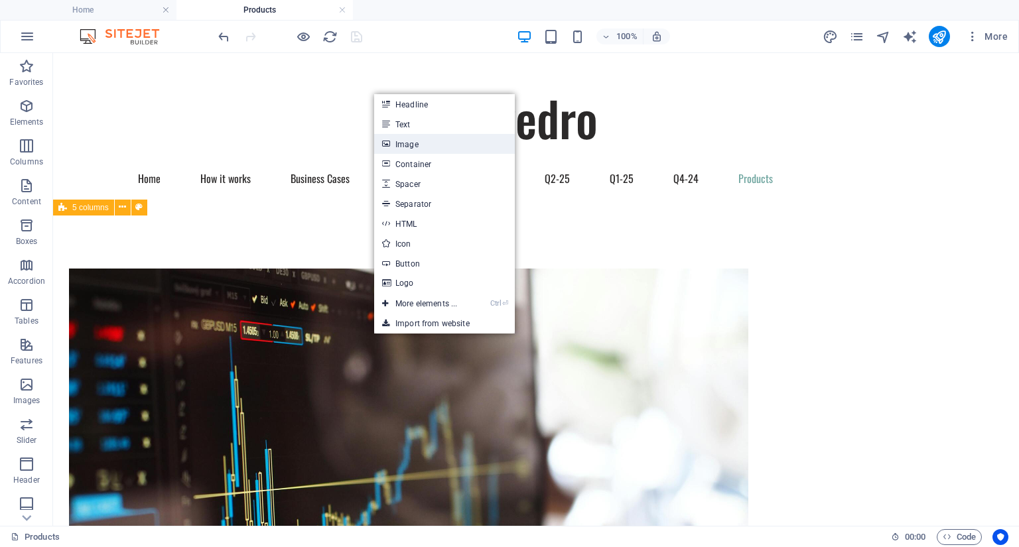
click at [413, 143] on link "Image" at bounding box center [444, 144] width 141 height 20
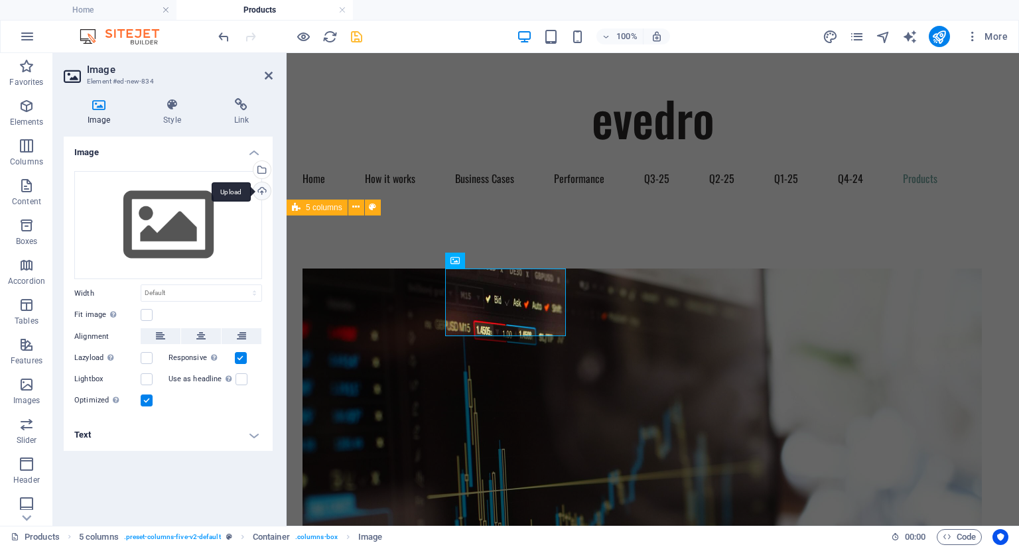
click at [261, 191] on div "Upload" at bounding box center [261, 192] width 20 height 20
click at [260, 190] on div "Upload" at bounding box center [261, 192] width 20 height 20
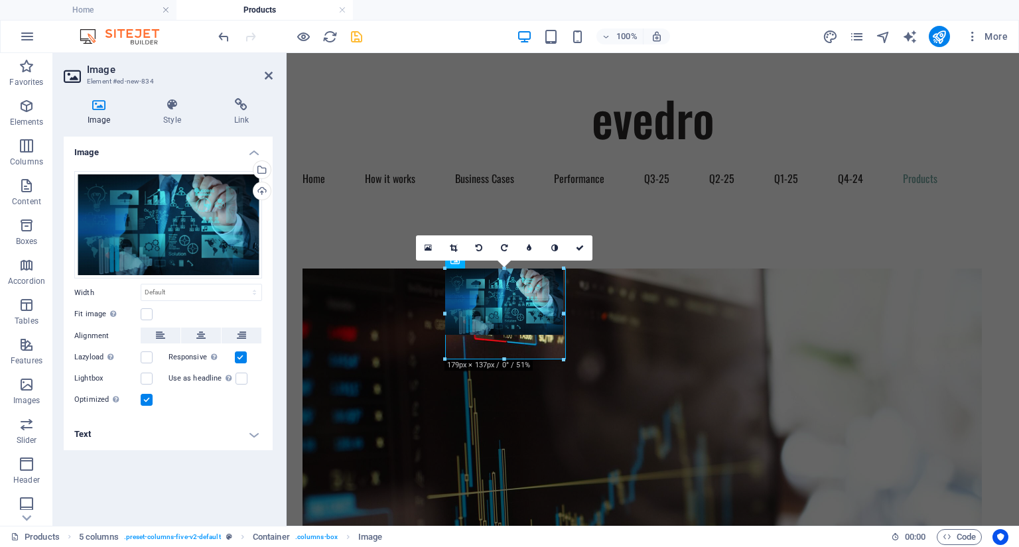
drag, startPoint x: 503, startPoint y: 335, endPoint x: 503, endPoint y: 360, distance: 25.2
type input "179"
select select "px"
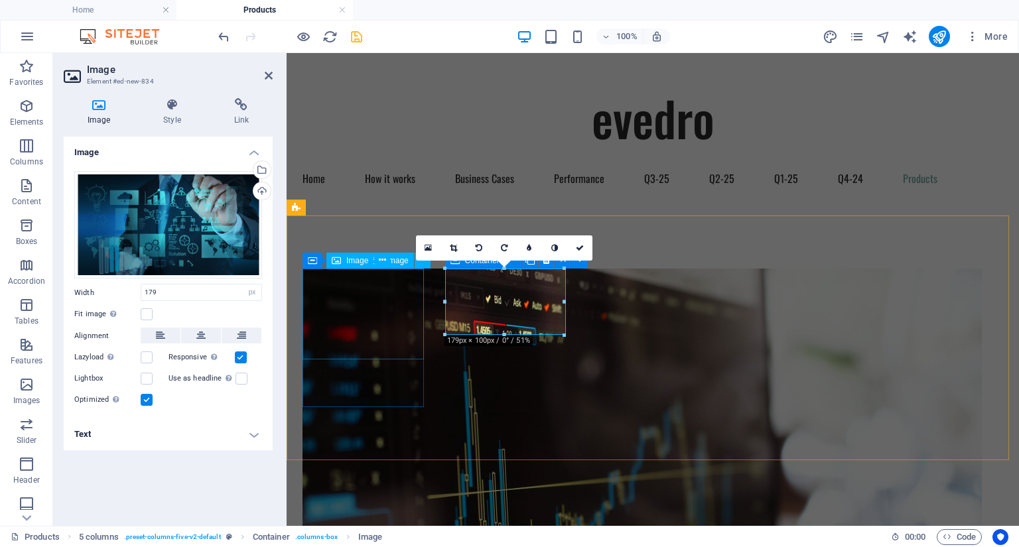
click at [355, 318] on figure at bounding box center [363, 523] width 123 height 509
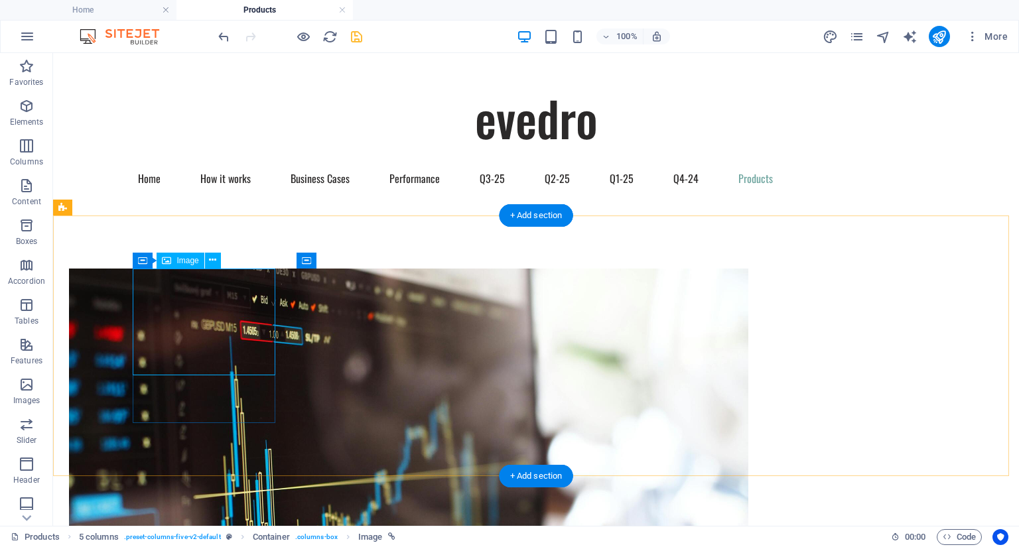
click at [203, 325] on figure at bounding box center [140, 523] width 142 height 509
click at [211, 259] on icon at bounding box center [212, 260] width 7 height 14
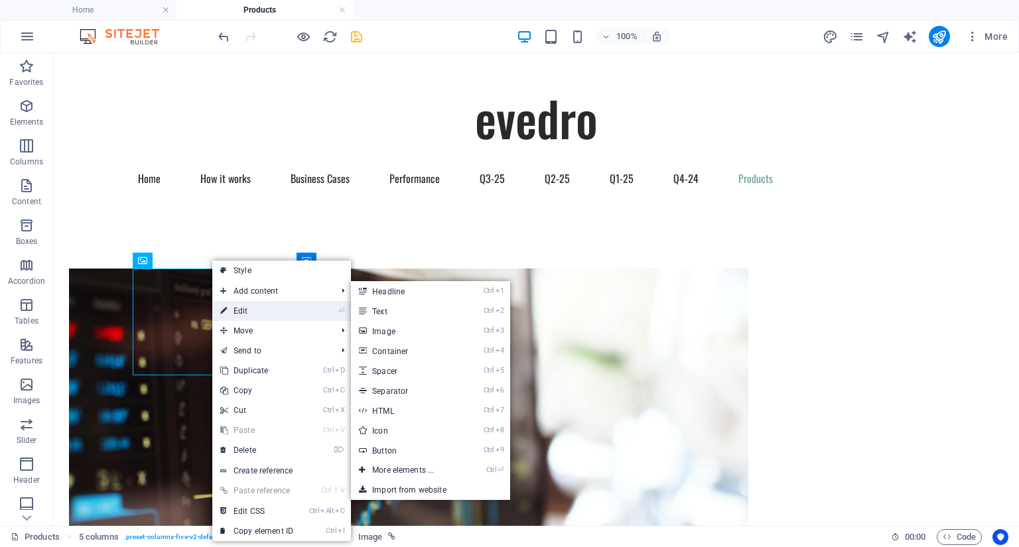
click at [243, 310] on link "⏎ Edit" at bounding box center [256, 311] width 89 height 20
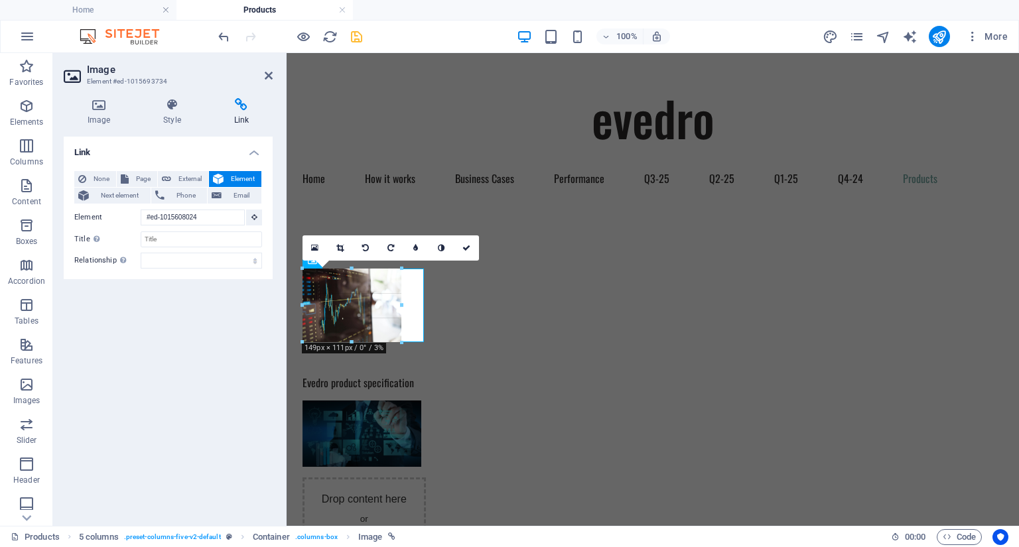
drag, startPoint x: 362, startPoint y: 360, endPoint x: 366, endPoint y: 343, distance: 17.7
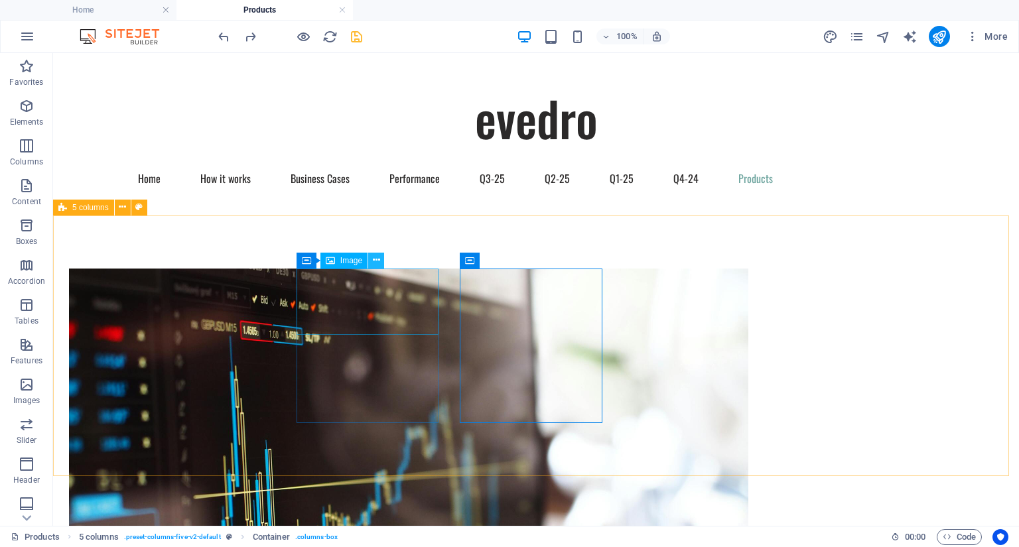
click at [374, 262] on icon at bounding box center [376, 260] width 7 height 14
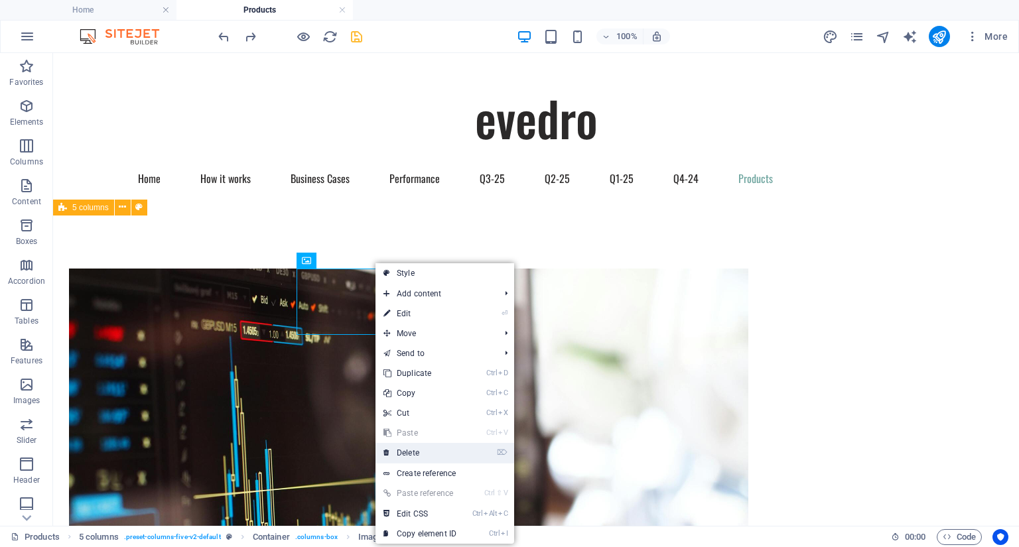
click at [415, 455] on link "⌦ Delete" at bounding box center [419, 453] width 89 height 20
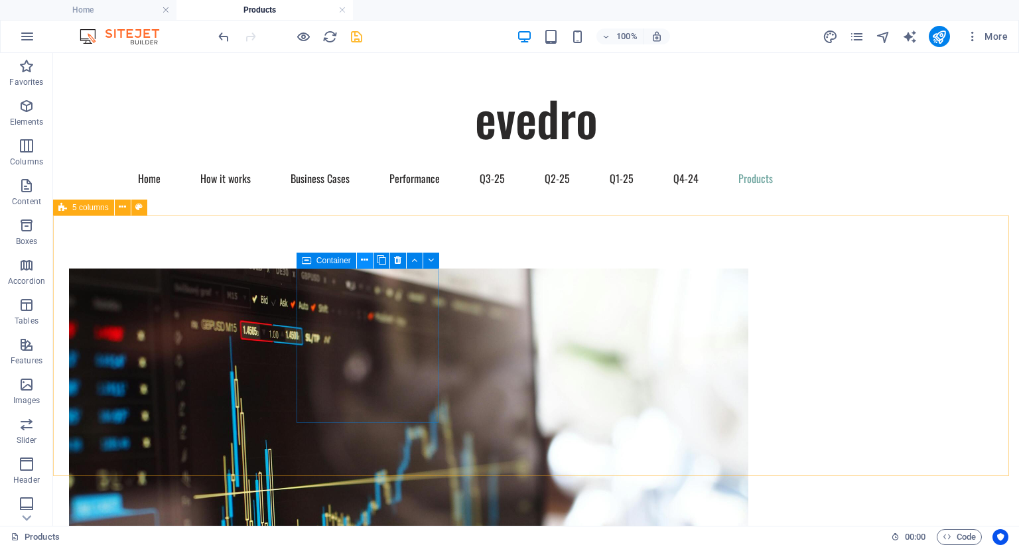
click at [365, 259] on icon at bounding box center [364, 260] width 7 height 14
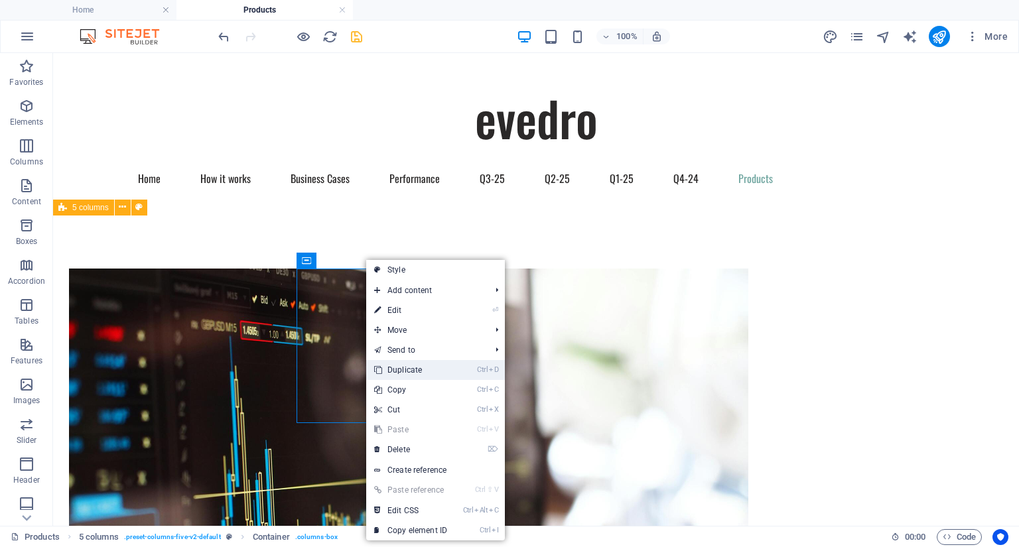
click at [392, 370] on link "Ctrl D Duplicate" at bounding box center [410, 370] width 89 height 20
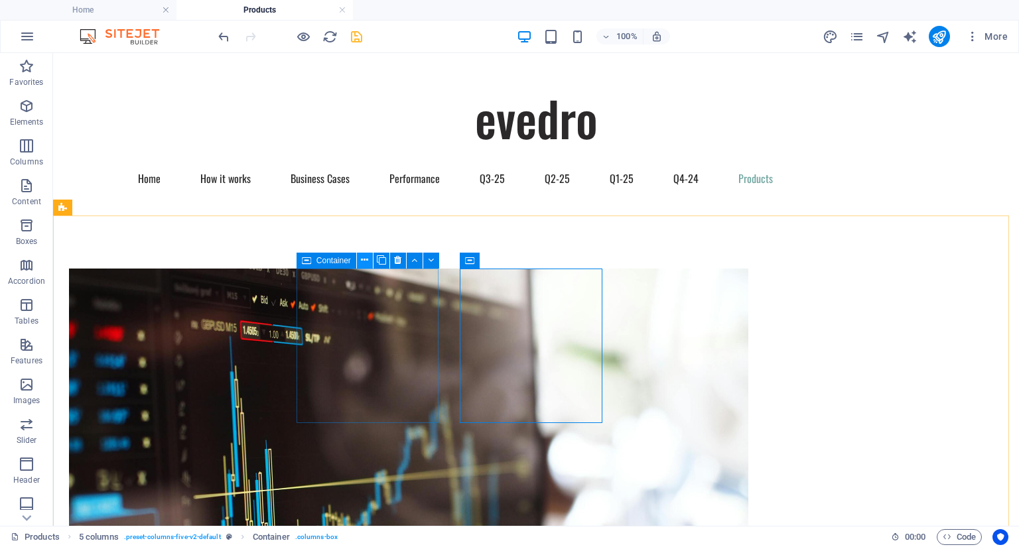
click at [368, 261] on button at bounding box center [365, 261] width 16 height 16
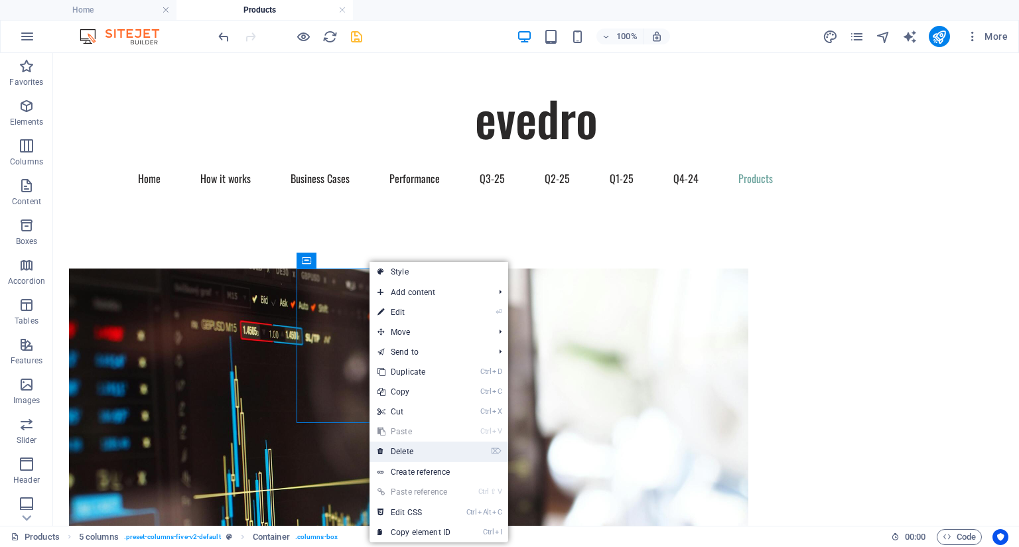
click at [393, 456] on link "⌦ Delete" at bounding box center [413, 452] width 89 height 20
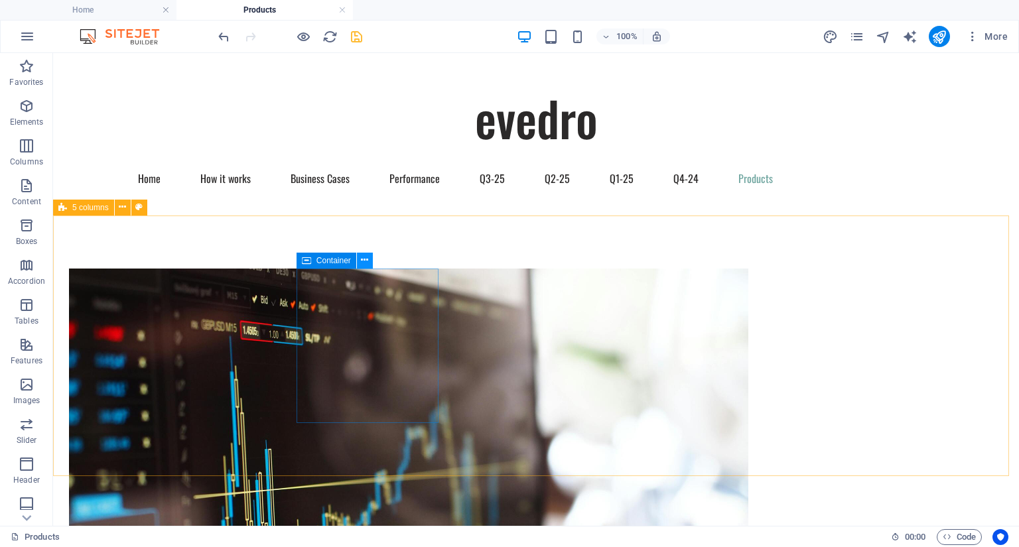
click at [366, 264] on icon at bounding box center [364, 260] width 7 height 14
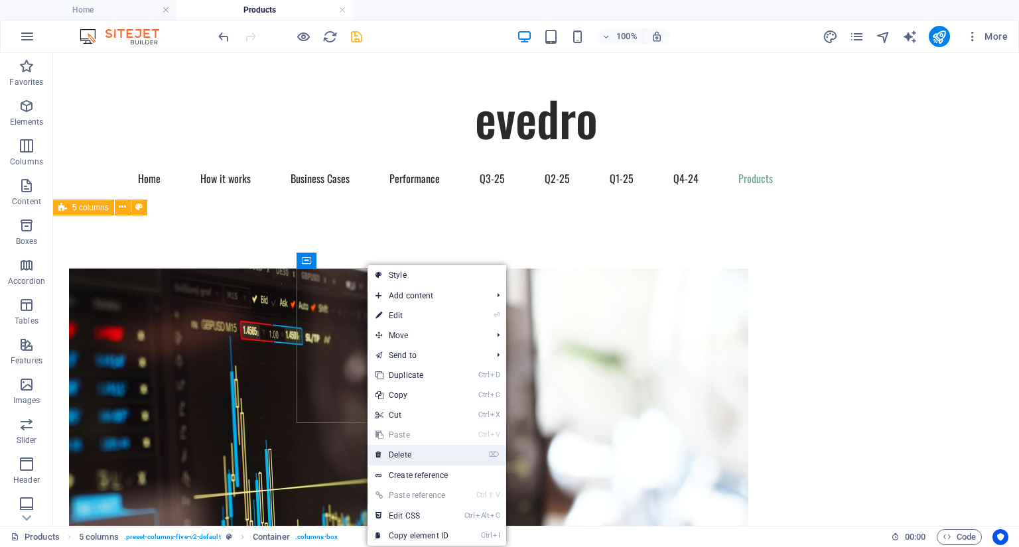
click at [399, 456] on link "⌦ Delete" at bounding box center [412, 455] width 89 height 20
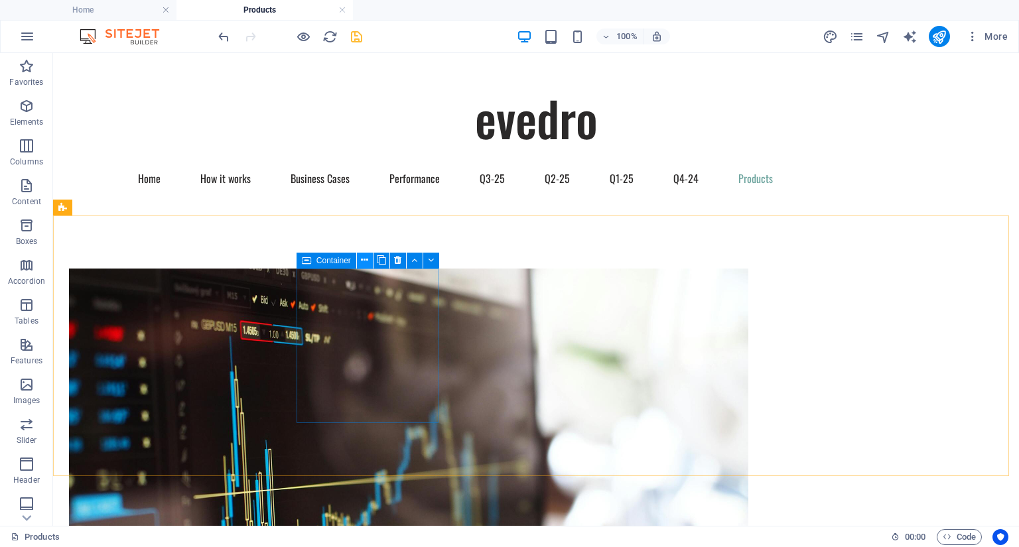
click at [362, 261] on icon at bounding box center [364, 260] width 7 height 14
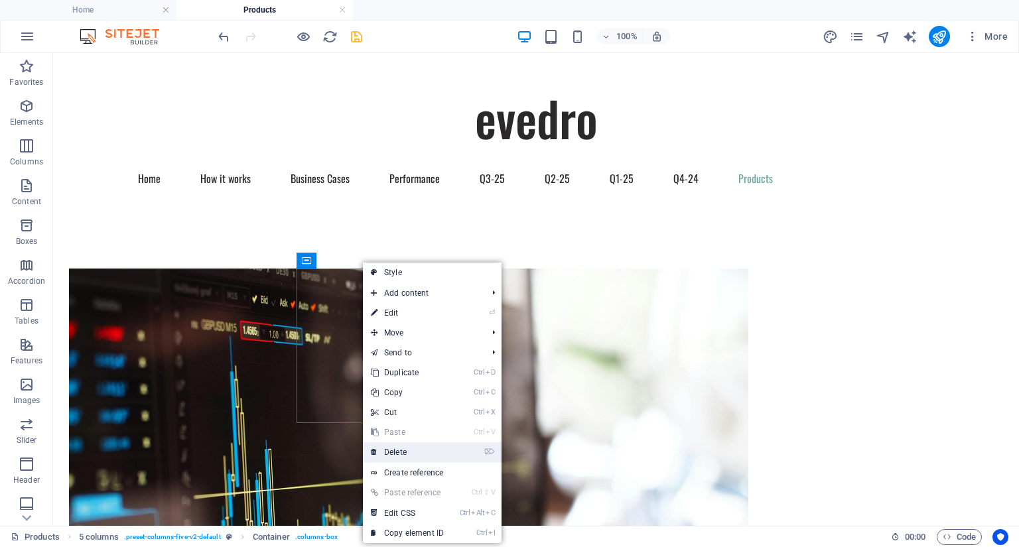
click at [394, 446] on link "⌦ Delete" at bounding box center [407, 452] width 89 height 20
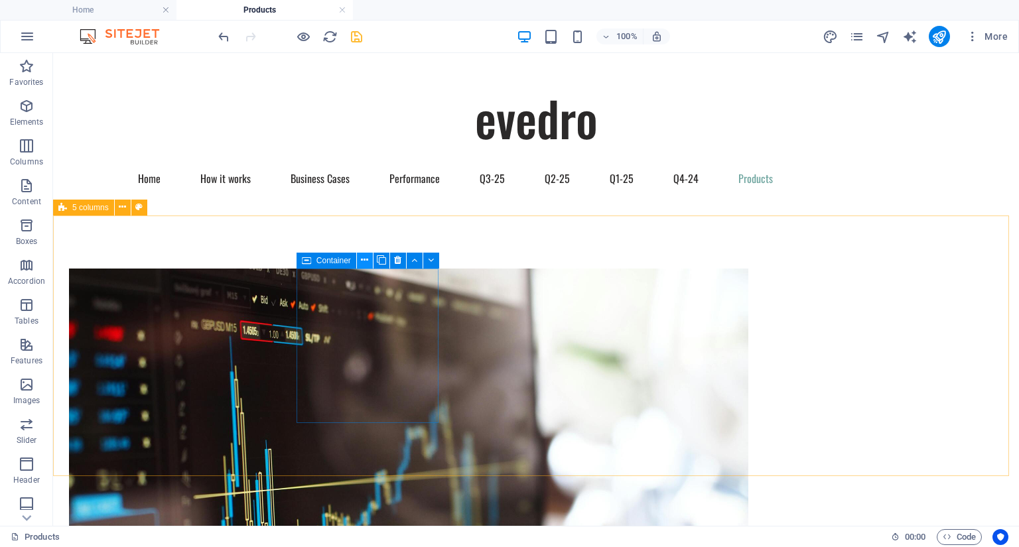
click at [367, 255] on icon at bounding box center [364, 260] width 7 height 14
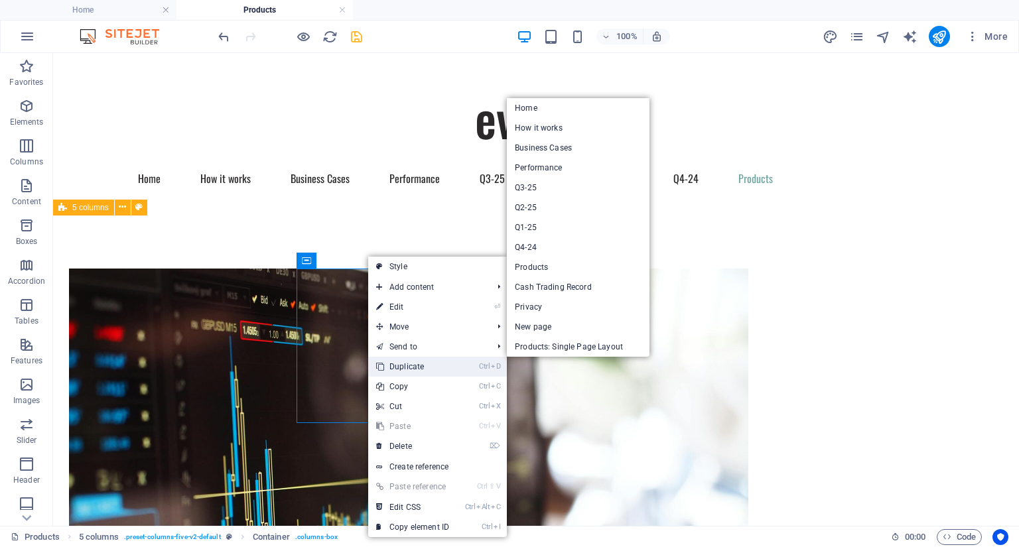
click at [407, 368] on link "Ctrl D Duplicate" at bounding box center [412, 367] width 89 height 20
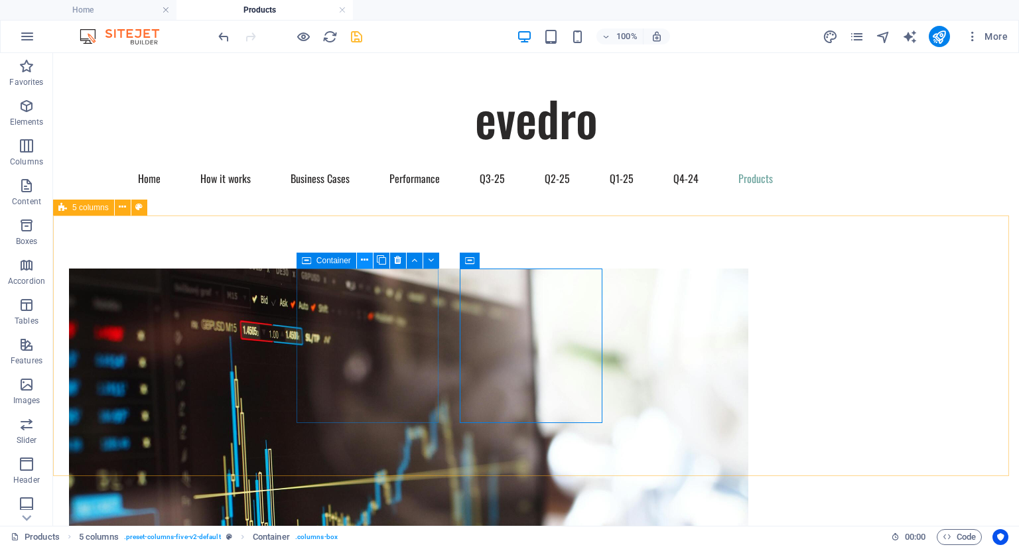
click at [366, 263] on icon at bounding box center [364, 260] width 7 height 14
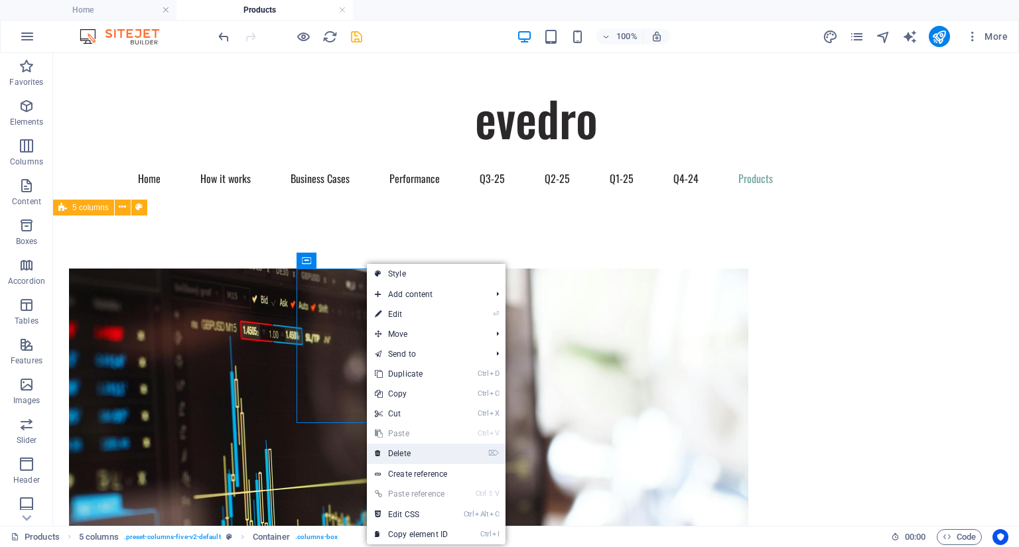
click at [395, 448] on link "⌦ Delete" at bounding box center [411, 454] width 89 height 20
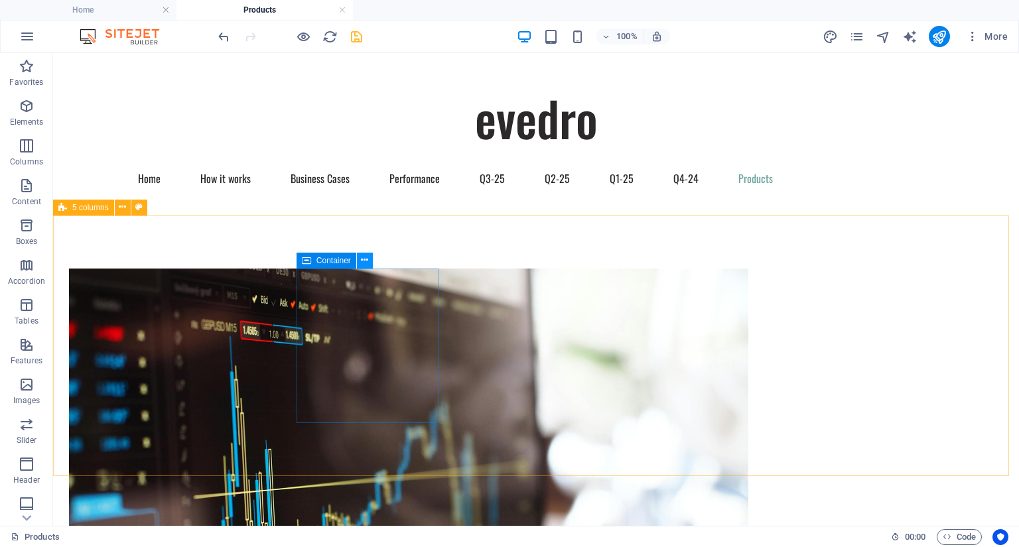
click at [364, 261] on icon at bounding box center [364, 260] width 7 height 14
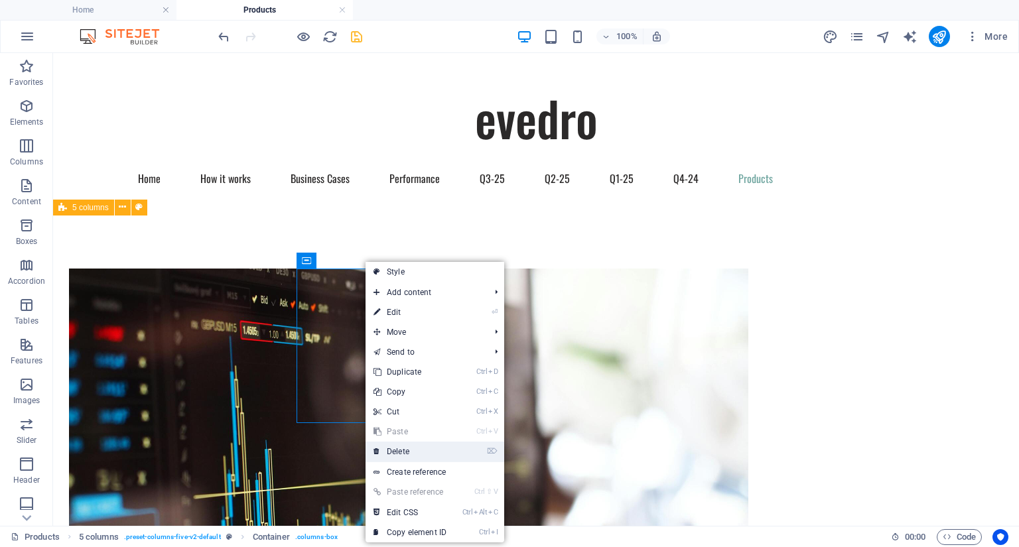
click at [403, 449] on link "⌦ Delete" at bounding box center [410, 452] width 89 height 20
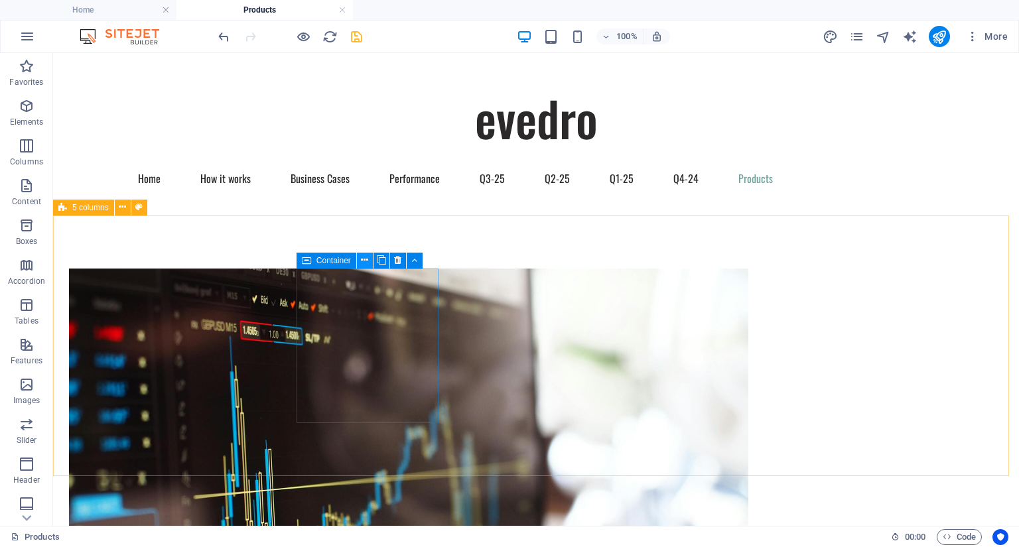
click at [365, 259] on icon at bounding box center [364, 260] width 7 height 14
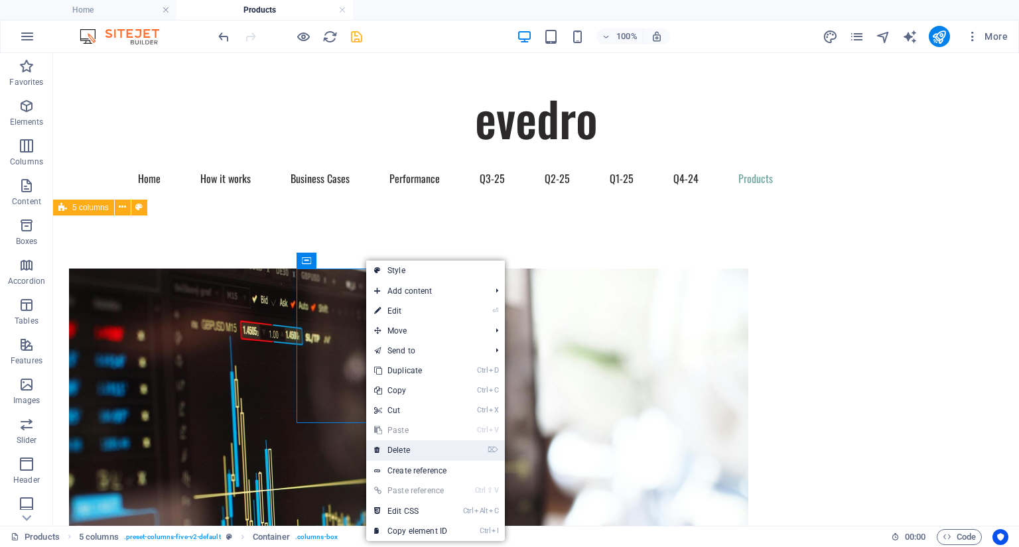
click at [398, 446] on link "⌦ Delete" at bounding box center [410, 450] width 89 height 20
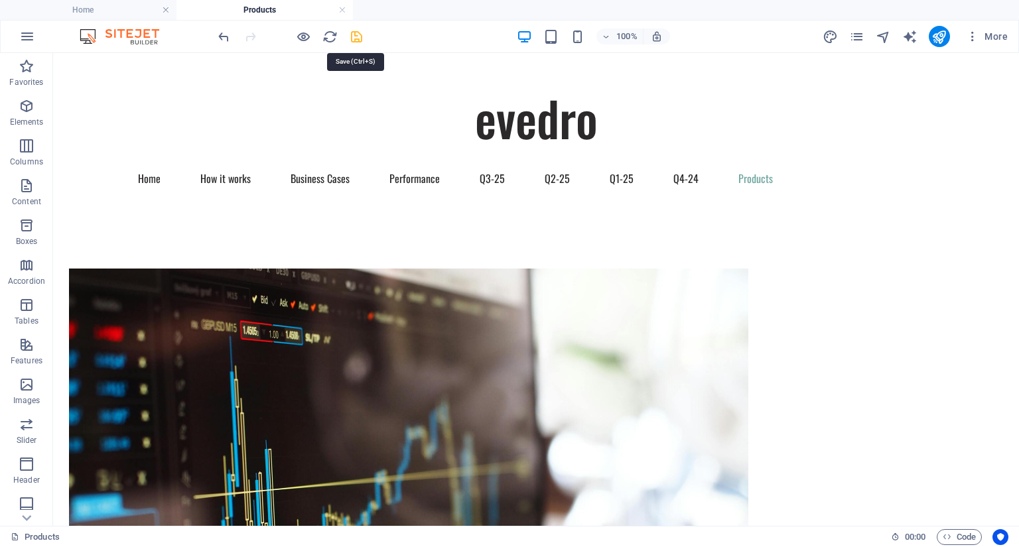
click at [356, 38] on icon "save" at bounding box center [356, 36] width 15 height 15
click at [941, 38] on icon "publish" at bounding box center [938, 36] width 15 height 15
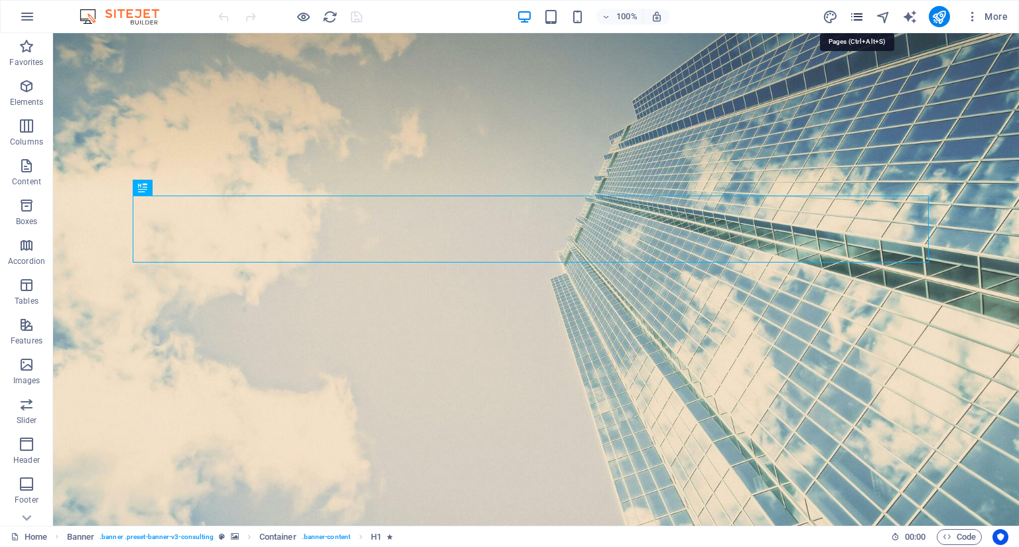
click at [863, 18] on icon "pages" at bounding box center [856, 16] width 15 height 15
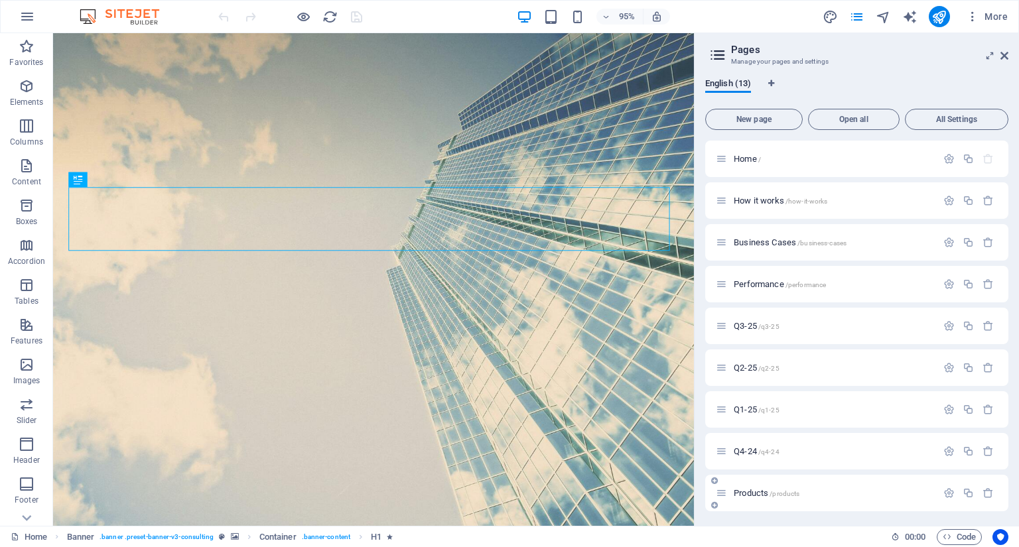
click at [748, 484] on div "Products /products" at bounding box center [856, 493] width 303 height 36
click at [742, 492] on span "Products /products" at bounding box center [767, 493] width 66 height 10
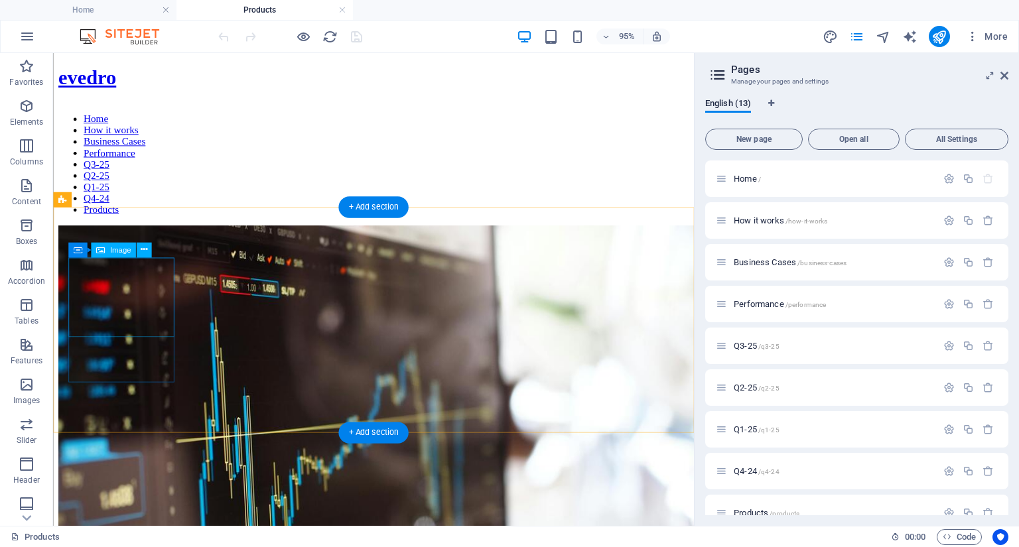
click at [105, 303] on figure at bounding box center [390, 489] width 664 height 509
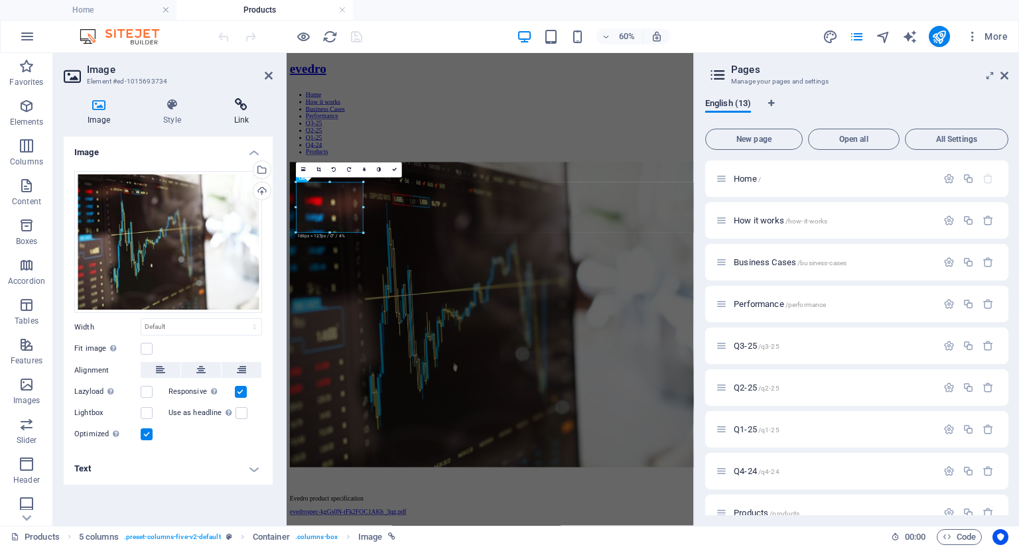
click at [240, 106] on icon at bounding box center [241, 104] width 62 height 13
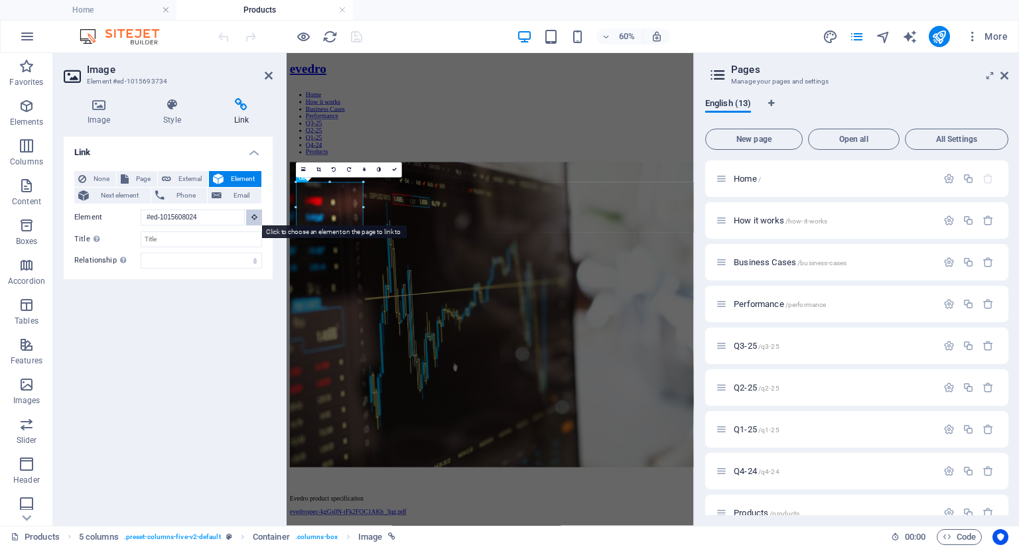
click at [252, 214] on icon at bounding box center [254, 217] width 6 height 7
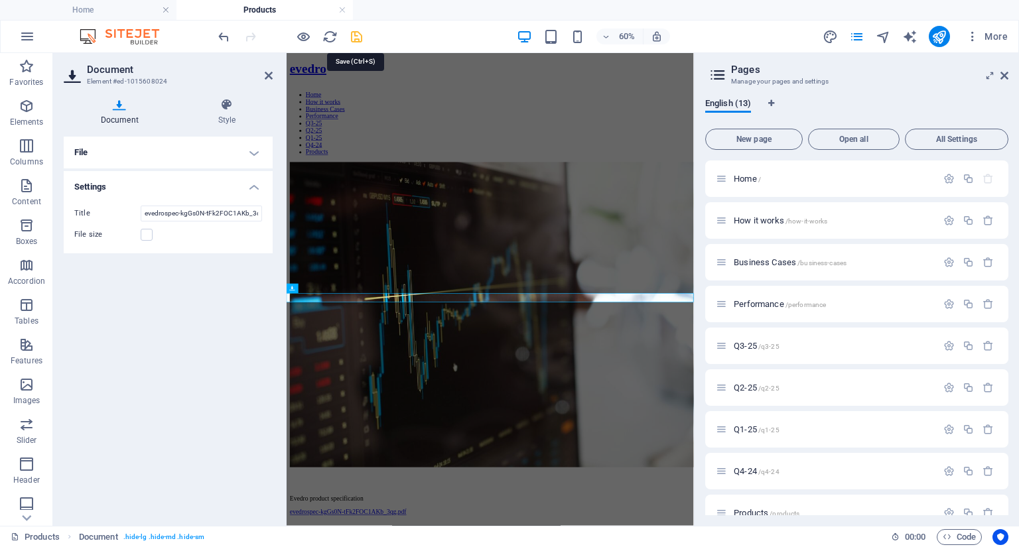
click at [356, 34] on icon "save" at bounding box center [356, 36] width 15 height 15
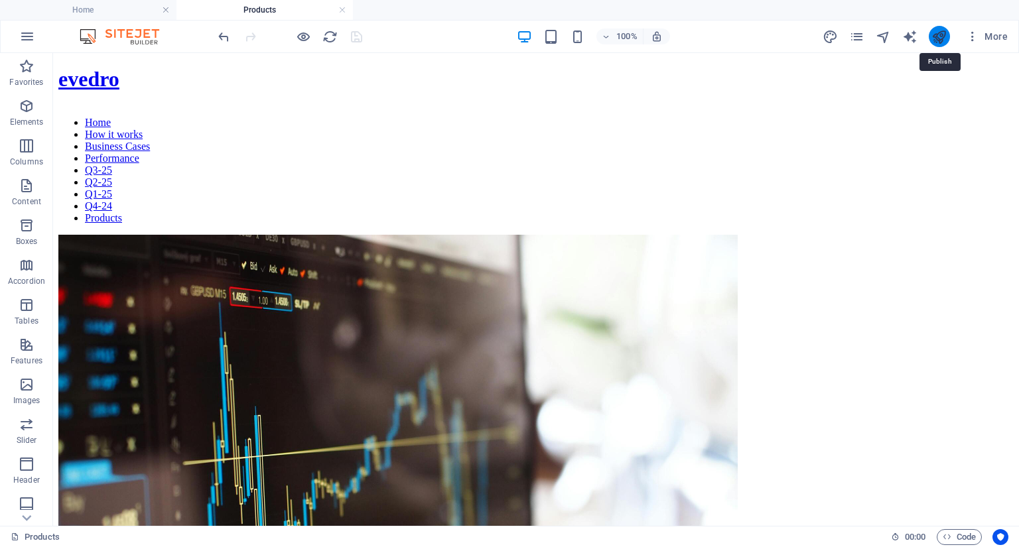
click at [933, 40] on icon "publish" at bounding box center [938, 36] width 15 height 15
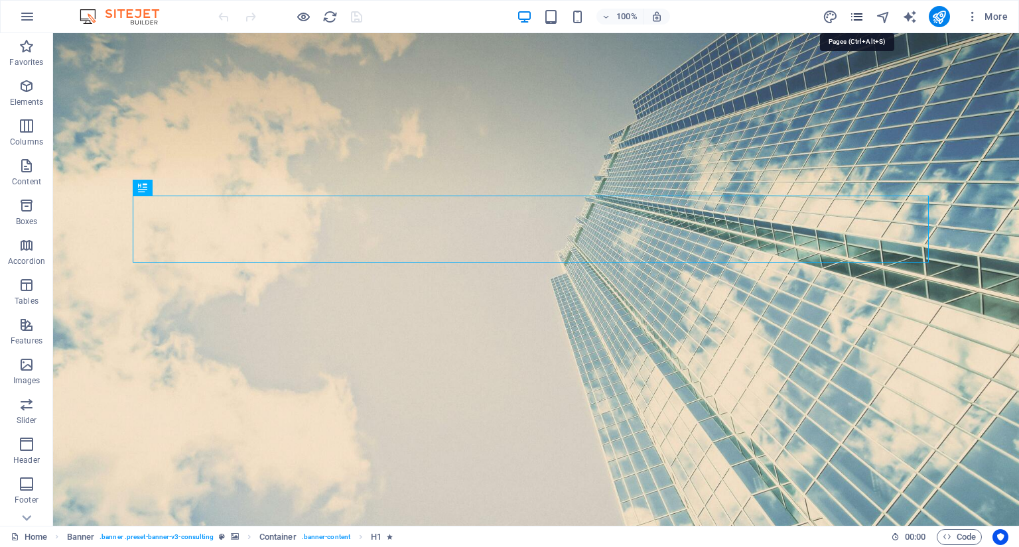
click at [858, 17] on icon "pages" at bounding box center [856, 16] width 15 height 15
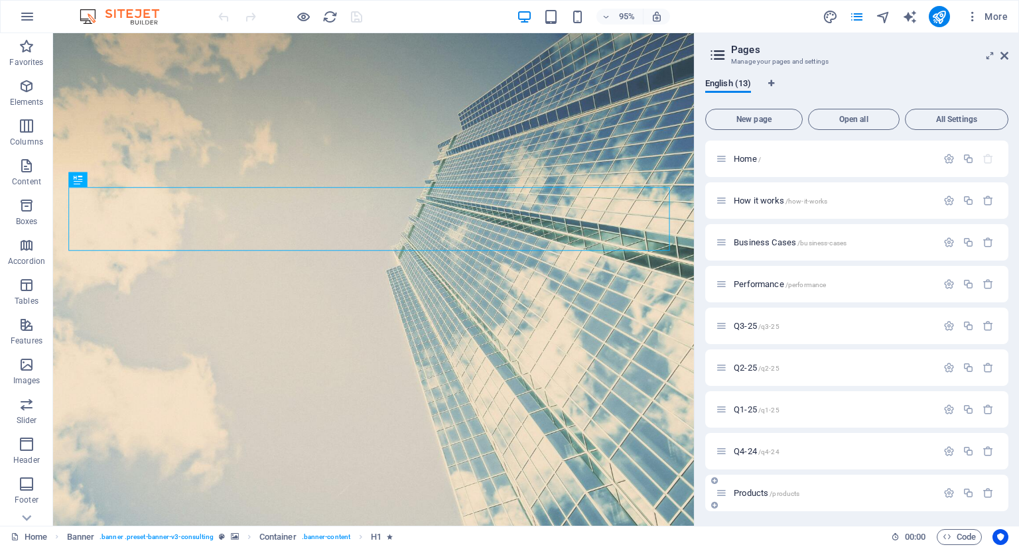
click at [775, 497] on span "/products" at bounding box center [785, 493] width 30 height 7
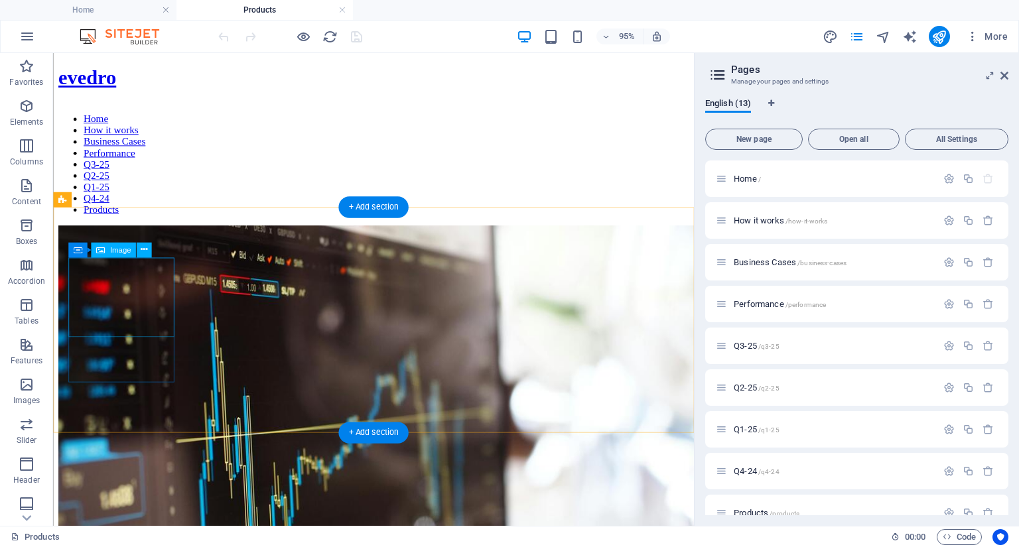
click at [144, 290] on figure at bounding box center [390, 489] width 664 height 509
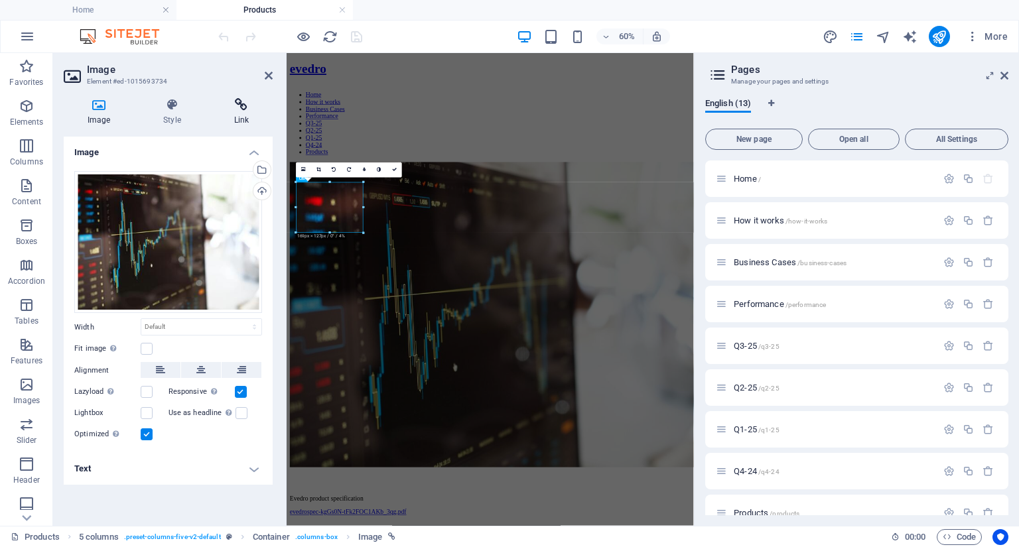
click at [239, 107] on icon at bounding box center [241, 104] width 62 height 13
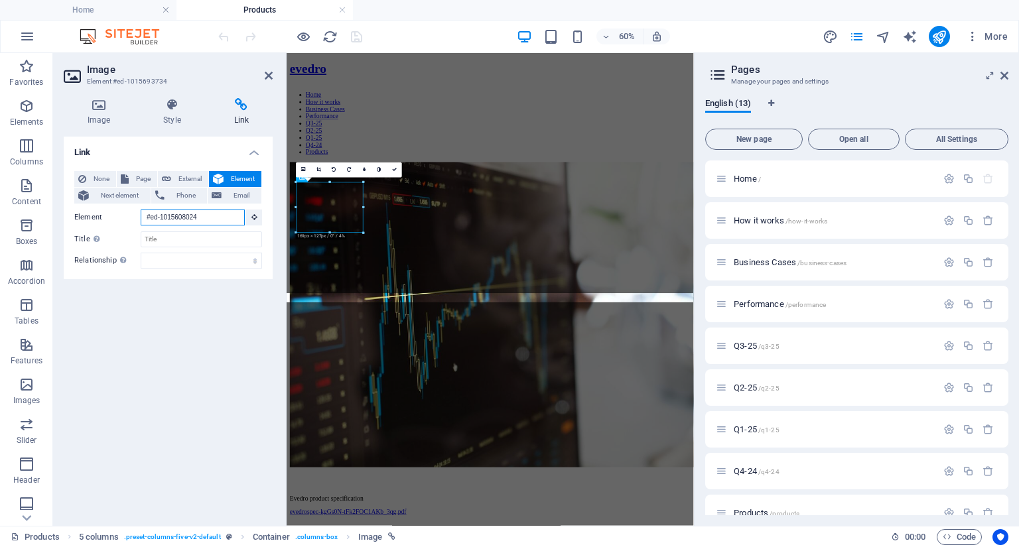
click at [181, 222] on input "#ed-1015608024" at bounding box center [193, 218] width 104 height 16
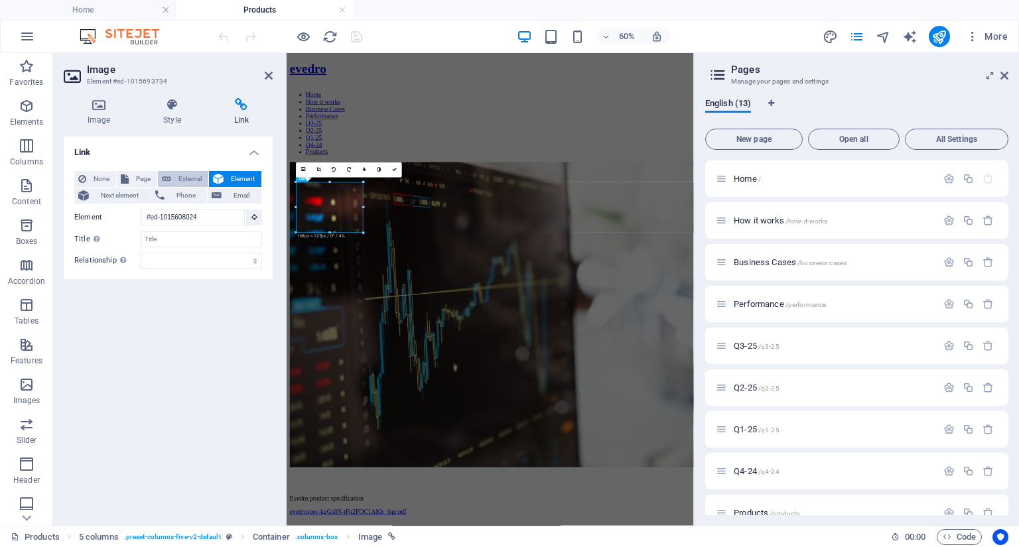
click at [176, 178] on span "External" at bounding box center [189, 179] width 29 height 16
select select "blank"
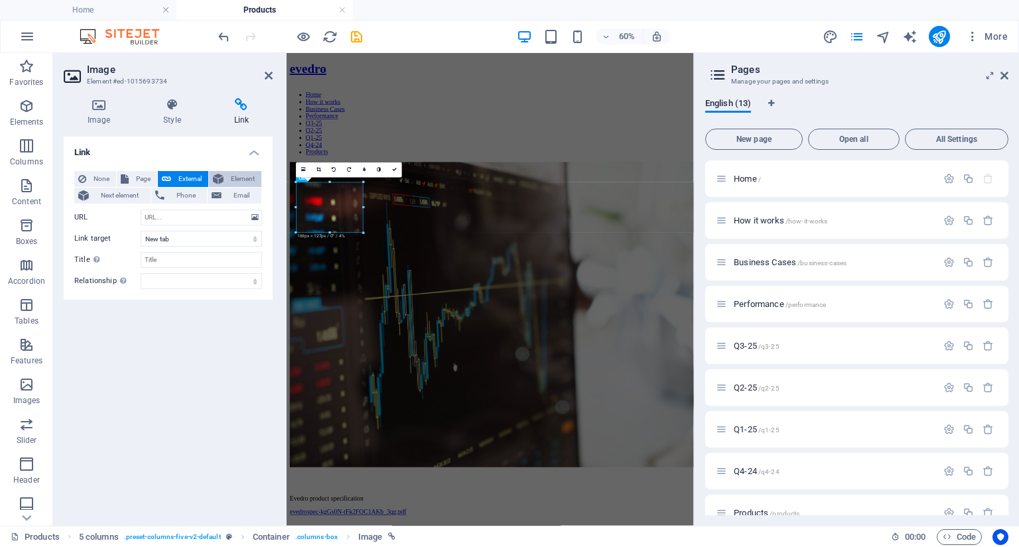
click at [224, 179] on button "Element" at bounding box center [235, 179] width 52 height 16
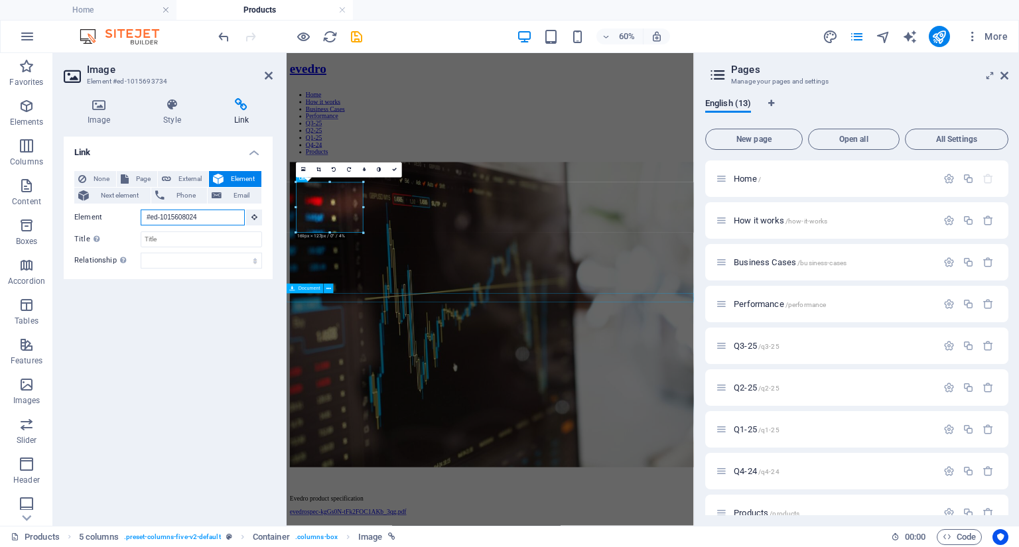
click at [305, 290] on span "Document" at bounding box center [310, 289] width 22 height 5
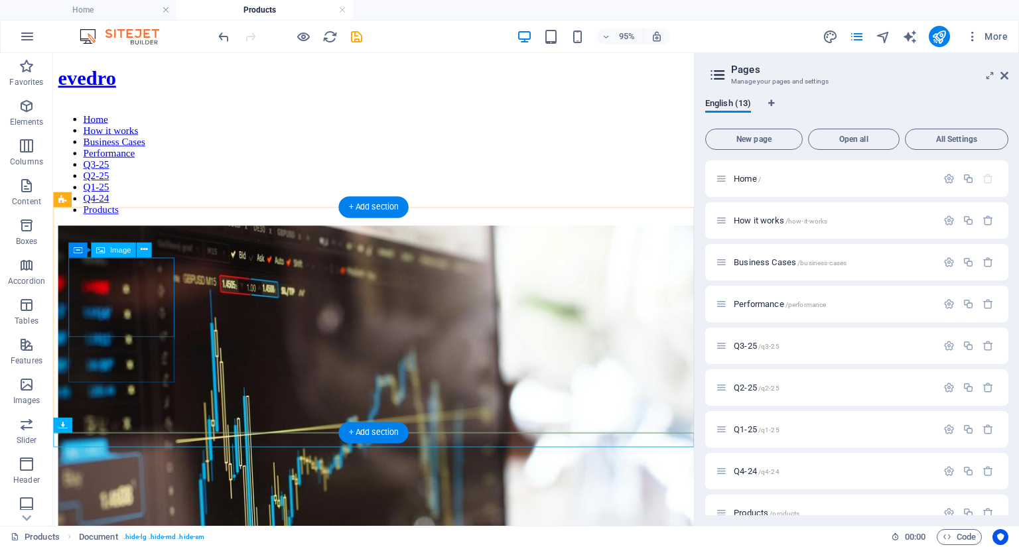
click at [143, 299] on figure at bounding box center [390, 489] width 664 height 509
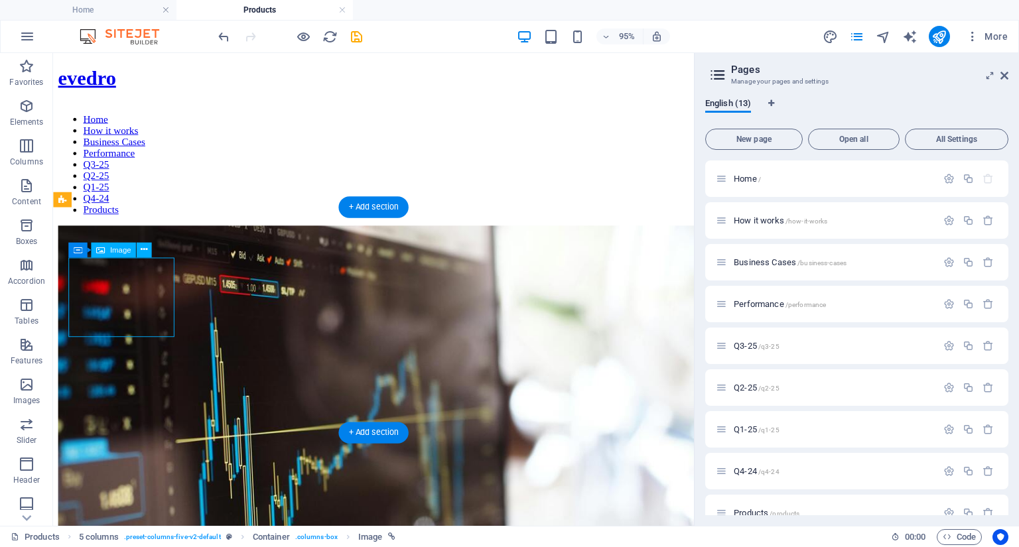
click at [143, 299] on figure at bounding box center [390, 489] width 664 height 509
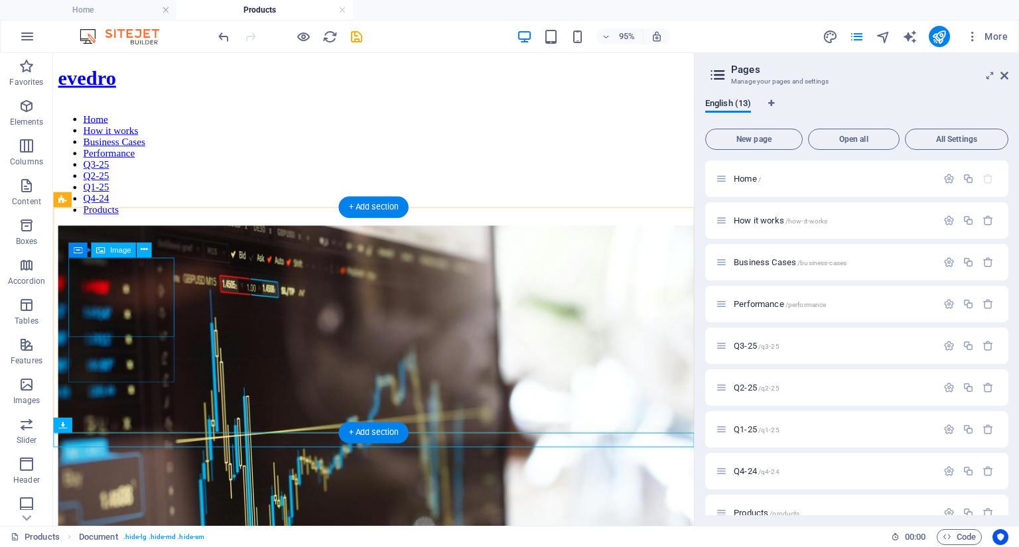
click at [114, 287] on figure at bounding box center [390, 489] width 664 height 509
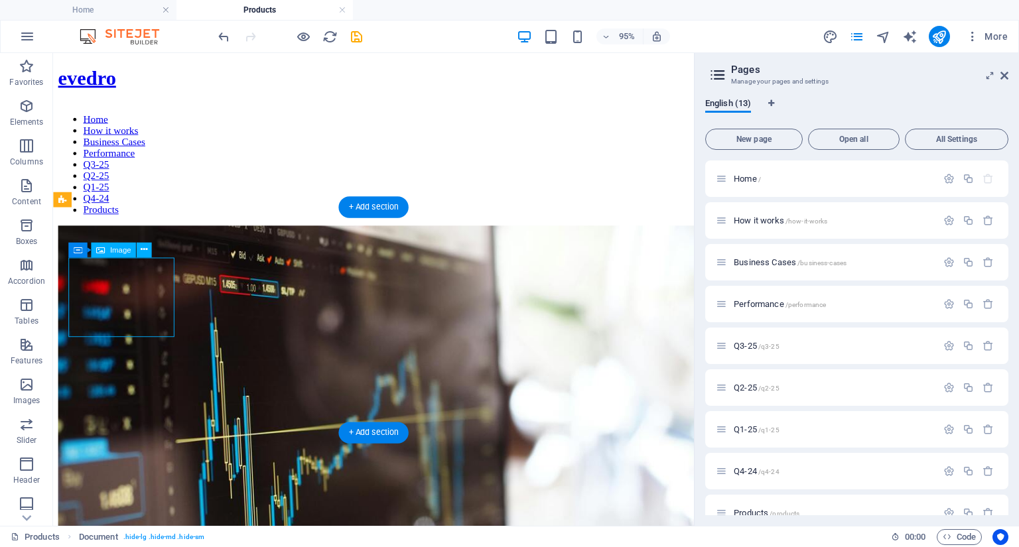
click at [114, 287] on figure at bounding box center [390, 489] width 664 height 509
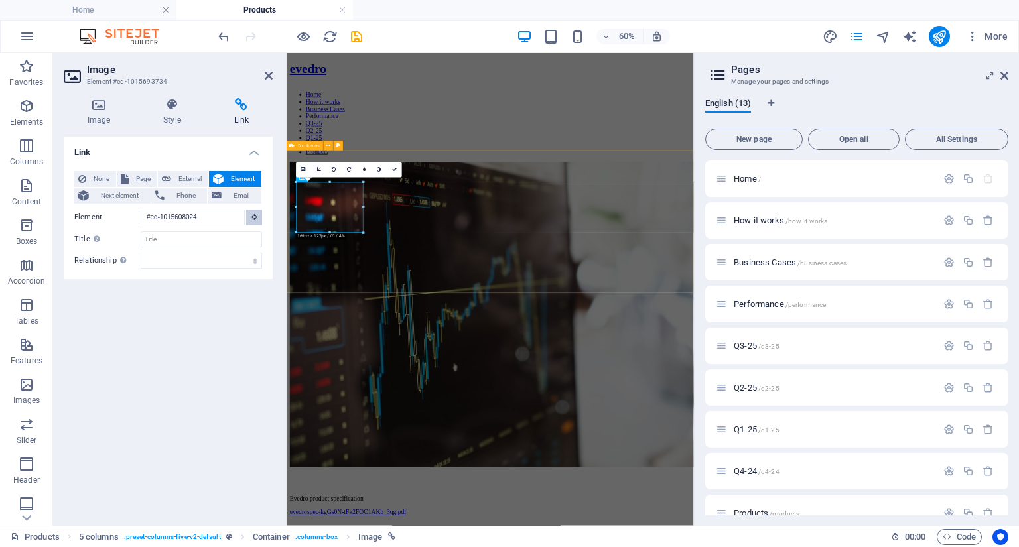
drag, startPoint x: 537, startPoint y: 271, endPoint x: 314, endPoint y: 432, distance: 274.7
click at [314, 299] on span "Reference" at bounding box center [309, 297] width 22 height 5
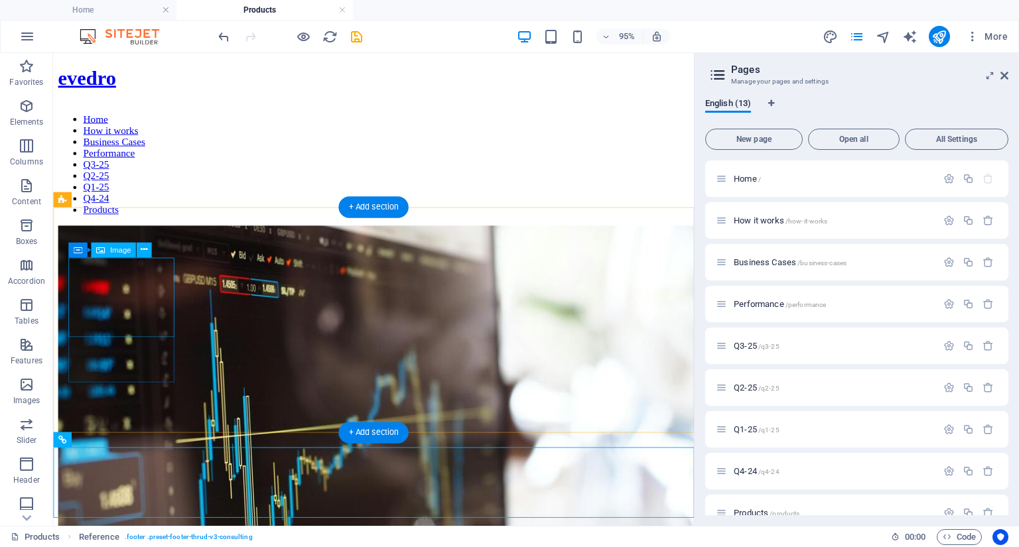
click at [125, 286] on figure at bounding box center [390, 489] width 664 height 509
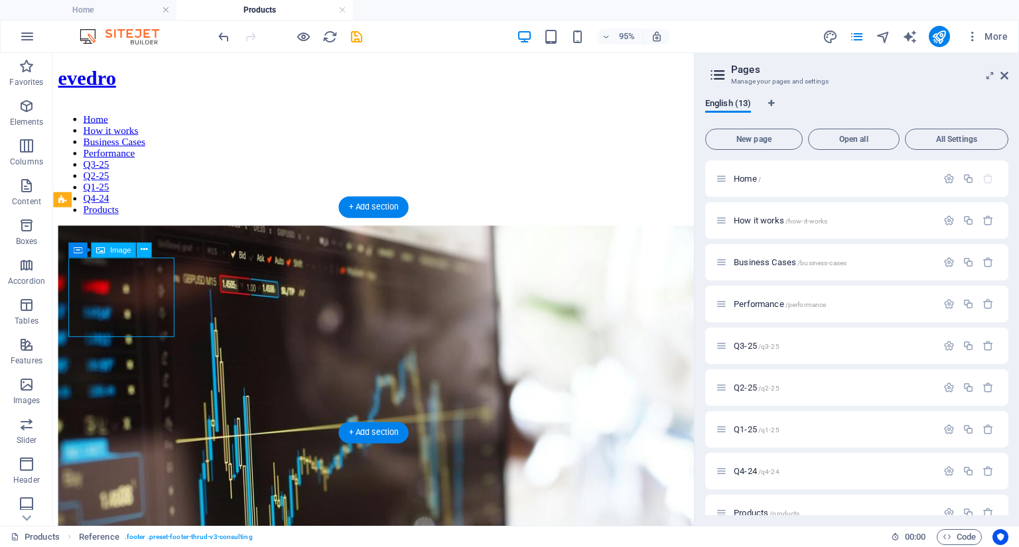
click at [125, 286] on figure at bounding box center [390, 489] width 664 height 509
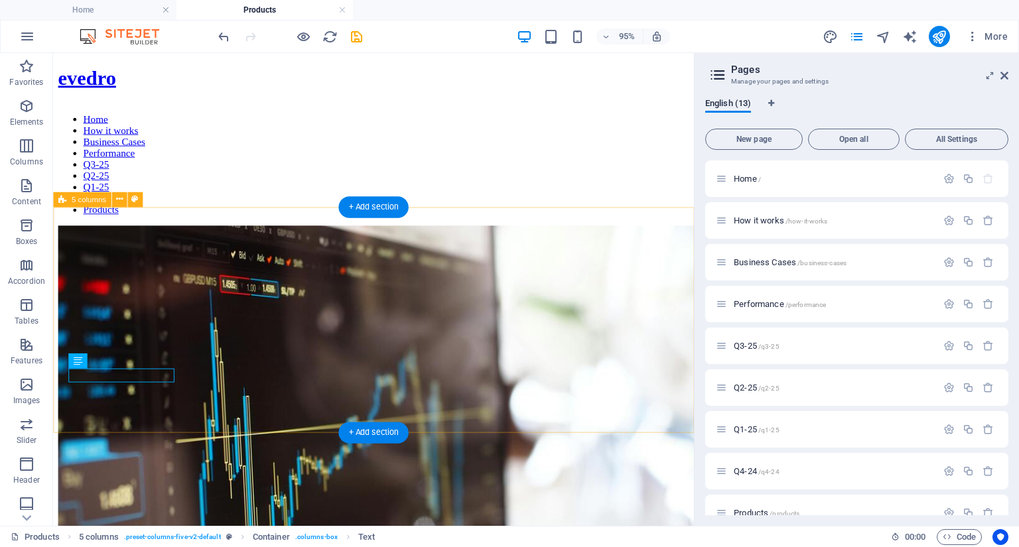
click at [322, 270] on div "Evedro product specification" at bounding box center [390, 517] width 664 height 565
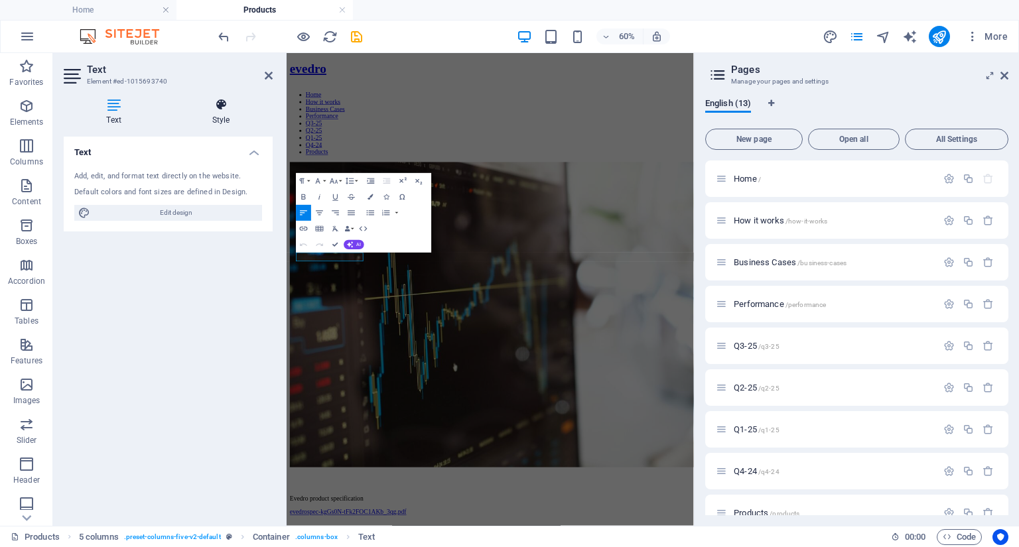
click at [223, 109] on icon at bounding box center [220, 104] width 103 height 13
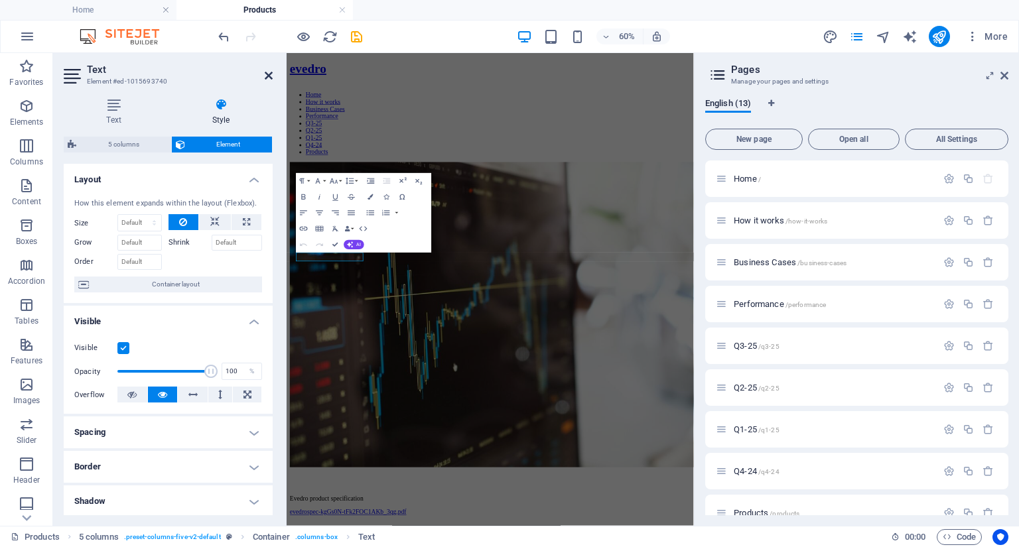
click at [268, 76] on icon at bounding box center [269, 75] width 8 height 11
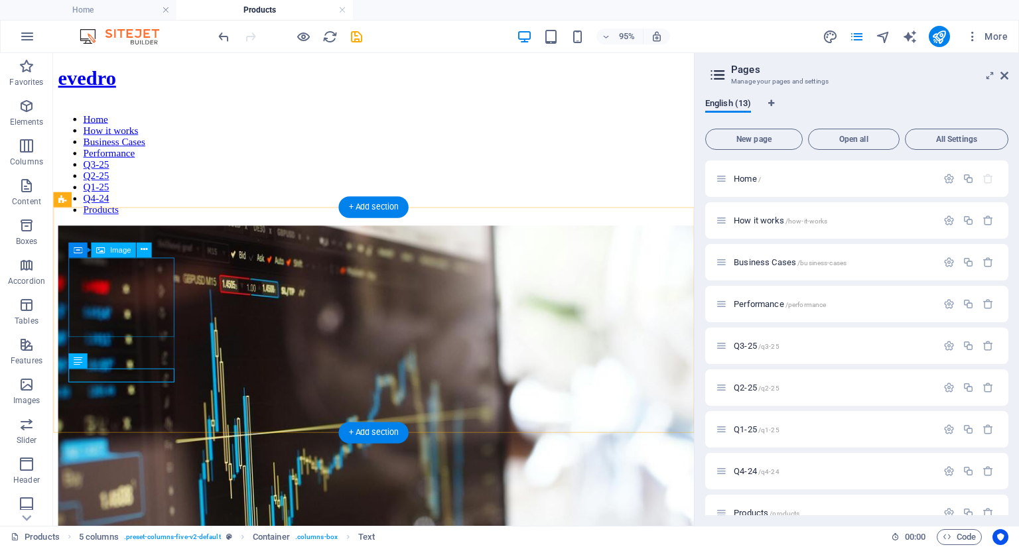
click at [121, 334] on figure at bounding box center [390, 489] width 664 height 509
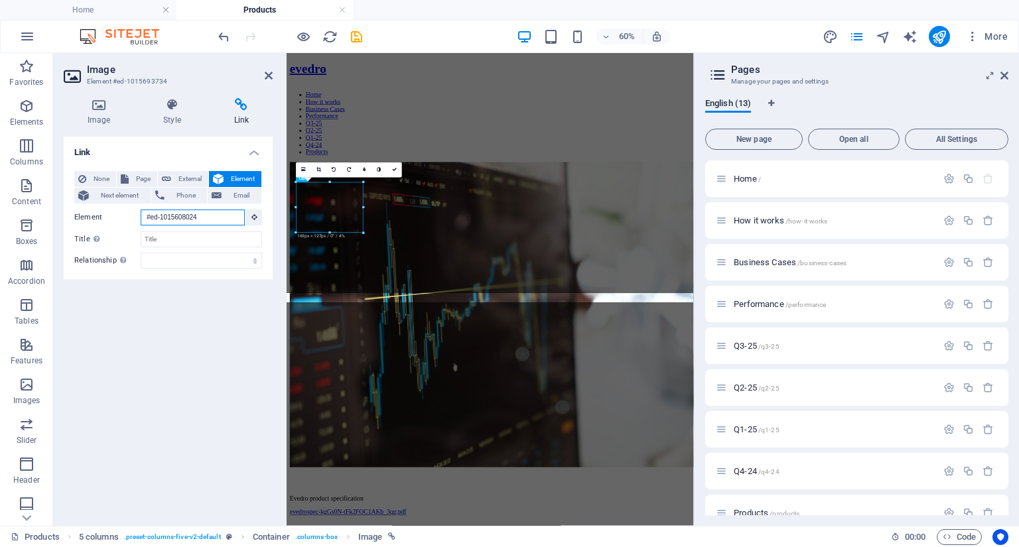
click at [197, 218] on input "#ed-1015608024" at bounding box center [193, 218] width 104 height 16
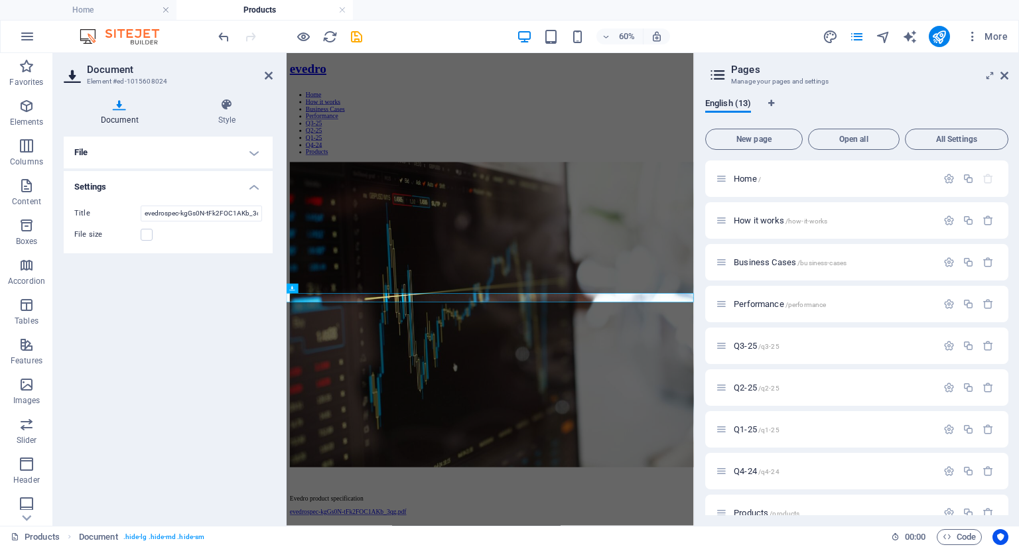
click at [255, 153] on h4 "File" at bounding box center [168, 153] width 209 height 32
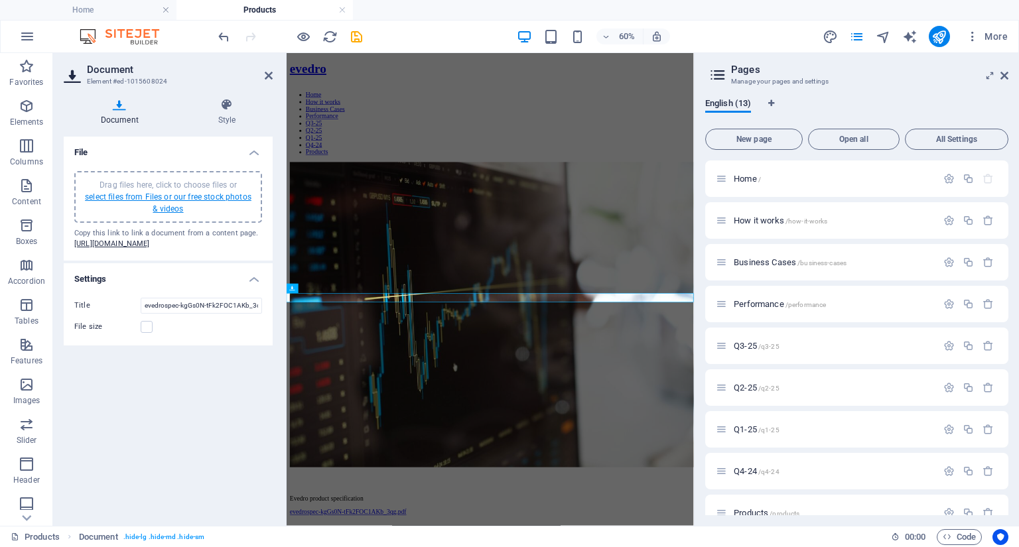
click at [179, 198] on link "select files from Files or our free stock photos & videos" at bounding box center [168, 202] width 167 height 21
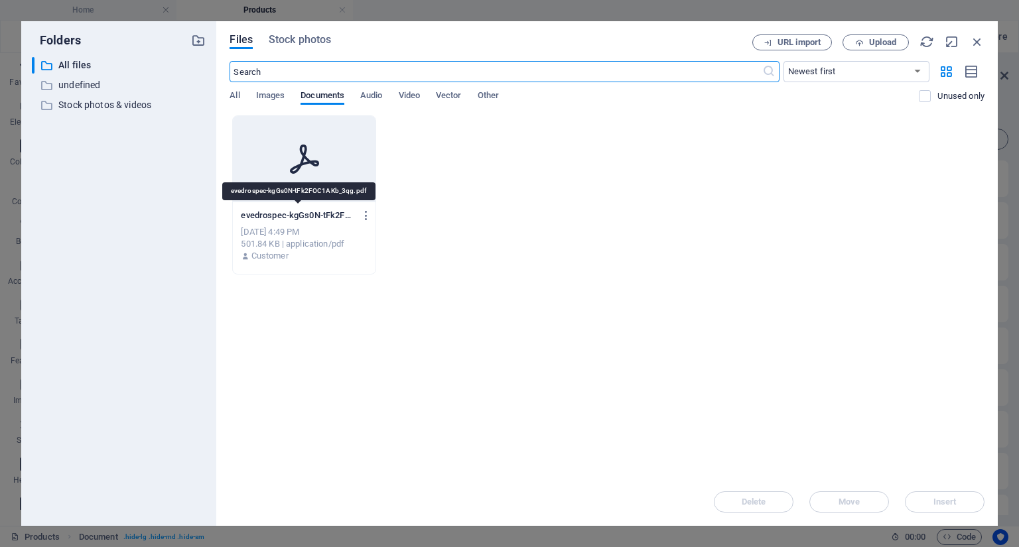
click at [296, 212] on p "evedrospec-kgGs0N-tFk2FOC1AKb_3qg.pdf" at bounding box center [298, 216] width 114 height 12
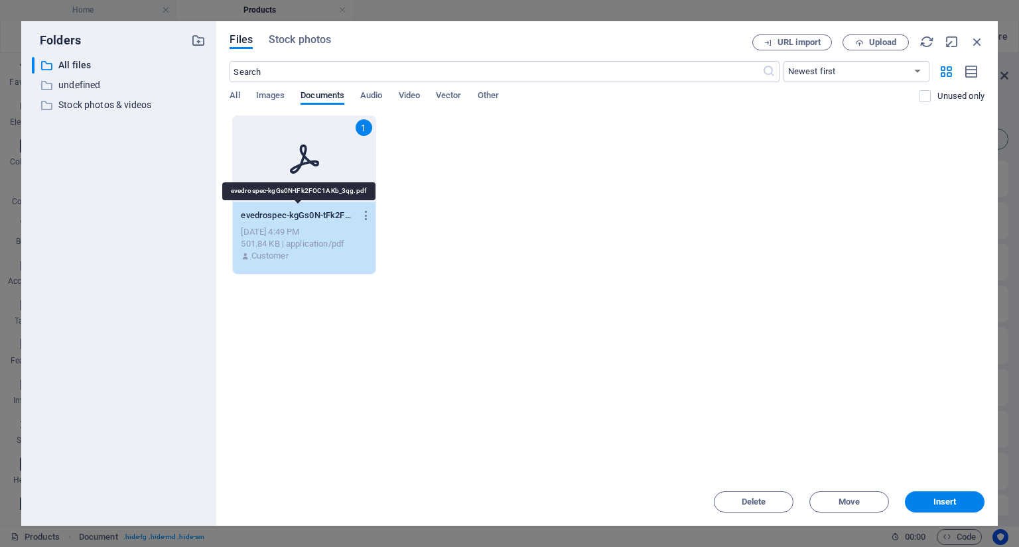
click at [296, 212] on p "evedrospec-kgGs0N-tFk2FOC1AKb_3qg.pdf" at bounding box center [298, 216] width 114 height 12
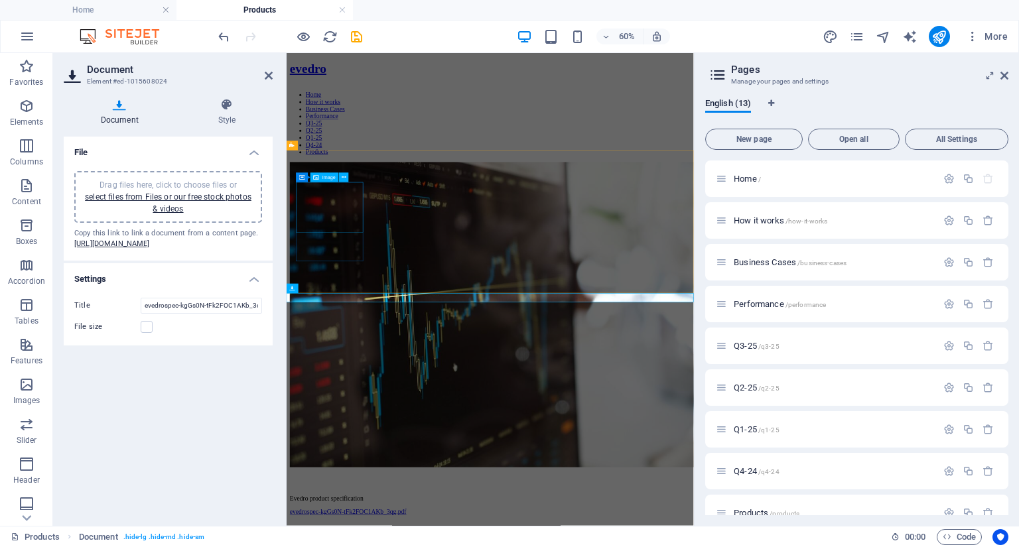
click at [364, 293] on figure at bounding box center [626, 490] width 668 height 511
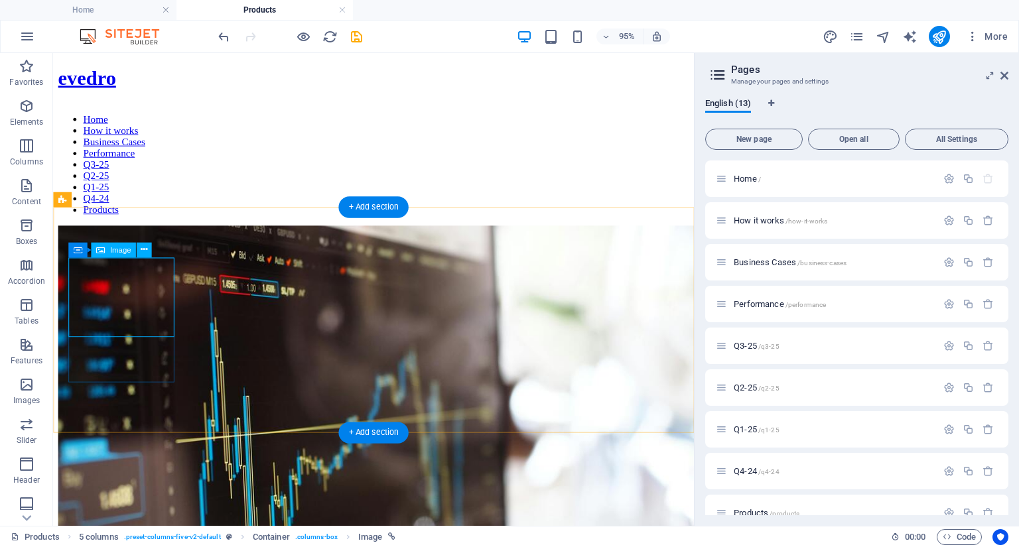
click at [91, 293] on figure at bounding box center [390, 489] width 664 height 509
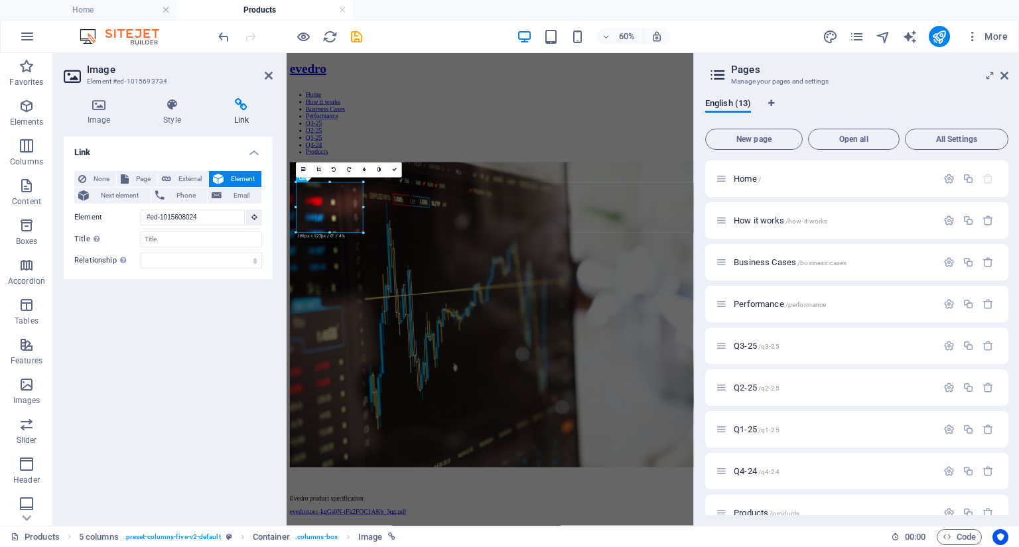
click at [245, 109] on icon at bounding box center [241, 104] width 62 height 13
click at [252, 219] on icon at bounding box center [254, 217] width 6 height 7
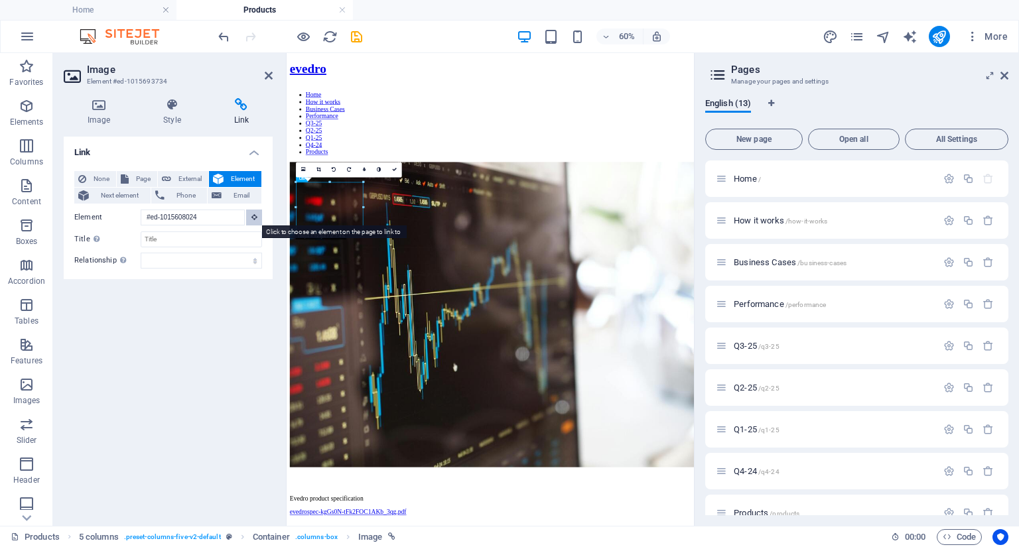
click at [251, 213] on button at bounding box center [254, 218] width 16 height 16
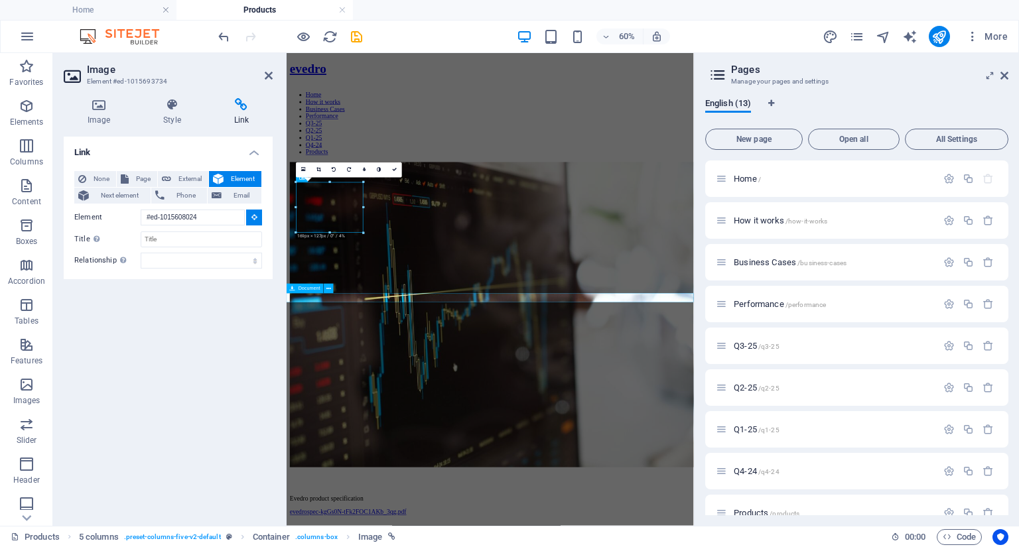
click at [218, 221] on input "#ed-1015608024" at bounding box center [193, 218] width 104 height 16
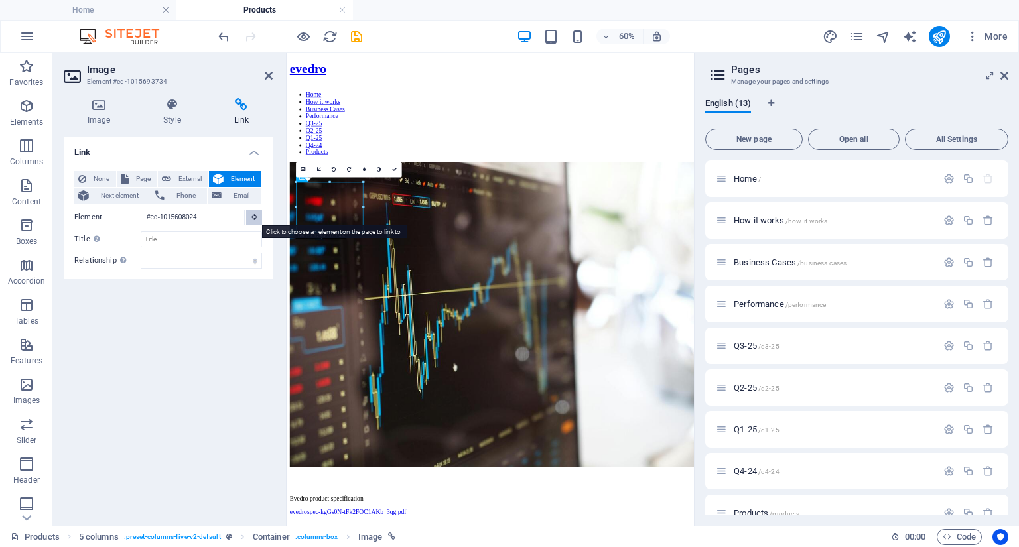
click at [255, 220] on icon at bounding box center [254, 217] width 6 height 7
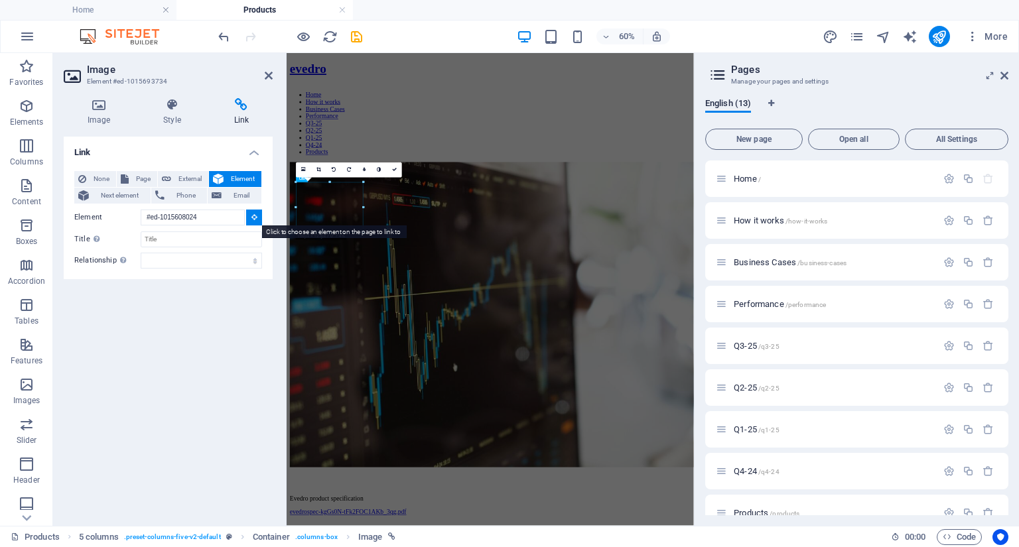
click at [255, 220] on icon at bounding box center [254, 217] width 6 height 7
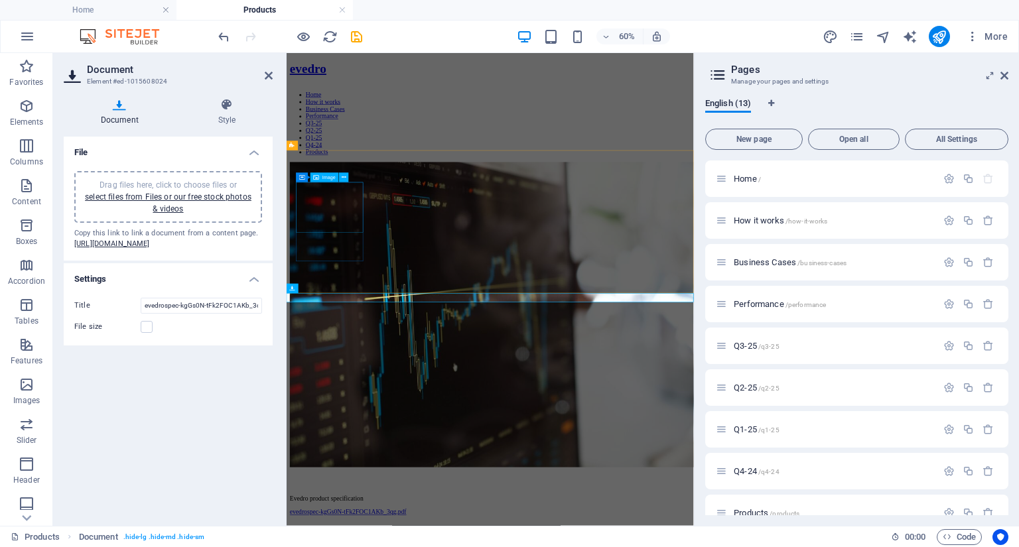
click at [350, 304] on figure at bounding box center [626, 490] width 668 height 511
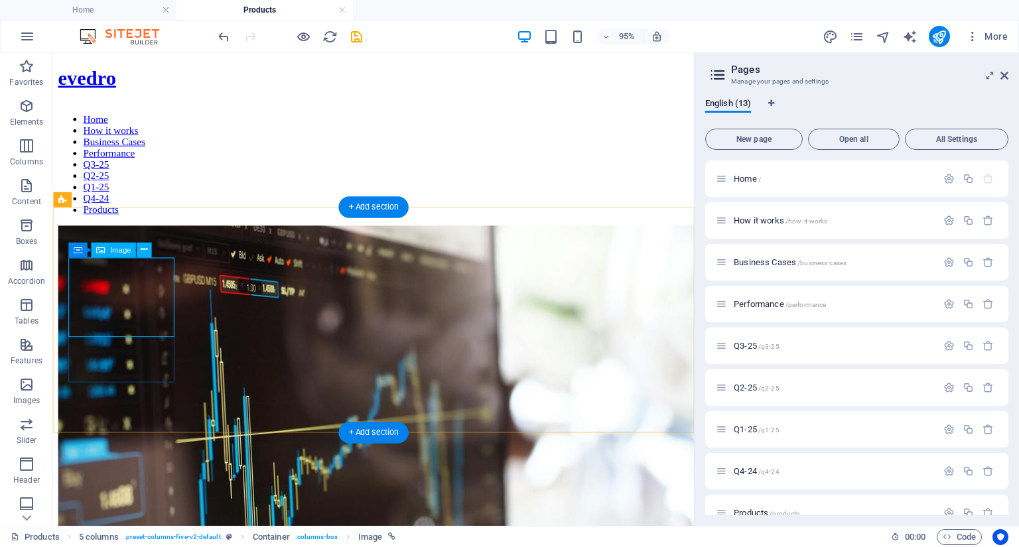
click at [155, 287] on figure at bounding box center [390, 489] width 664 height 509
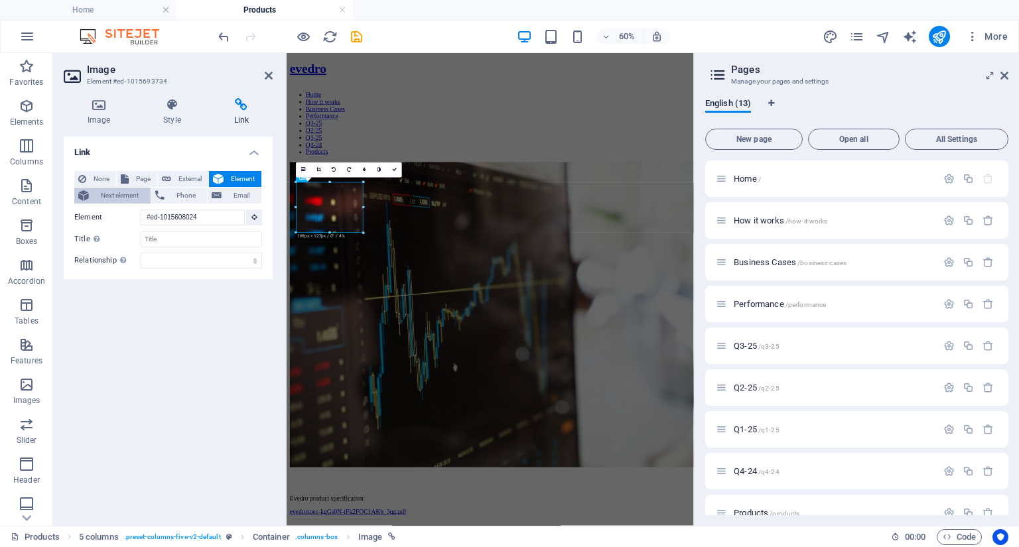
click at [114, 195] on span "Next element" at bounding box center [120, 196] width 54 height 16
click at [235, 174] on span "Element" at bounding box center [243, 179] width 30 height 16
click at [359, 30] on icon "save" at bounding box center [356, 36] width 15 height 15
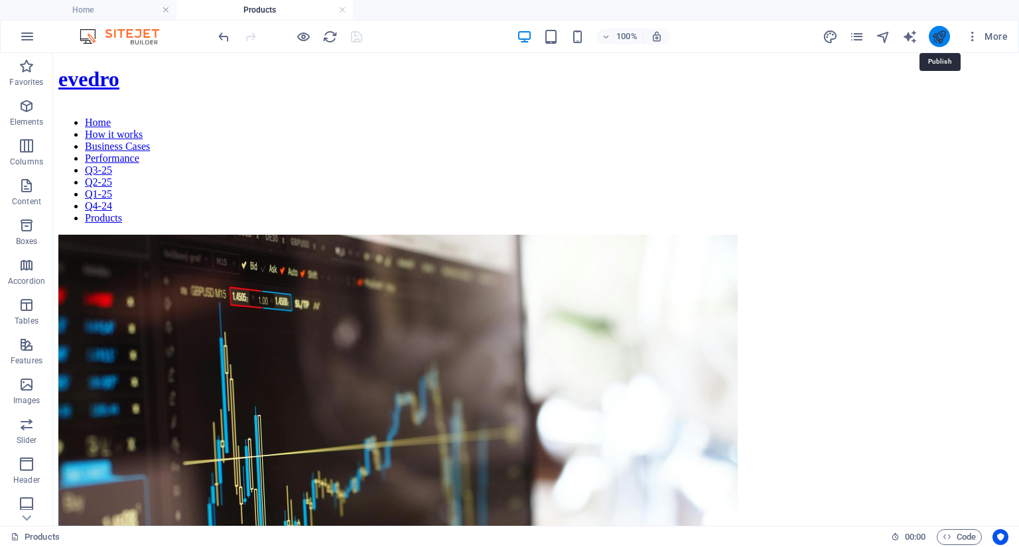
click at [935, 36] on icon "publish" at bounding box center [938, 36] width 15 height 15
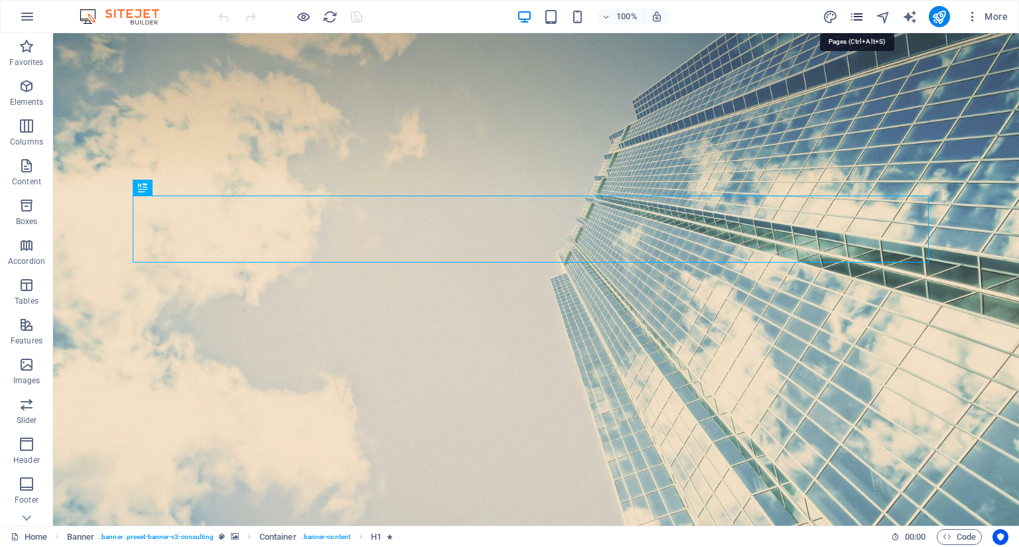
click at [854, 21] on icon "pages" at bounding box center [856, 16] width 15 height 15
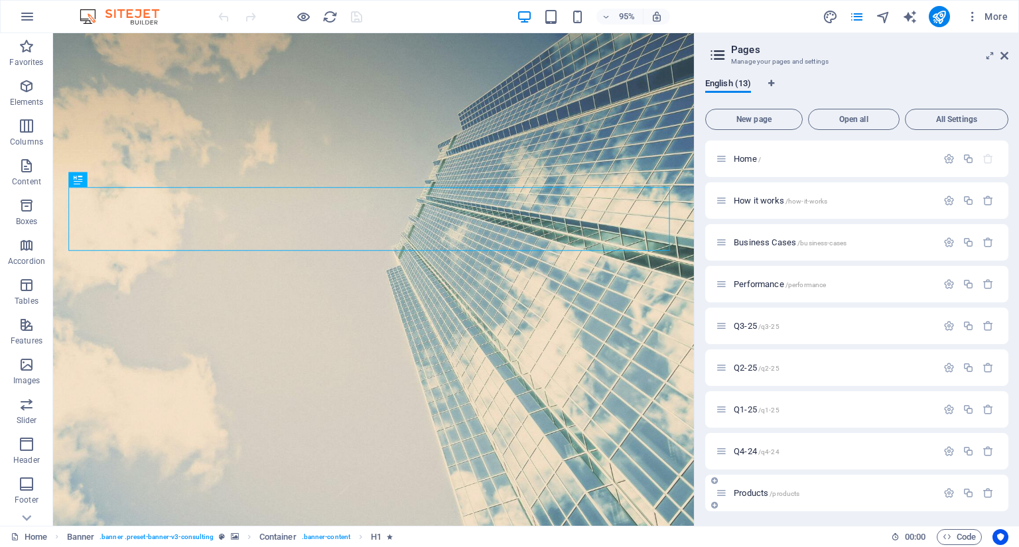
click at [744, 490] on span "Products /products" at bounding box center [767, 493] width 66 height 10
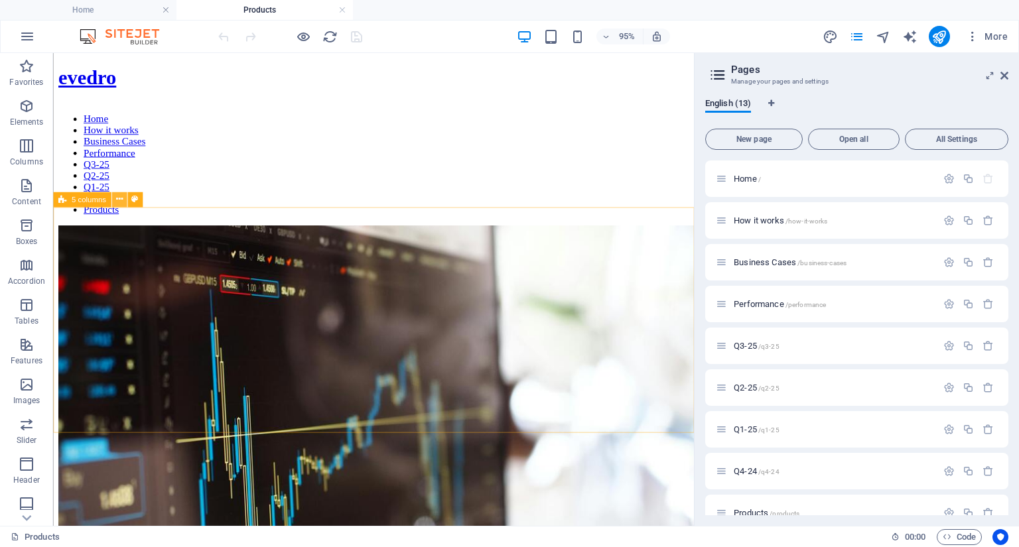
click at [120, 196] on icon at bounding box center [118, 199] width 7 height 13
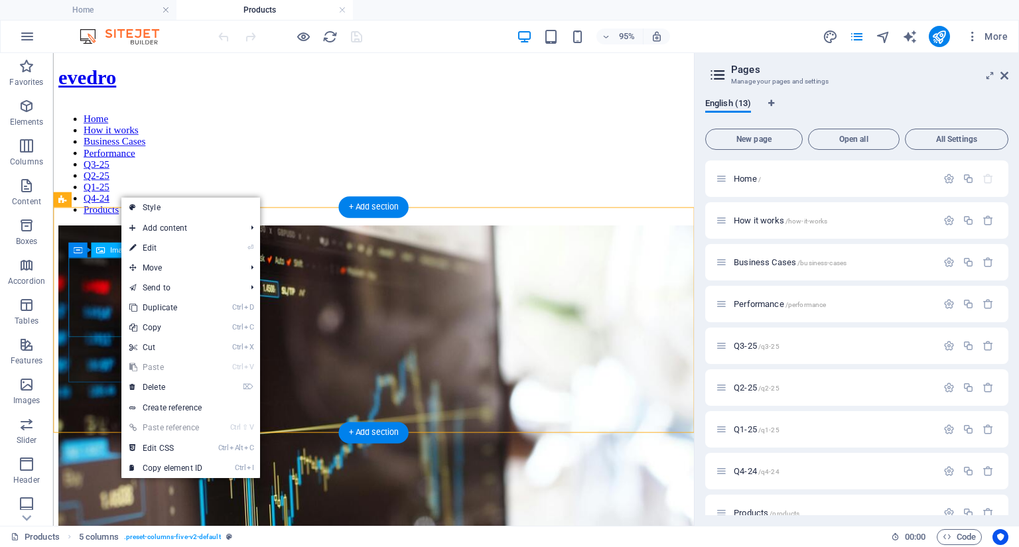
click at [81, 313] on figure at bounding box center [390, 489] width 664 height 509
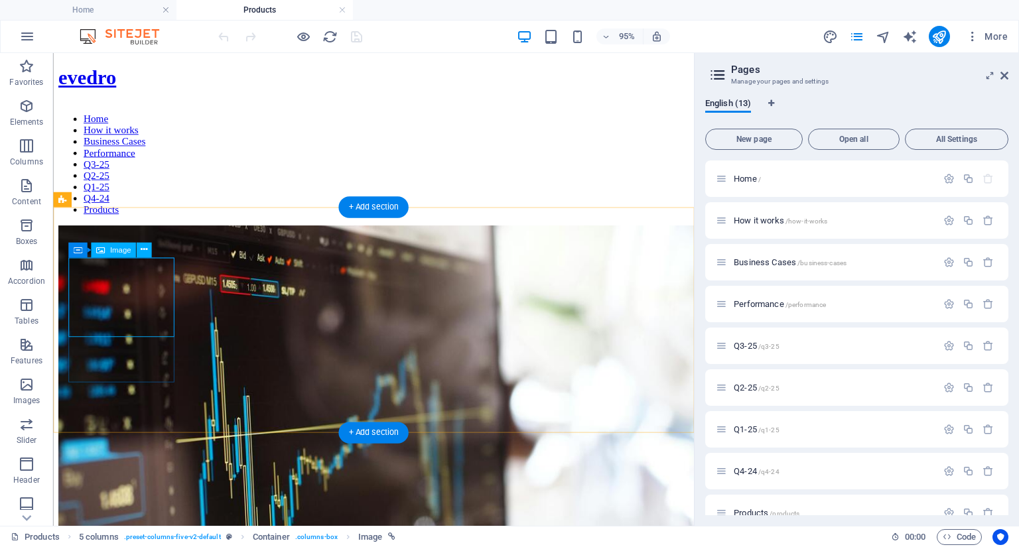
click at [92, 299] on figure at bounding box center [390, 489] width 664 height 509
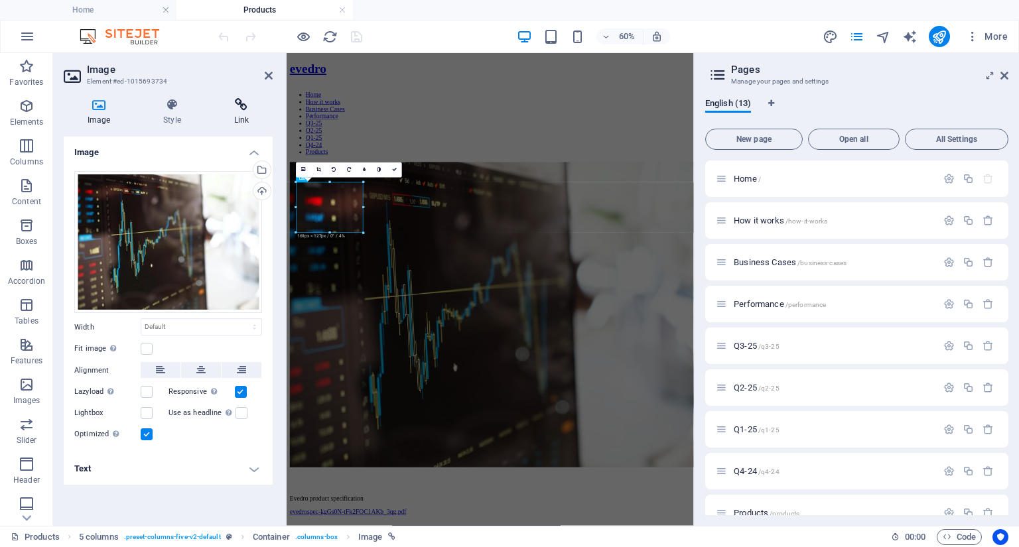
click at [250, 104] on icon at bounding box center [241, 104] width 62 height 13
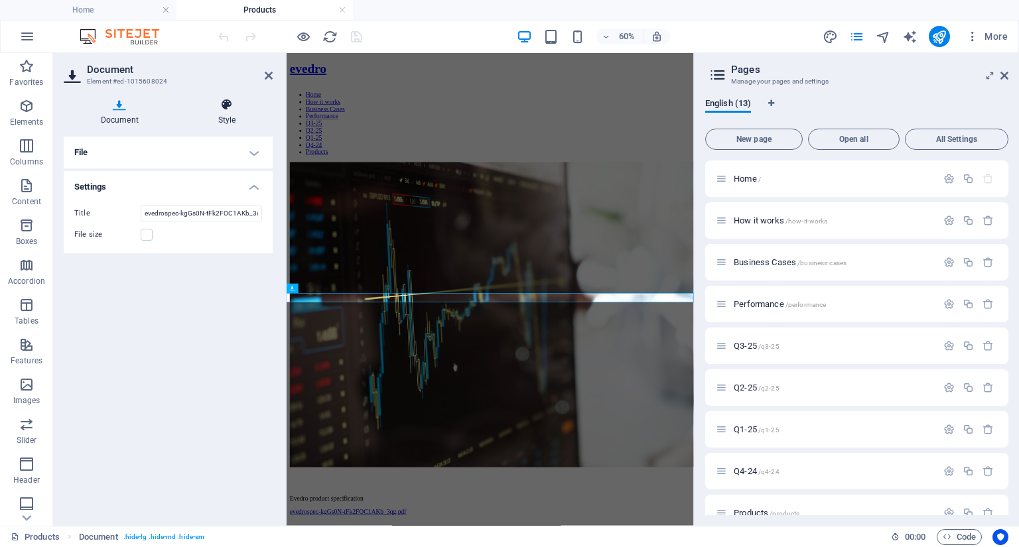
click at [222, 115] on h4 "Style" at bounding box center [227, 112] width 92 height 28
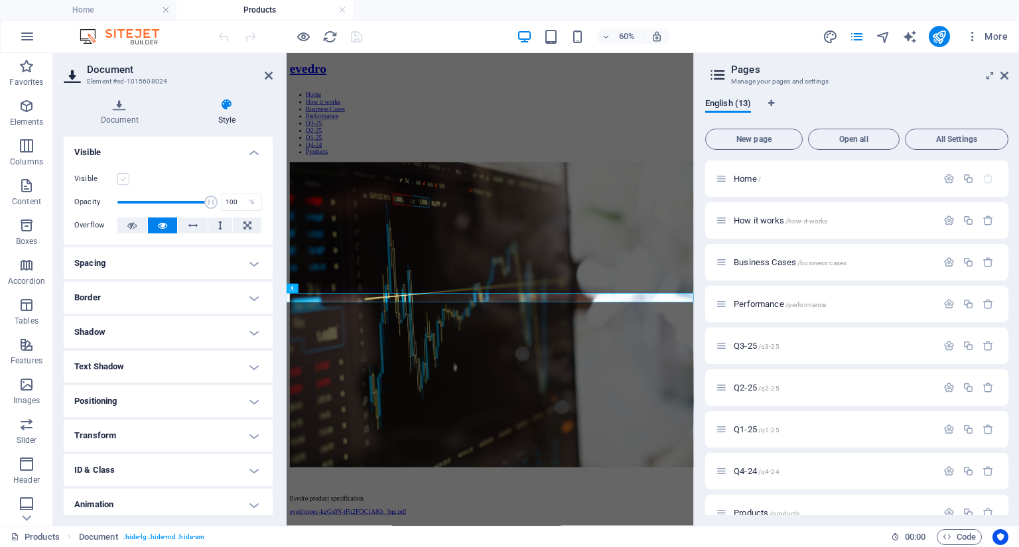
click at [123, 182] on label at bounding box center [123, 179] width 12 height 12
click at [0, 0] on input "Visible" at bounding box center [0, 0] width 0 height 0
click at [356, 38] on icon "save" at bounding box center [356, 36] width 15 height 15
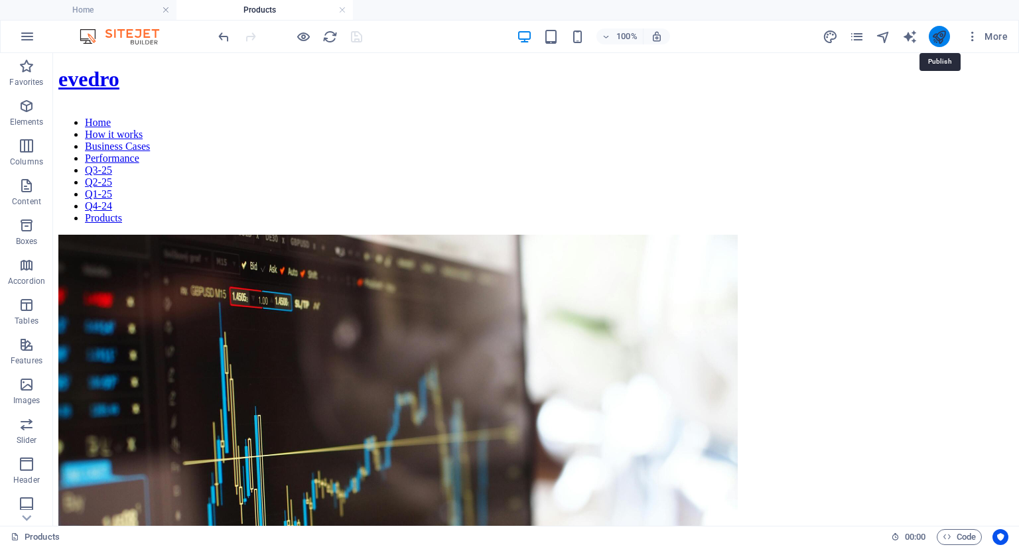
click at [942, 36] on icon "publish" at bounding box center [938, 36] width 15 height 15
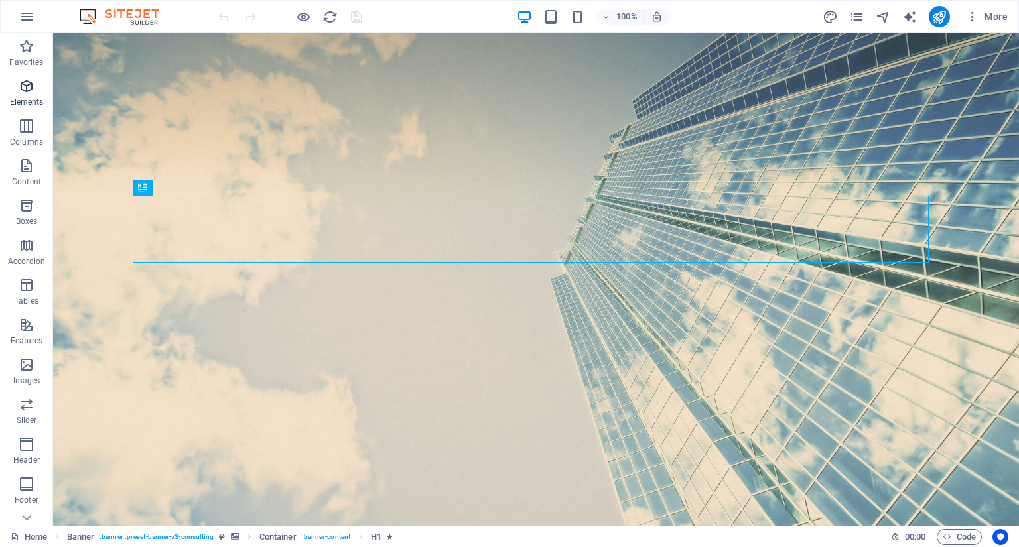
click at [23, 95] on span "Elements" at bounding box center [26, 94] width 53 height 32
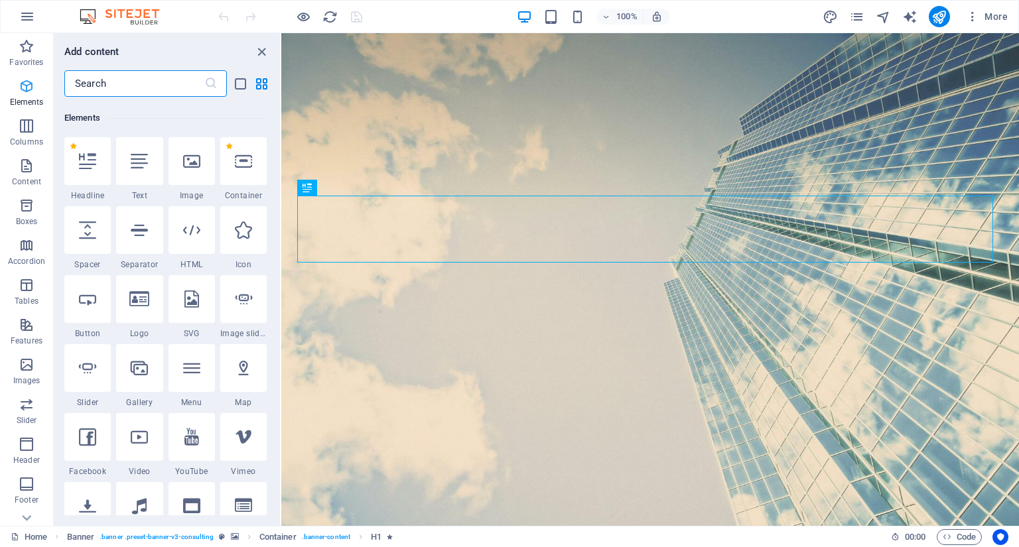
scroll to position [141, 0]
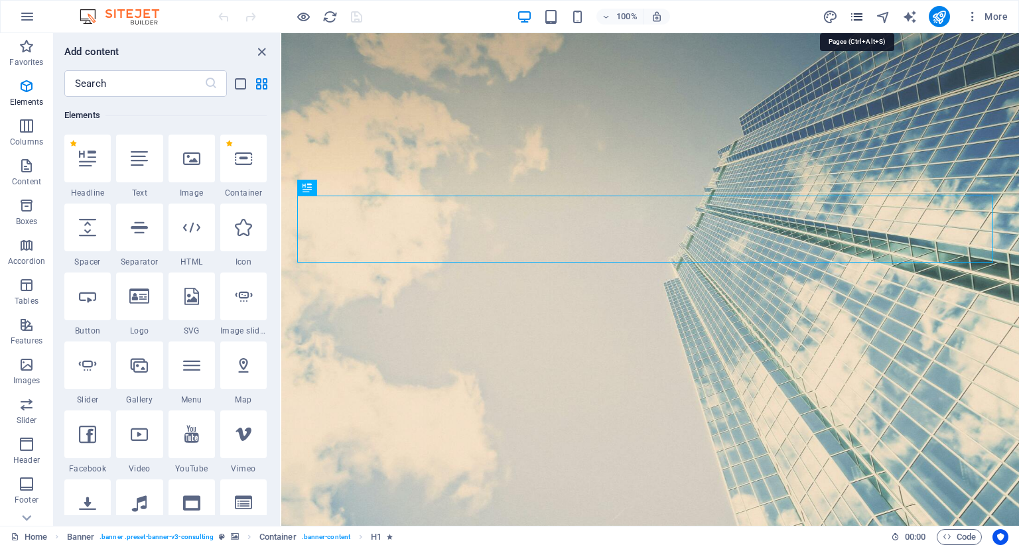
click at [858, 21] on icon "pages" at bounding box center [856, 16] width 15 height 15
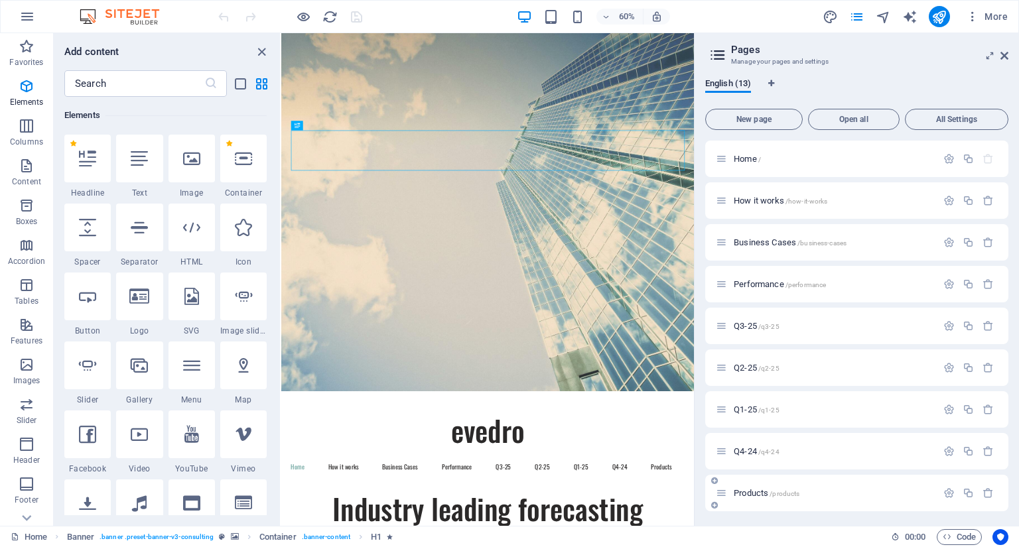
click at [748, 488] on div "Products /products" at bounding box center [826, 493] width 221 height 15
click at [731, 493] on div "Products /products" at bounding box center [833, 493] width 207 height 9
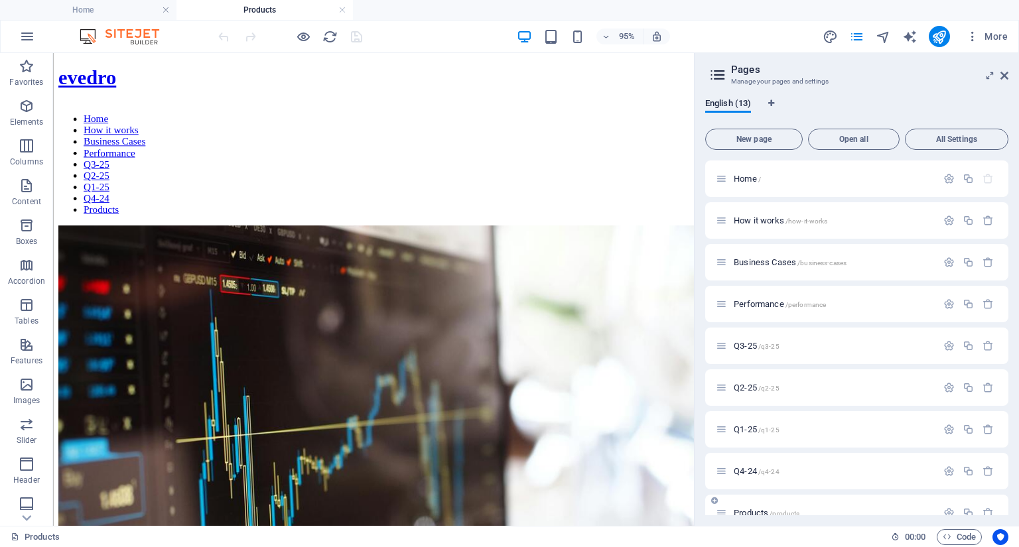
scroll to position [0, 0]
click at [120, 428] on icon at bounding box center [119, 425] width 7 height 13
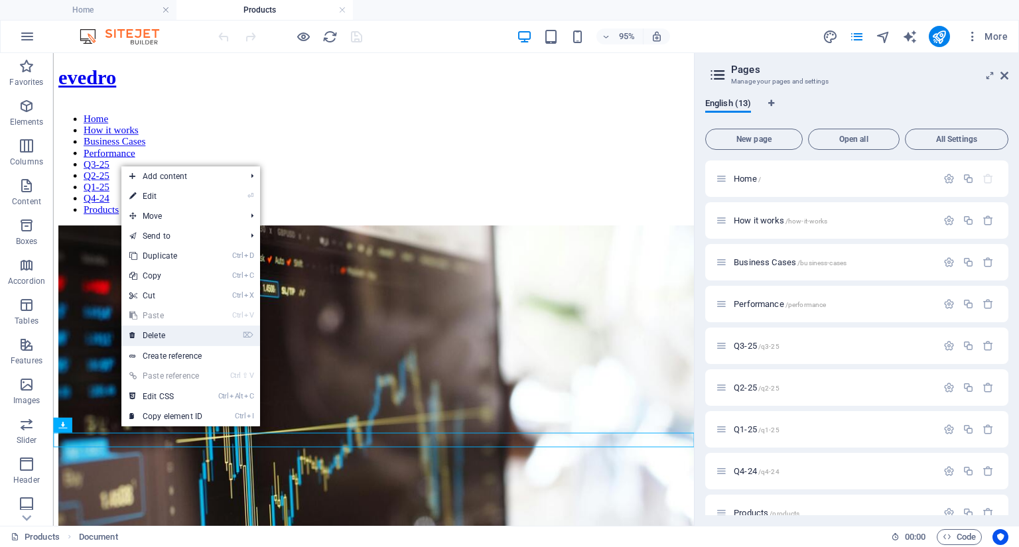
click at [159, 336] on link "⌦ Delete" at bounding box center [165, 336] width 89 height 20
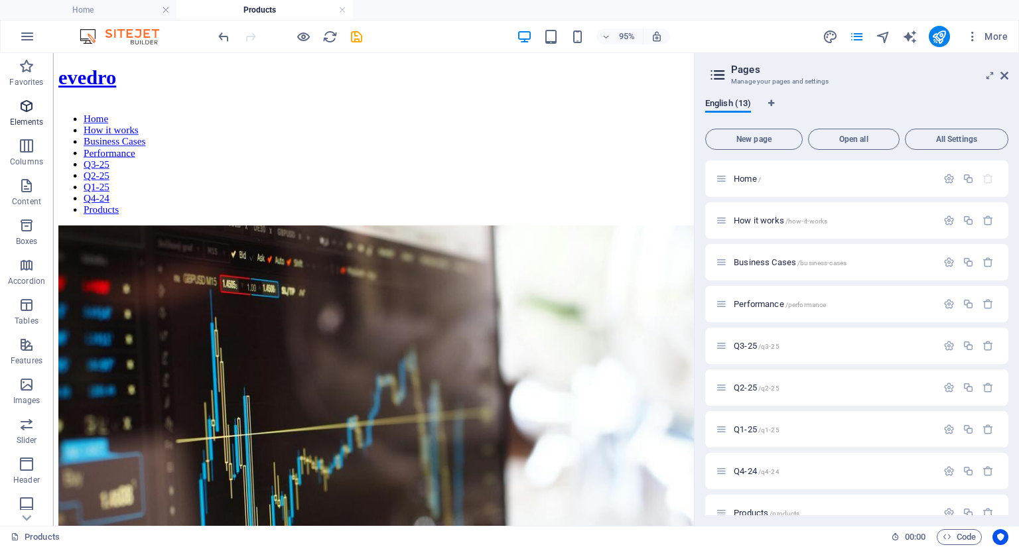
click at [27, 112] on icon "button" at bounding box center [27, 106] width 16 height 16
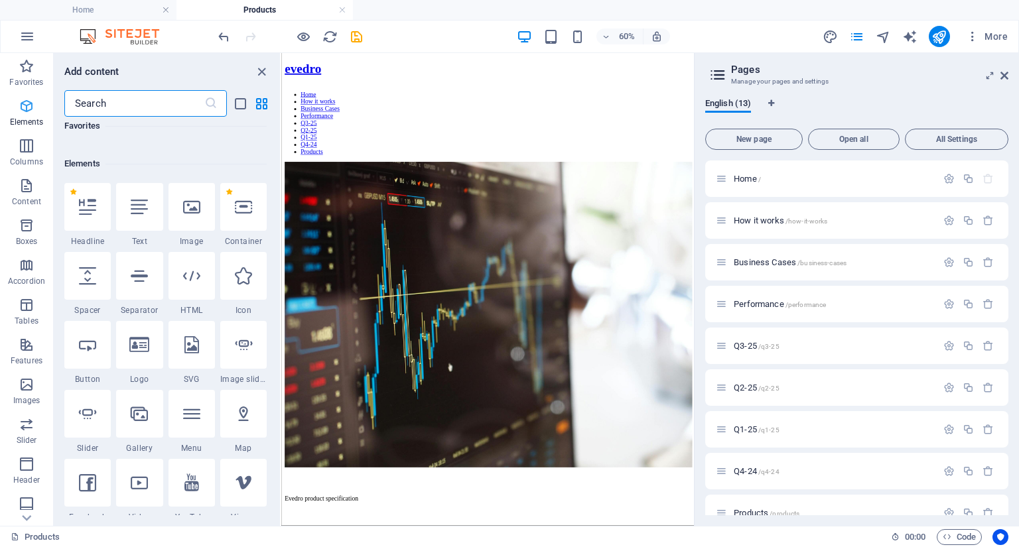
scroll to position [141, 0]
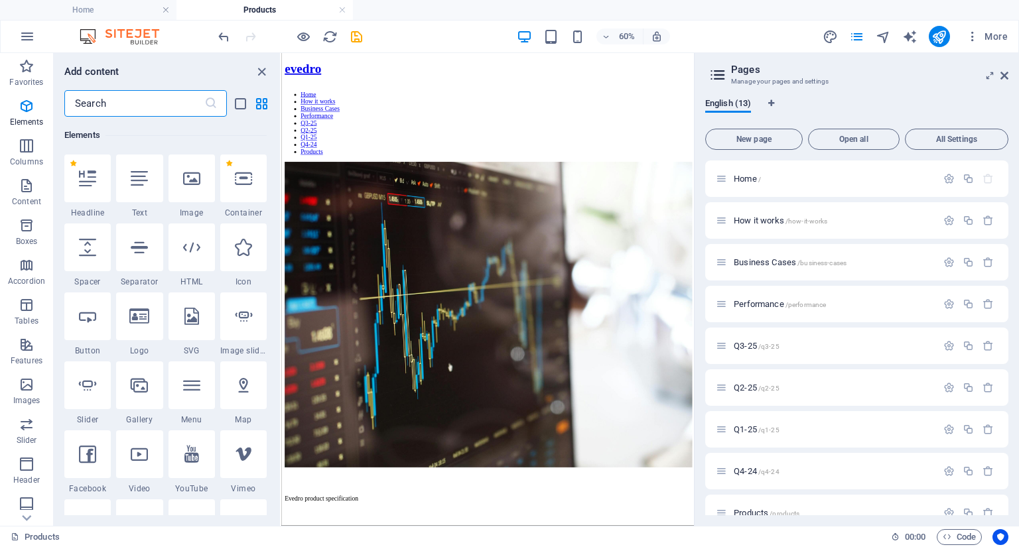
click at [83, 105] on input "text" at bounding box center [134, 103] width 140 height 27
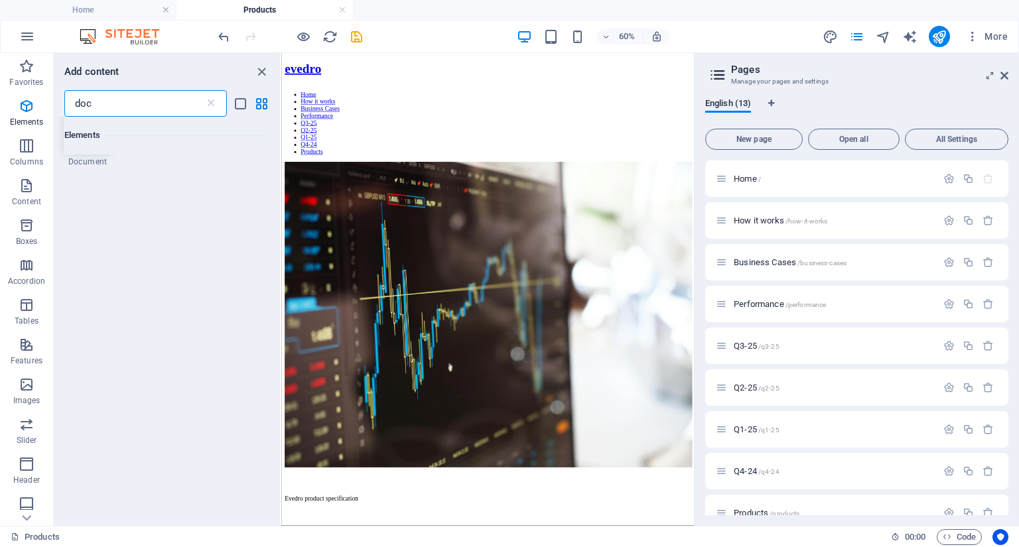
scroll to position [0, 0]
type input "doc"
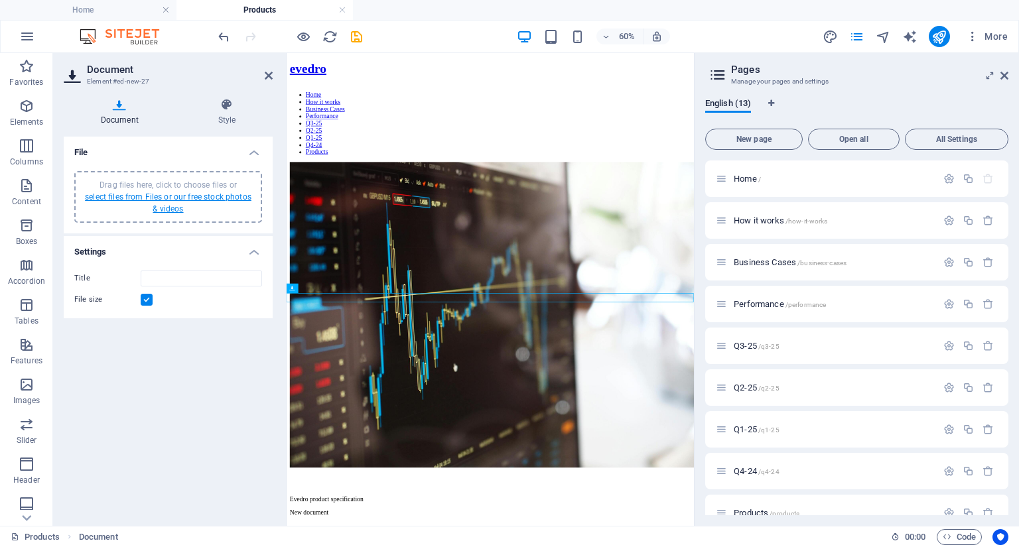
click at [206, 197] on link "select files from Files or our free stock photos & videos" at bounding box center [168, 202] width 167 height 21
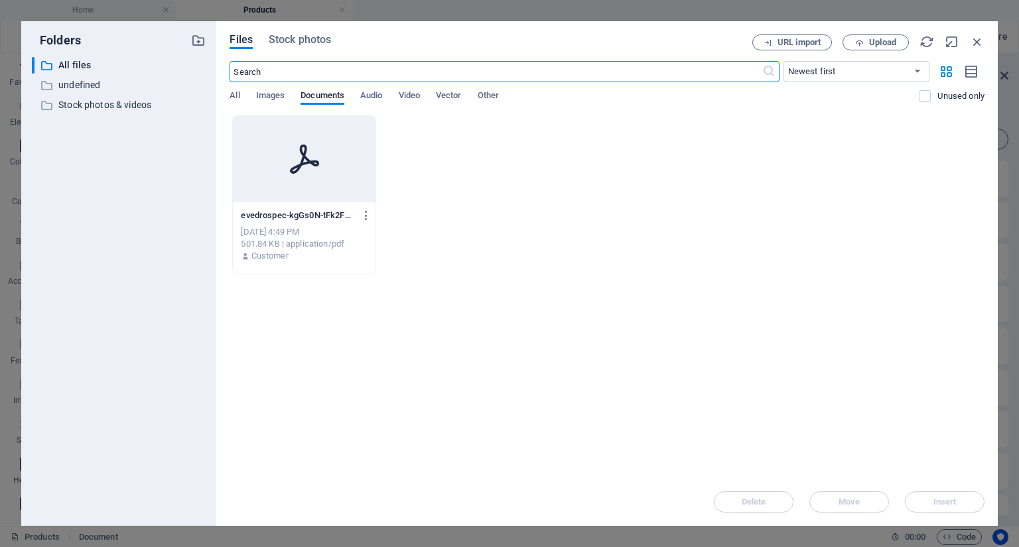
click at [302, 222] on div "evedrospec-kgGs0N-tFk2FOC1AKb_3qg.pdf evedrospec-kgGs0N-tFk2FOC1AKb_3qg.pdf" at bounding box center [304, 215] width 126 height 21
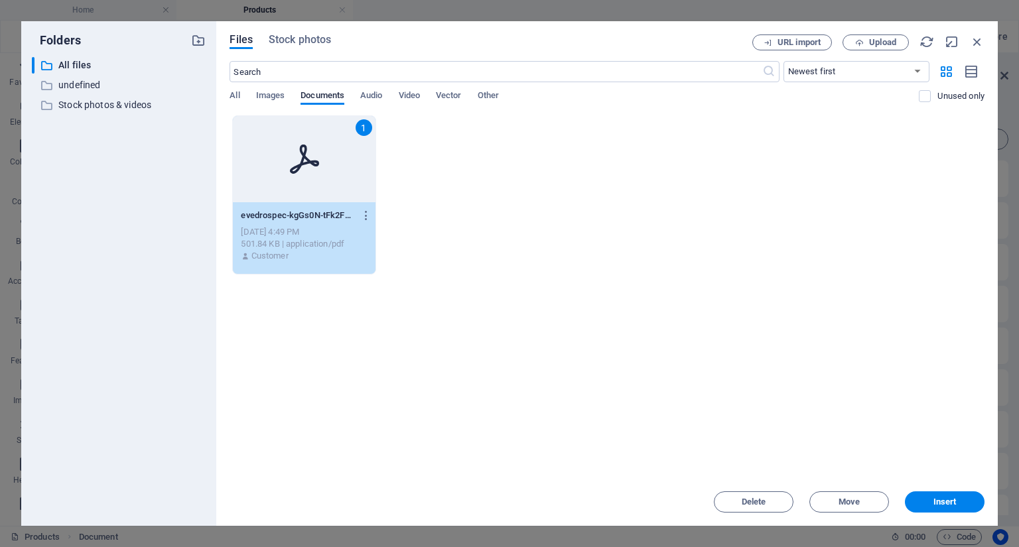
click at [302, 222] on div "evedrospec-kgGs0N-tFk2FOC1AKb_3qg.pdf evedrospec-kgGs0N-tFk2FOC1AKb_3qg.pdf" at bounding box center [304, 215] width 126 height 21
type input "evedrospec-kgGs0N-tFk2FOC1AKb_3qg.pdf"
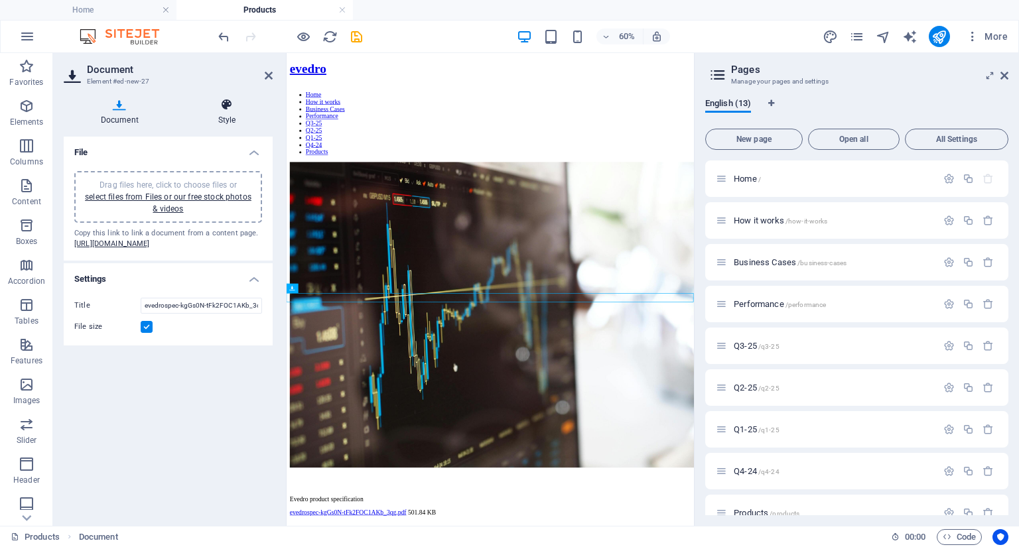
click at [230, 101] on icon at bounding box center [227, 104] width 92 height 13
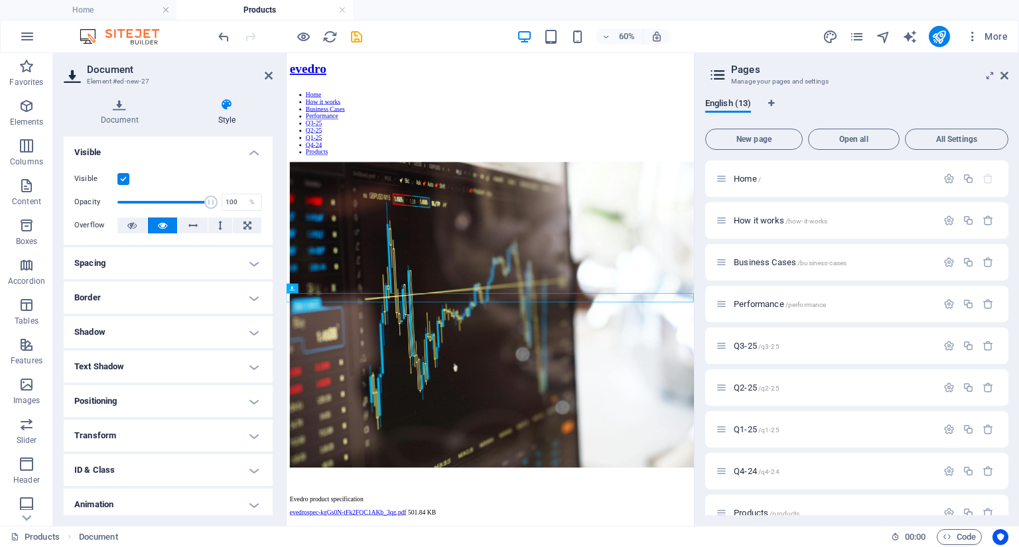
click at [122, 182] on label at bounding box center [123, 179] width 12 height 12
click at [0, 0] on input "Visible" at bounding box center [0, 0] width 0 height 0
click at [269, 76] on icon at bounding box center [269, 75] width 8 height 11
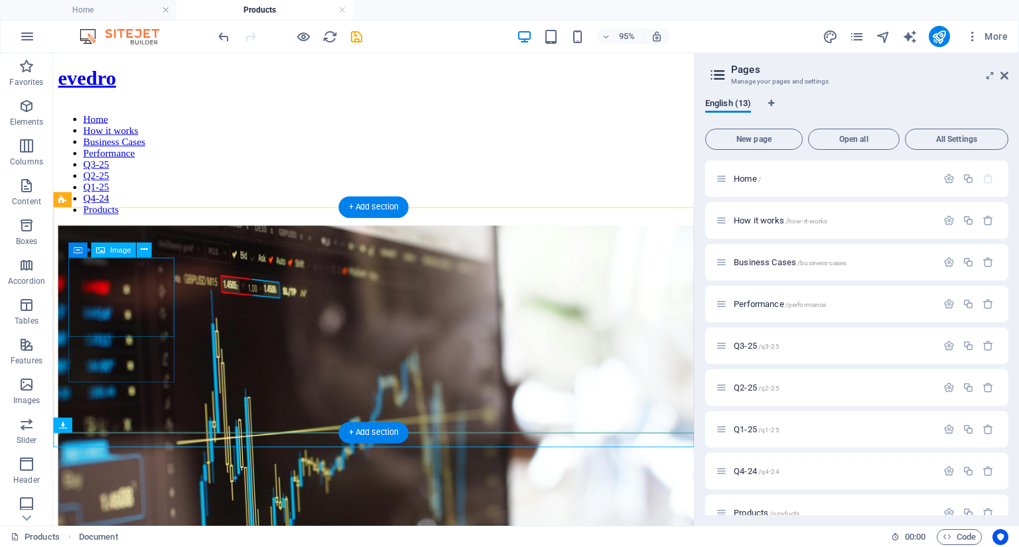
click at [126, 302] on figure at bounding box center [390, 491] width 664 height 512
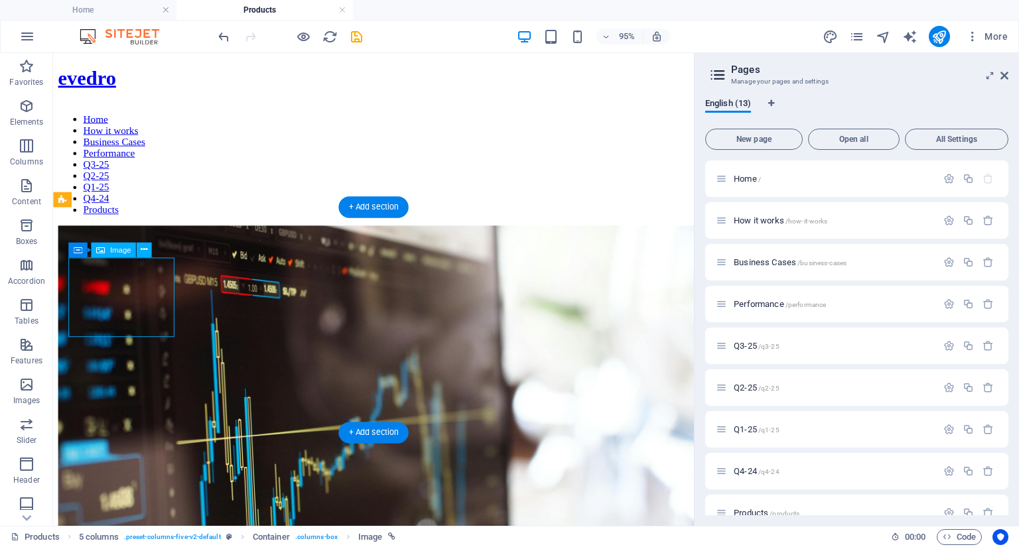
click at [126, 302] on figure at bounding box center [390, 491] width 664 height 512
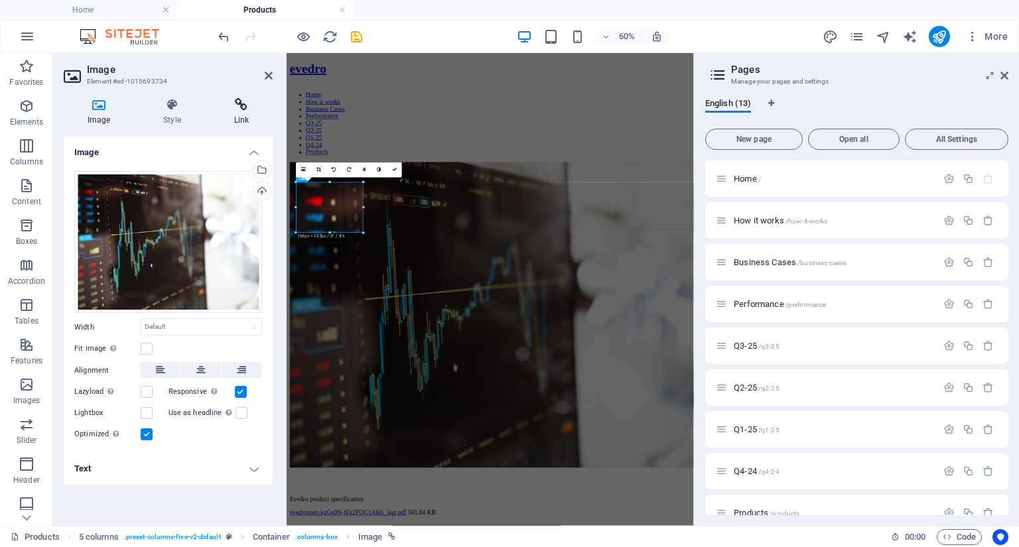
click at [237, 107] on icon at bounding box center [241, 104] width 62 height 13
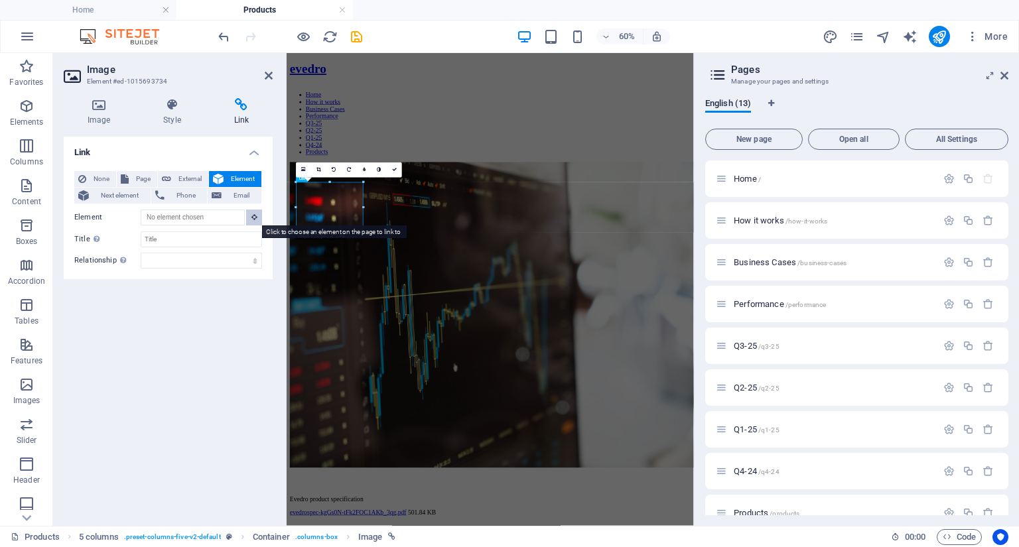
click at [250, 217] on button at bounding box center [254, 218] width 16 height 16
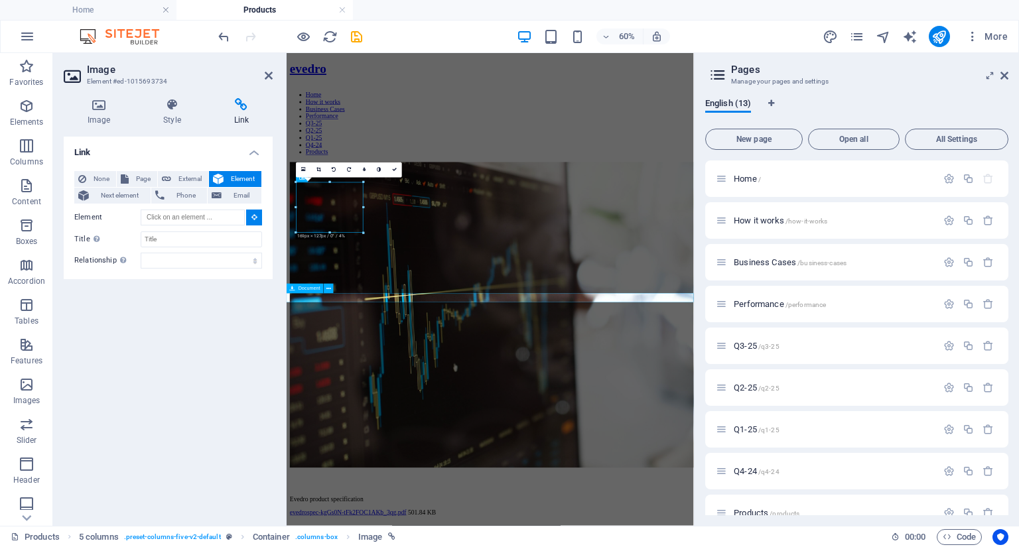
type input "#ed-new-27"
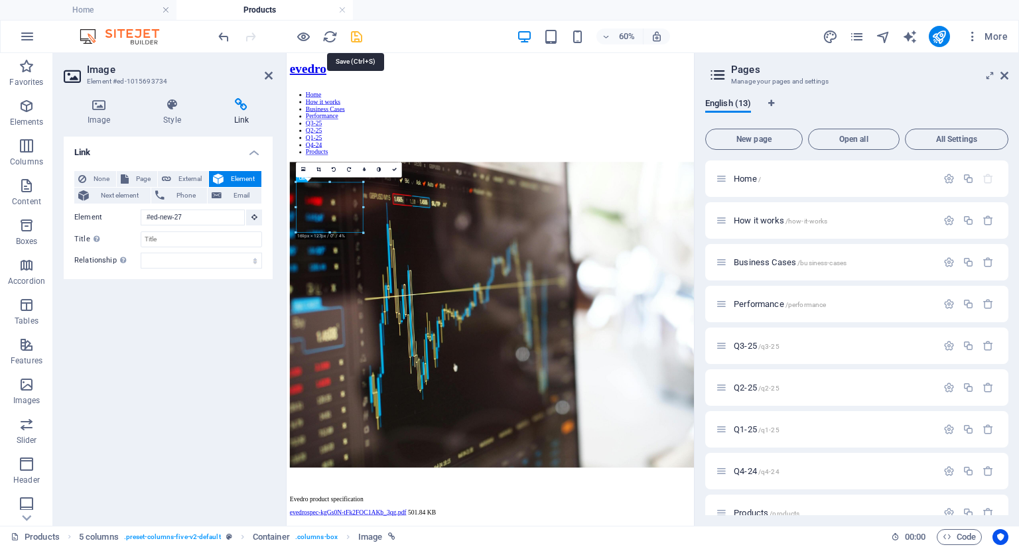
click at [355, 42] on icon "save" at bounding box center [356, 36] width 15 height 15
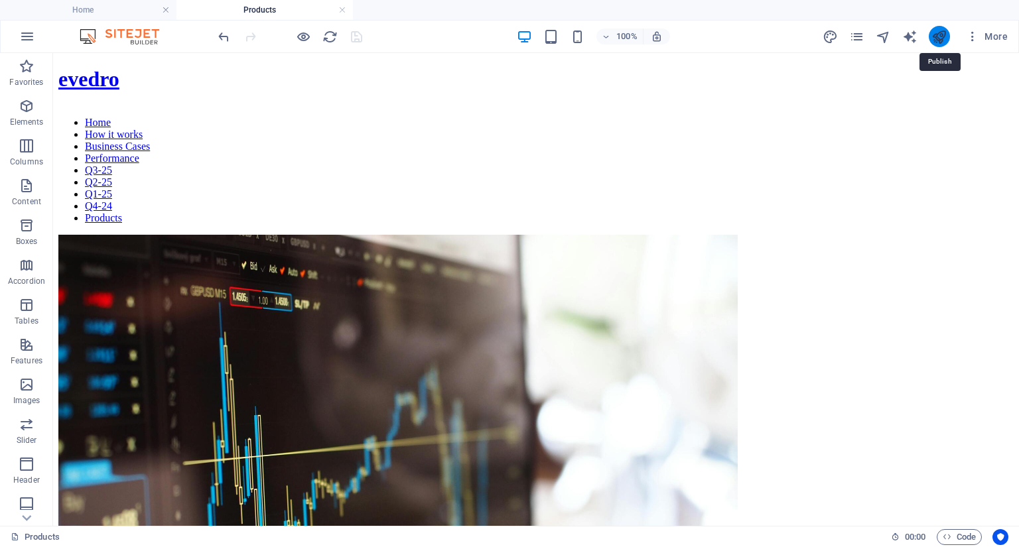
click at [931, 35] on icon "publish" at bounding box center [938, 36] width 15 height 15
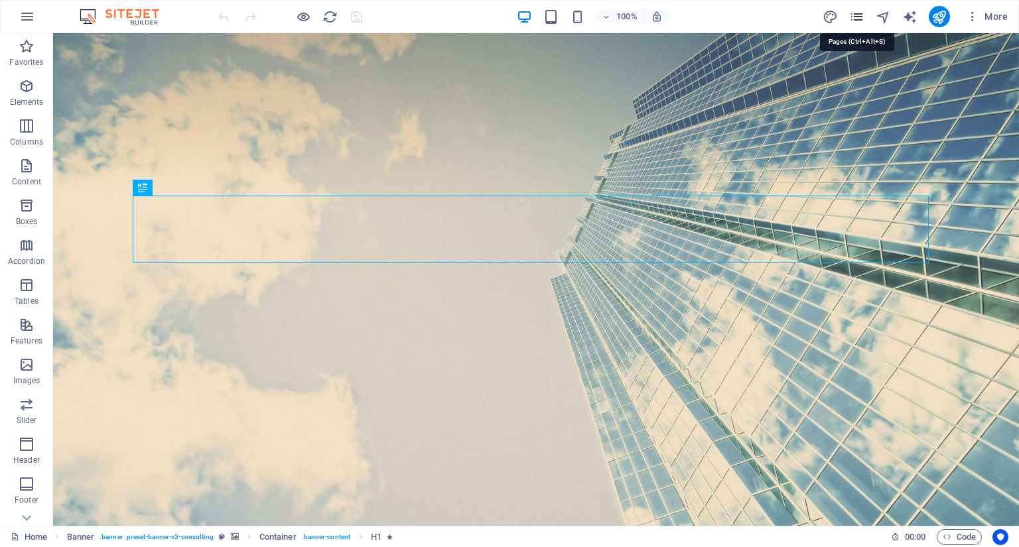
click at [858, 14] on icon "pages" at bounding box center [856, 16] width 15 height 15
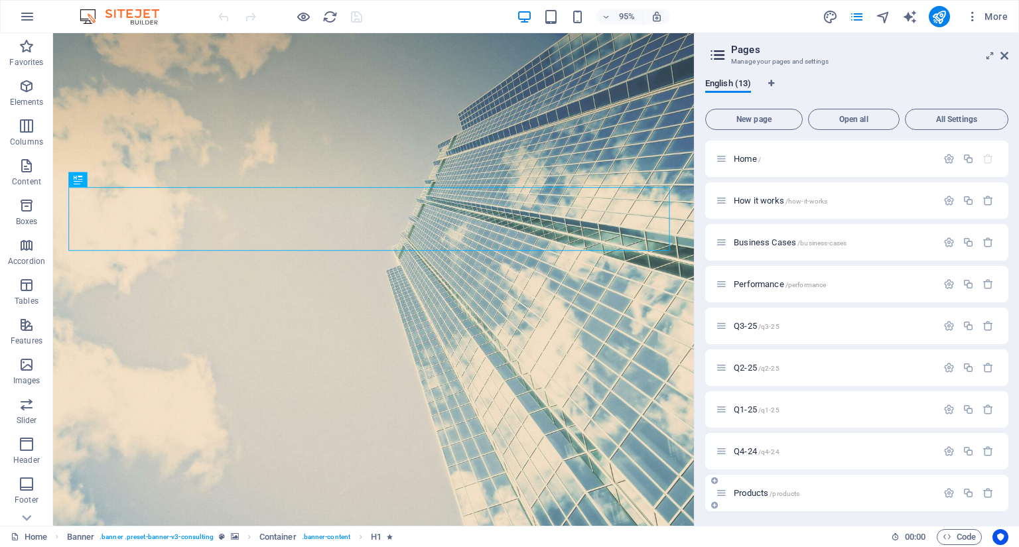
click at [752, 494] on span "Products /products" at bounding box center [767, 493] width 66 height 10
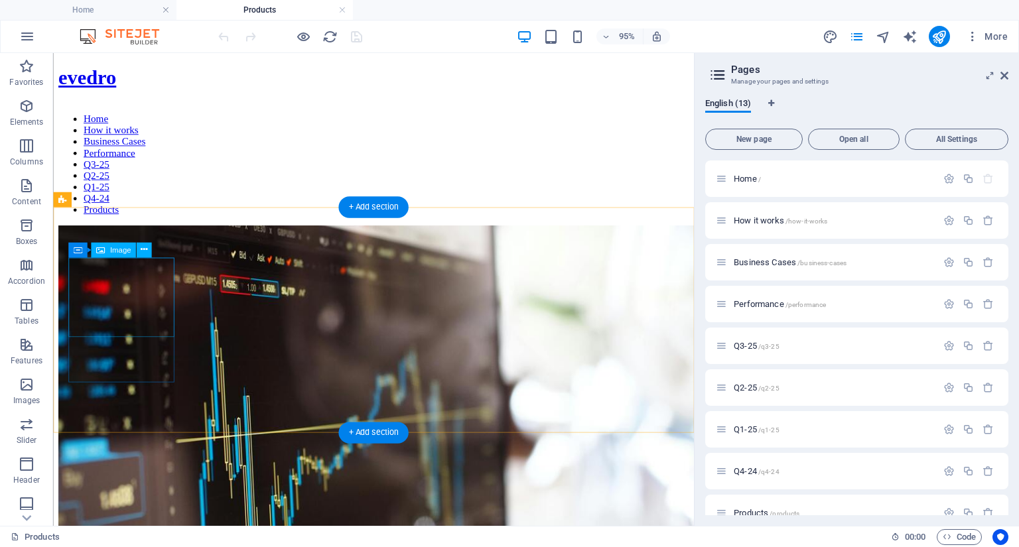
click at [131, 289] on figure at bounding box center [390, 489] width 664 height 509
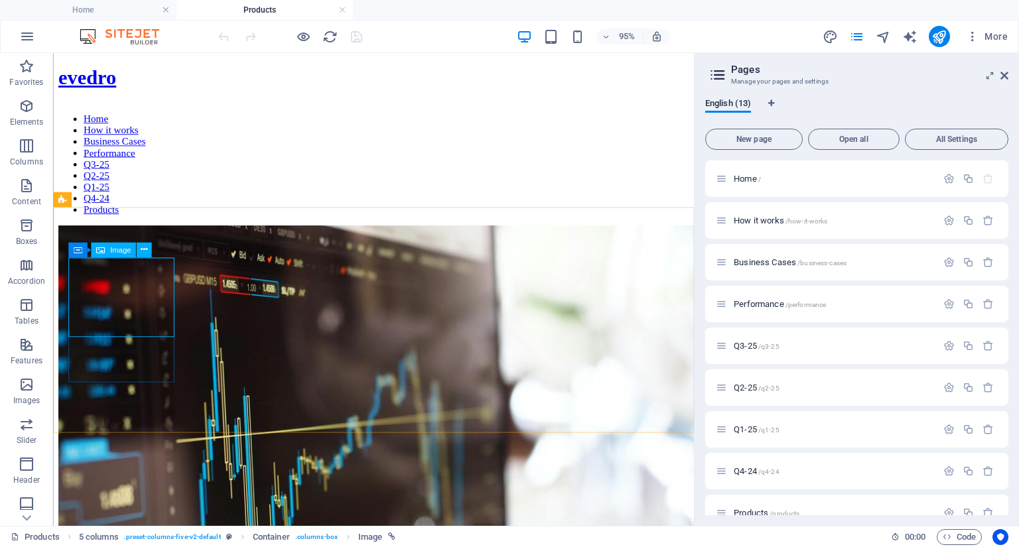
click at [117, 254] on div "Image" at bounding box center [113, 250] width 45 height 15
click at [143, 250] on icon at bounding box center [144, 249] width 7 height 13
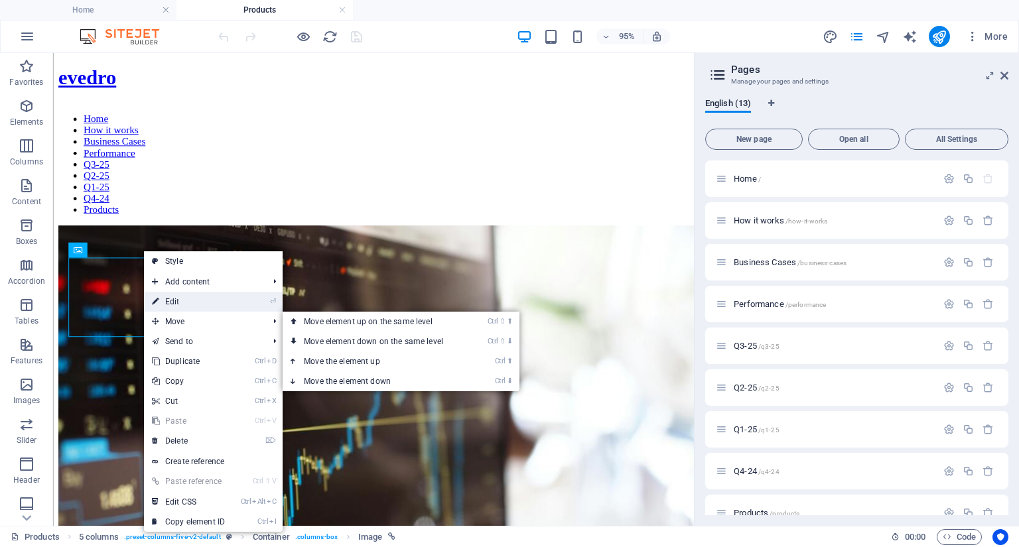
click at [179, 296] on link "⏎ Edit" at bounding box center [188, 302] width 89 height 20
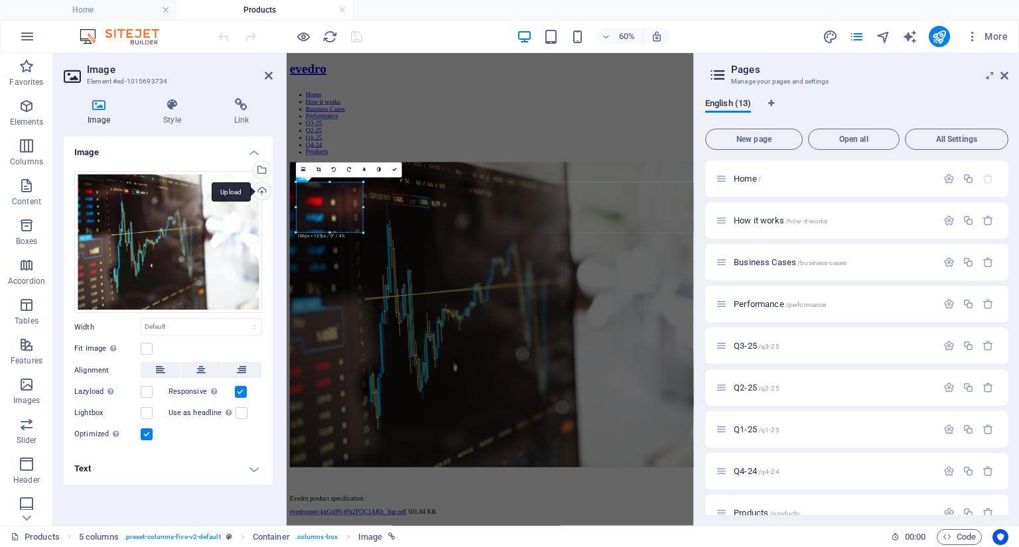
click at [262, 190] on div "Upload" at bounding box center [261, 192] width 20 height 20
click at [261, 193] on div "Upload" at bounding box center [261, 192] width 20 height 20
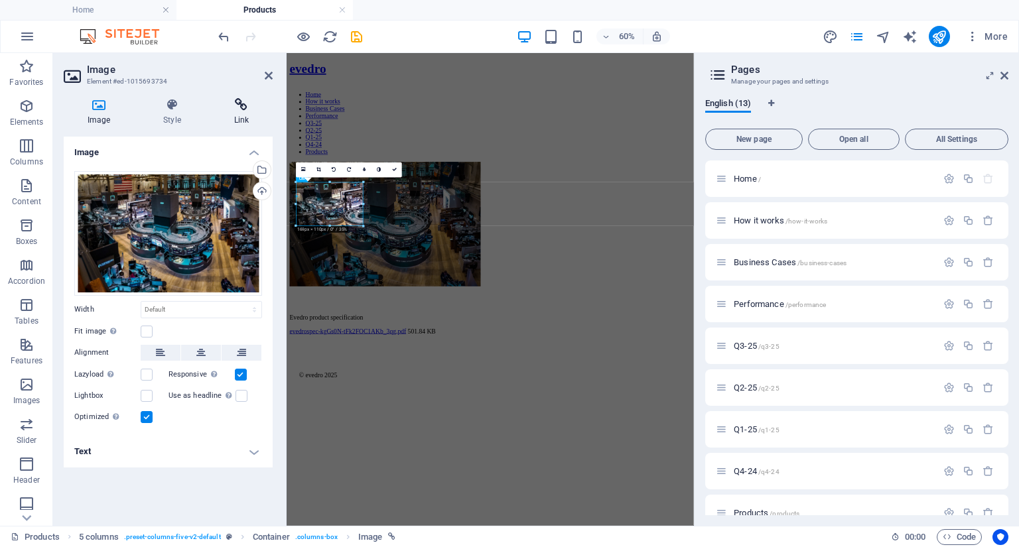
click at [238, 109] on icon at bounding box center [241, 104] width 62 height 13
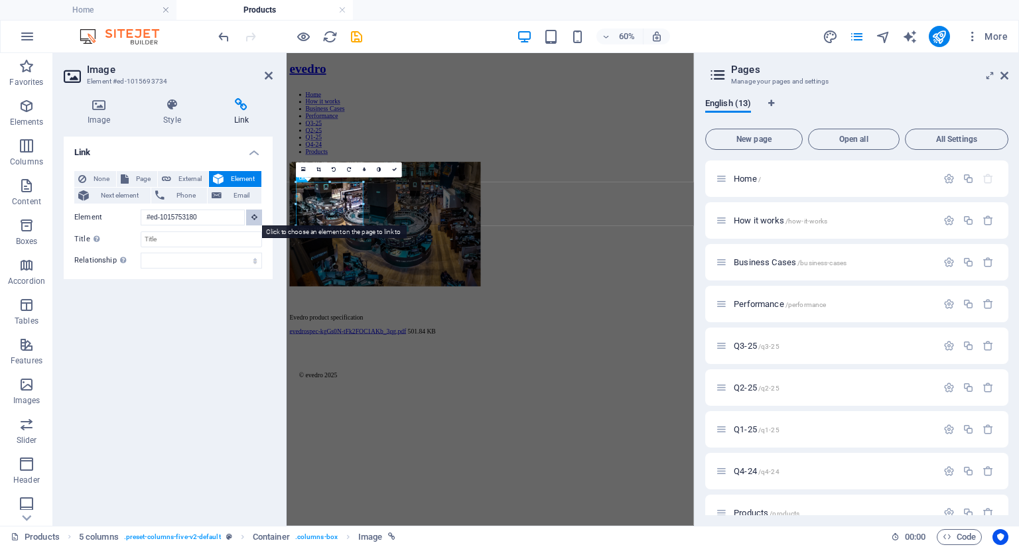
click at [255, 218] on icon at bounding box center [254, 217] width 6 height 7
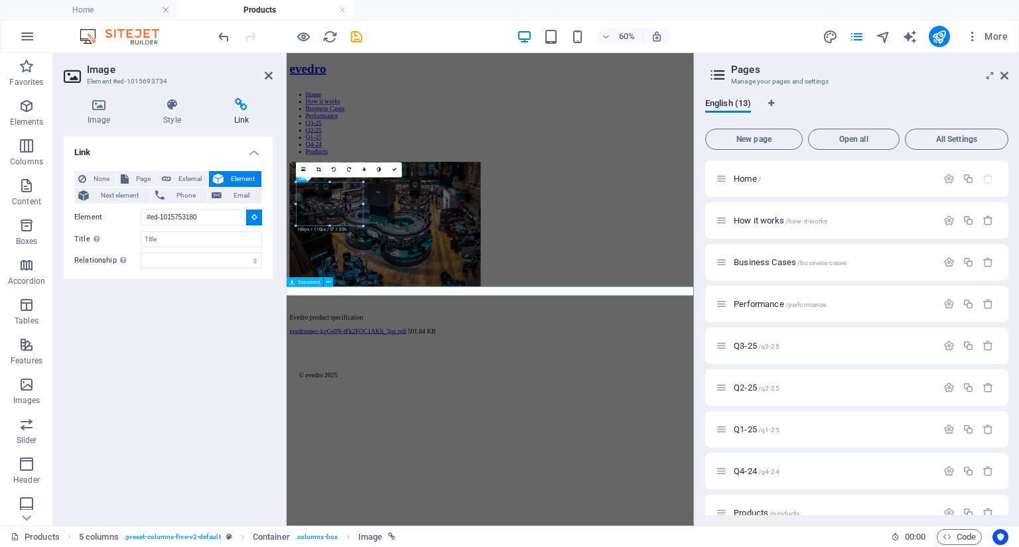
click at [400, 511] on div "evedrospec-kgGs0N-tFk2FOC1AKb_3qg.pdf 501.84 KB" at bounding box center [626, 517] width 668 height 12
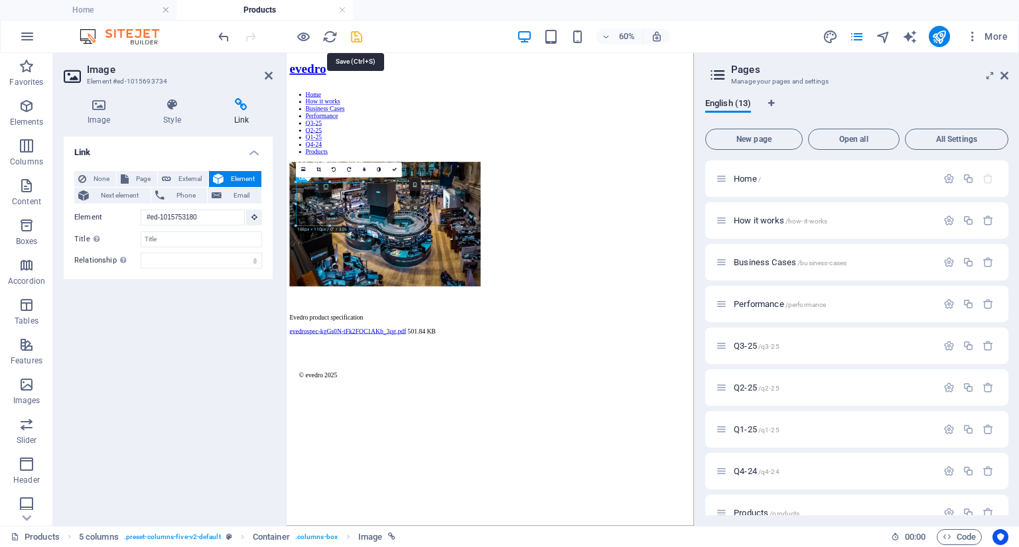
click at [358, 34] on icon "save" at bounding box center [356, 36] width 15 height 15
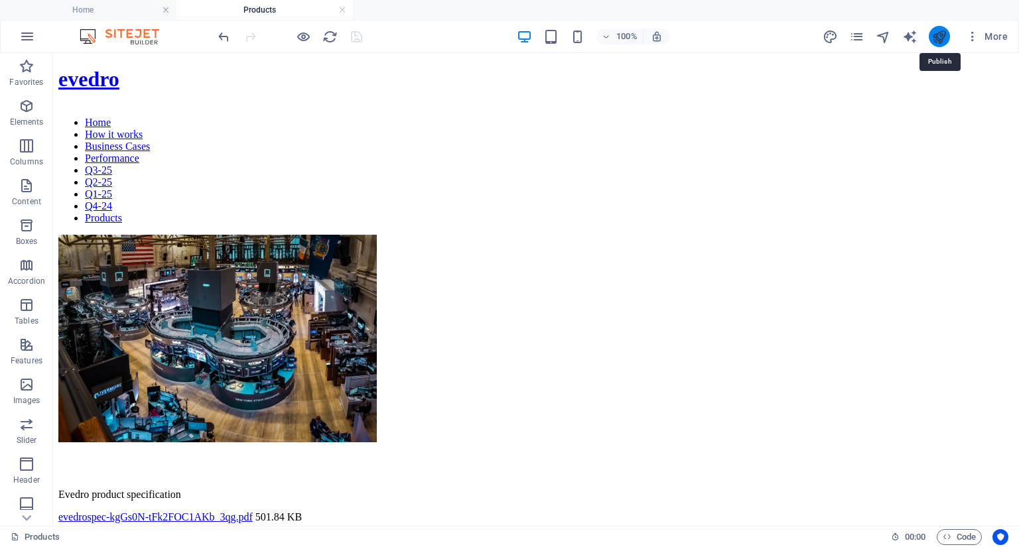
click at [937, 37] on icon "publish" at bounding box center [938, 36] width 15 height 15
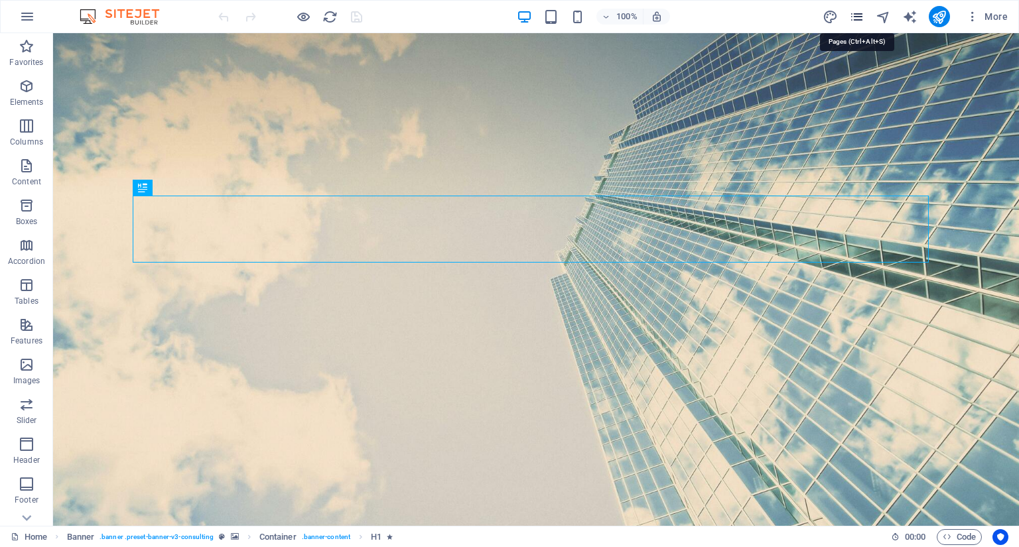
click at [860, 14] on icon "pages" at bounding box center [856, 16] width 15 height 15
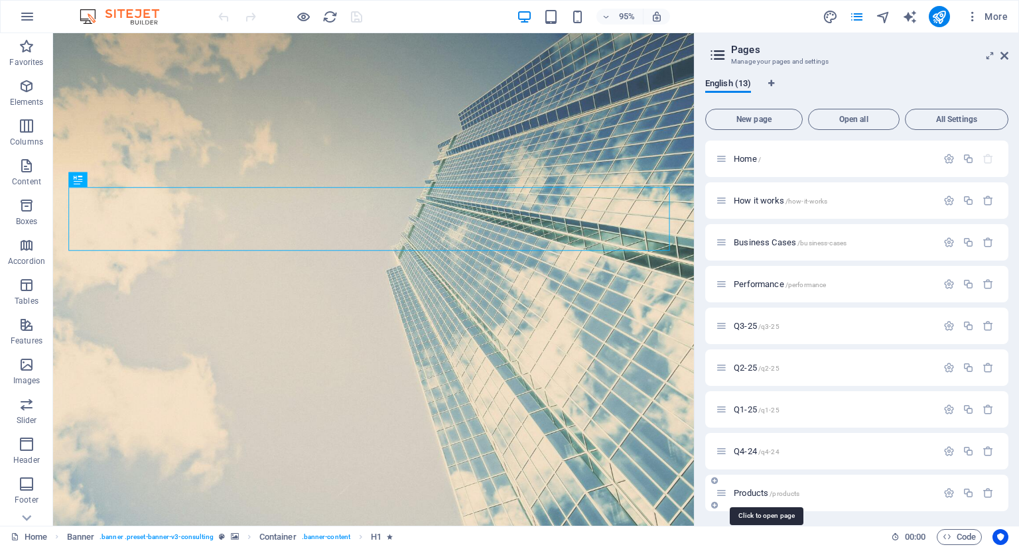
click at [744, 491] on span "Products /products" at bounding box center [767, 493] width 66 height 10
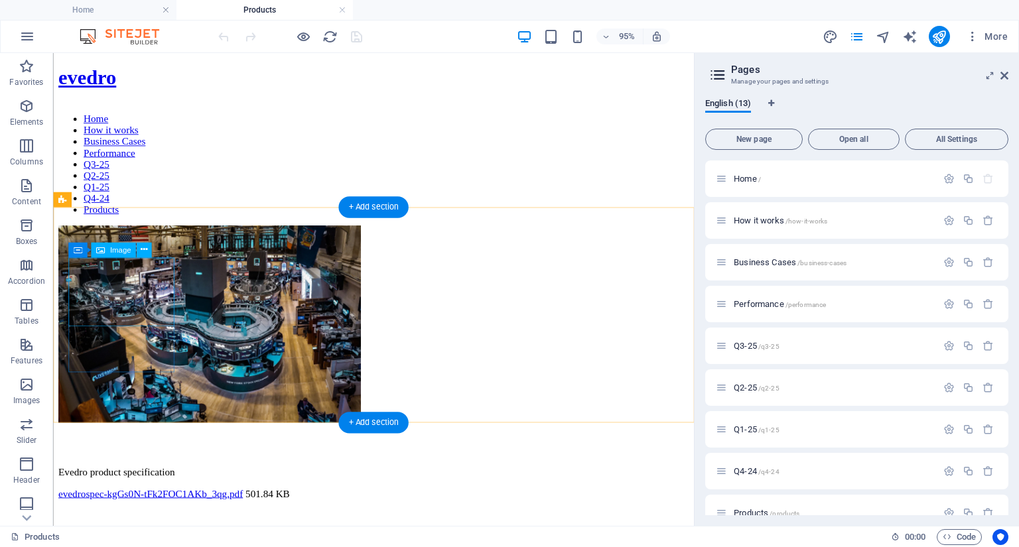
click at [129, 291] on figure at bounding box center [390, 340] width 664 height 210
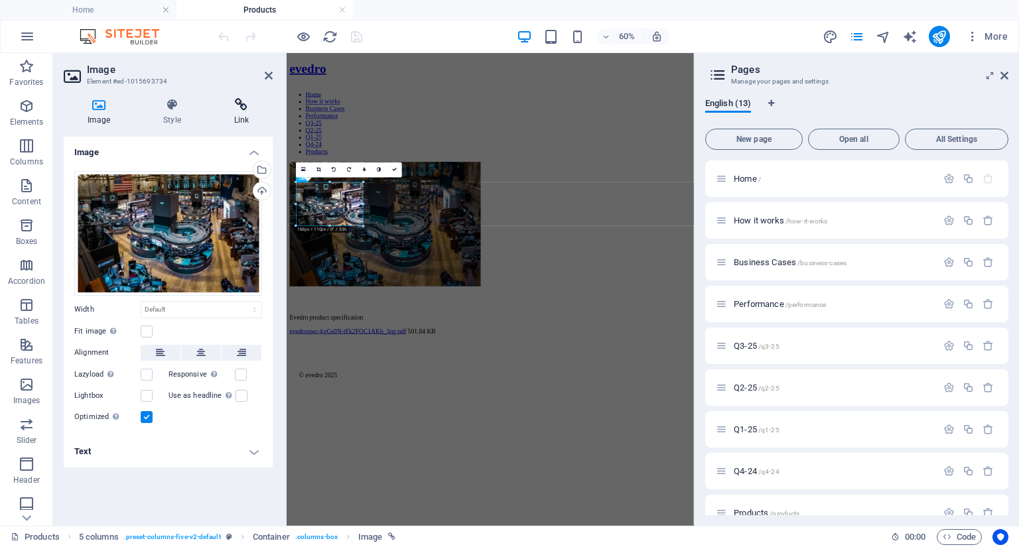
click at [237, 110] on icon at bounding box center [241, 104] width 62 height 13
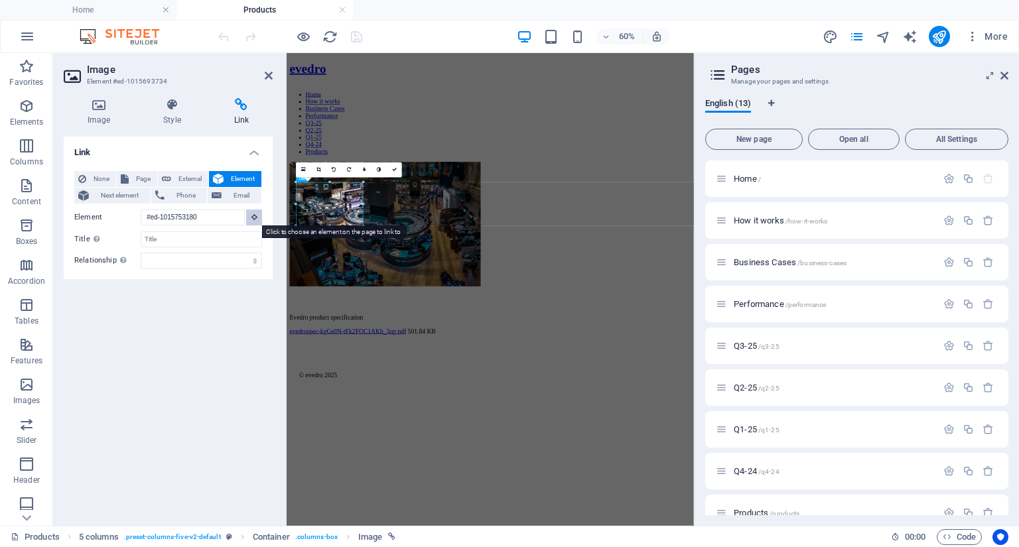
click at [252, 218] on icon at bounding box center [254, 217] width 6 height 7
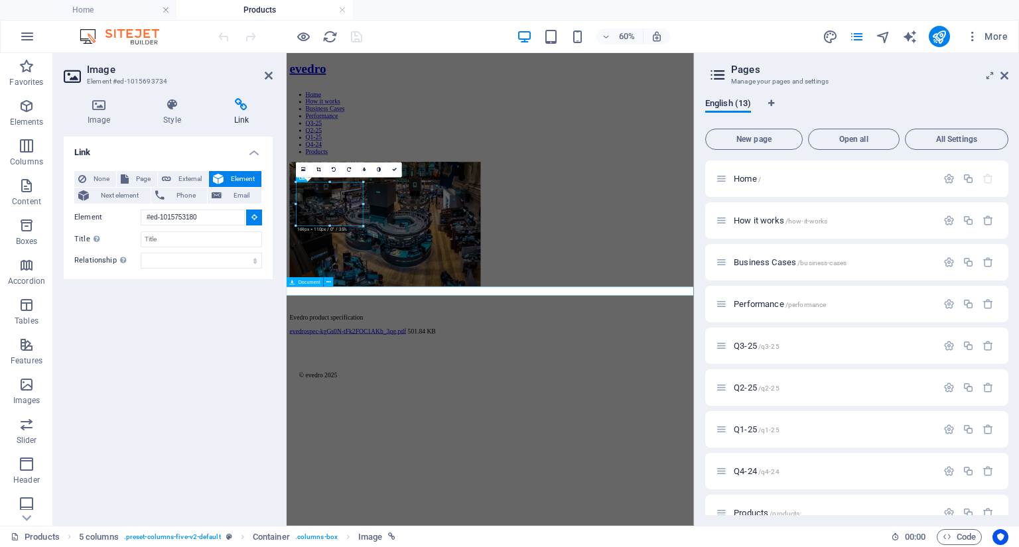
click at [380, 511] on div "evedrospec-kgGs0N-tFk2FOC1AKb_3qg.pdf 501.84 KB" at bounding box center [626, 517] width 668 height 12
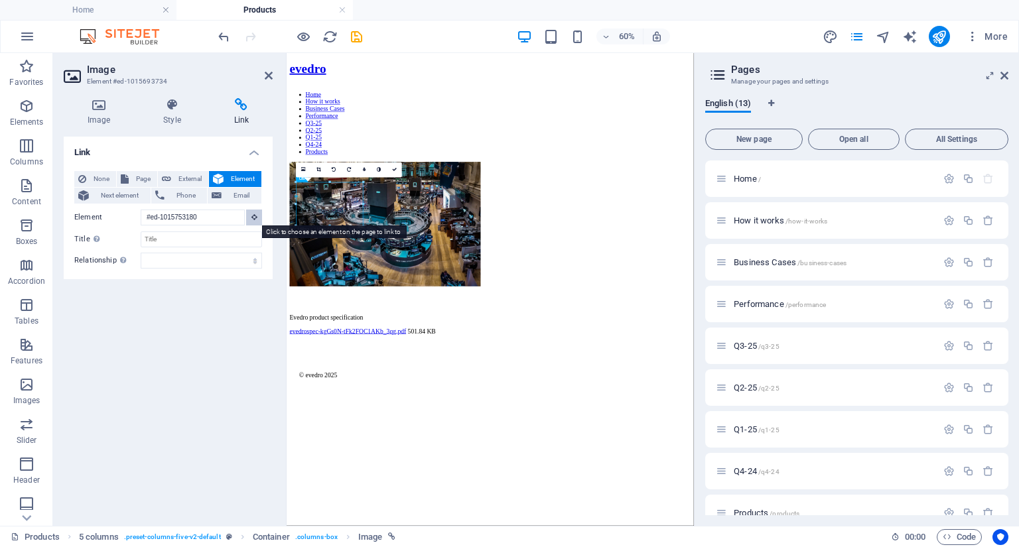
click at [254, 217] on icon at bounding box center [254, 217] width 6 height 7
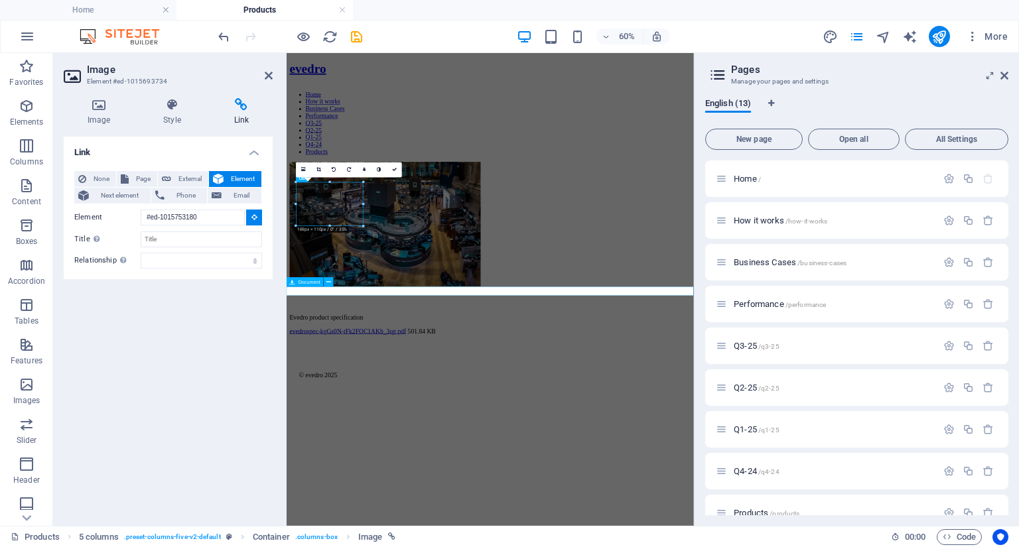
click at [352, 511] on div "evedrospec-kgGs0N-tFk2FOC1AKb_3qg.pdf 501.84 KB" at bounding box center [626, 517] width 668 height 12
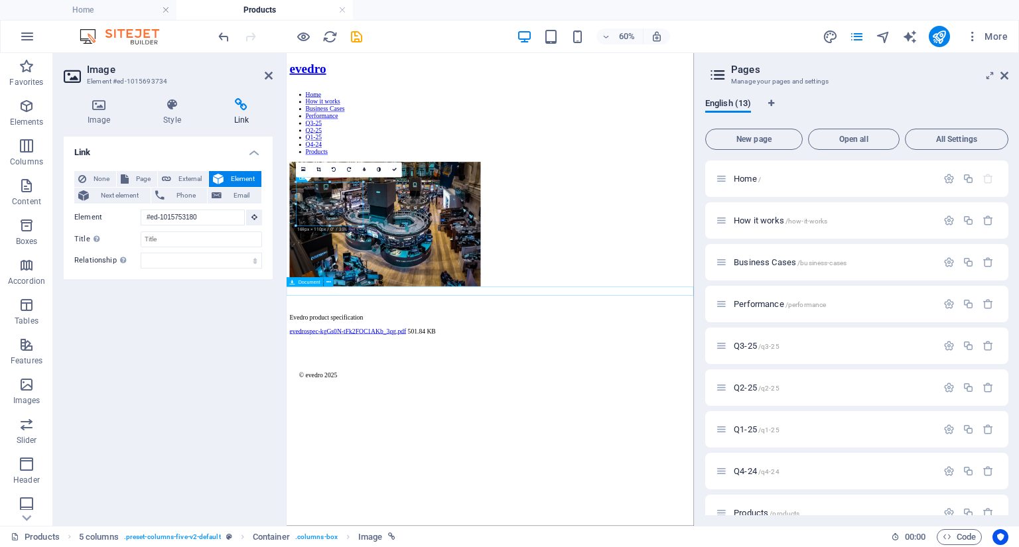
click at [352, 511] on div "evedrospec-kgGs0N-tFk2FOC1AKb_3qg.pdf 501.84 KB" at bounding box center [626, 517] width 668 height 12
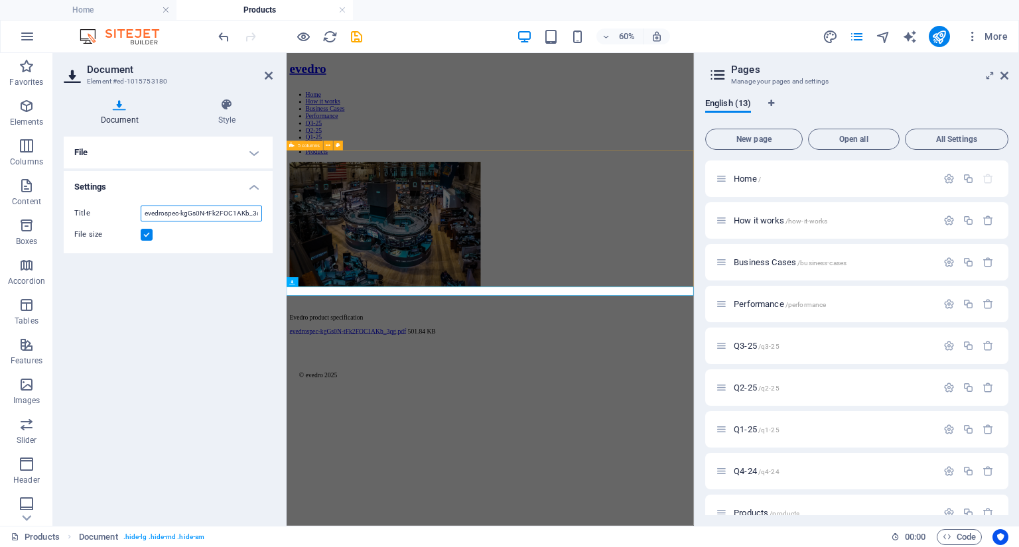
scroll to position [0, 14]
drag, startPoint x: 431, startPoint y: 266, endPoint x: 457, endPoint y: 322, distance: 61.4
click at [335, 316] on figure at bounding box center [626, 340] width 668 height 210
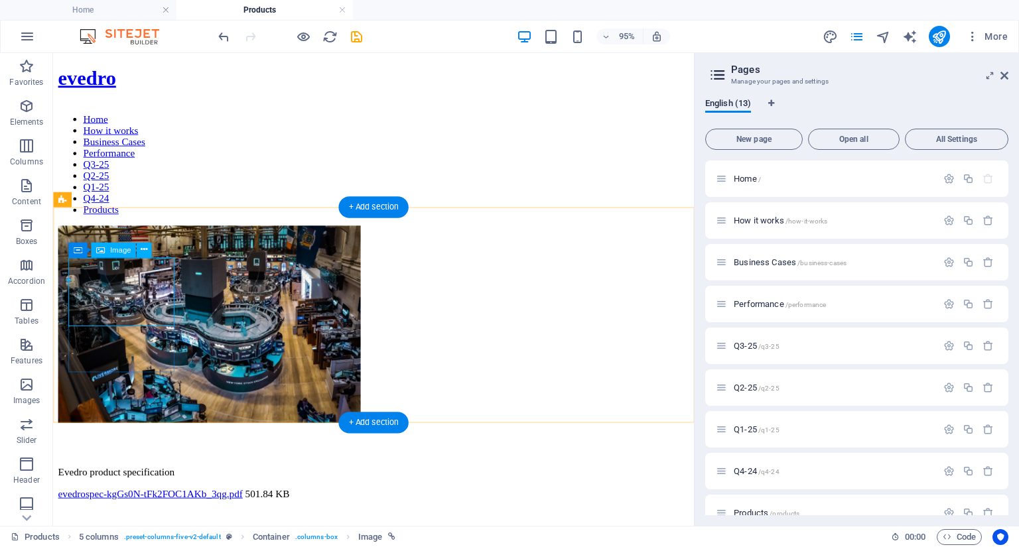
click at [143, 304] on figure at bounding box center [390, 340] width 664 height 210
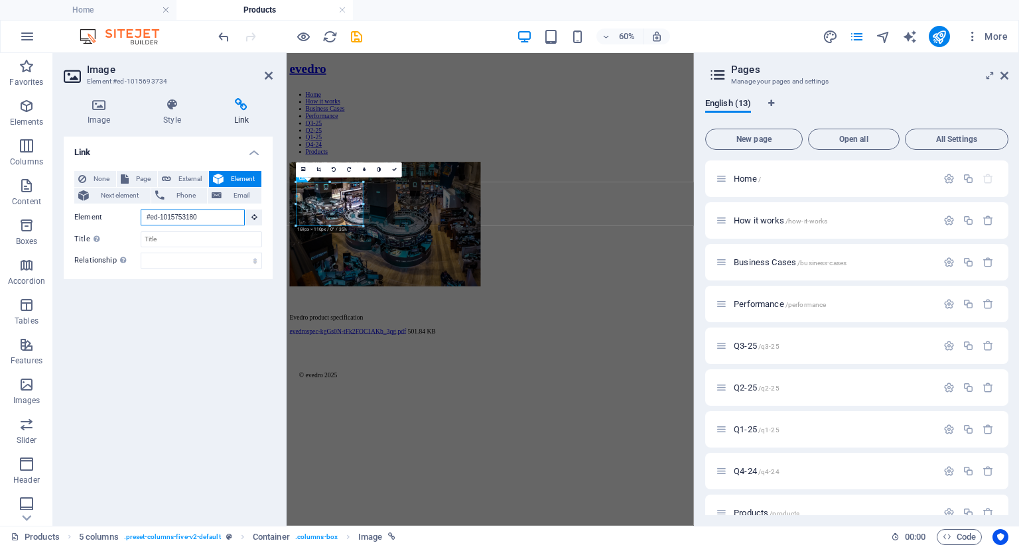
drag, startPoint x: 206, startPoint y: 218, endPoint x: 73, endPoint y: 201, distance: 134.4
click at [73, 201] on div "None Page External Element Next element Phone Email Page Home How it works Busi…" at bounding box center [168, 220] width 209 height 119
paste input "text"
click at [252, 216] on icon at bounding box center [254, 217] width 6 height 7
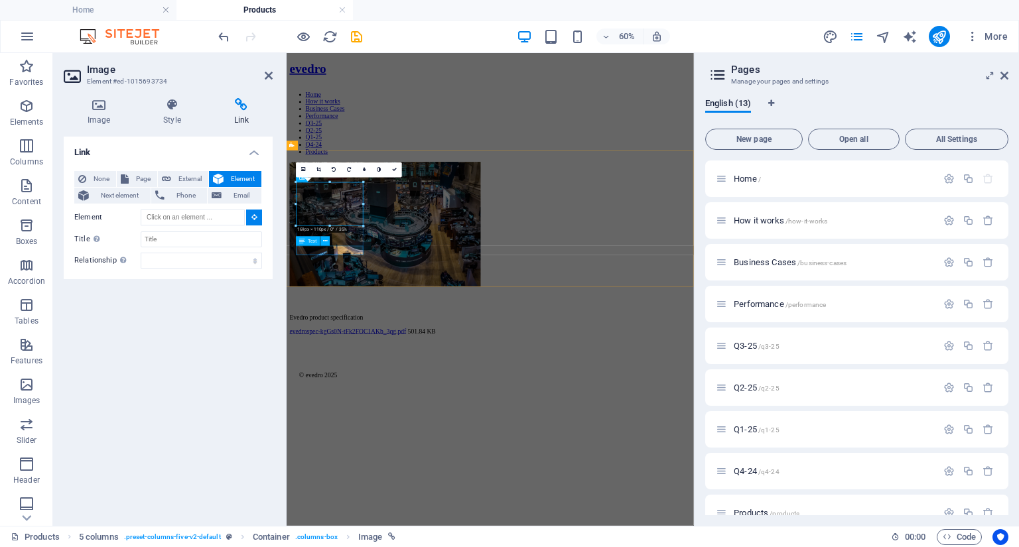
click at [352, 489] on div "Evedro product specification" at bounding box center [626, 495] width 668 height 12
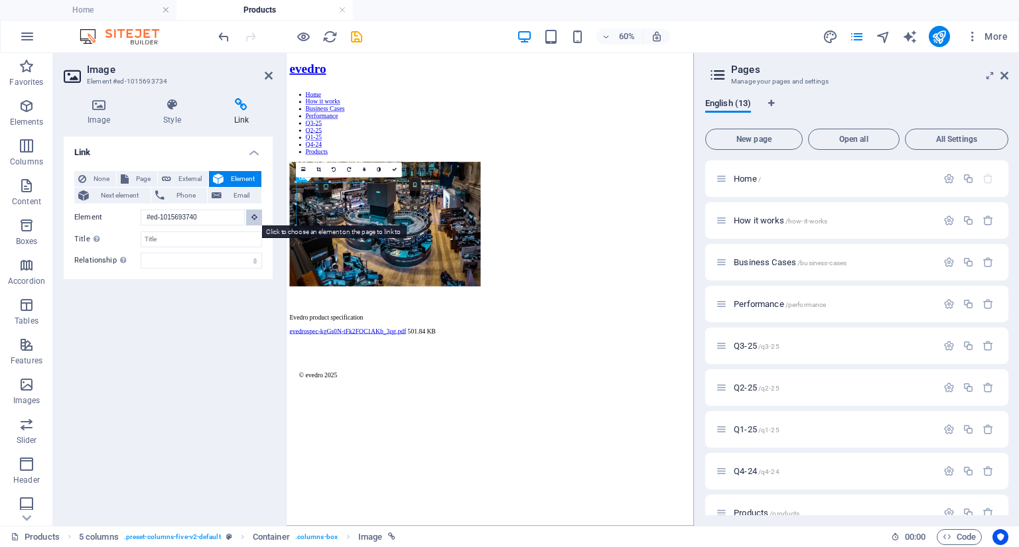
click at [254, 217] on icon at bounding box center [254, 217] width 6 height 7
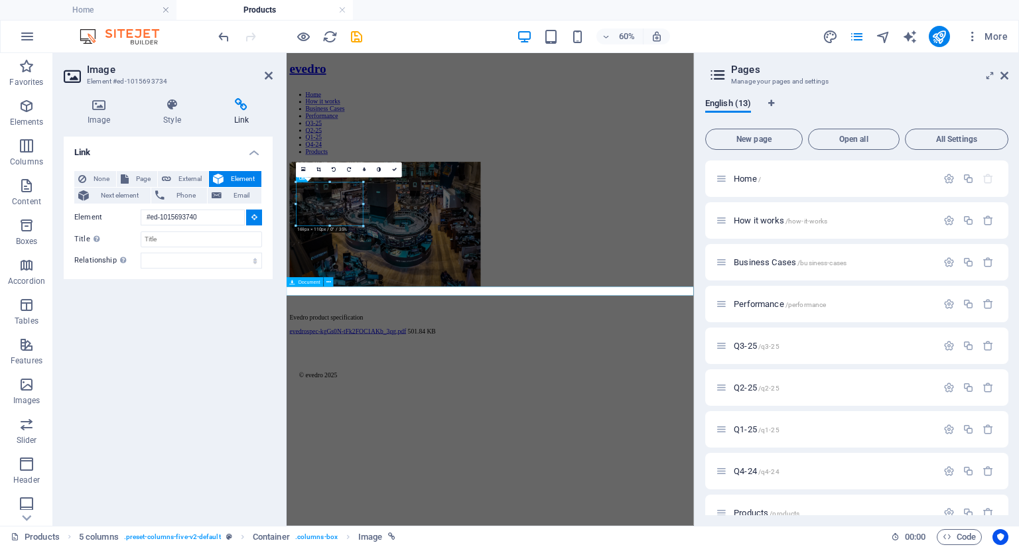
click at [338, 511] on div "evedrospec-kgGs0N-tFk2FOC1AKb_3qg.pdf 501.84 KB" at bounding box center [626, 517] width 668 height 12
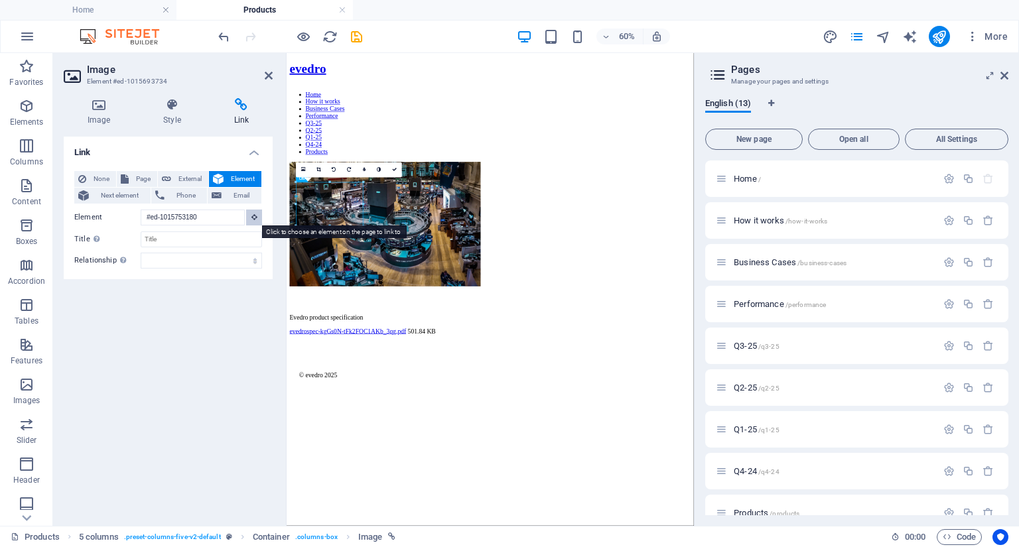
click at [253, 216] on icon at bounding box center [254, 217] width 6 height 7
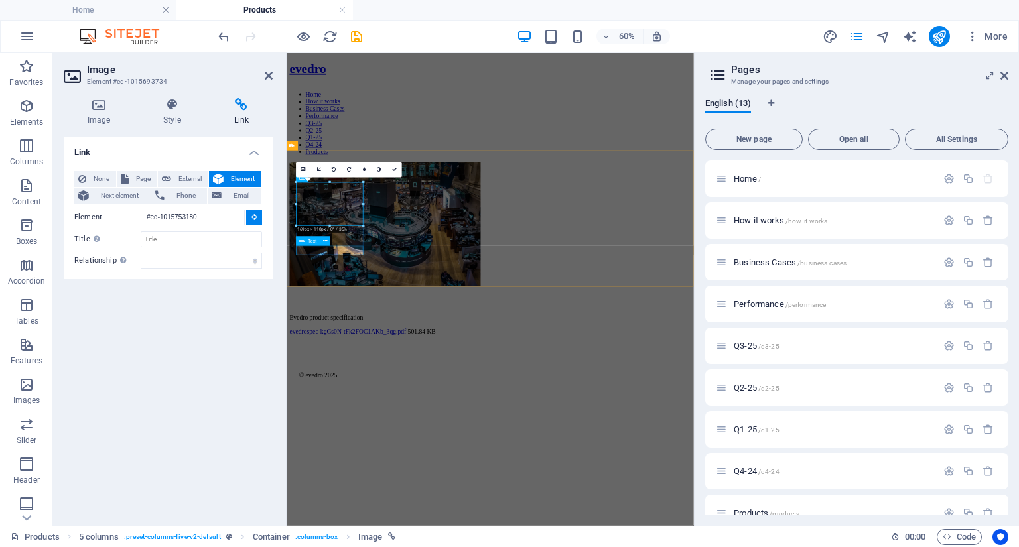
click at [328, 489] on div "Evedro product specification" at bounding box center [626, 495] width 668 height 12
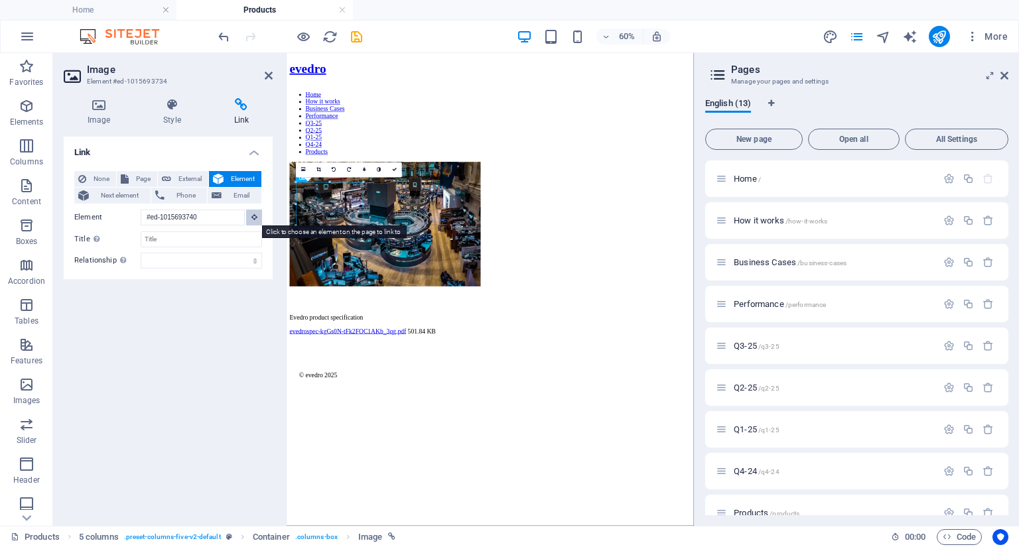
click at [253, 215] on icon at bounding box center [254, 217] width 6 height 7
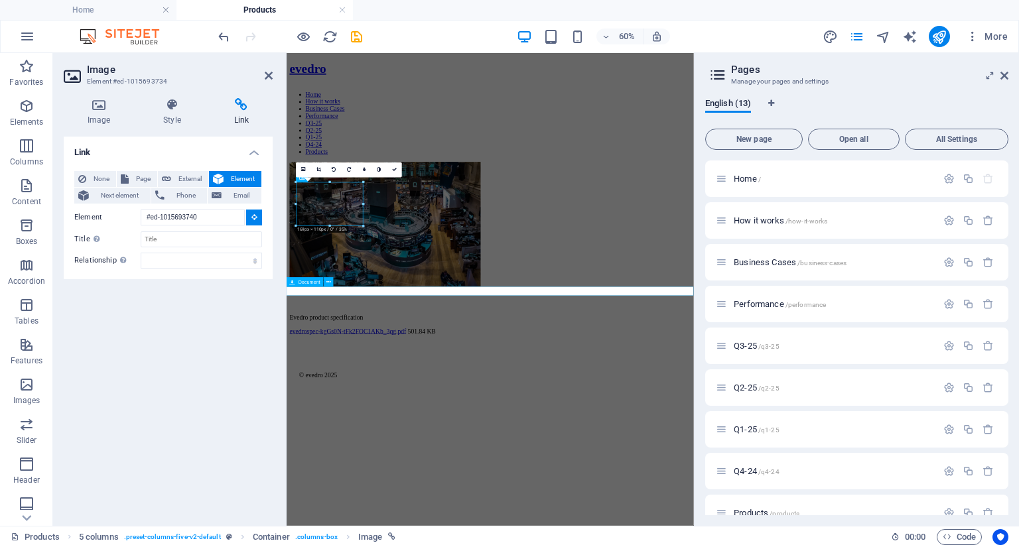
click at [440, 511] on div "evedrospec-kgGs0N-tFk2FOC1AKb_3qg.pdf 501.84 KB" at bounding box center [626, 517] width 668 height 12
type input "#ed-1015753180"
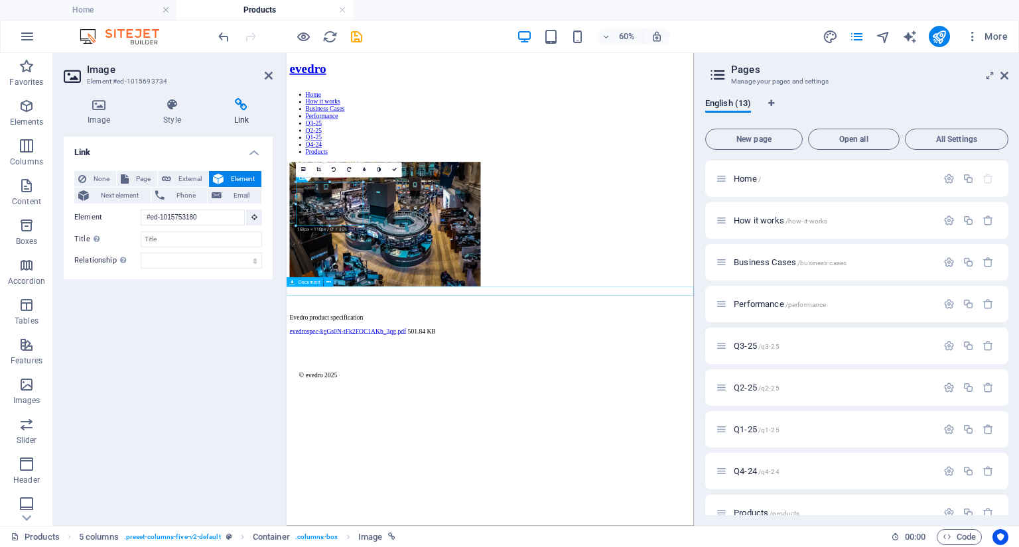
click at [429, 511] on div "evedrospec-kgGs0N-tFk2FOC1AKb_3qg.pdf 501.84 KB" at bounding box center [626, 517] width 668 height 12
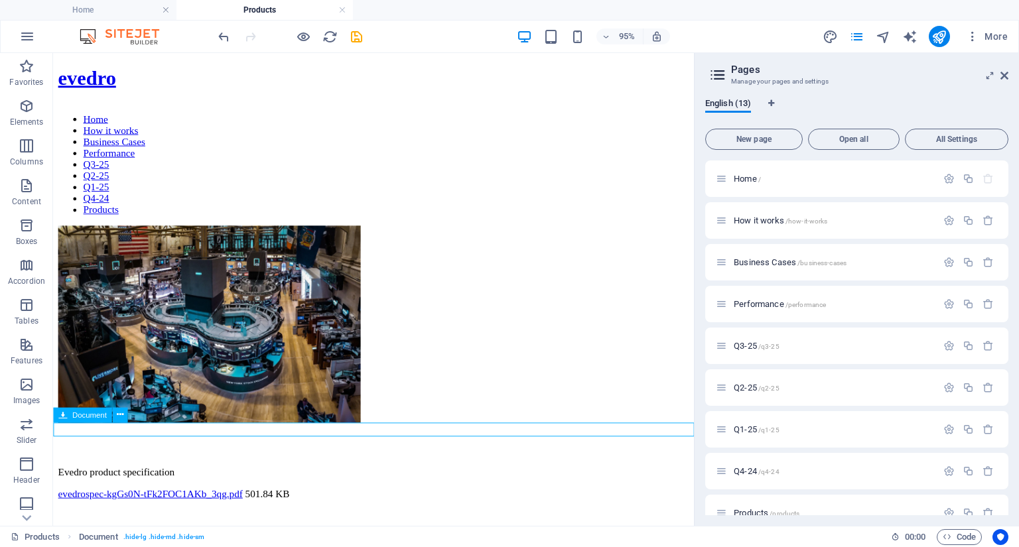
click at [226, 511] on div "evedrospec-kgGs0N-tFk2FOC1AKb_3qg.pdf 501.84 KB" at bounding box center [390, 517] width 664 height 12
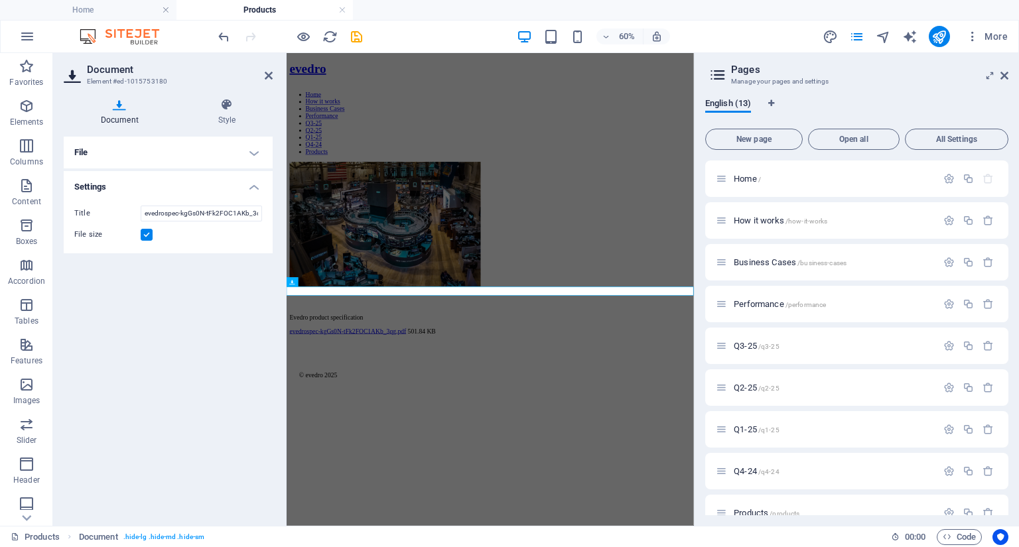
click at [148, 234] on label at bounding box center [147, 235] width 12 height 12
click at [0, 0] on input "File size" at bounding box center [0, 0] width 0 height 0
drag, startPoint x: 433, startPoint y: 267, endPoint x: 523, endPoint y: 312, distance: 100.3
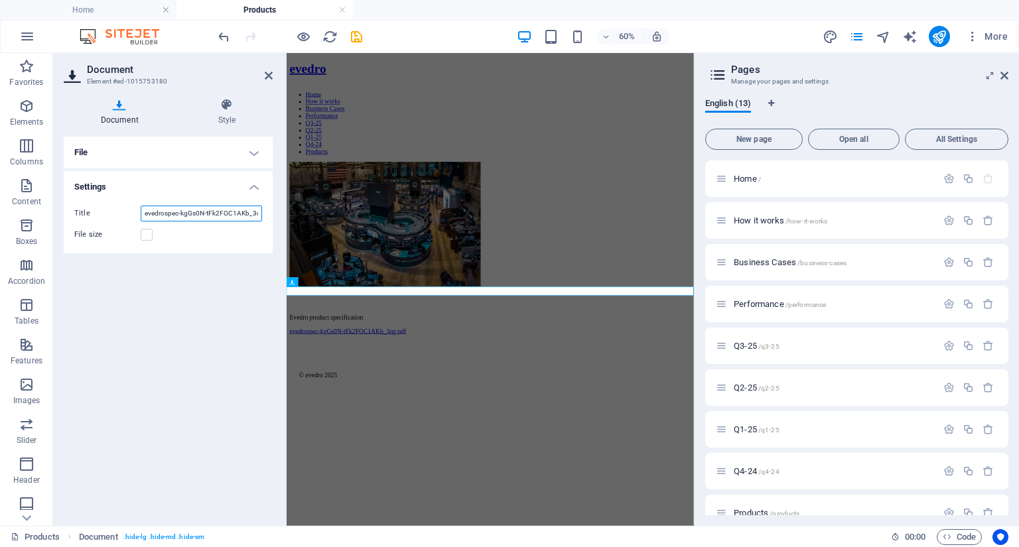
type input "e"
type input "Evedro product specification"
click at [179, 356] on div "File Drag files here, click to choose files or select files from Files or our f…" at bounding box center [168, 326] width 209 height 379
click at [222, 109] on icon at bounding box center [227, 104] width 92 height 13
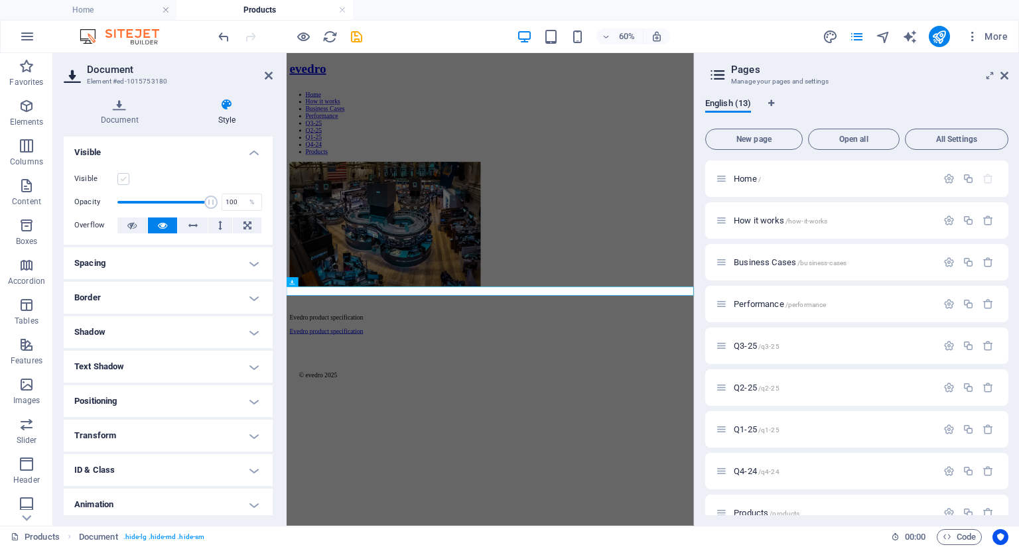
click at [122, 178] on label at bounding box center [123, 179] width 12 height 12
click at [0, 0] on input "Visible" at bounding box center [0, 0] width 0 height 0
click at [326, 241] on icon at bounding box center [325, 241] width 5 height 9
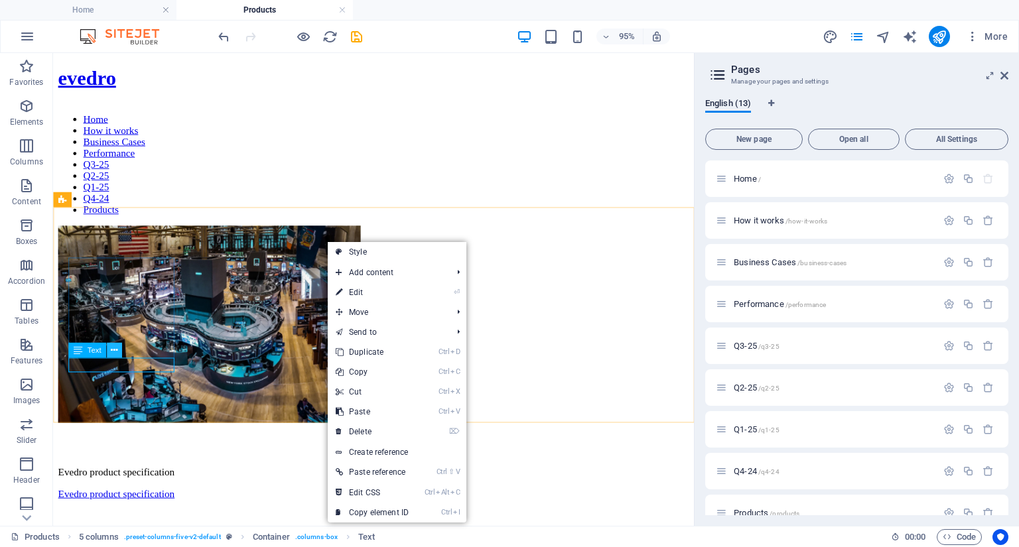
click at [115, 354] on icon at bounding box center [114, 350] width 7 height 13
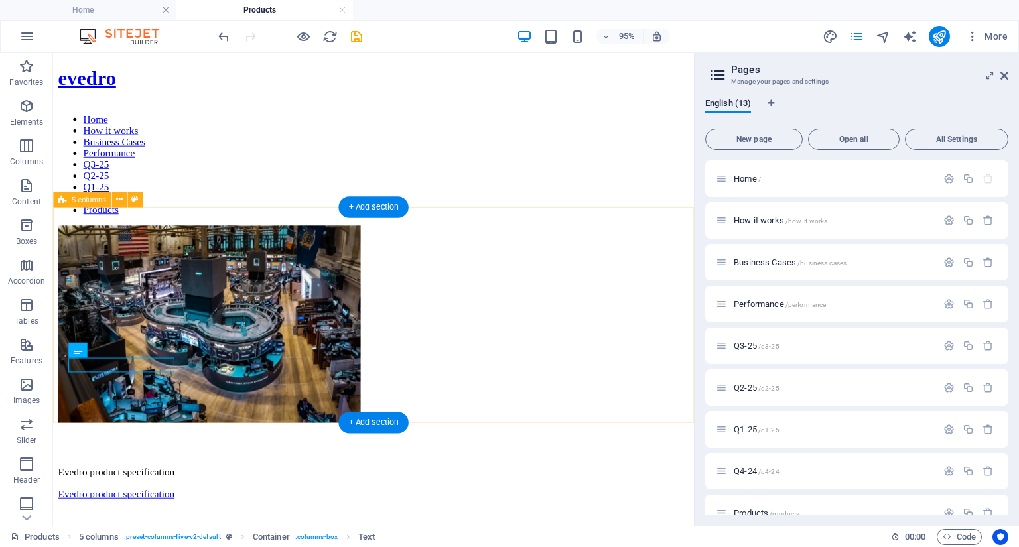
click at [117, 411] on div "Evedro product specification" at bounding box center [390, 368] width 664 height 266
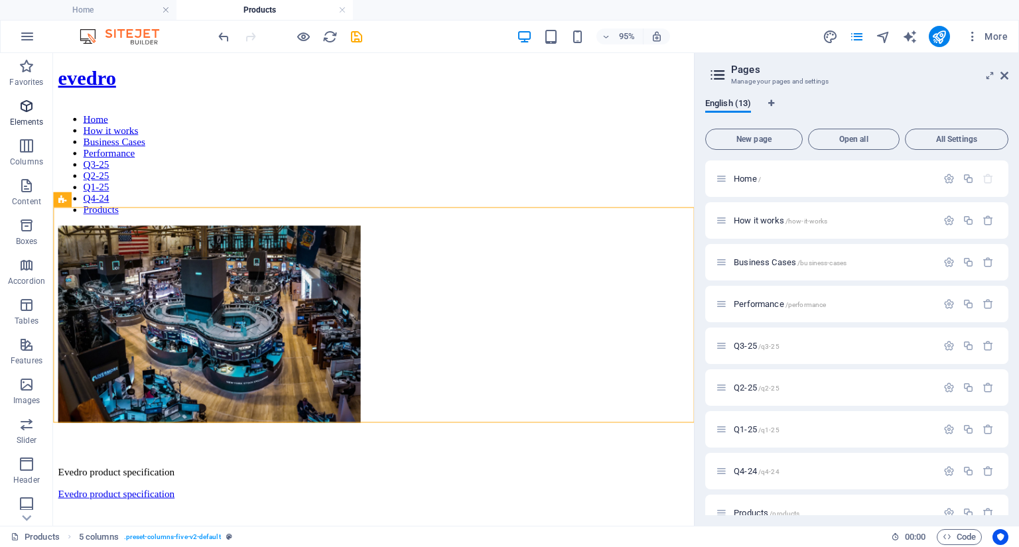
click at [29, 113] on icon "button" at bounding box center [27, 106] width 16 height 16
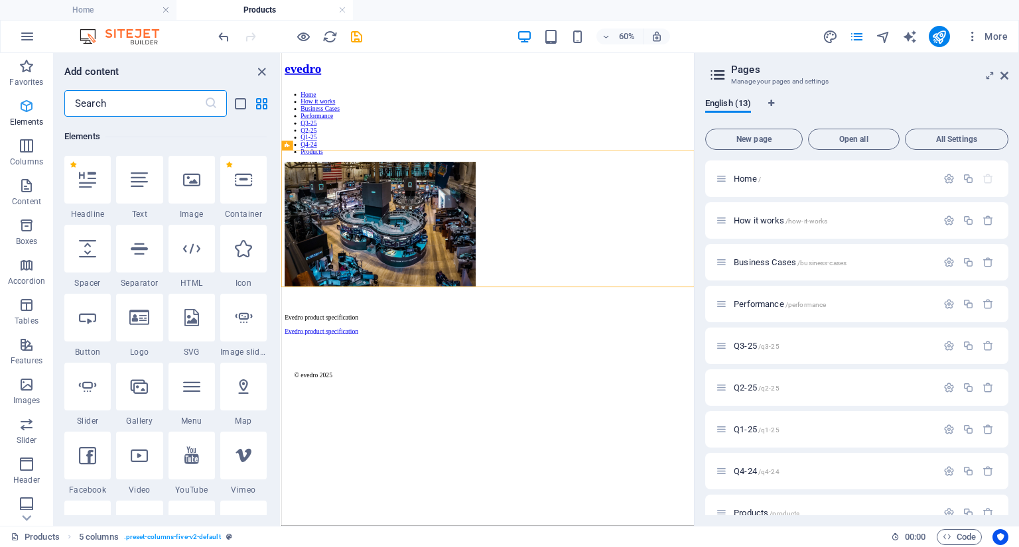
scroll to position [141, 0]
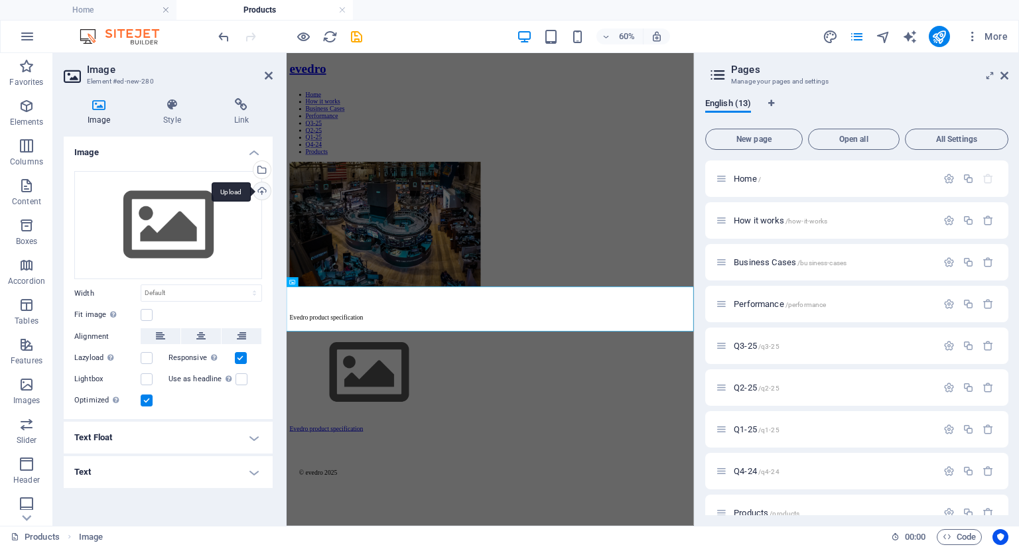
click at [259, 193] on div "Upload" at bounding box center [261, 192] width 20 height 20
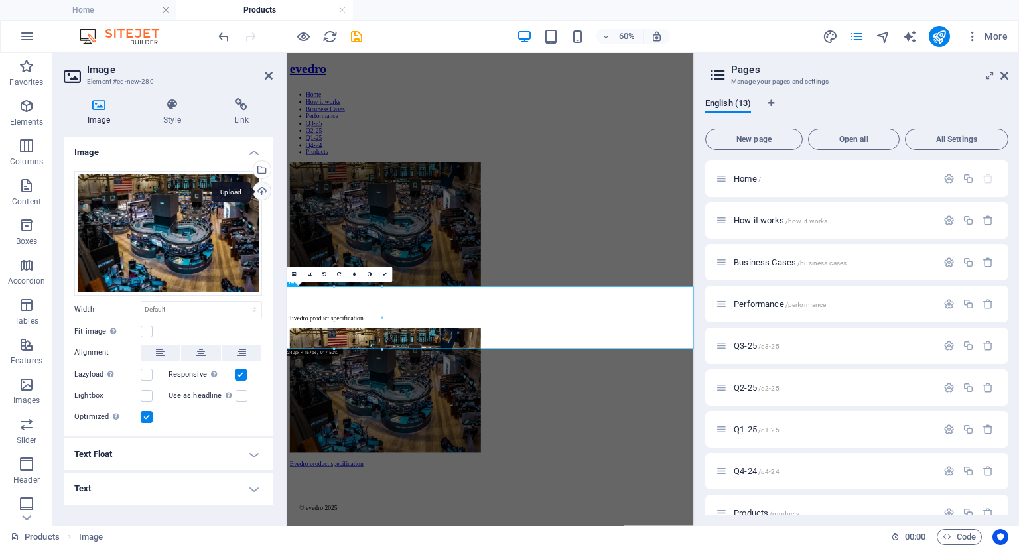
click at [262, 194] on div "Upload" at bounding box center [261, 192] width 20 height 20
click at [263, 169] on div "Select files from the file manager, stock photos, or upload file(s)" at bounding box center [261, 171] width 20 height 20
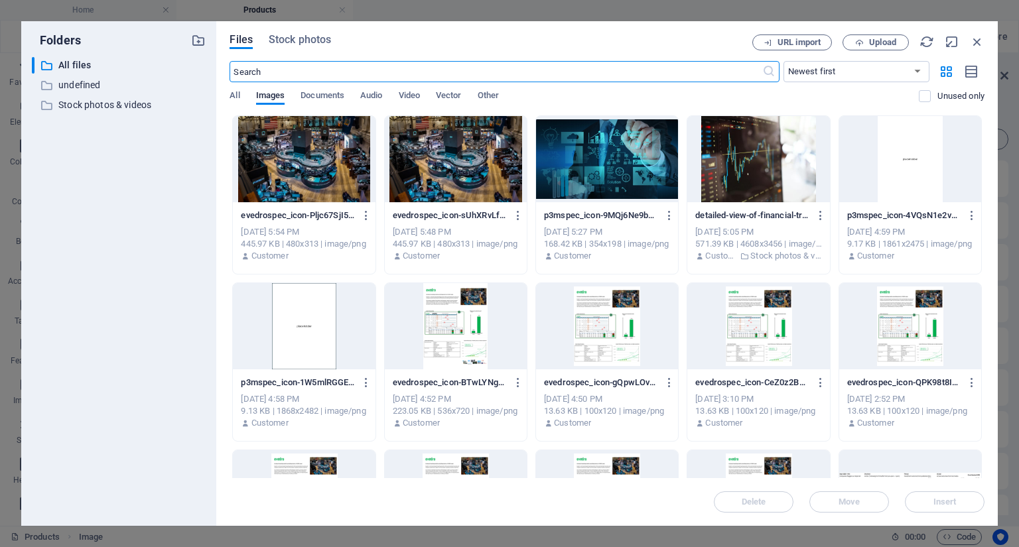
click at [213, 273] on div "Folders ​ All files All files ​ undefined undefined ​ Stock photos & videos Sto…" at bounding box center [118, 273] width 195 height 505
click at [730, 163] on div at bounding box center [758, 159] width 142 height 86
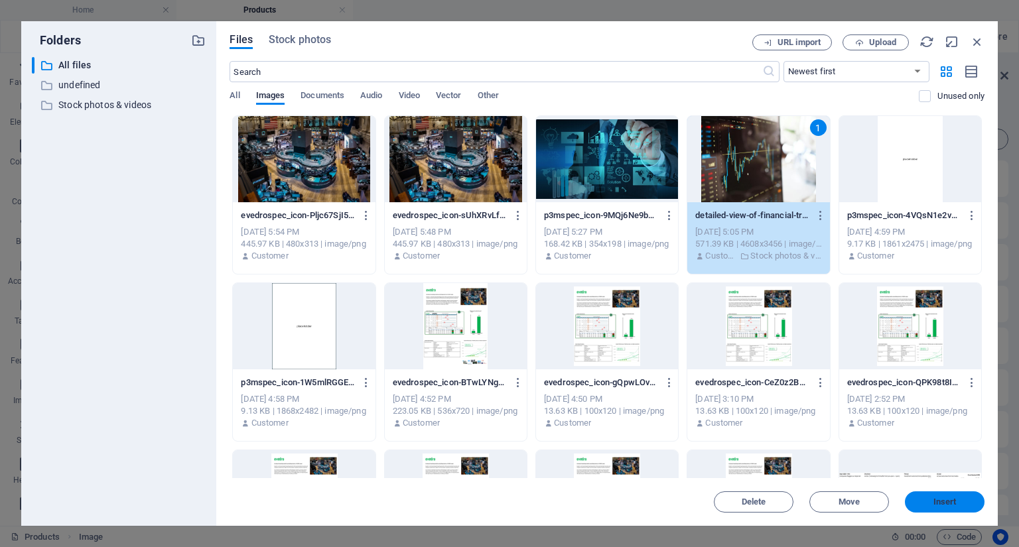
click at [933, 498] on span "Insert" at bounding box center [944, 502] width 69 height 8
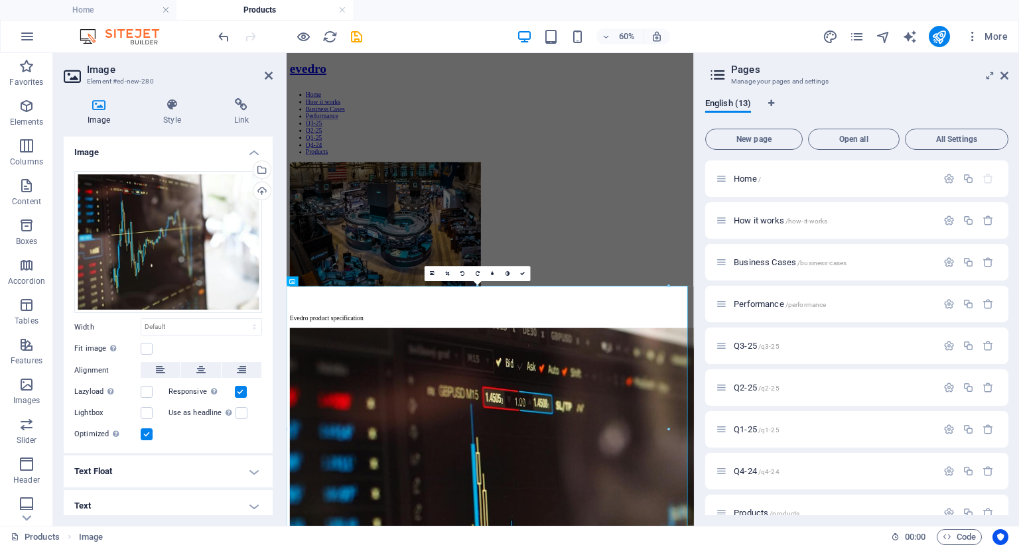
click at [1008, 71] on aside "Pages Manage your pages and settings English (13) New page Open all All Setting…" at bounding box center [856, 289] width 325 height 473
click at [1002, 74] on icon at bounding box center [1004, 75] width 8 height 11
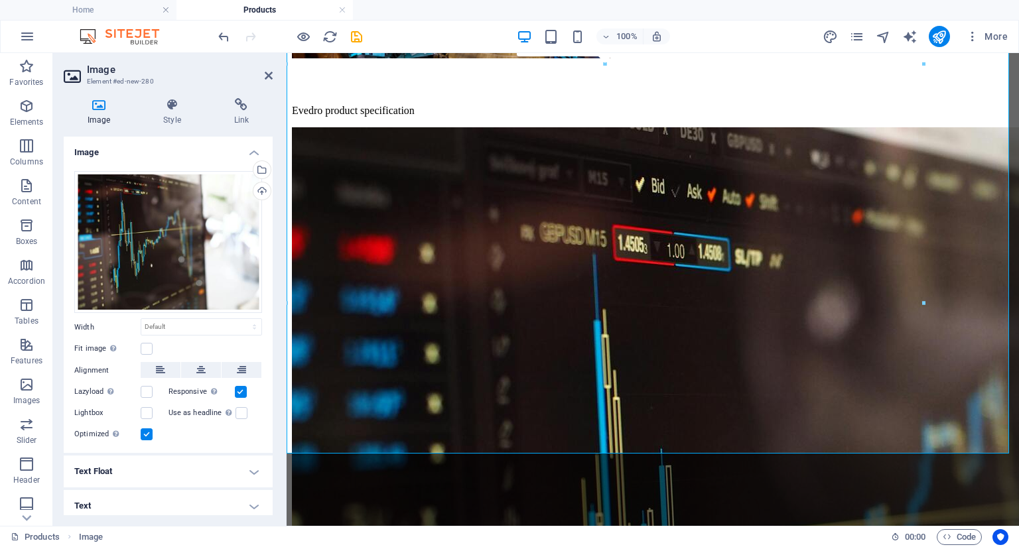
scroll to position [383, 0]
click at [165, 108] on icon at bounding box center [171, 104] width 65 height 13
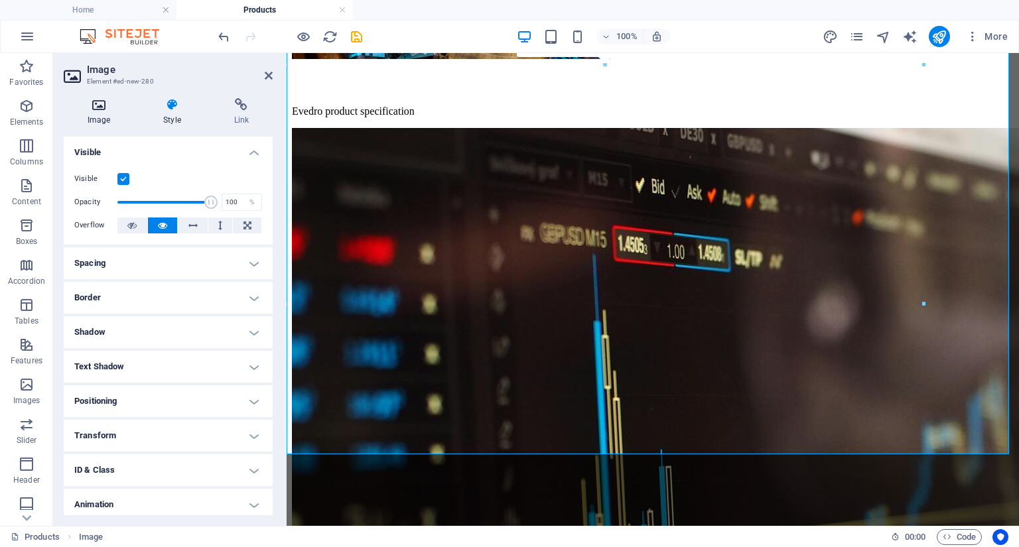
click at [106, 104] on icon at bounding box center [99, 104] width 70 height 13
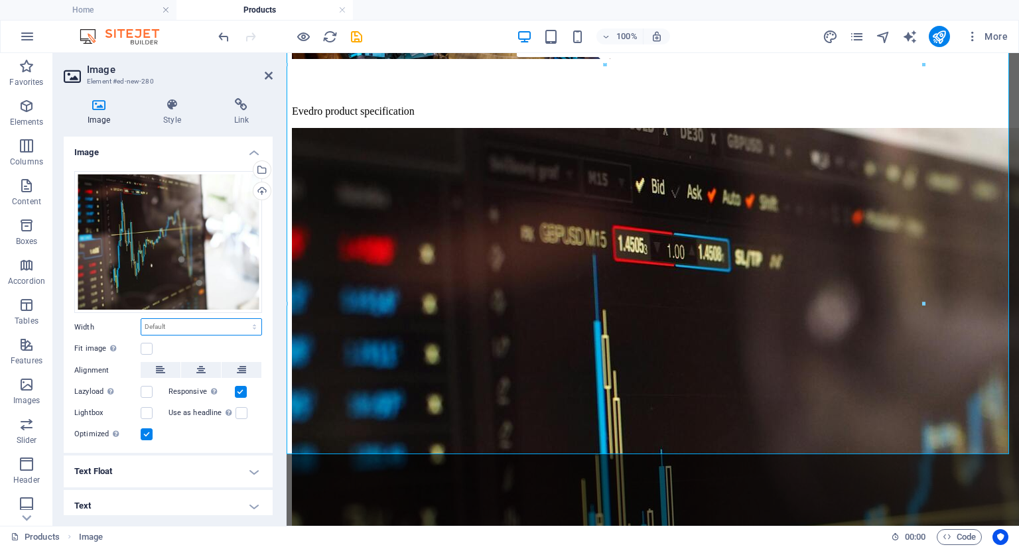
click at [208, 328] on select "Default auto px rem % em vh vw" at bounding box center [201, 327] width 120 height 16
select select "%"
click at [240, 319] on select "Default auto px rem % em vh vw" at bounding box center [201, 327] width 120 height 16
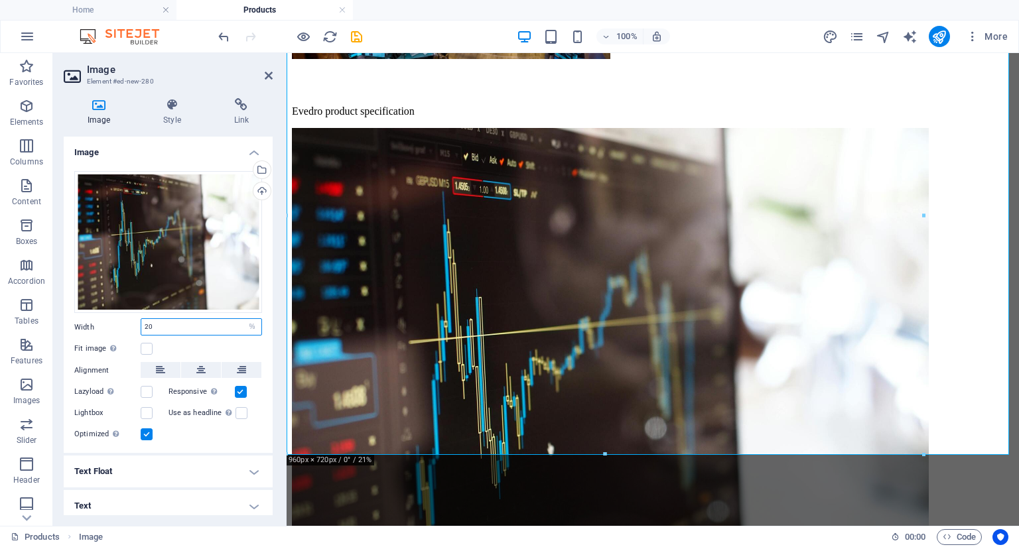
type input "20"
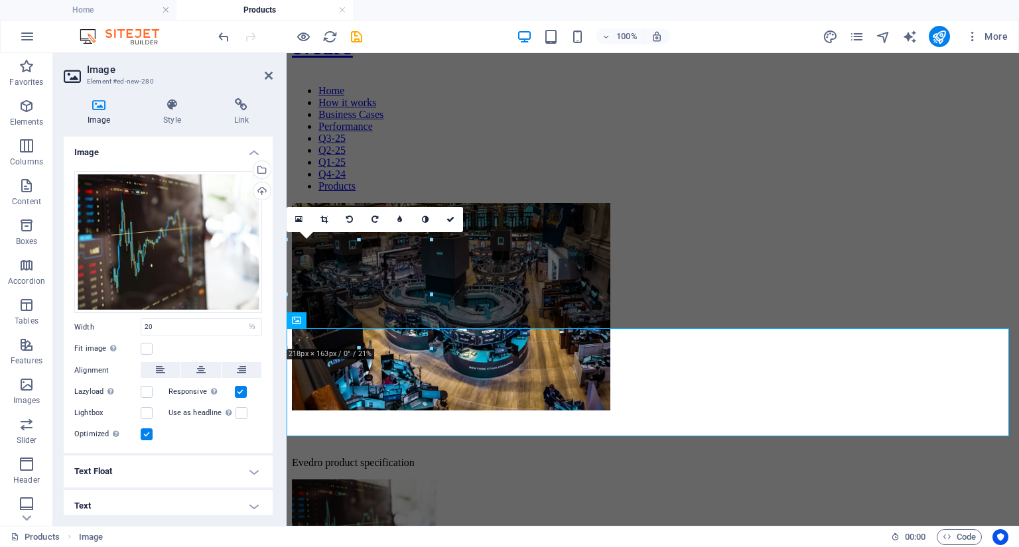
scroll to position [120, 0]
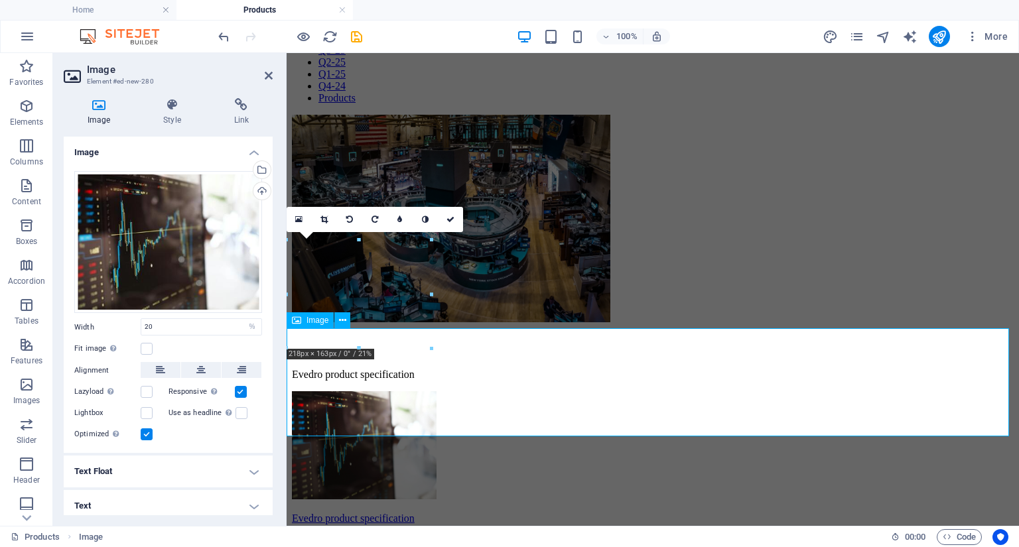
click at [377, 391] on figure at bounding box center [653, 446] width 722 height 111
click at [247, 107] on icon at bounding box center [241, 104] width 62 height 13
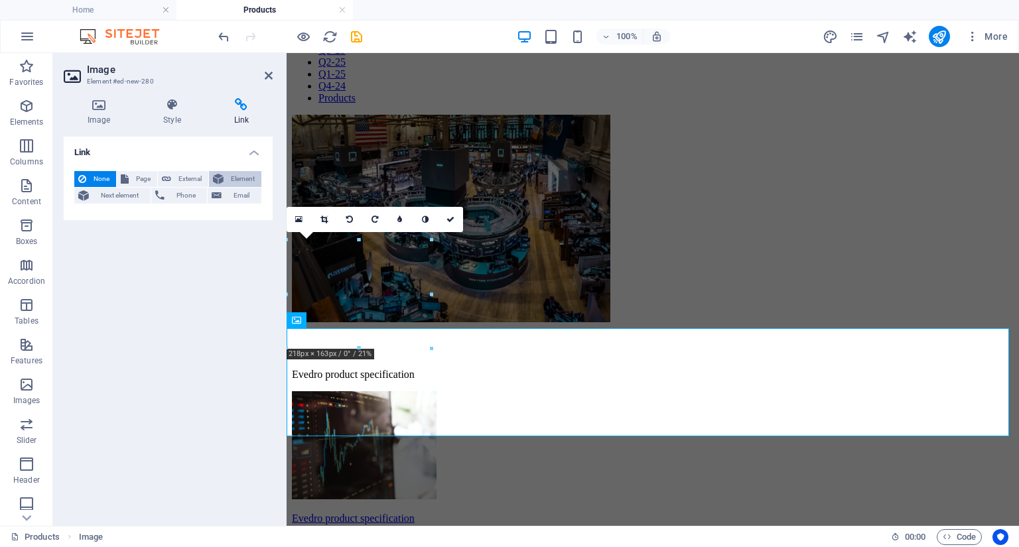
click at [232, 176] on span "Element" at bounding box center [243, 179] width 30 height 16
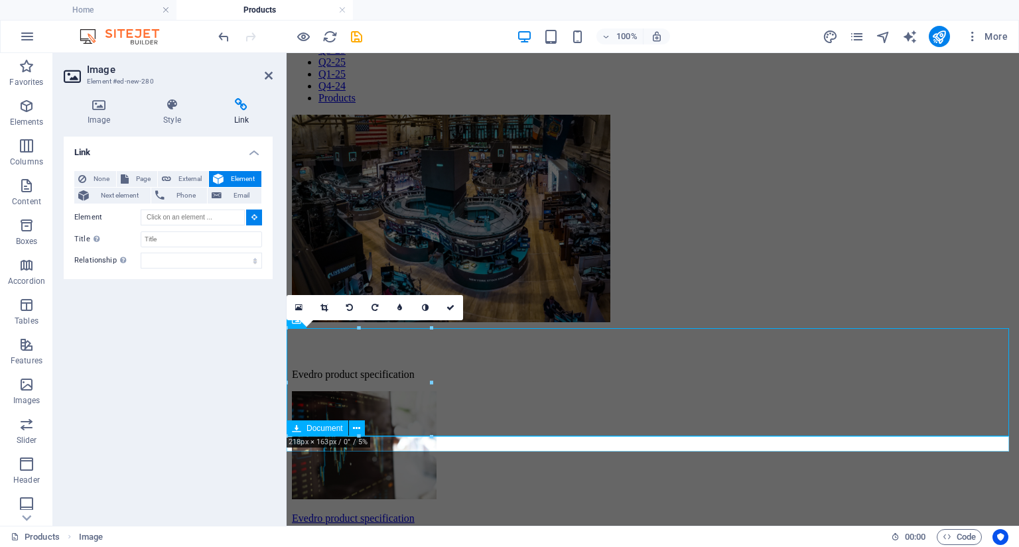
click at [381, 513] on div "Evedro product specification 501.84 KB" at bounding box center [653, 519] width 722 height 12
type input "#ed-1015753180"
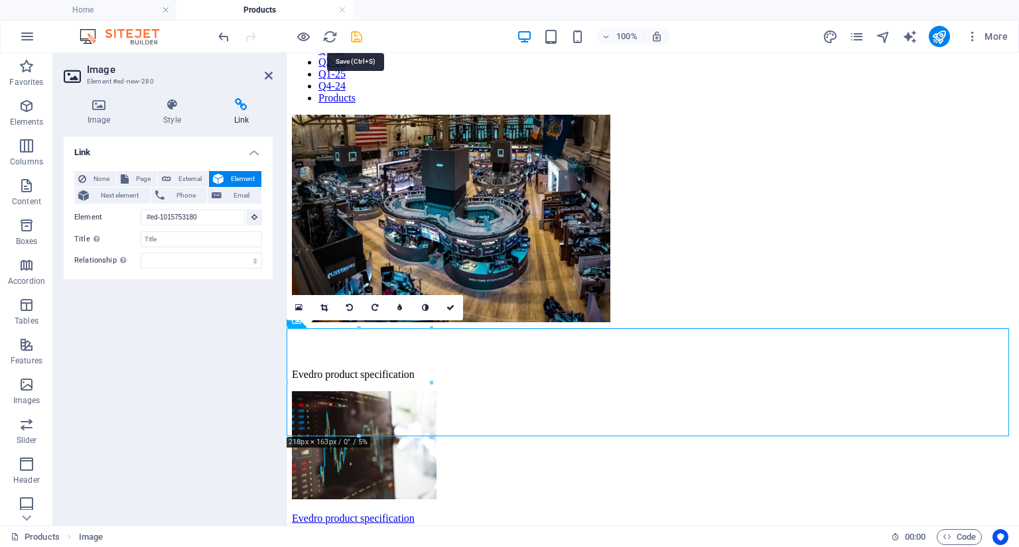
click at [358, 36] on icon "save" at bounding box center [356, 36] width 15 height 15
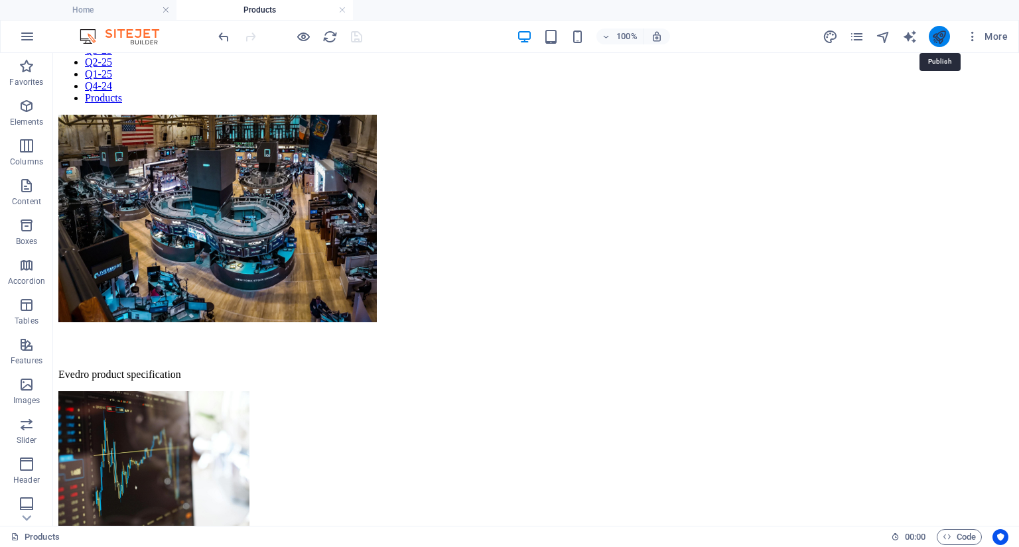
click at [940, 40] on icon "publish" at bounding box center [938, 36] width 15 height 15
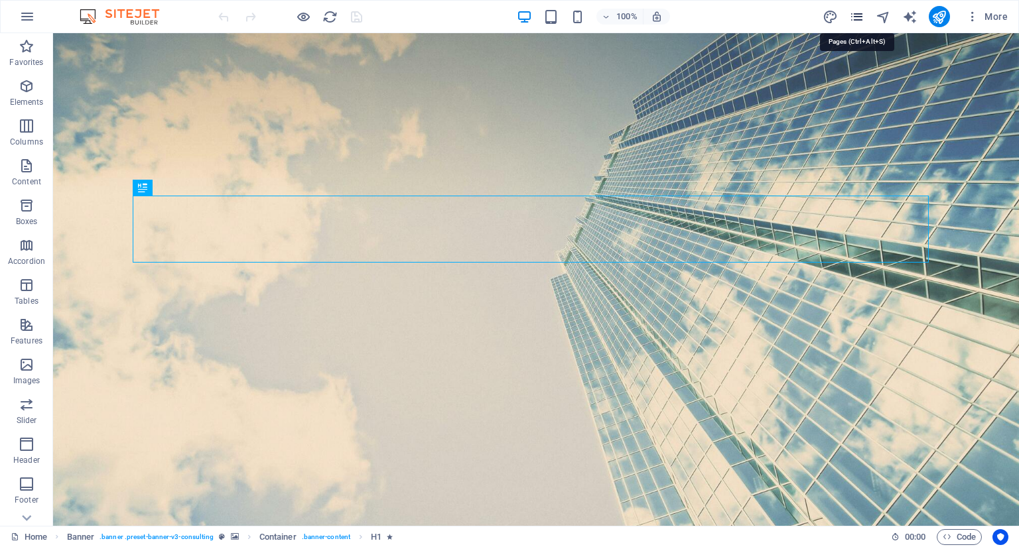
click at [858, 15] on icon "pages" at bounding box center [856, 16] width 15 height 15
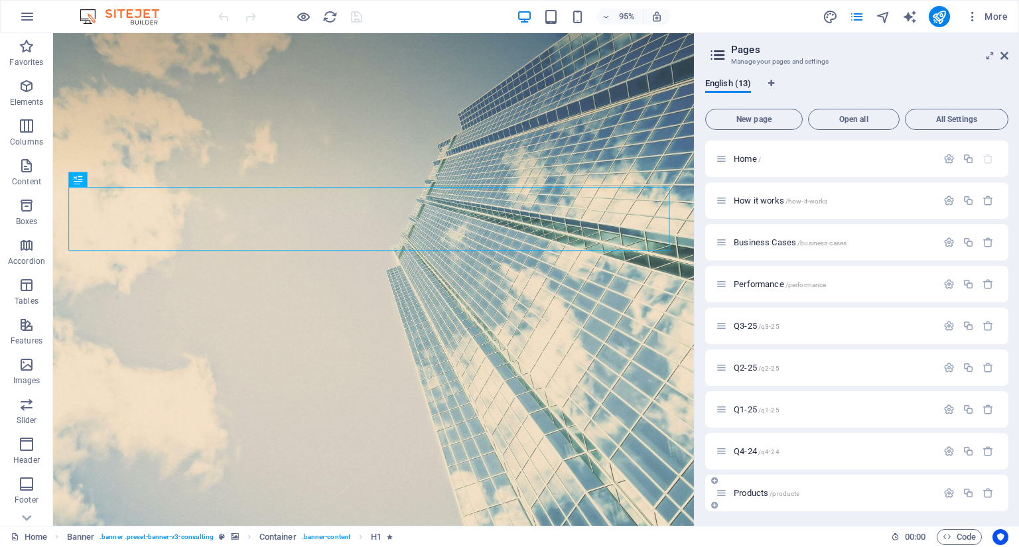
click at [748, 493] on span "Products /products" at bounding box center [767, 493] width 66 height 10
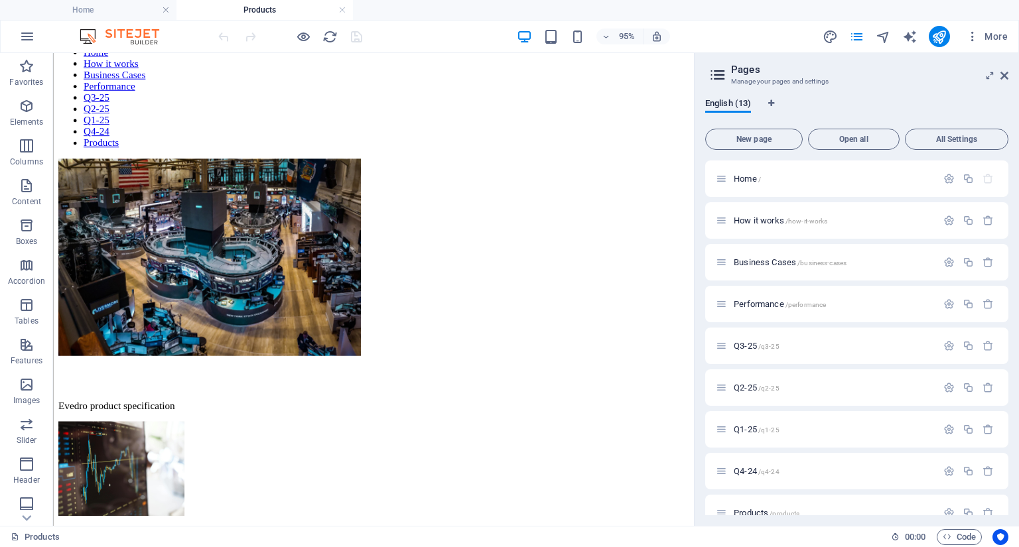
scroll to position [79, 0]
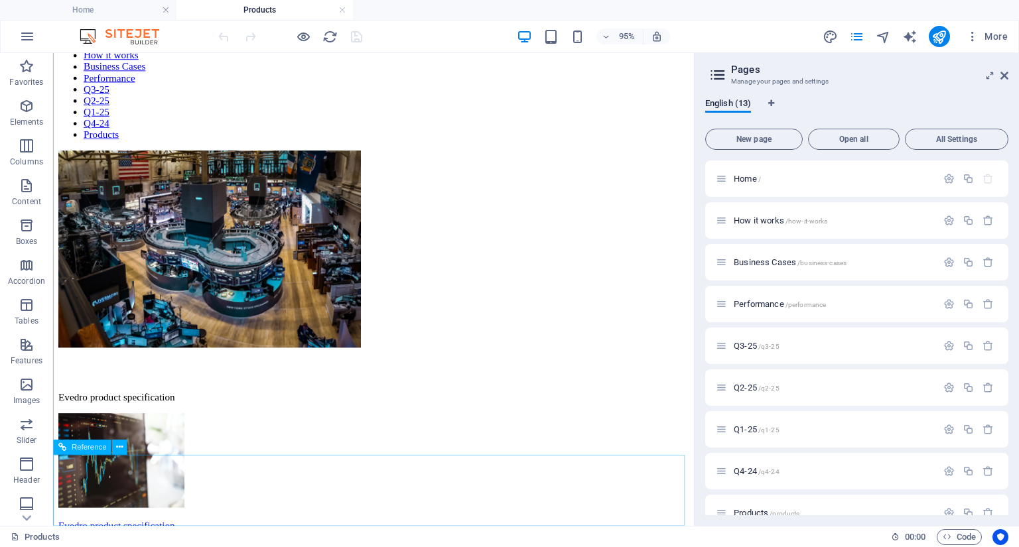
click at [134, 446] on div "Reference" at bounding box center [94, 448] width 82 height 16
click at [117, 446] on icon at bounding box center [119, 447] width 7 height 13
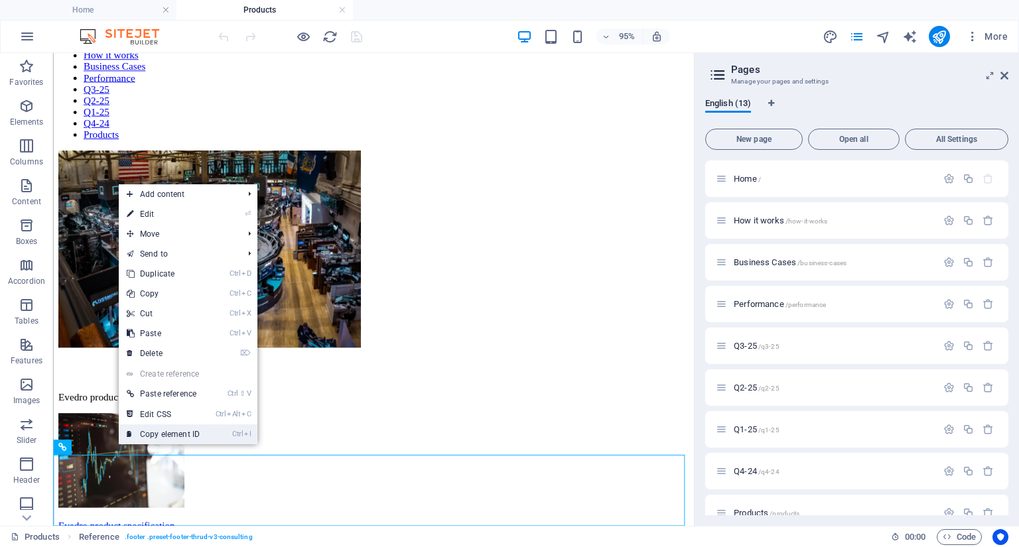
click at [161, 431] on link "Ctrl I Copy element ID" at bounding box center [163, 435] width 89 height 20
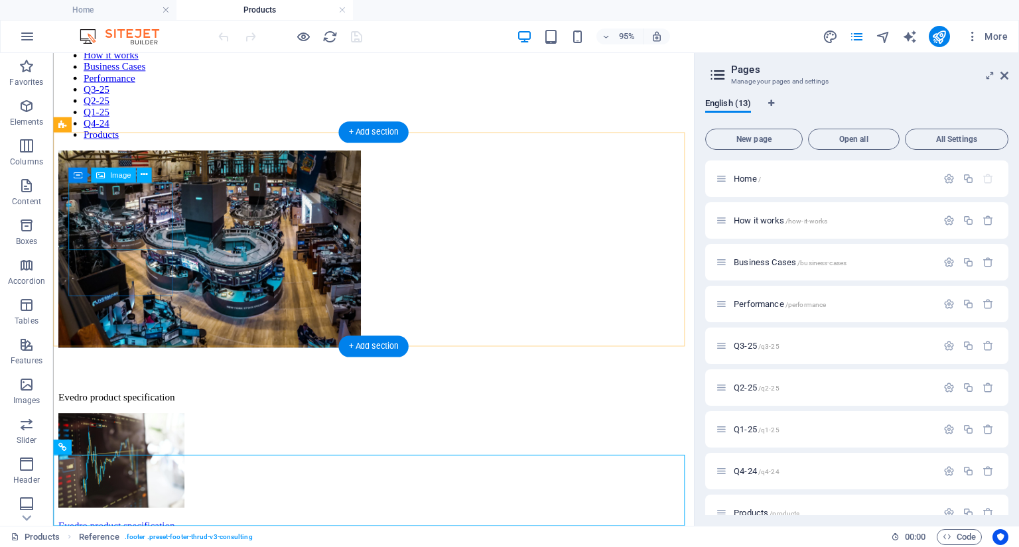
click at [139, 226] on figure at bounding box center [390, 261] width 664 height 210
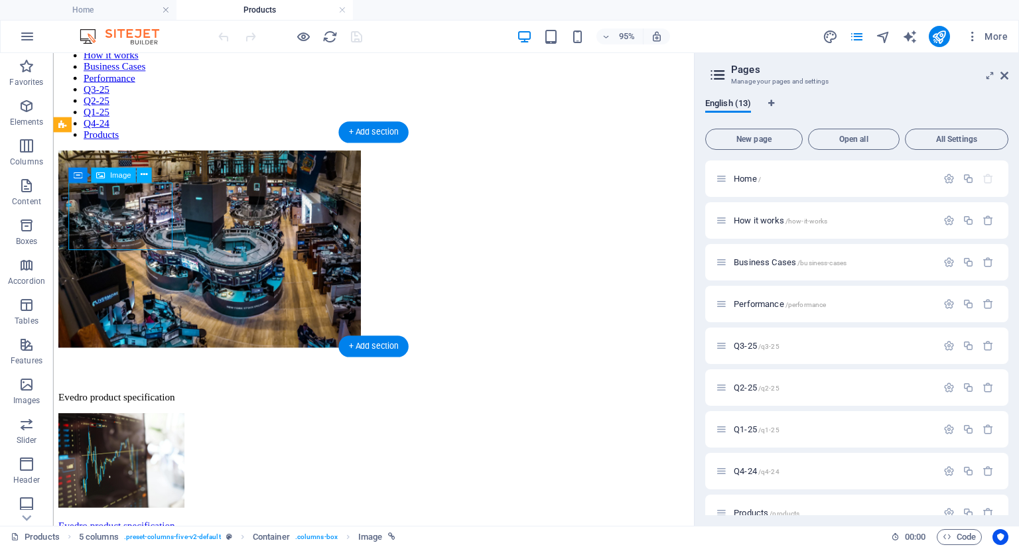
click at [139, 226] on figure at bounding box center [390, 261] width 664 height 210
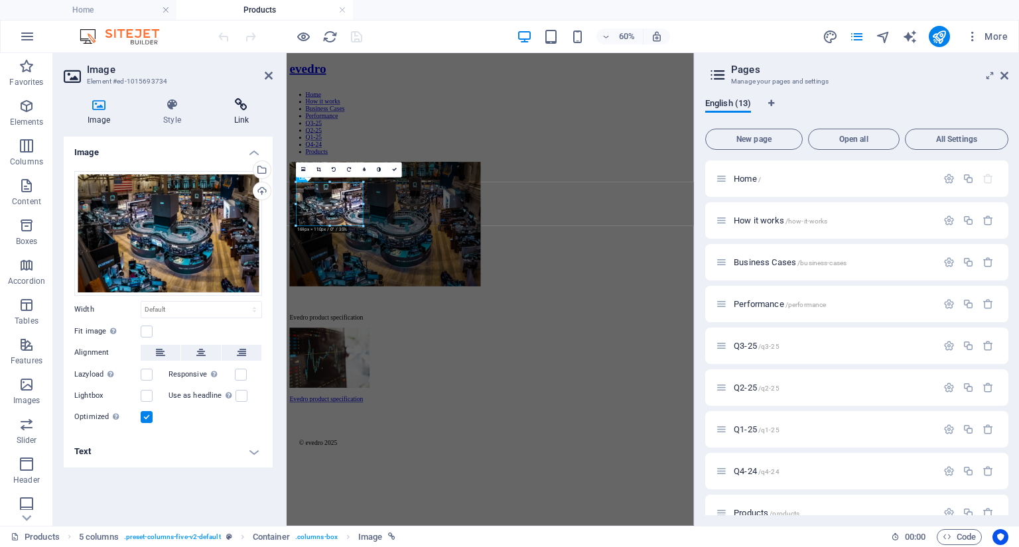
click at [239, 101] on icon at bounding box center [241, 104] width 62 height 13
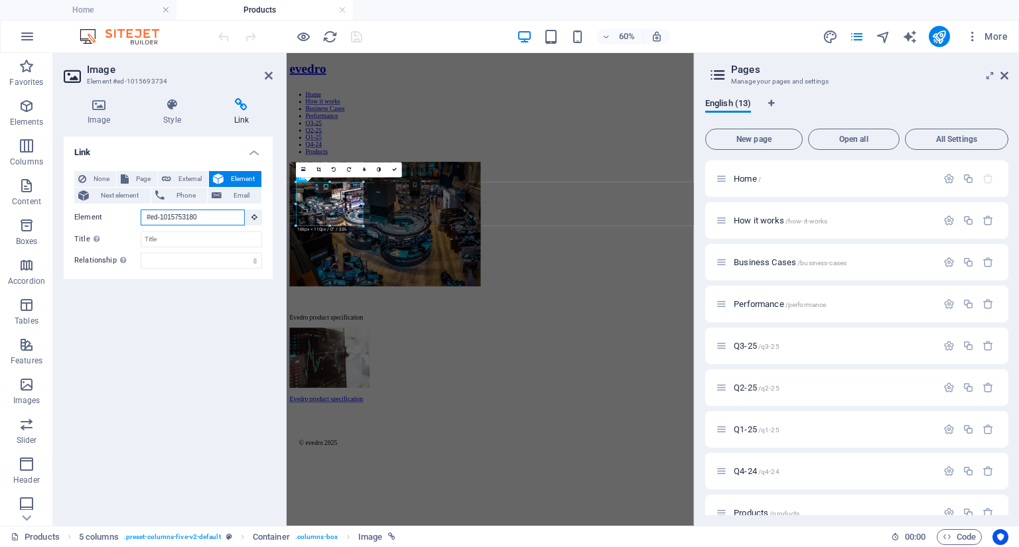
drag, startPoint x: 212, startPoint y: 217, endPoint x: 60, endPoint y: 203, distance: 152.5
click at [60, 203] on div "Image Style Link Image Drag files here, click to choose files or select files f…" at bounding box center [168, 307] width 230 height 438
paste input "895098603"
type input "#ed-895098603"
click at [357, 33] on icon "save" at bounding box center [356, 36] width 15 height 15
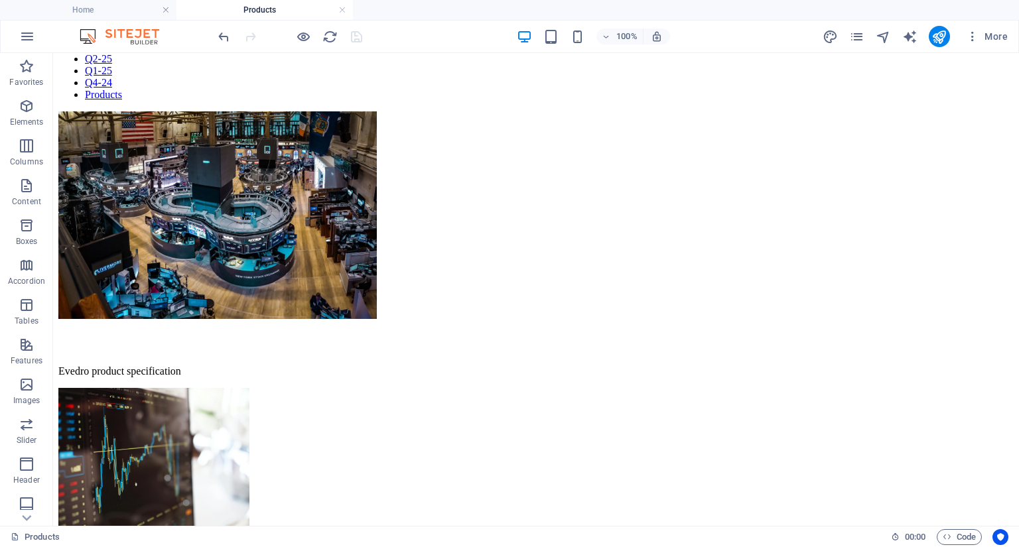
scroll to position [81, 0]
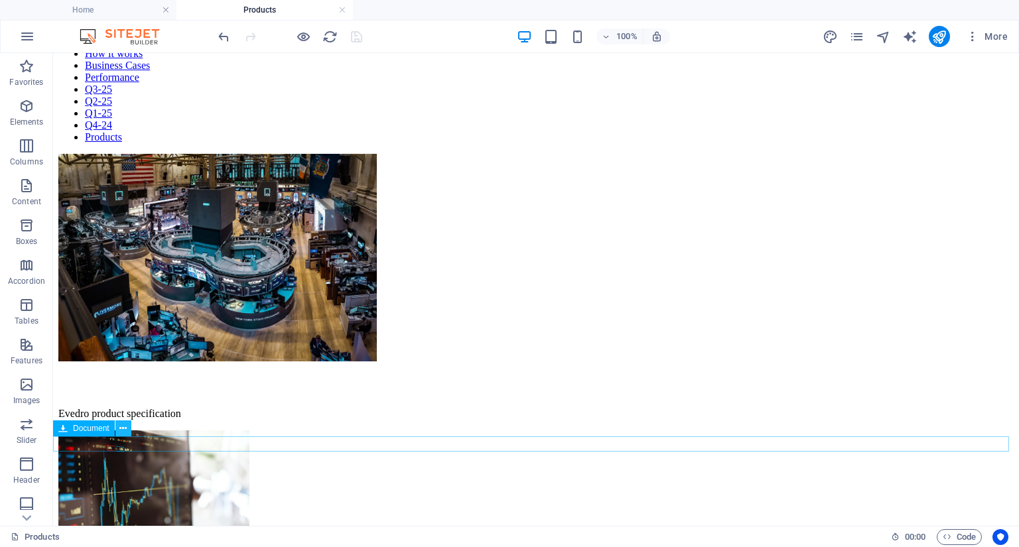
click at [125, 432] on icon at bounding box center [122, 429] width 7 height 14
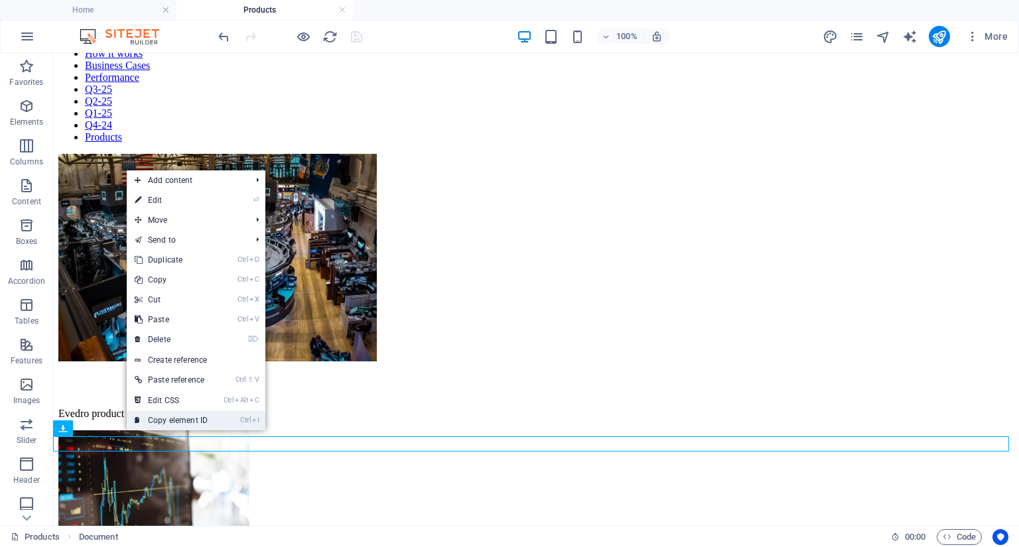
click at [163, 419] on link "Ctrl I Copy element ID" at bounding box center [171, 421] width 89 height 20
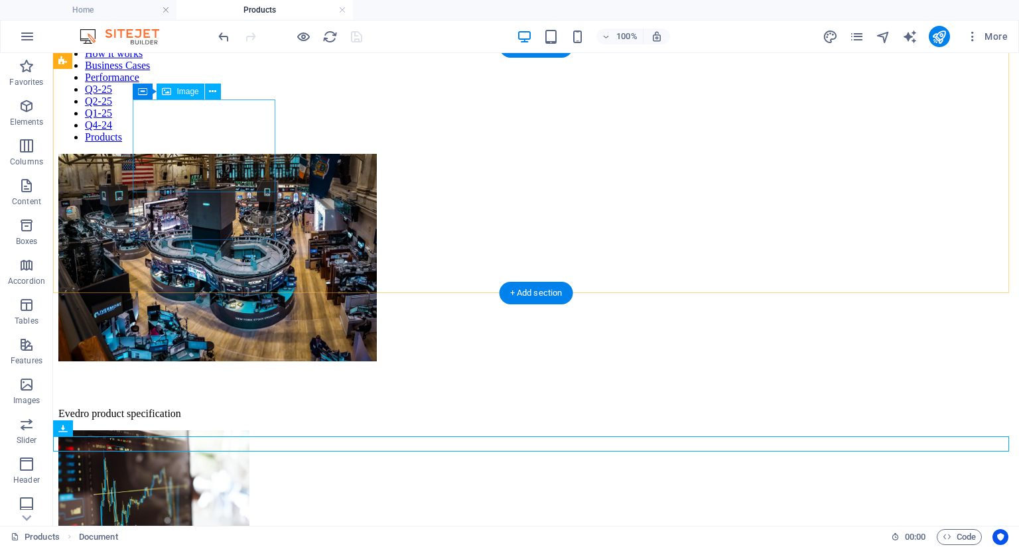
click at [243, 176] on figure at bounding box center [535, 259] width 955 height 210
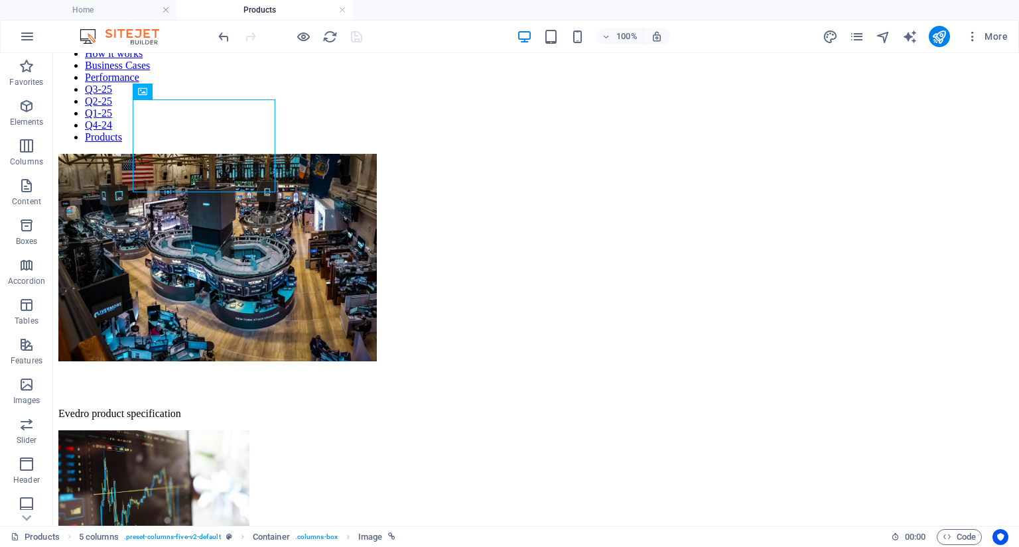
scroll to position [0, 0]
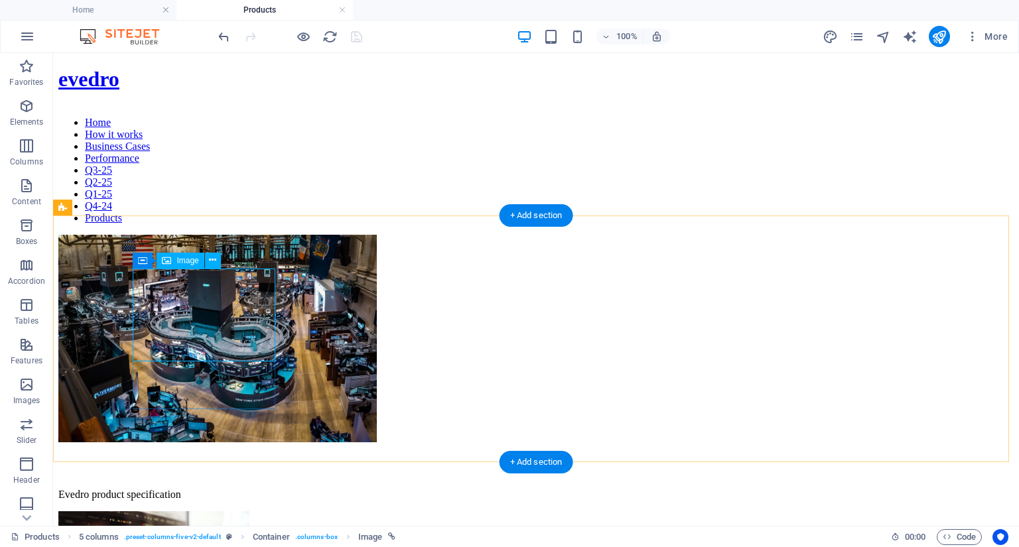
click at [159, 287] on figure at bounding box center [535, 340] width 955 height 210
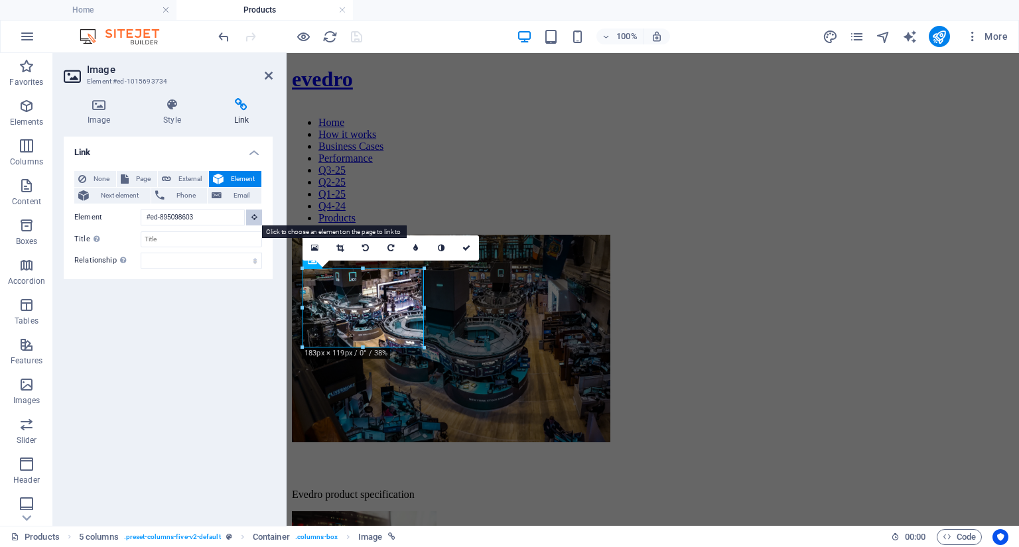
click at [255, 220] on icon at bounding box center [254, 217] width 6 height 7
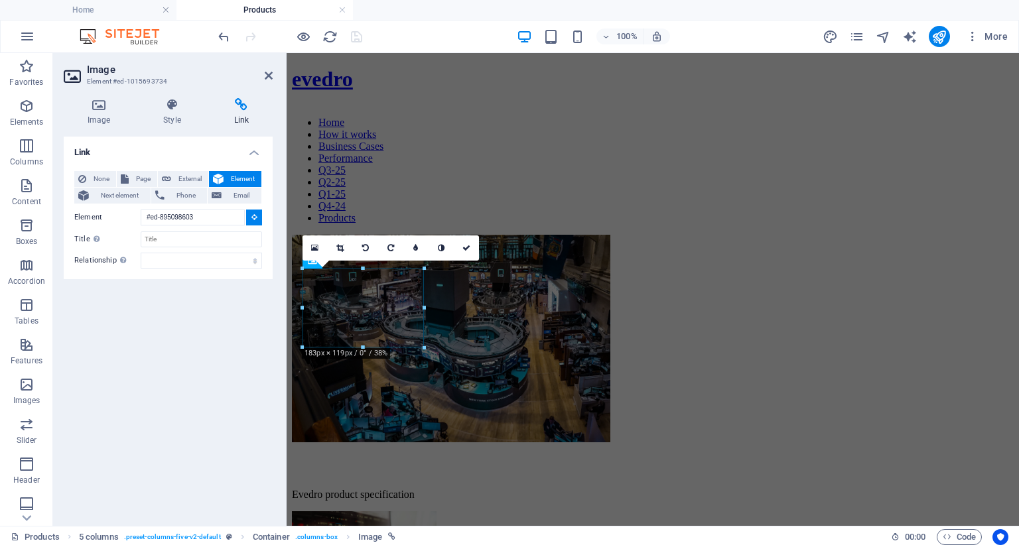
scroll to position [120, 0]
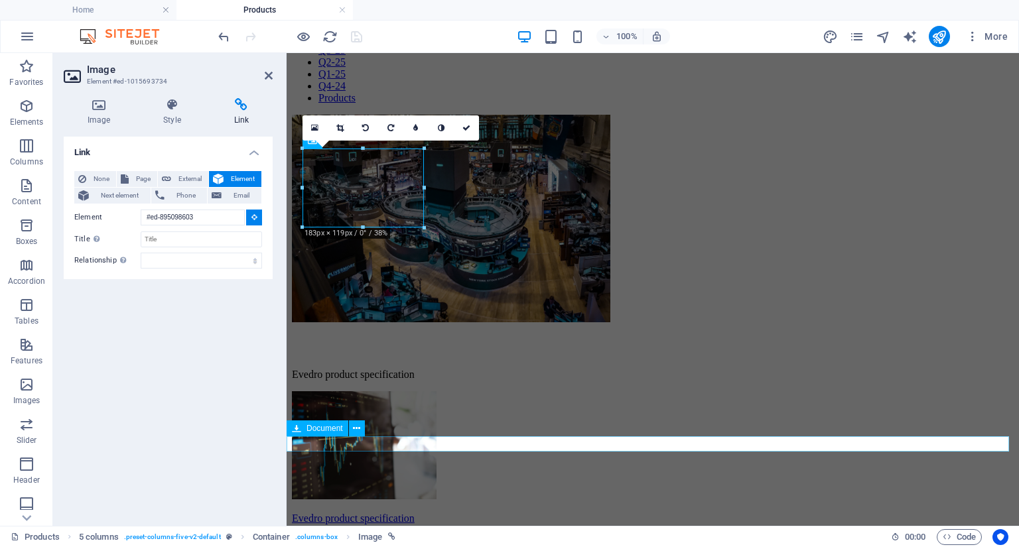
click at [386, 513] on div "Evedro product specification 501.84 KB" at bounding box center [653, 519] width 722 height 12
type input "#ed-1015753180"
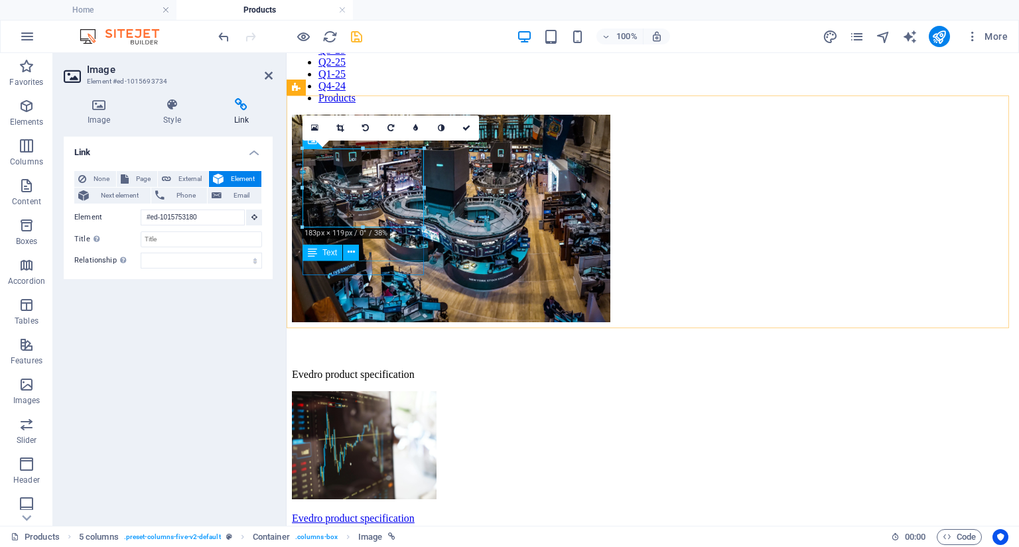
click at [362, 369] on div "Evedro product specification" at bounding box center [653, 375] width 722 height 12
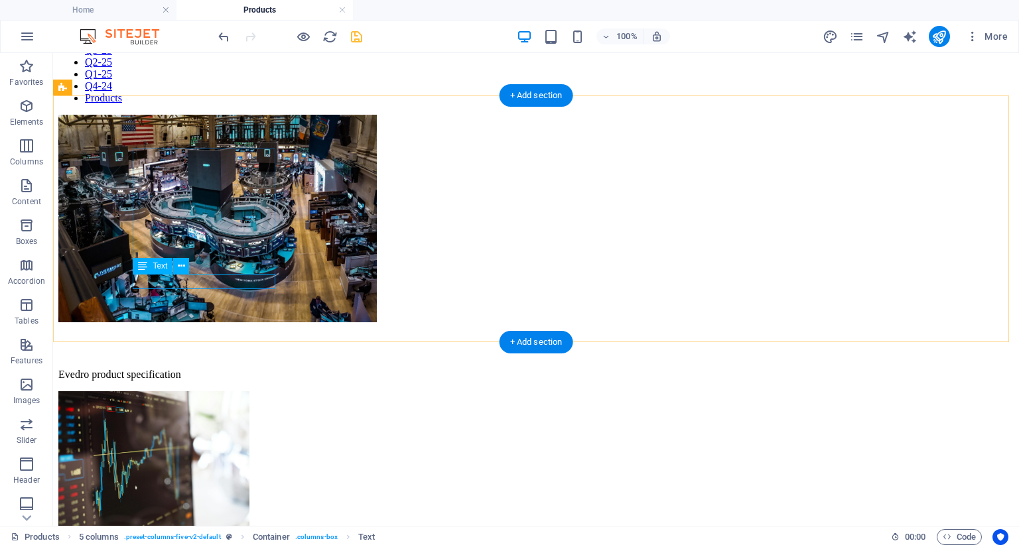
click at [206, 369] on div "Evedro product specification" at bounding box center [535, 375] width 955 height 12
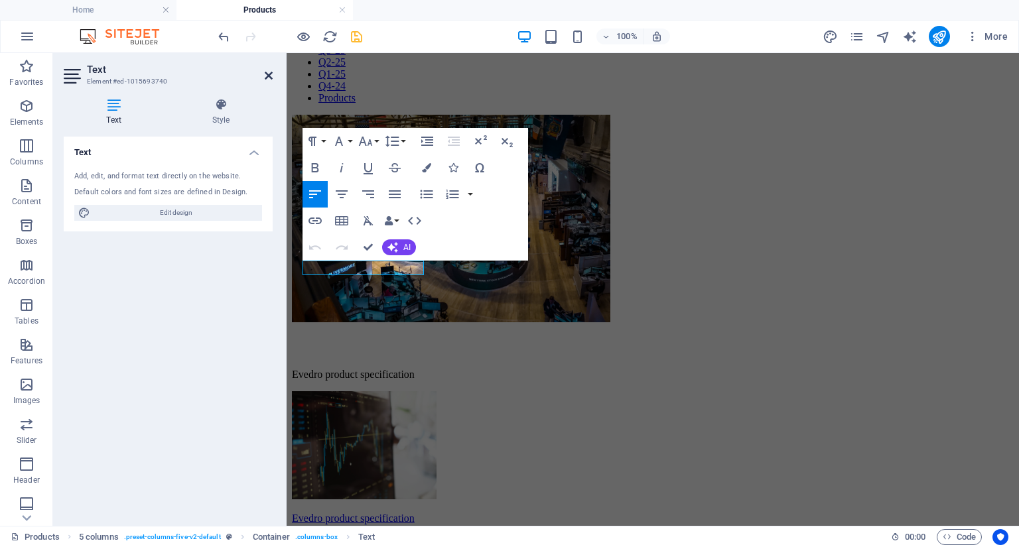
click at [268, 72] on icon at bounding box center [269, 75] width 8 height 11
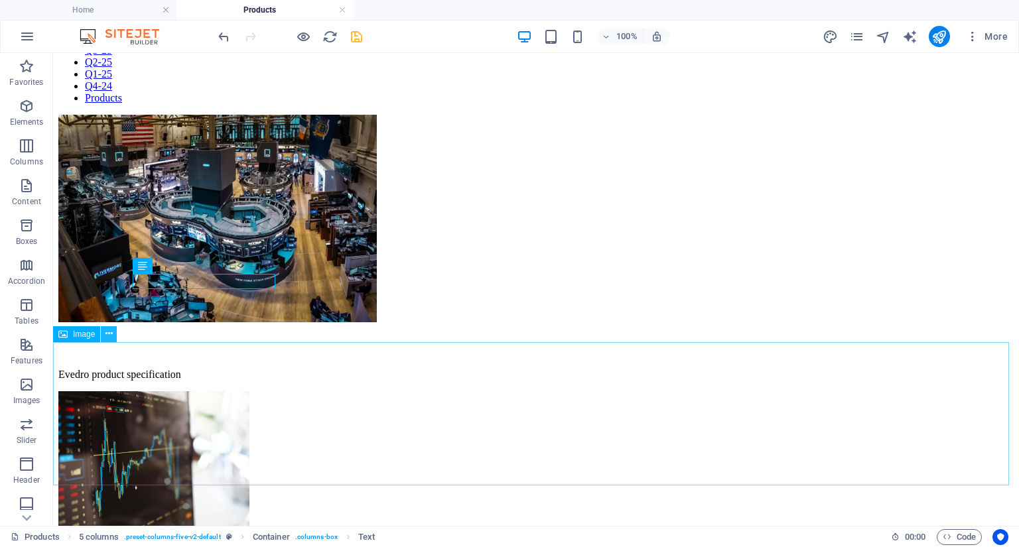
click at [111, 337] on icon at bounding box center [108, 334] width 7 height 14
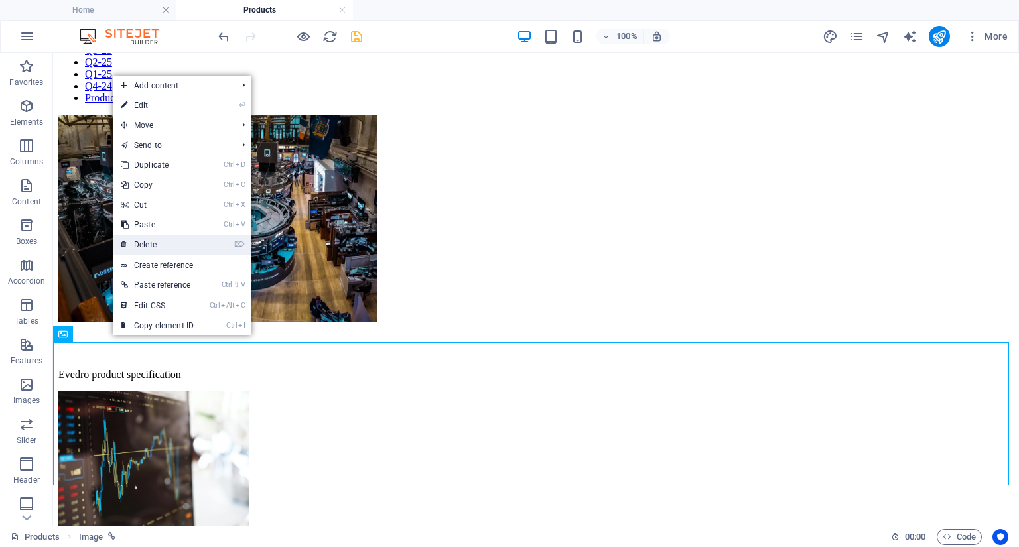
click at [155, 235] on link "⌦ Delete" at bounding box center [157, 245] width 89 height 20
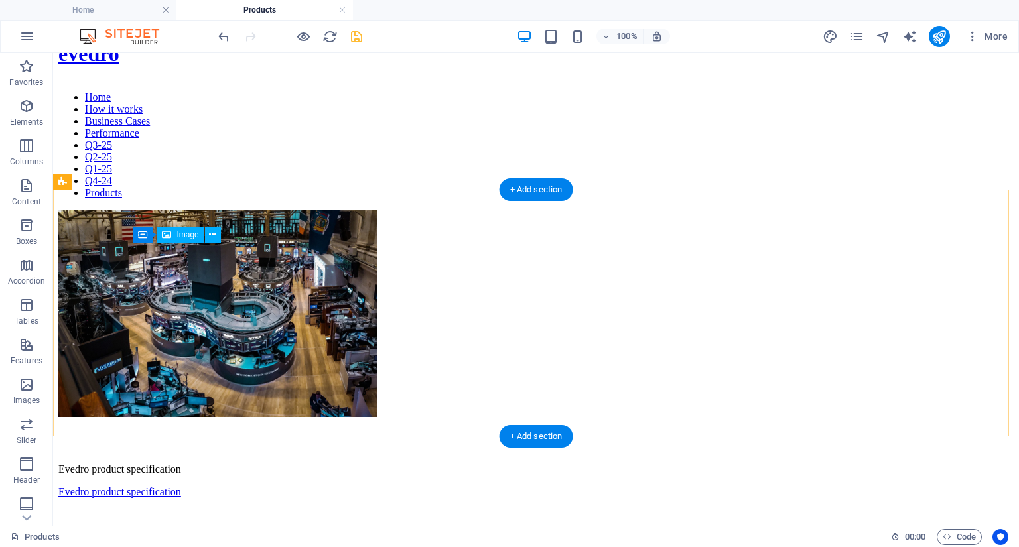
click at [215, 253] on figure at bounding box center [535, 315] width 955 height 210
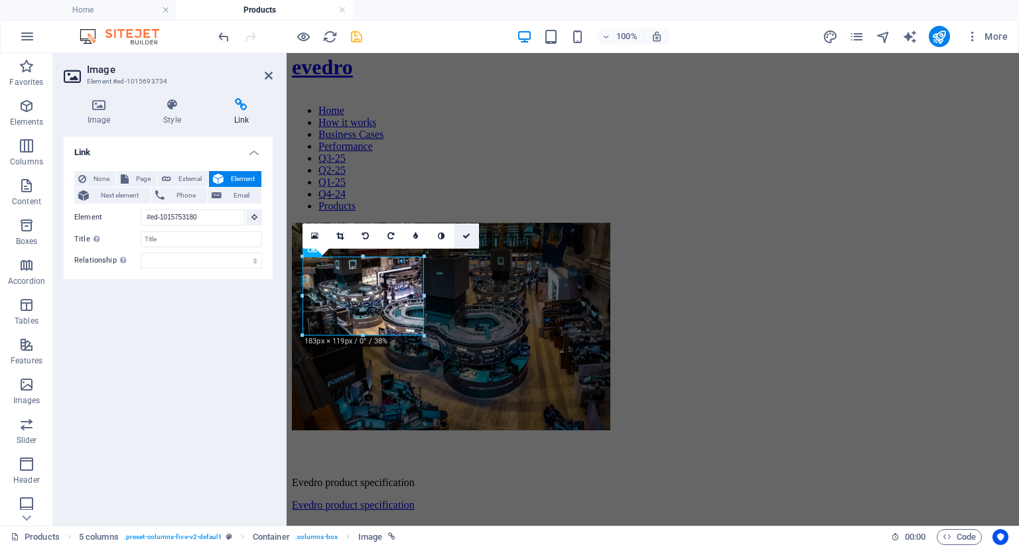
click at [469, 237] on icon at bounding box center [466, 236] width 8 height 8
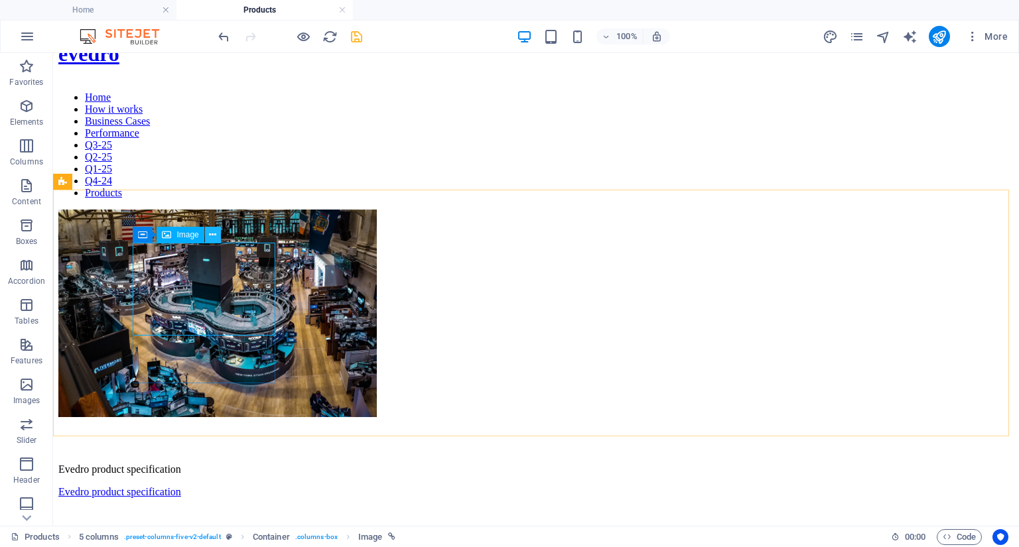
click at [215, 237] on icon at bounding box center [212, 235] width 7 height 14
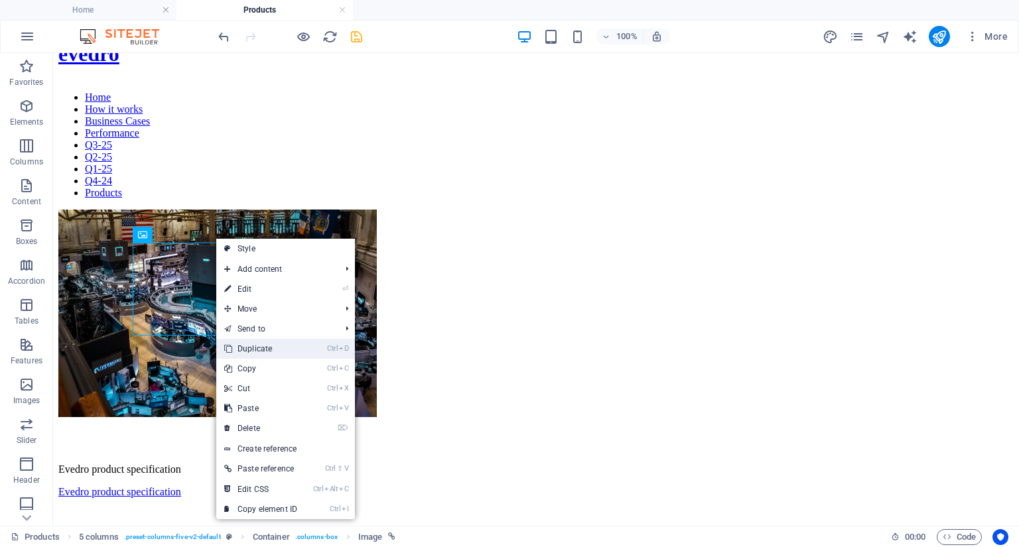
click at [257, 355] on link "Ctrl D Duplicate" at bounding box center [260, 349] width 89 height 20
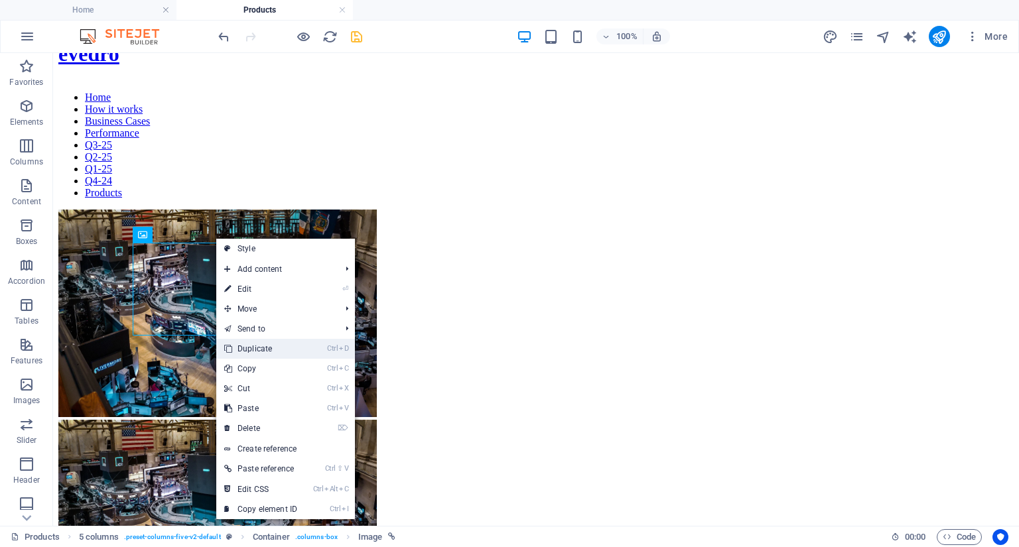
scroll to position [118, 0]
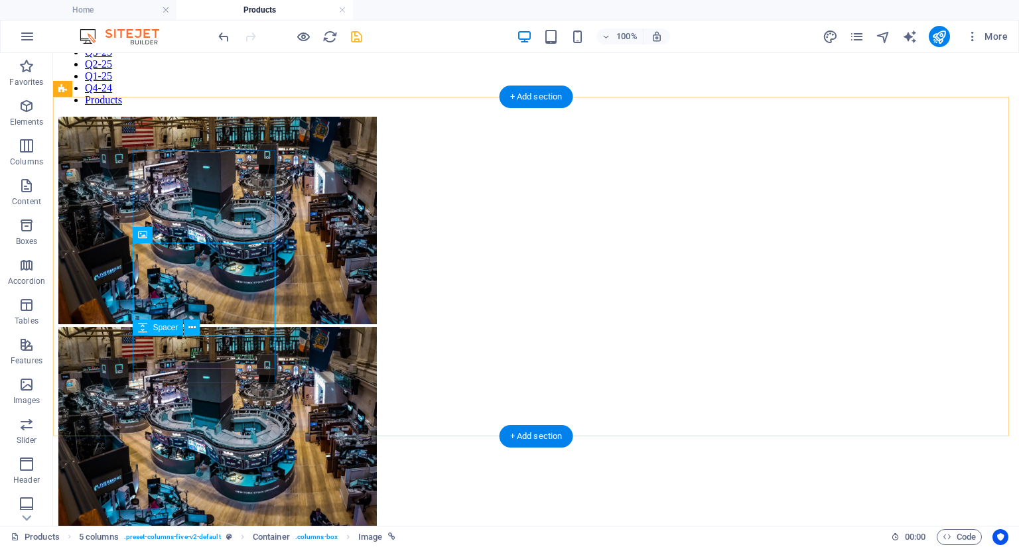
click at [165, 537] on div at bounding box center [535, 553] width 955 height 33
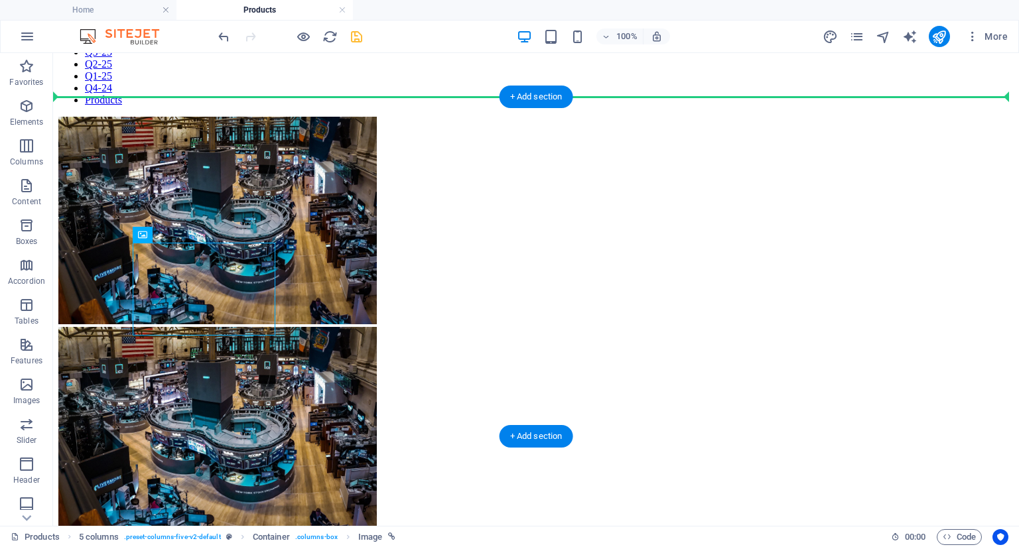
drag, startPoint x: 220, startPoint y: 291, endPoint x: 353, endPoint y: 186, distance: 169.2
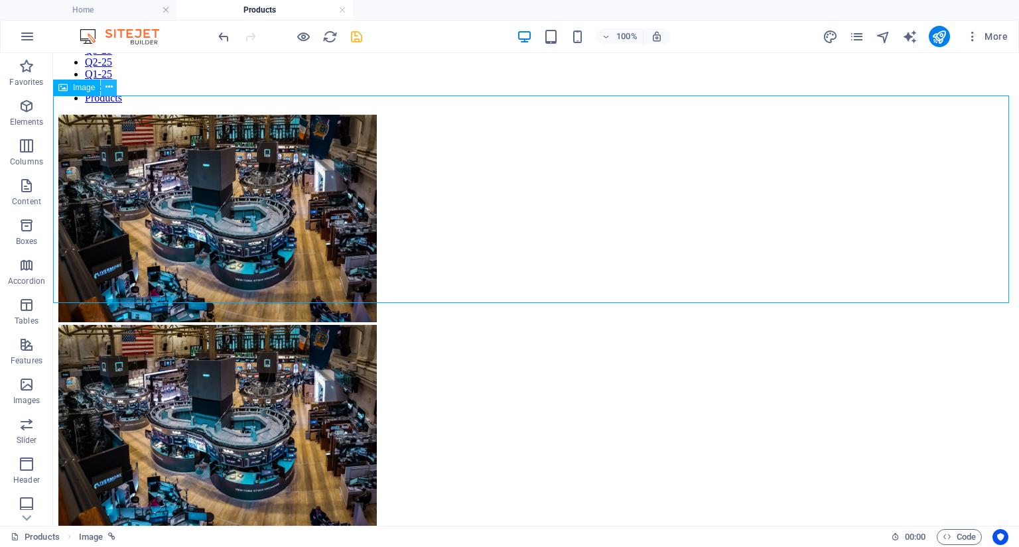
click at [107, 89] on icon at bounding box center [108, 87] width 7 height 14
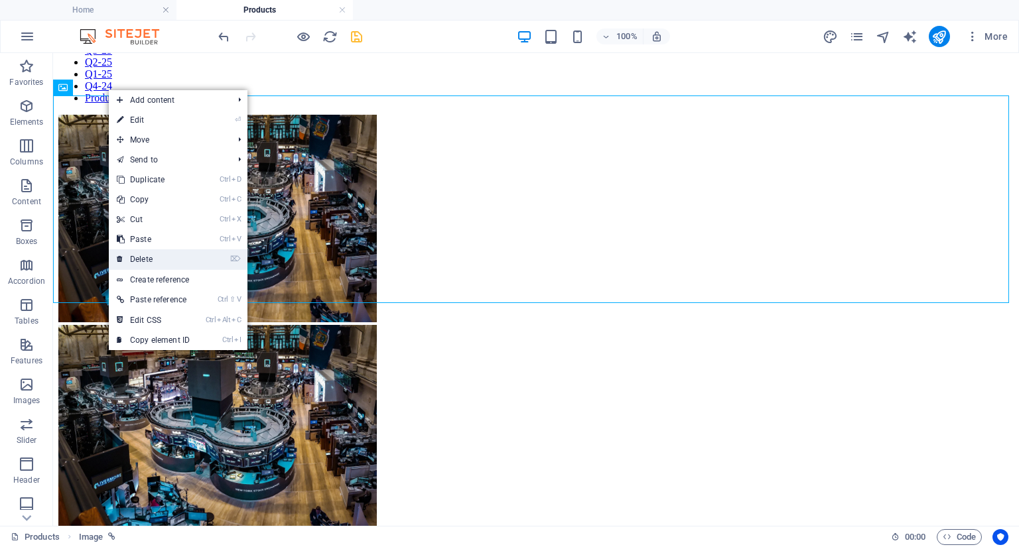
click at [151, 254] on link "⌦ Delete" at bounding box center [153, 259] width 89 height 20
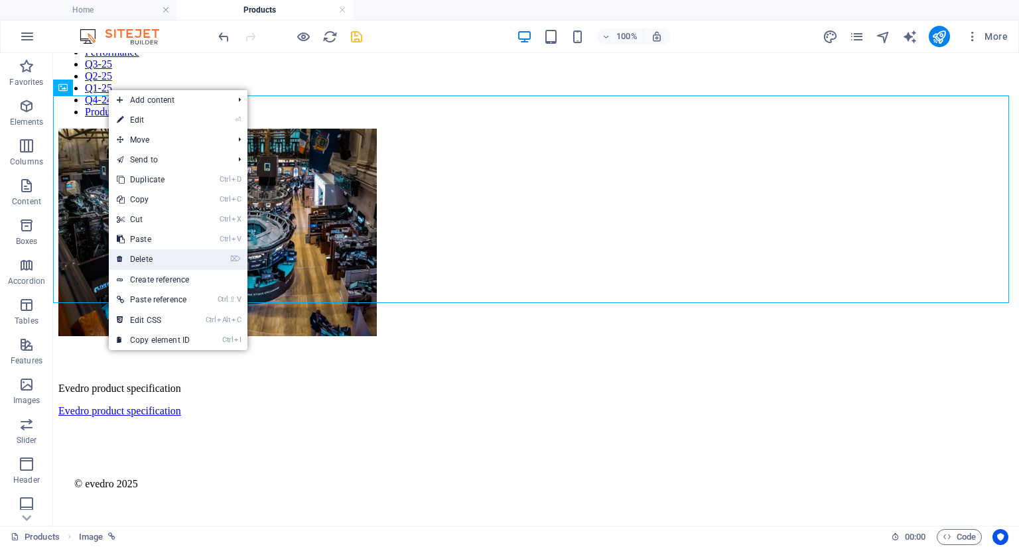
scroll to position [25, 0]
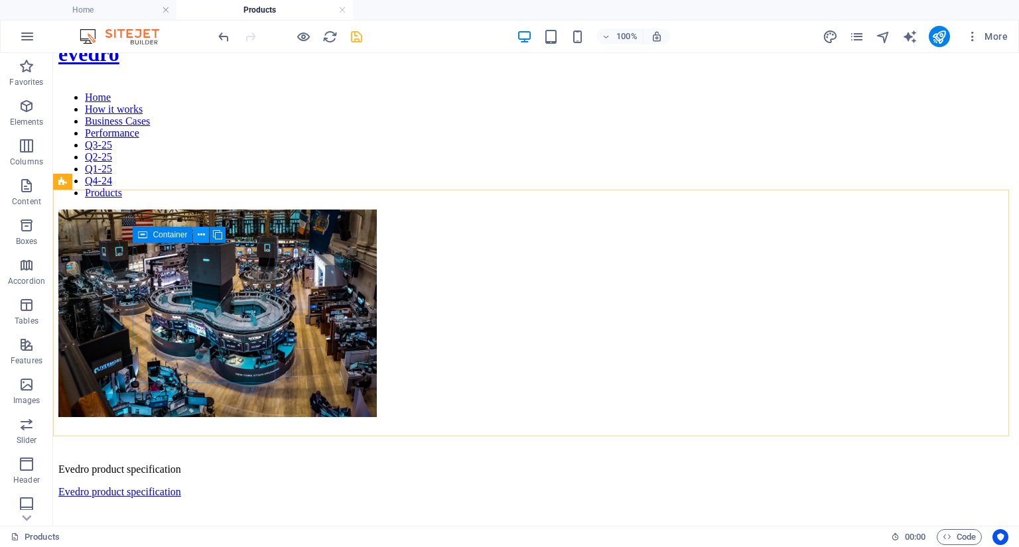
click at [199, 234] on icon at bounding box center [201, 235] width 7 height 14
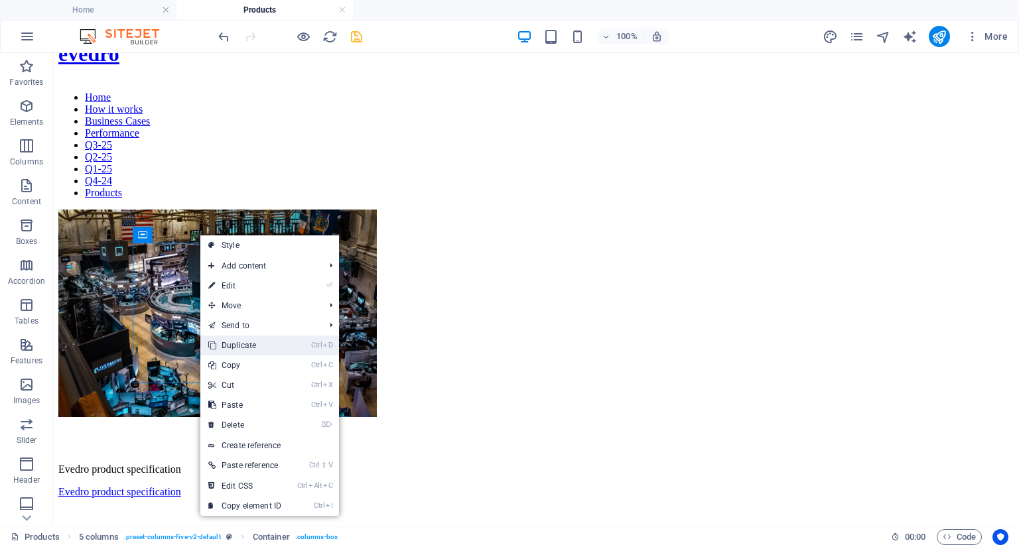
click at [234, 351] on link "Ctrl D Duplicate" at bounding box center [244, 346] width 89 height 20
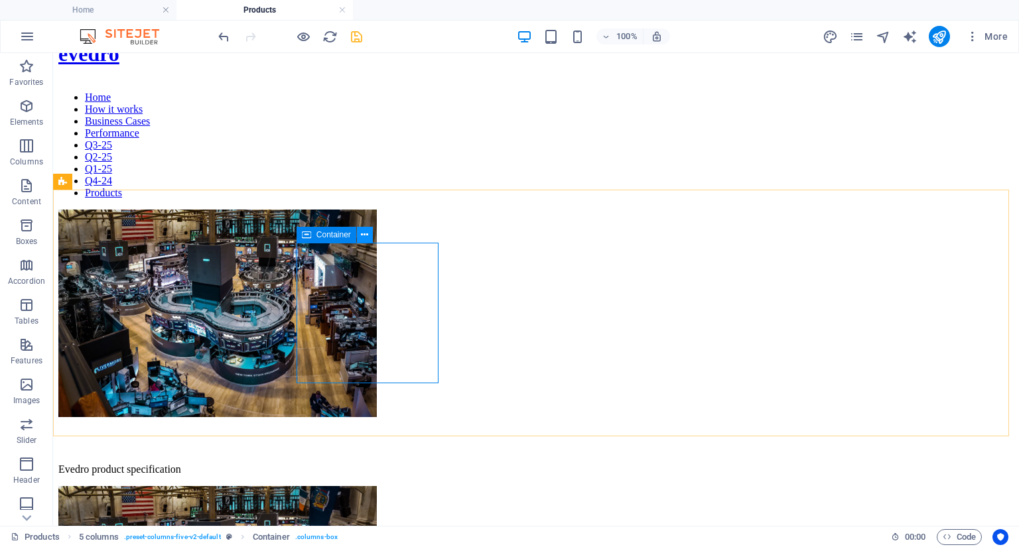
click at [362, 235] on icon at bounding box center [364, 235] width 7 height 14
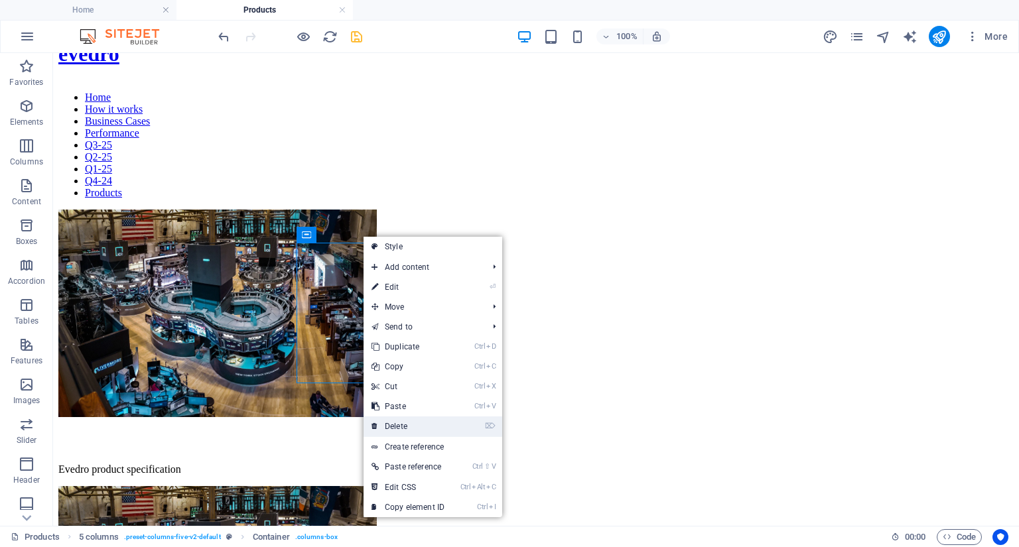
click at [398, 425] on link "⌦ Delete" at bounding box center [408, 427] width 89 height 20
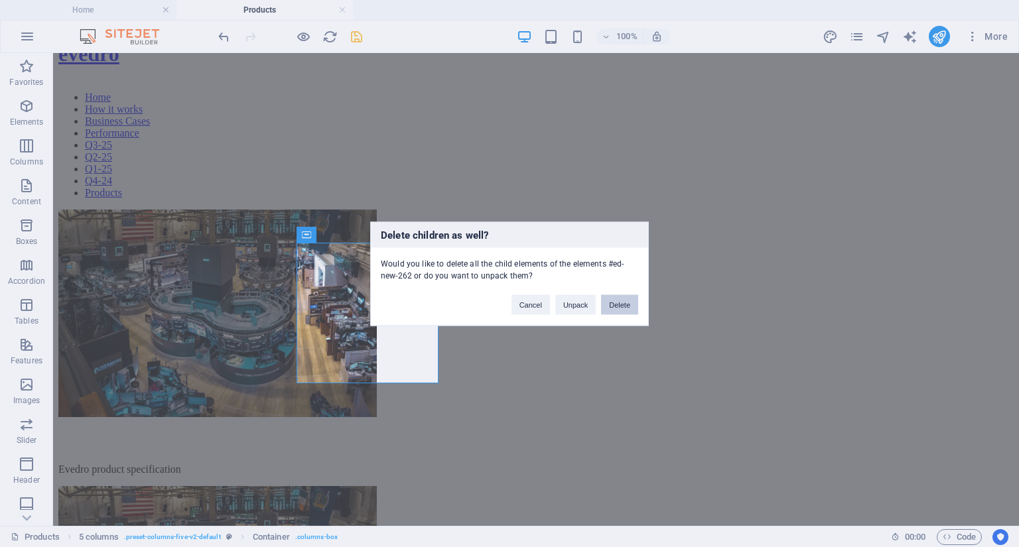
click at [614, 307] on button "Delete" at bounding box center [619, 305] width 37 height 20
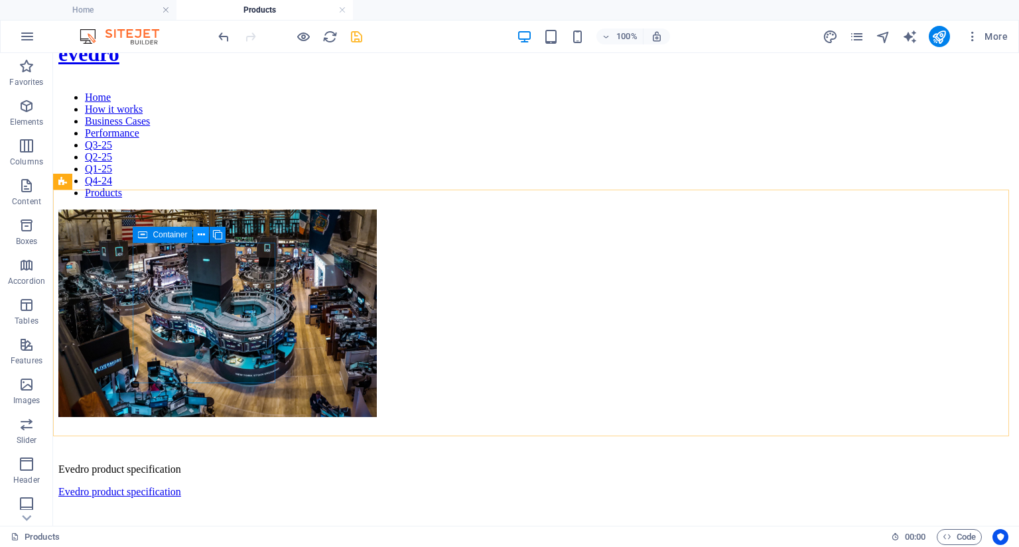
click at [200, 234] on icon at bounding box center [201, 235] width 7 height 14
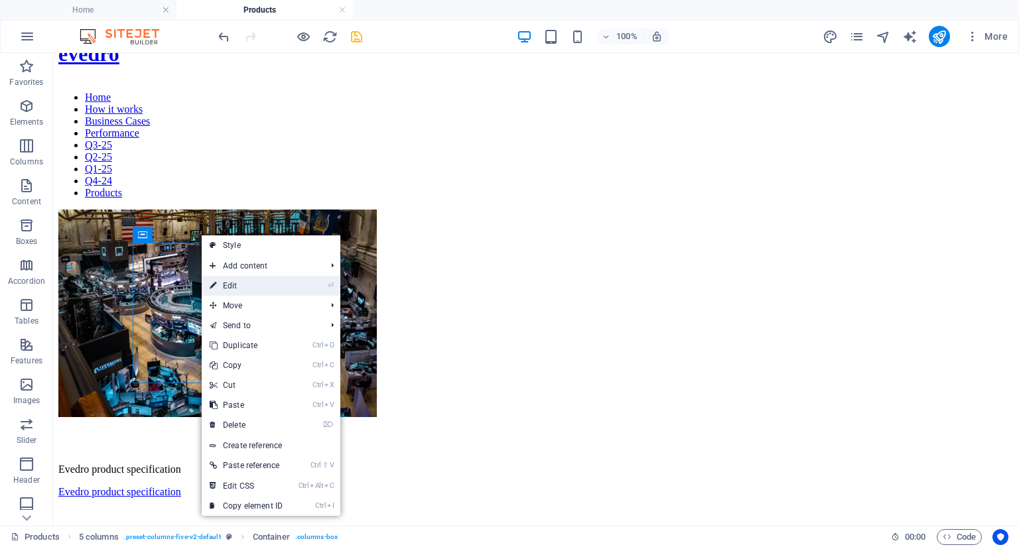
click at [232, 287] on link "⏎ Edit" at bounding box center [246, 286] width 89 height 20
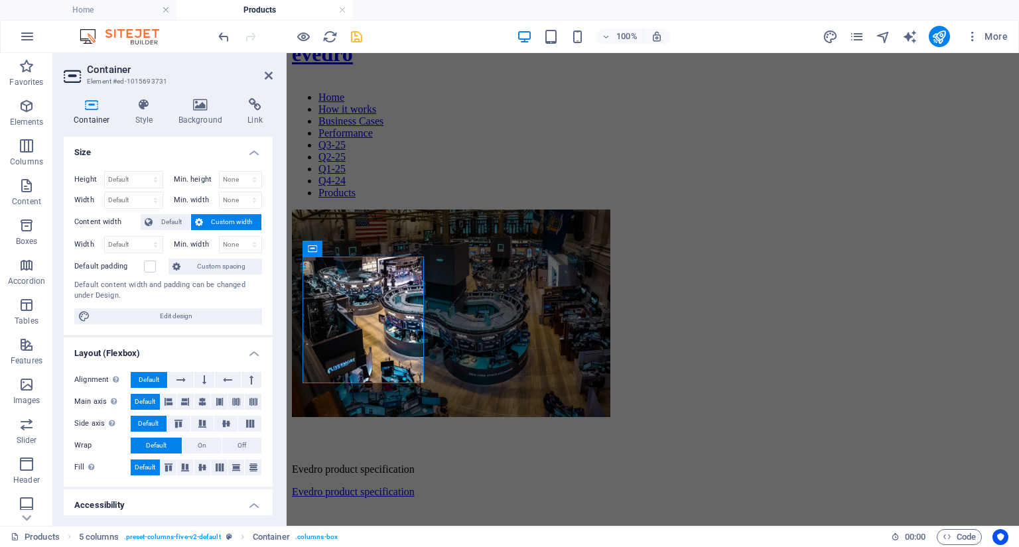
scroll to position [12, 0]
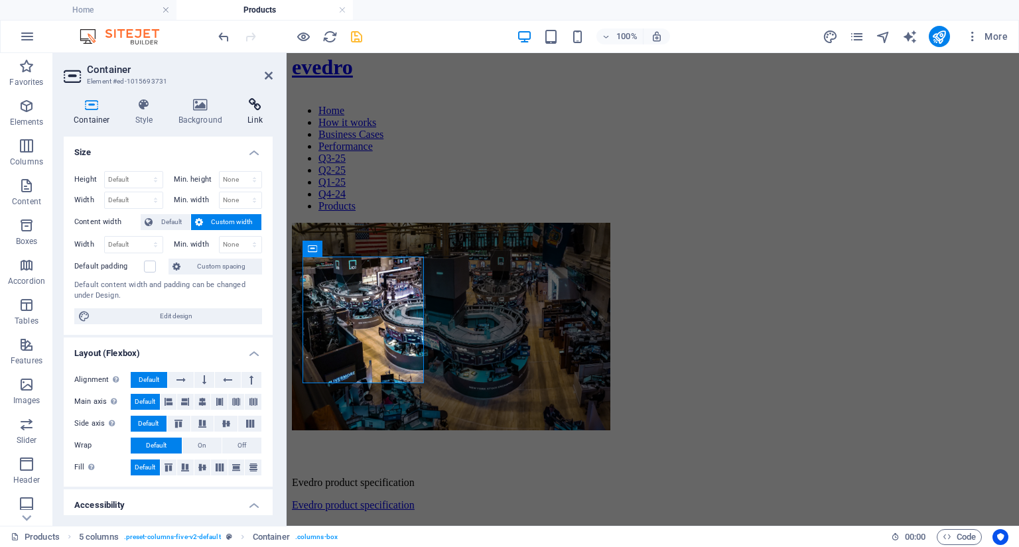
click at [257, 114] on h4 "Link" at bounding box center [254, 112] width 35 height 28
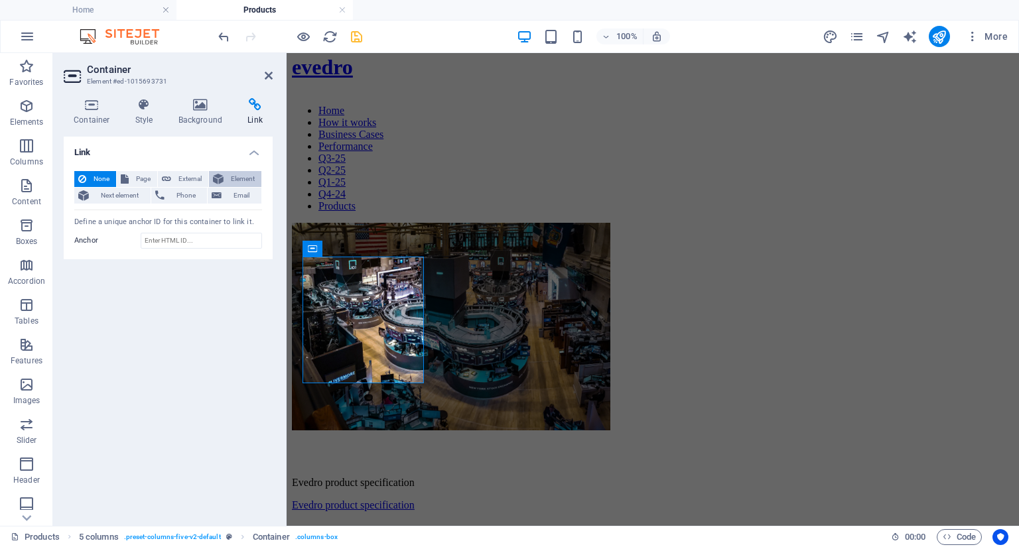
click at [230, 176] on span "Element" at bounding box center [243, 179] width 30 height 16
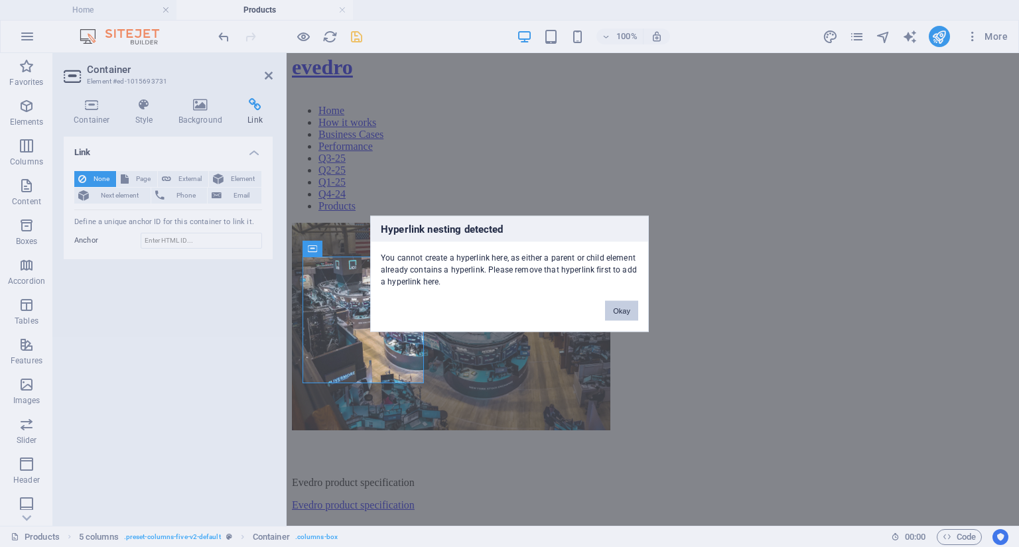
click at [630, 318] on button "Okay" at bounding box center [621, 311] width 33 height 20
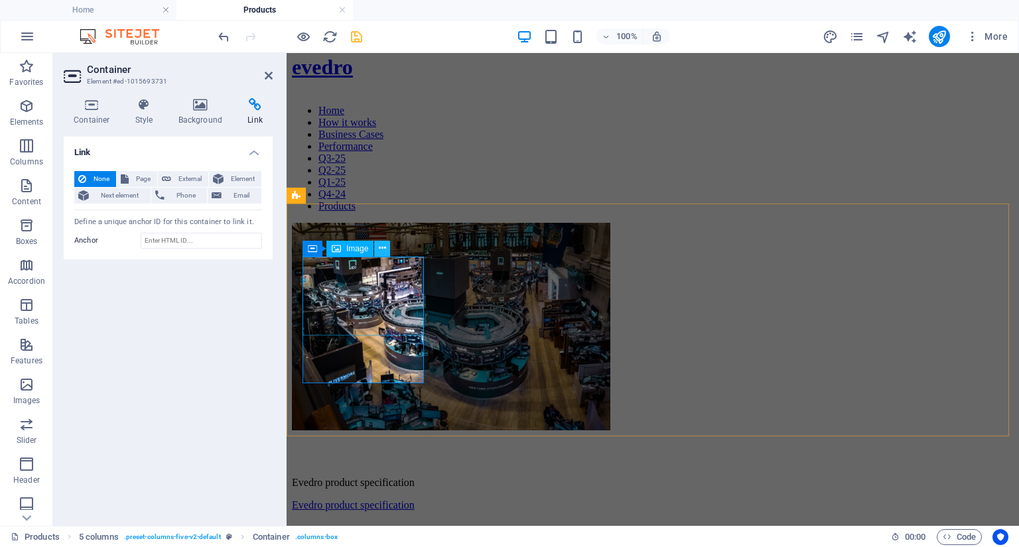
click at [382, 253] on icon at bounding box center [382, 248] width 7 height 14
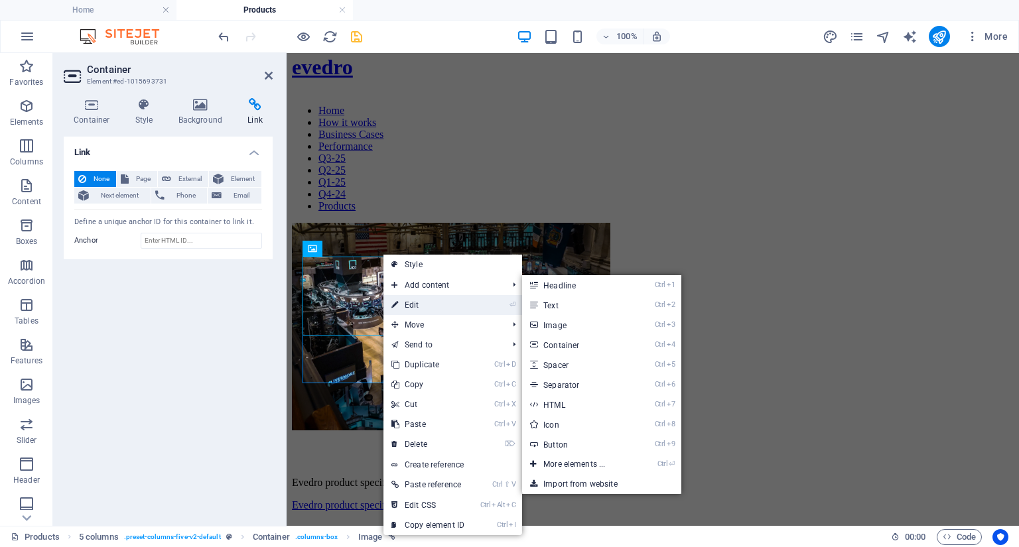
click at [413, 304] on link "⏎ Edit" at bounding box center [427, 305] width 89 height 20
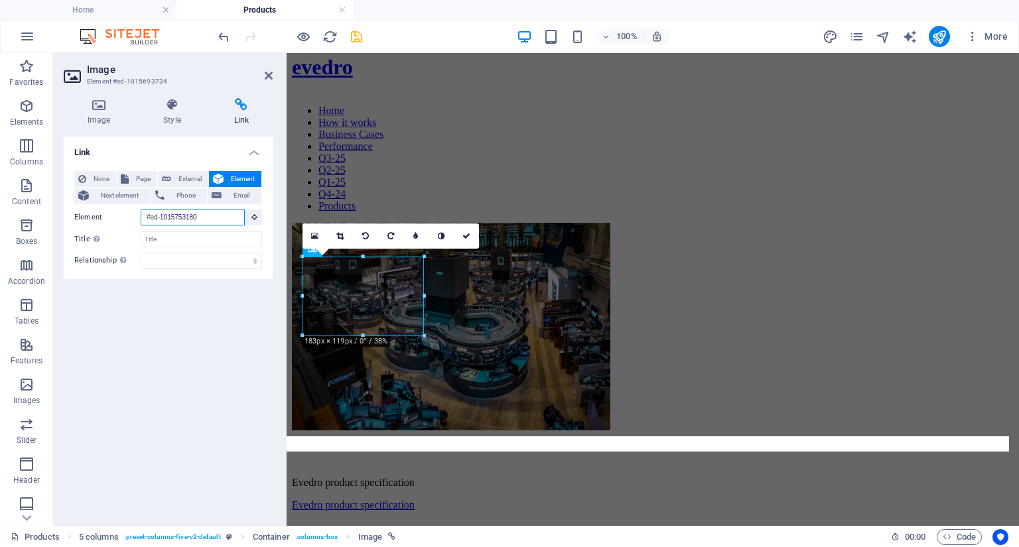
drag, startPoint x: 211, startPoint y: 215, endPoint x: 53, endPoint y: 207, distance: 158.1
click at [53, 207] on div "Image Style Link Image Drag files here, click to choose files or select files f…" at bounding box center [168, 307] width 230 height 438
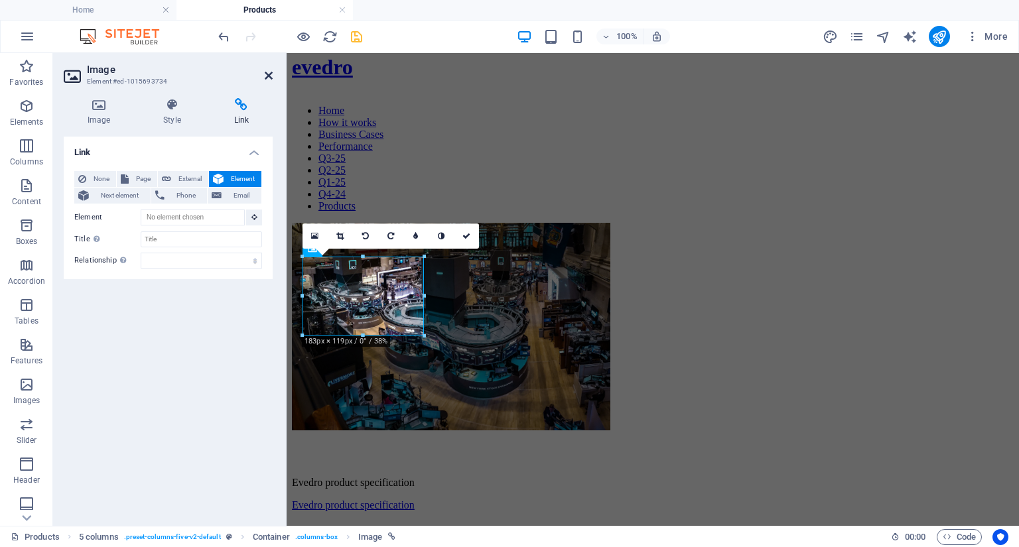
click at [270, 74] on icon at bounding box center [269, 75] width 8 height 11
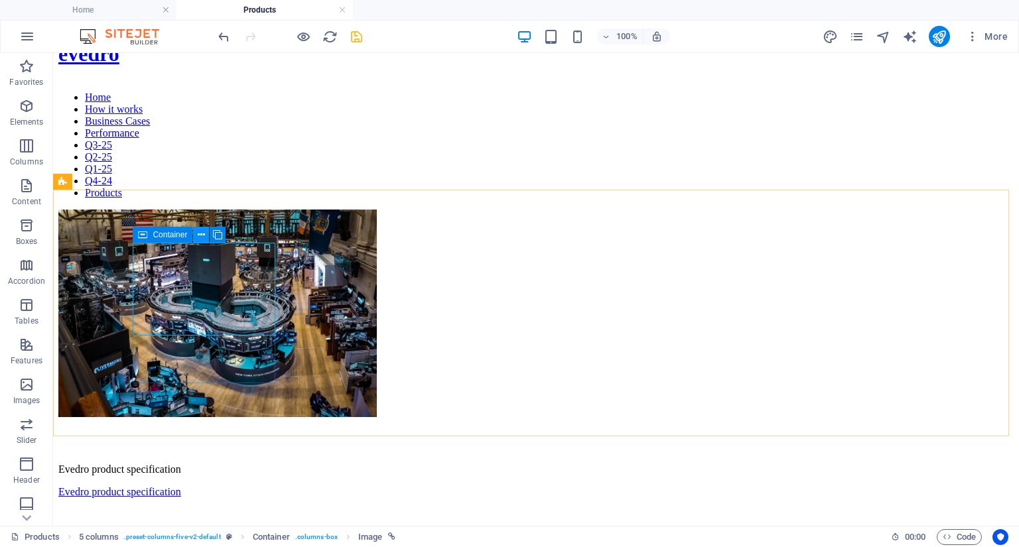
click at [202, 234] on icon at bounding box center [201, 235] width 7 height 14
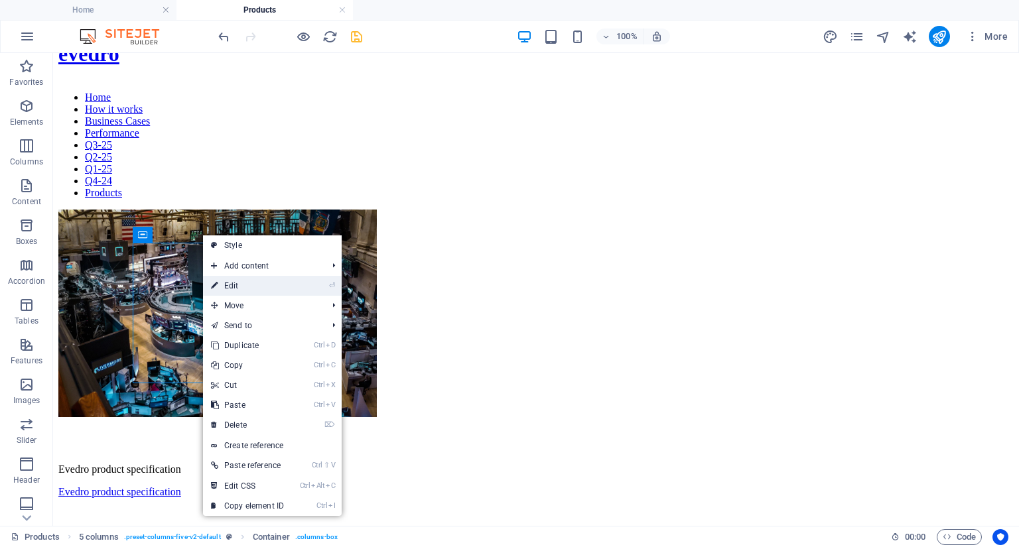
click at [232, 285] on link "⏎ Edit" at bounding box center [247, 286] width 89 height 20
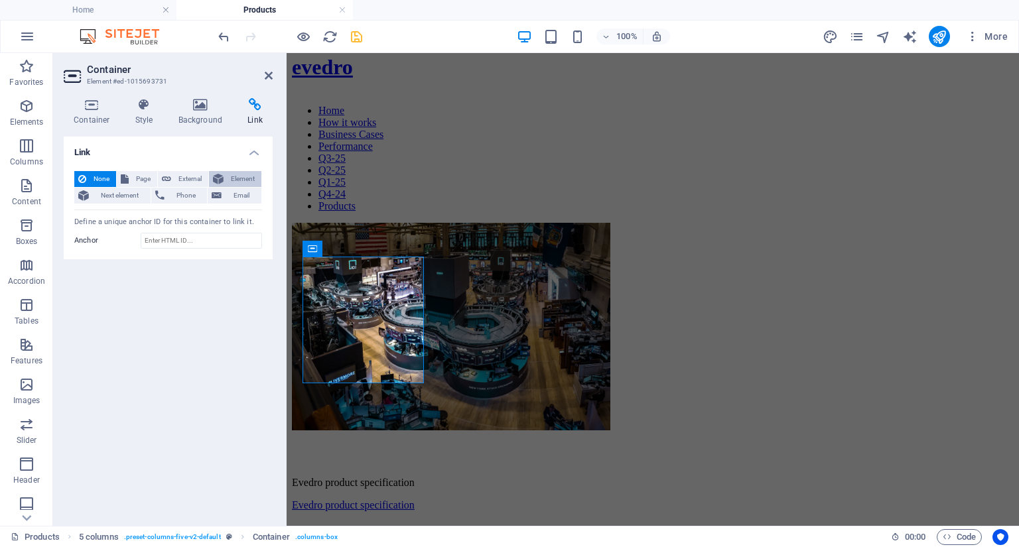
click at [228, 179] on span "Element" at bounding box center [243, 179] width 30 height 16
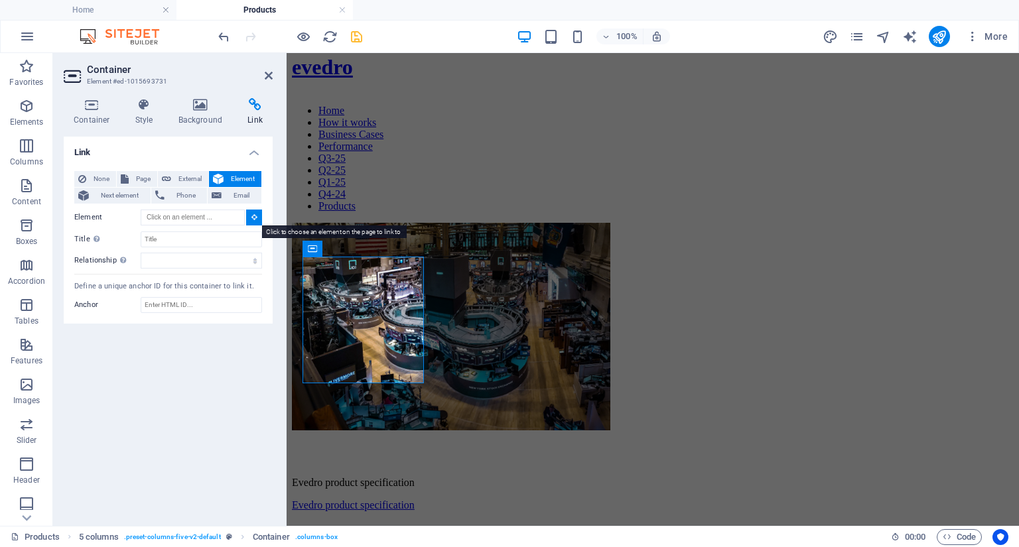
click at [253, 219] on icon at bounding box center [254, 217] width 6 height 7
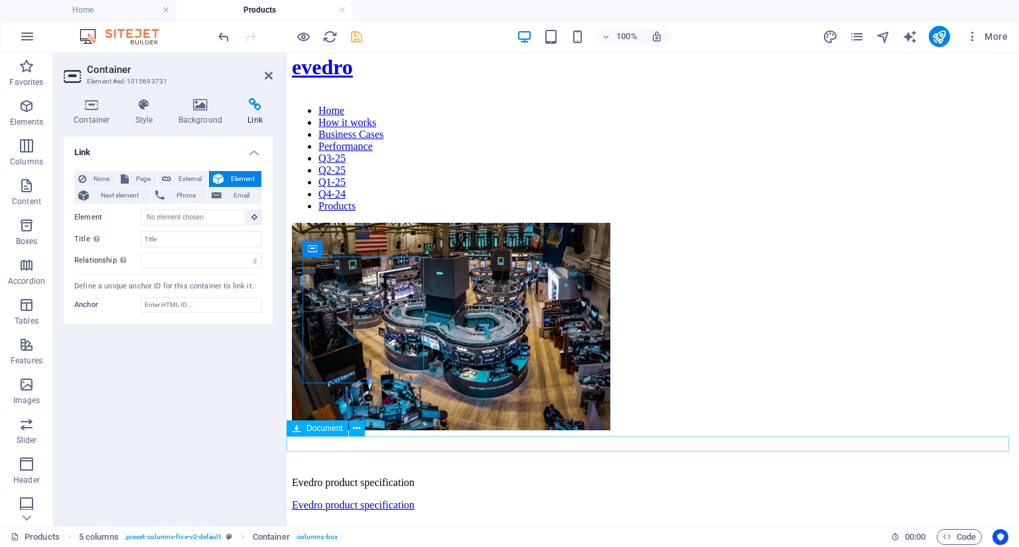
click at [374, 500] on div "Evedro product specification 501.84 KB" at bounding box center [653, 506] width 722 height 12
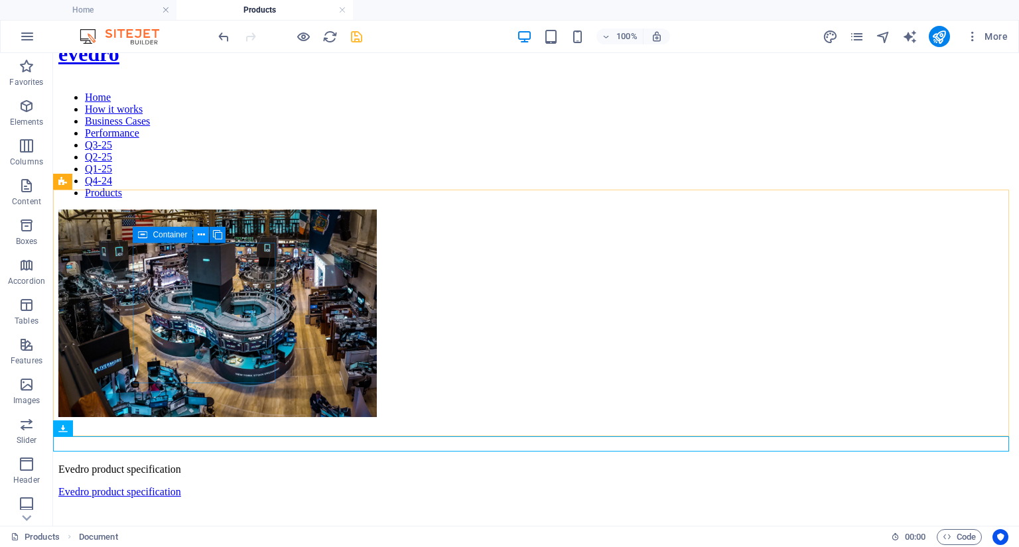
click at [201, 235] on icon at bounding box center [201, 235] width 7 height 14
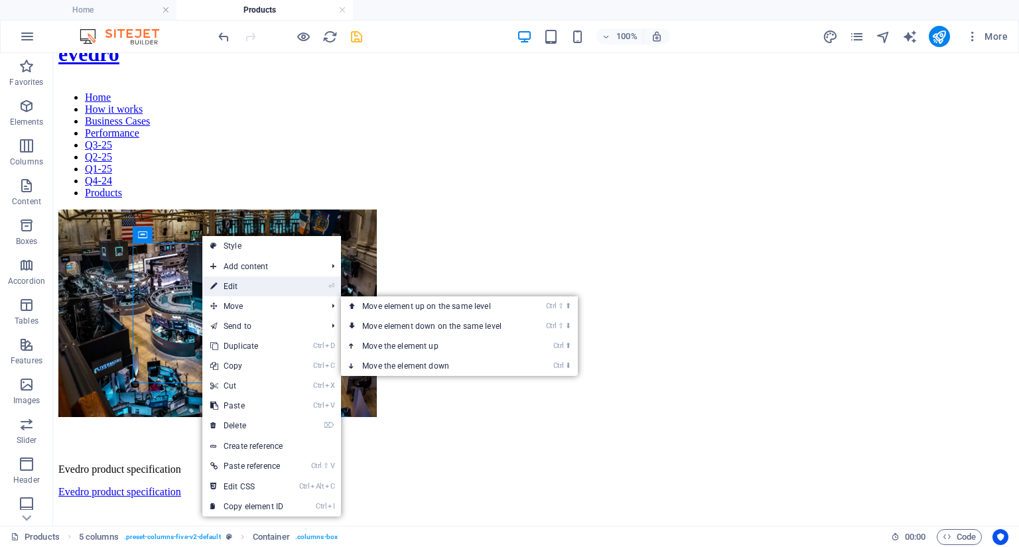
click at [231, 289] on link "⏎ Edit" at bounding box center [246, 287] width 89 height 20
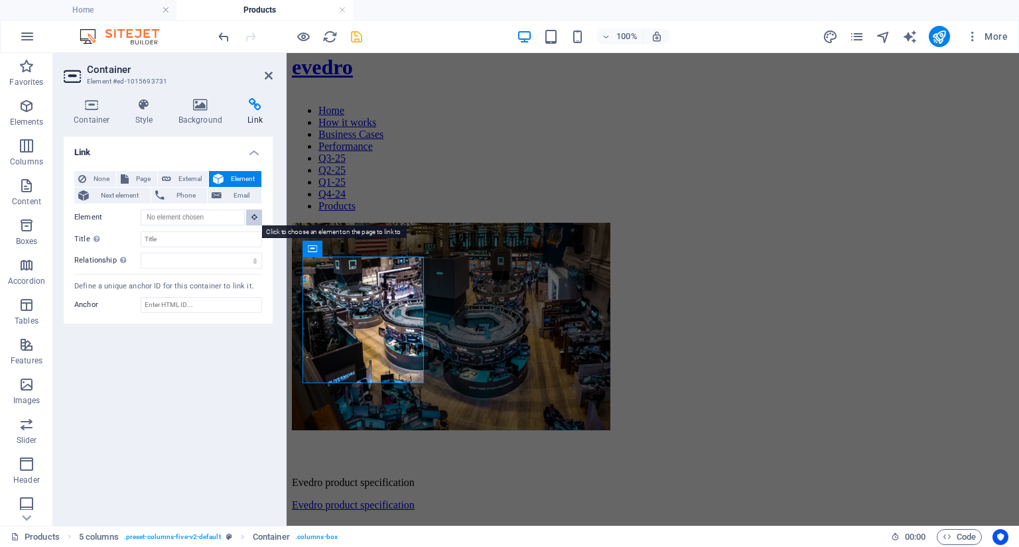
click at [253, 219] on icon at bounding box center [254, 217] width 6 height 7
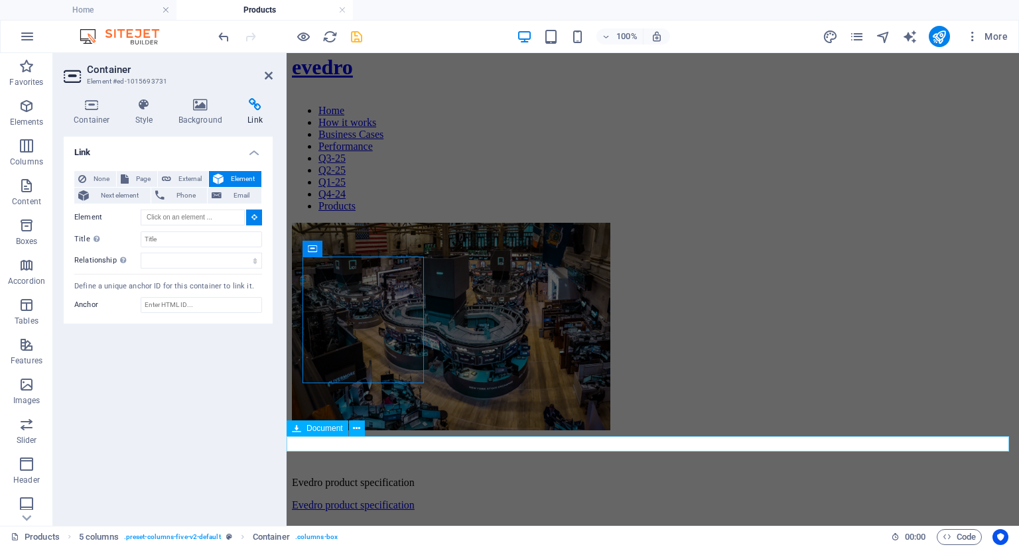
click at [319, 500] on div "Evedro product specification 501.84 KB" at bounding box center [653, 506] width 722 height 12
type input "#ed-1015753180"
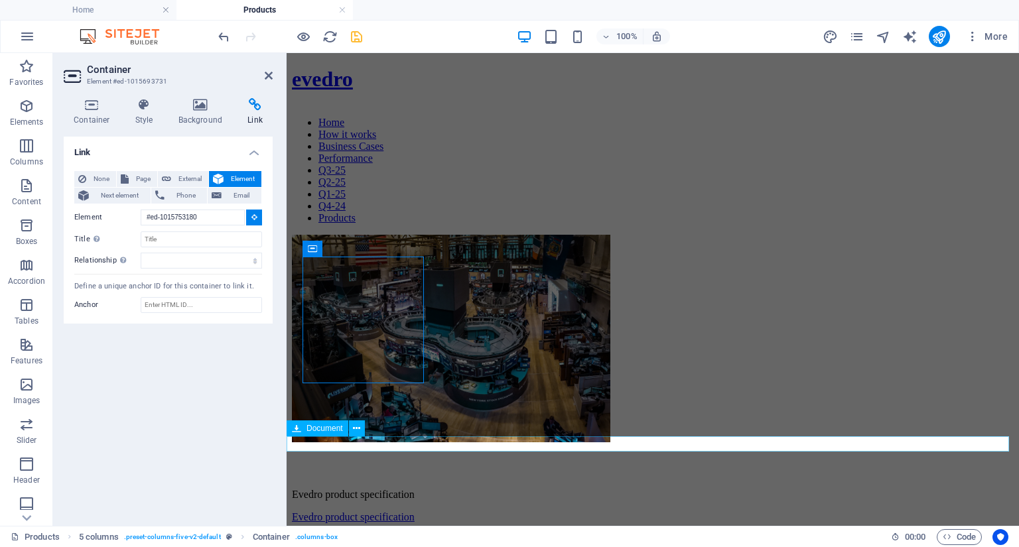
click at [319, 446] on div "Evedro product specification" at bounding box center [653, 368] width 722 height 266
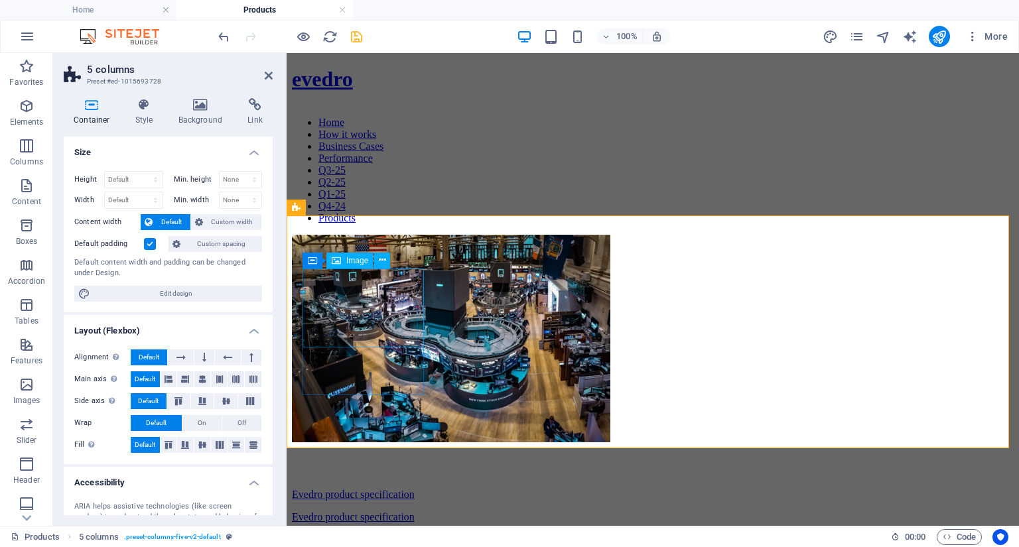
click at [360, 312] on figure at bounding box center [653, 340] width 722 height 210
click at [381, 263] on icon at bounding box center [382, 260] width 7 height 14
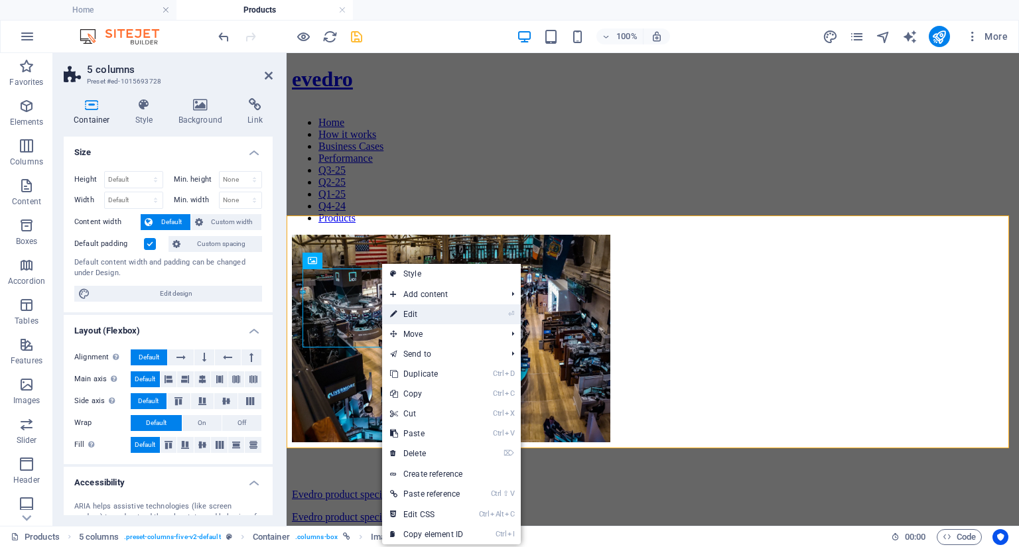
click at [409, 320] on link "⏎ Edit" at bounding box center [426, 314] width 89 height 20
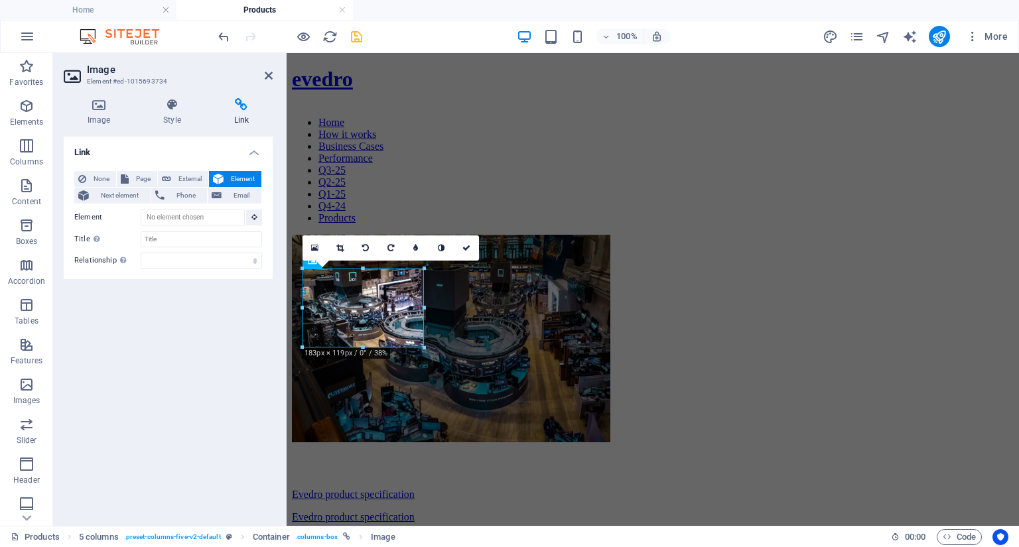
click at [267, 313] on div "Link None Page External Element Next element Phone Email Page Home How it works…" at bounding box center [168, 326] width 209 height 379
click at [488, 269] on div "Evedro product specification" at bounding box center [653, 368] width 722 height 266
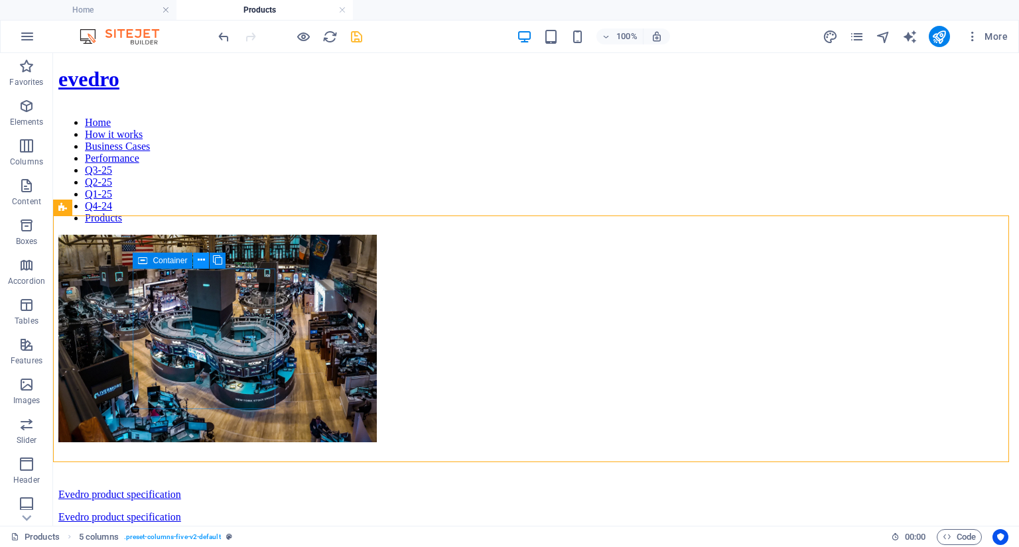
click at [195, 261] on button at bounding box center [201, 261] width 16 height 16
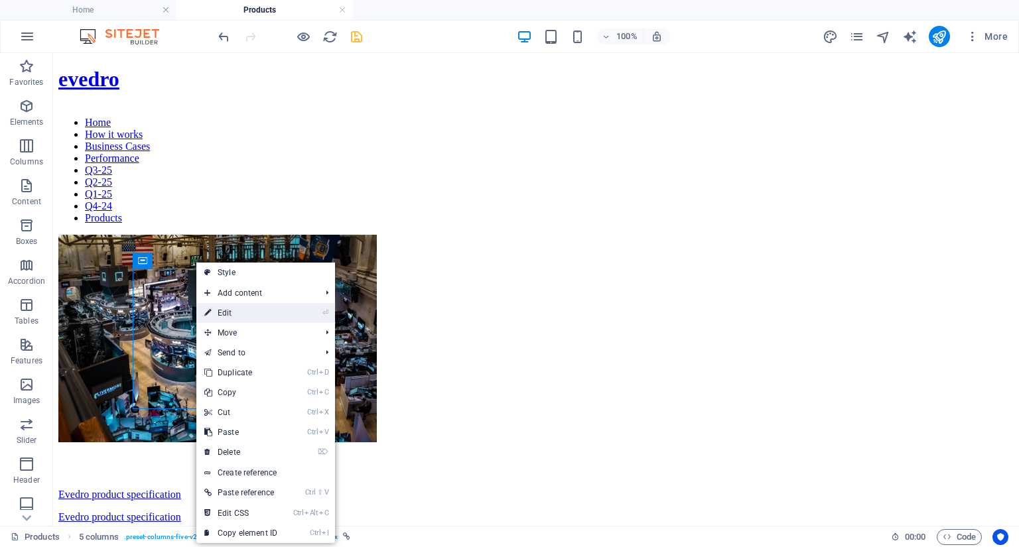
click at [227, 314] on link "⏎ Edit" at bounding box center [240, 313] width 89 height 20
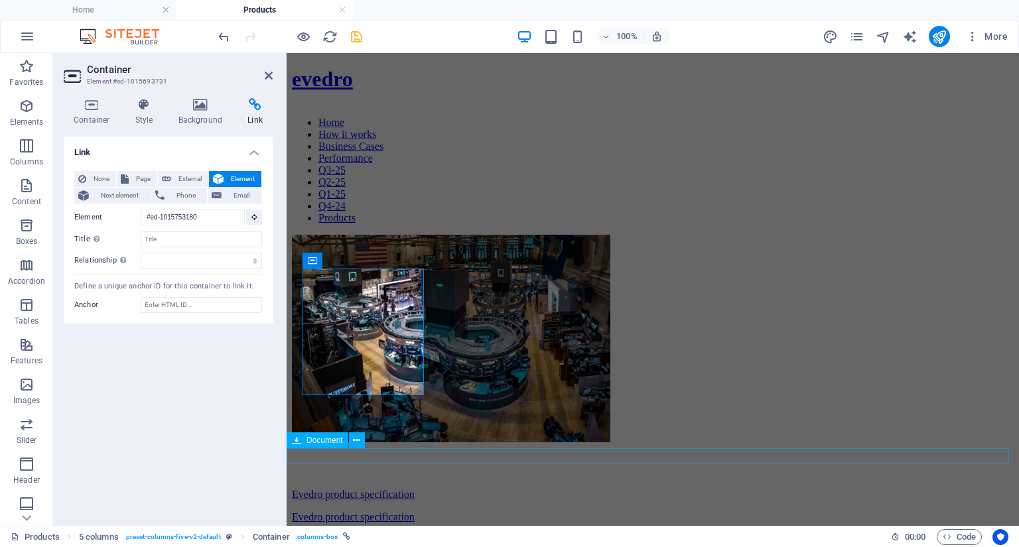
click at [378, 511] on div "Evedro product specification 501.84 KB" at bounding box center [653, 517] width 722 height 12
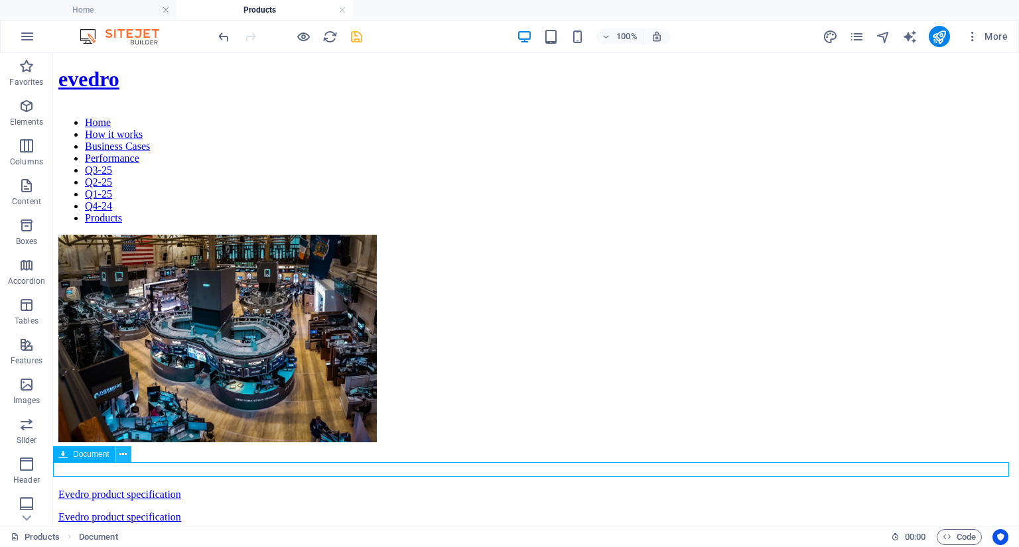
click at [122, 456] on icon at bounding box center [122, 455] width 7 height 14
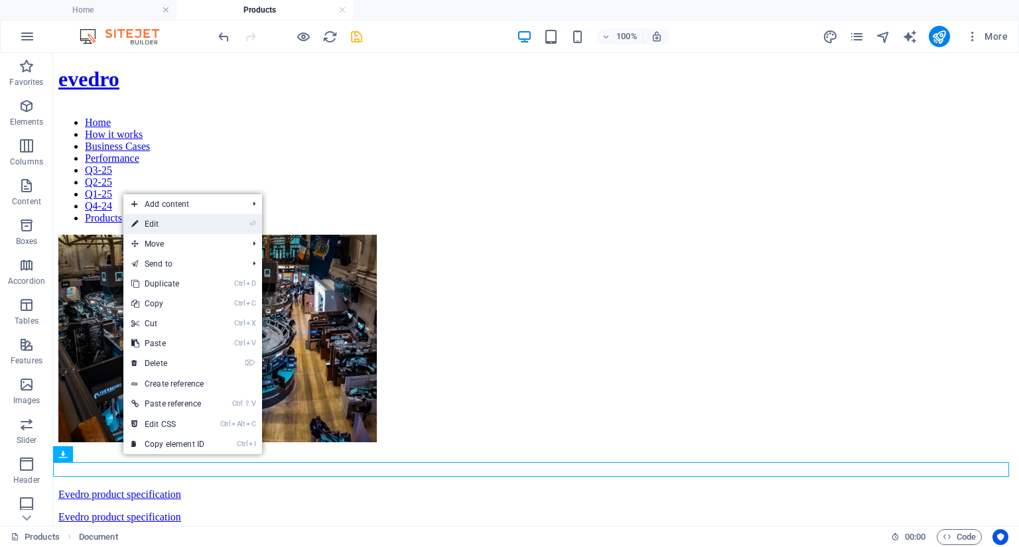
click at [178, 225] on link "⏎ Edit" at bounding box center [167, 224] width 89 height 20
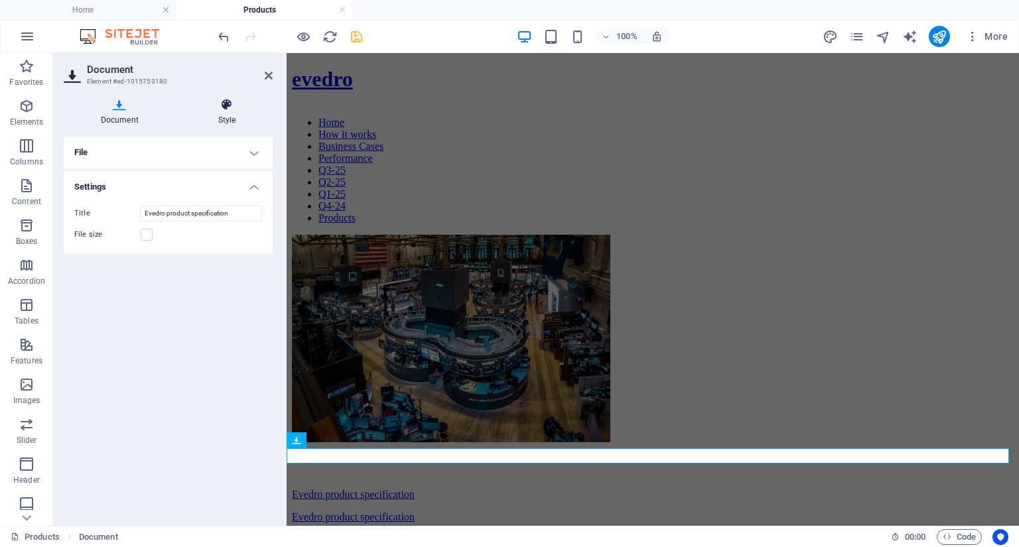
click at [220, 101] on icon at bounding box center [227, 104] width 92 height 13
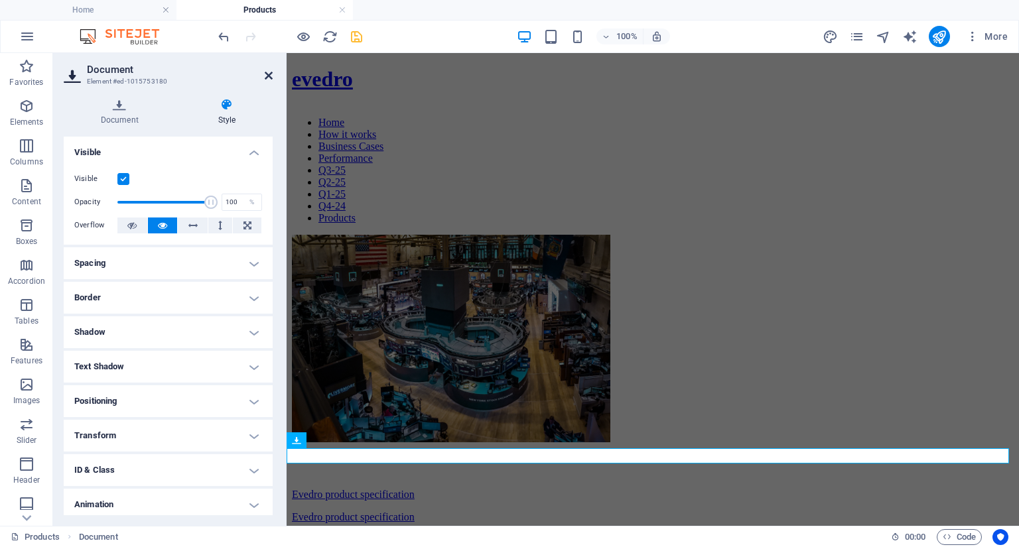
click at [272, 76] on icon at bounding box center [269, 75] width 8 height 11
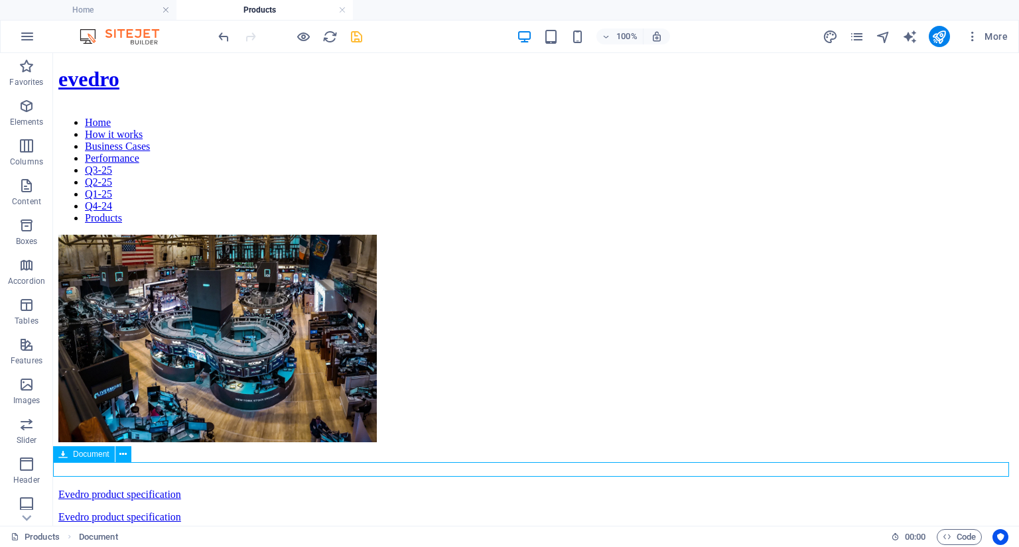
click at [146, 511] on div "Evedro product specification 501.84 KB" at bounding box center [535, 517] width 955 height 12
click at [125, 454] on icon at bounding box center [122, 455] width 7 height 14
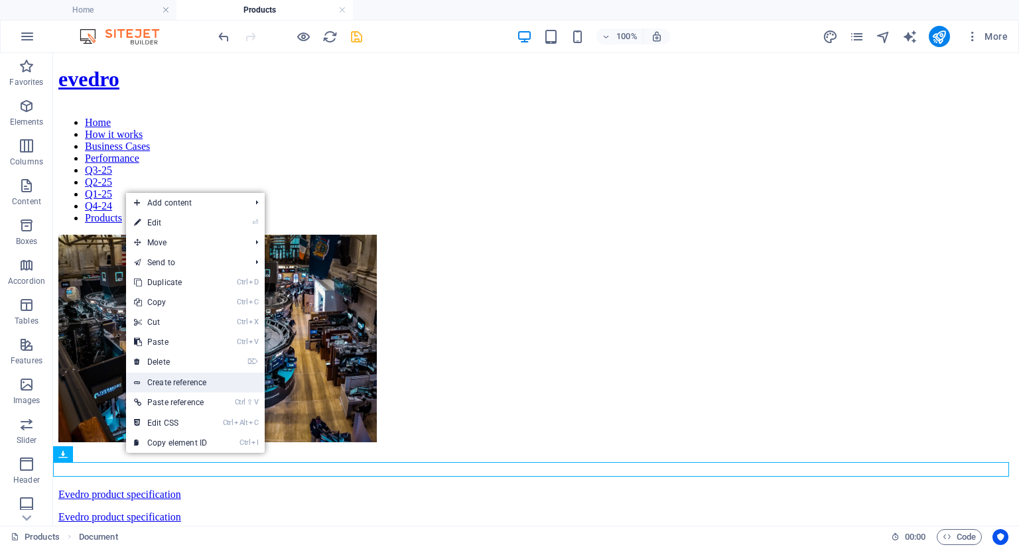
click at [175, 385] on link "Create reference" at bounding box center [195, 383] width 139 height 20
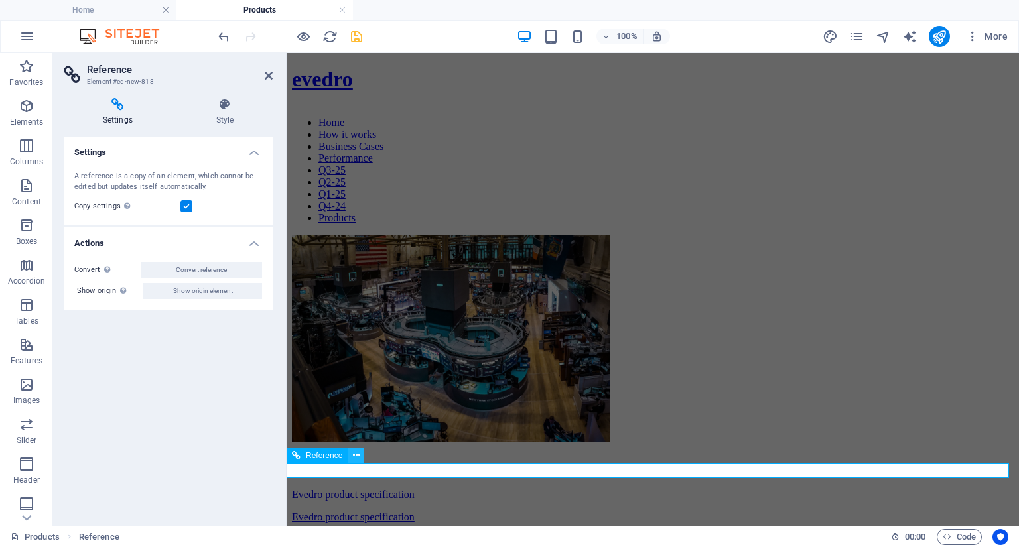
click at [360, 456] on icon at bounding box center [356, 455] width 7 height 14
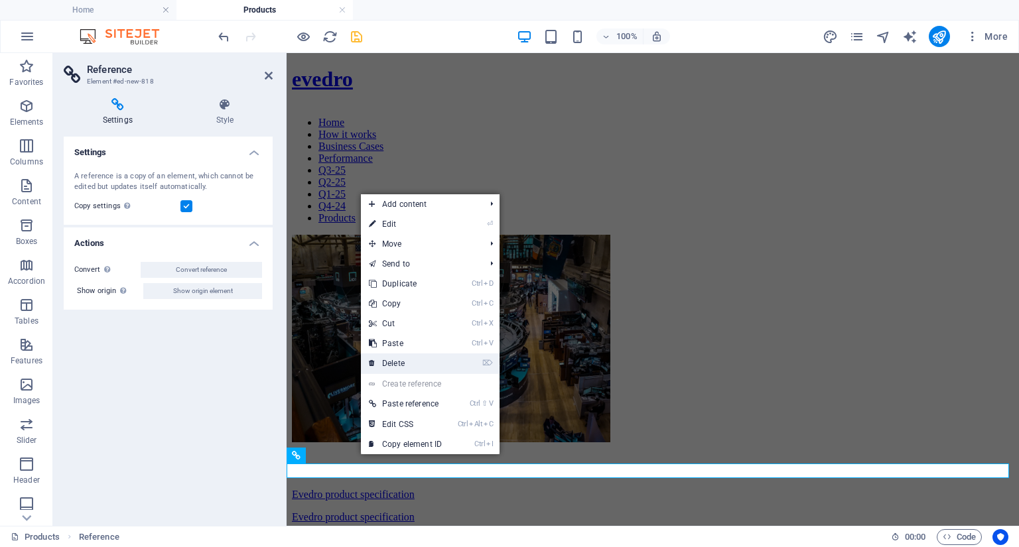
click at [392, 362] on link "⌦ Delete" at bounding box center [405, 364] width 89 height 20
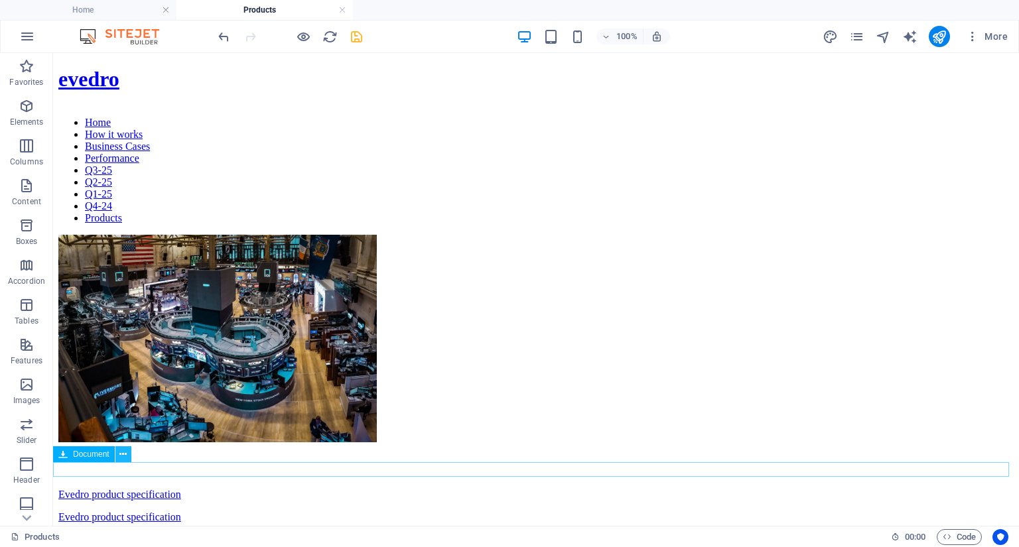
click at [124, 454] on icon at bounding box center [122, 455] width 7 height 14
click at [359, 38] on icon "save" at bounding box center [356, 36] width 15 height 15
click at [941, 33] on icon "publish" at bounding box center [938, 36] width 15 height 15
